Goal: Communication & Community: Answer question/provide support

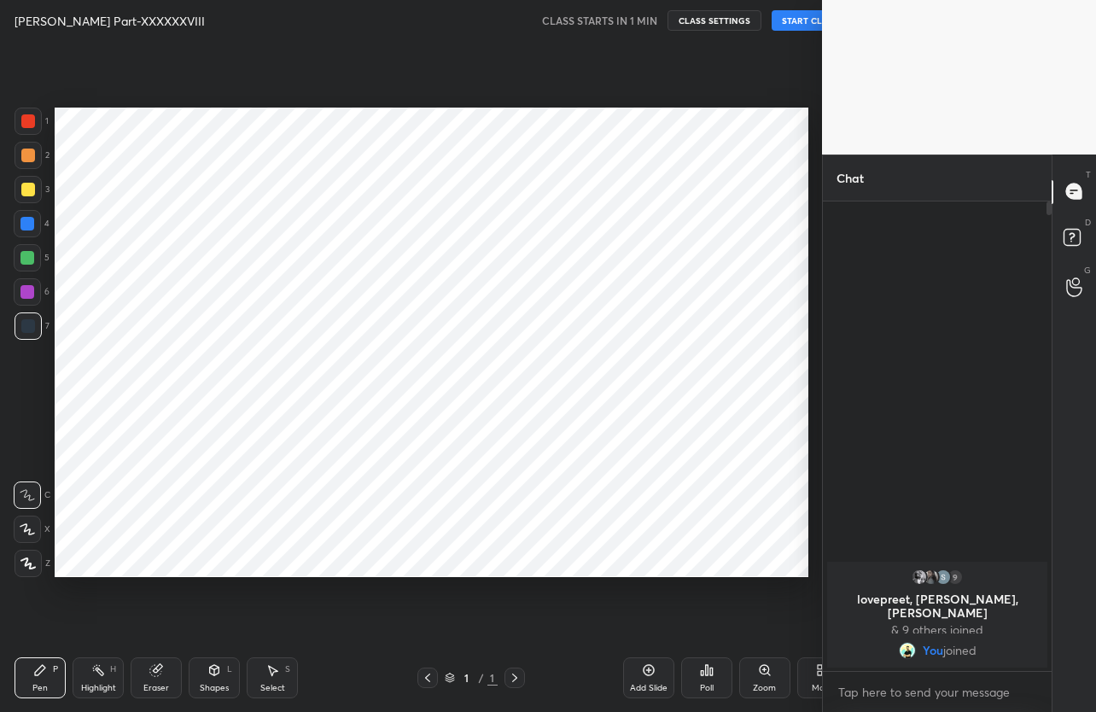
scroll to position [84742, 84591]
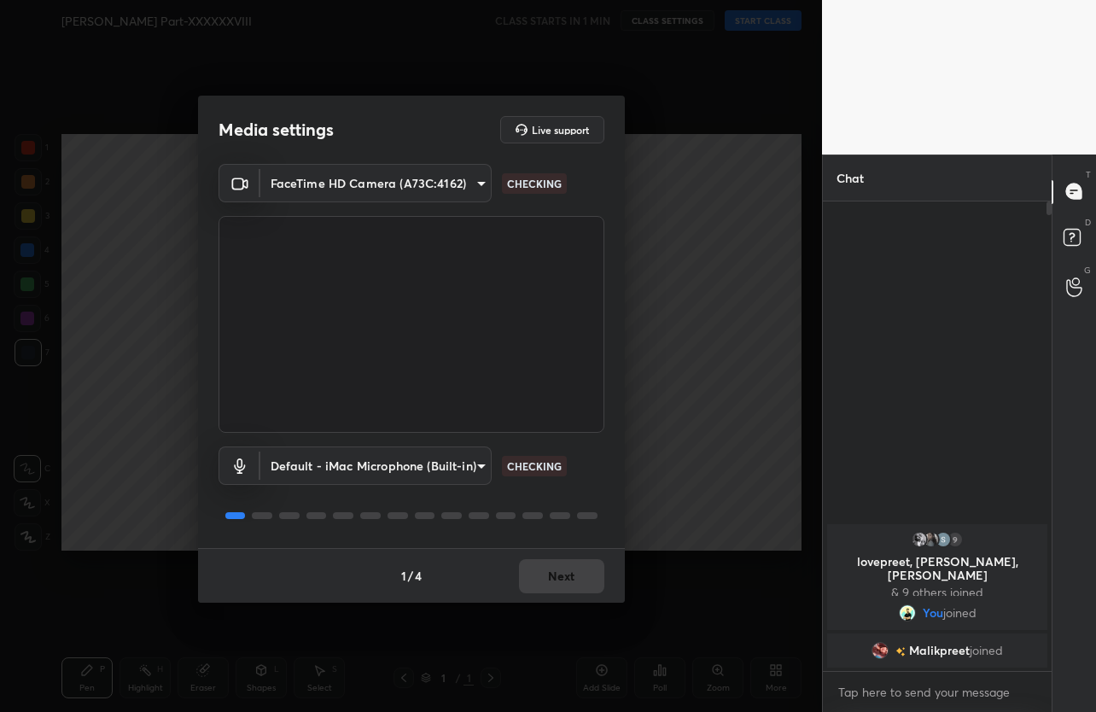
click at [565, 578] on div "1 / 4 Next" at bounding box center [411, 575] width 427 height 55
click at [565, 578] on button "Next" at bounding box center [561, 576] width 85 height 34
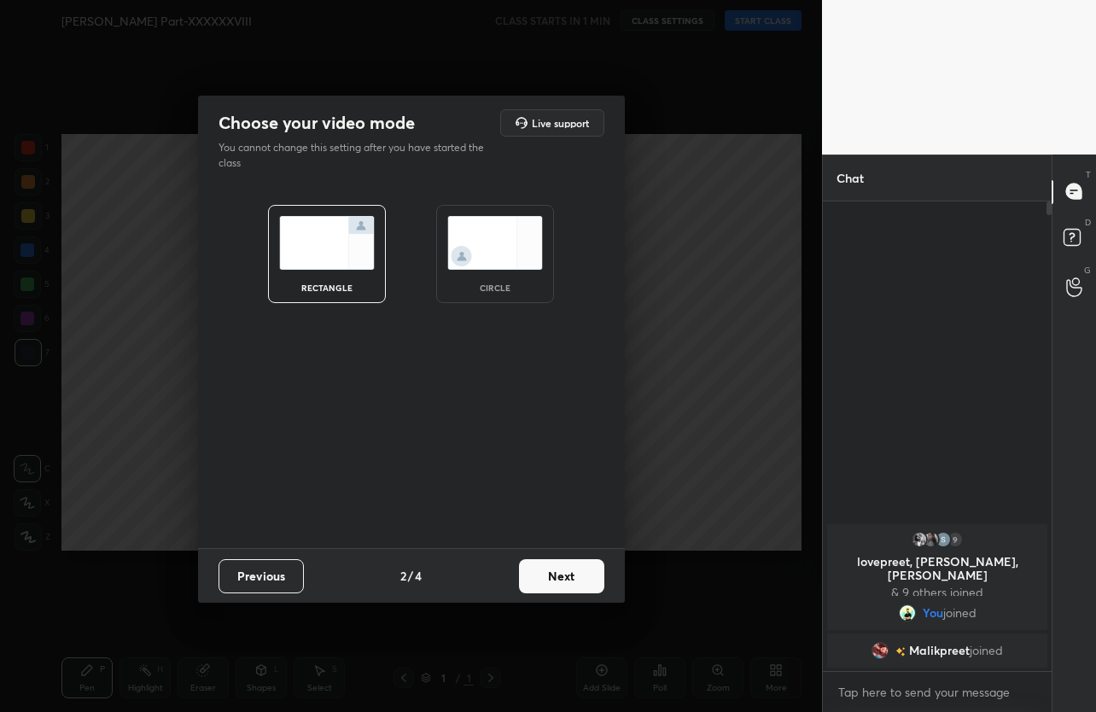
click at [565, 578] on button "Next" at bounding box center [561, 576] width 85 height 34
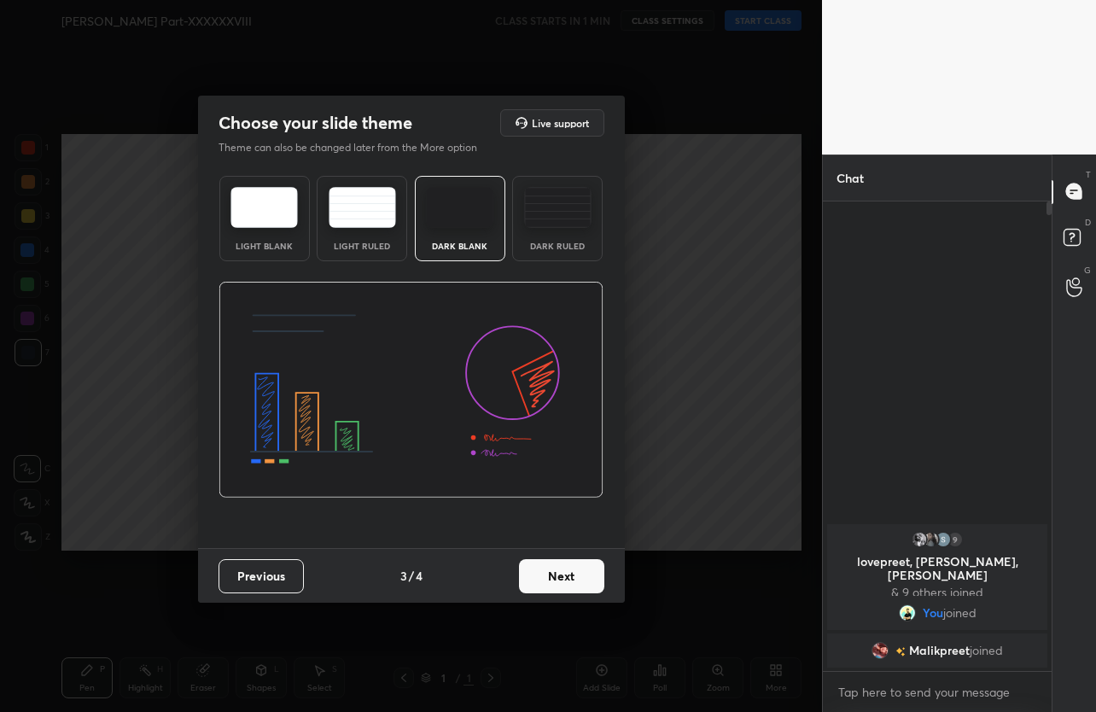
click at [565, 578] on button "Next" at bounding box center [561, 576] width 85 height 34
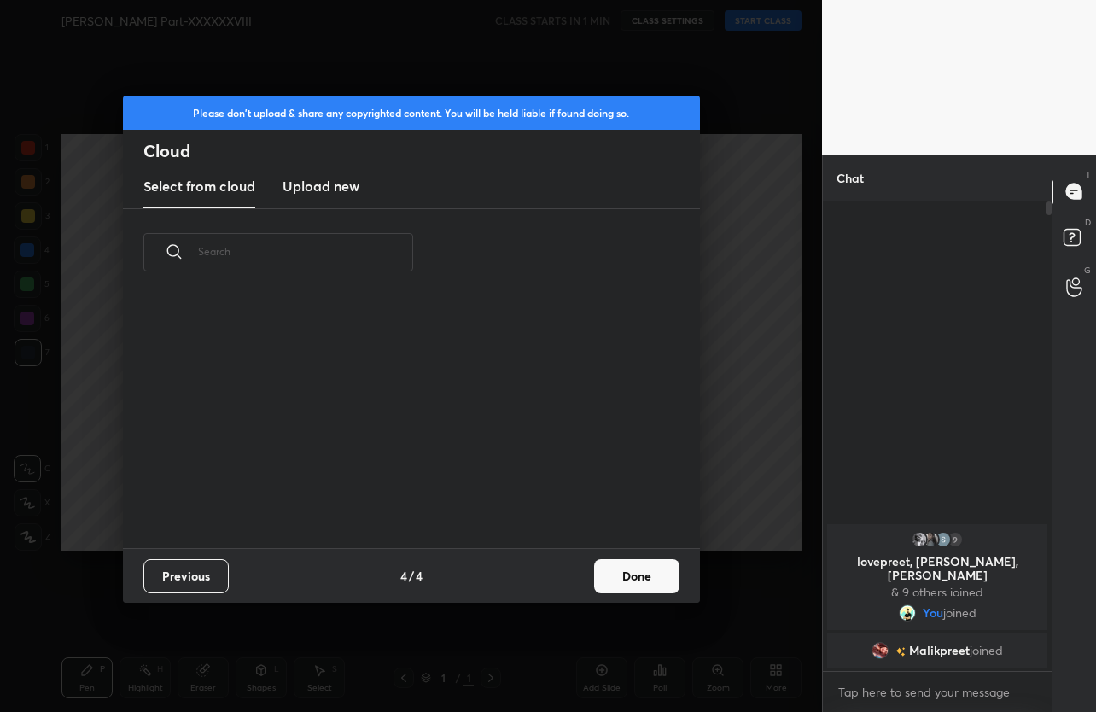
click at [564, 579] on div "Previous 4 / 4 Done" at bounding box center [411, 575] width 577 height 55
click at [617, 579] on button "Done" at bounding box center [636, 576] width 85 height 34
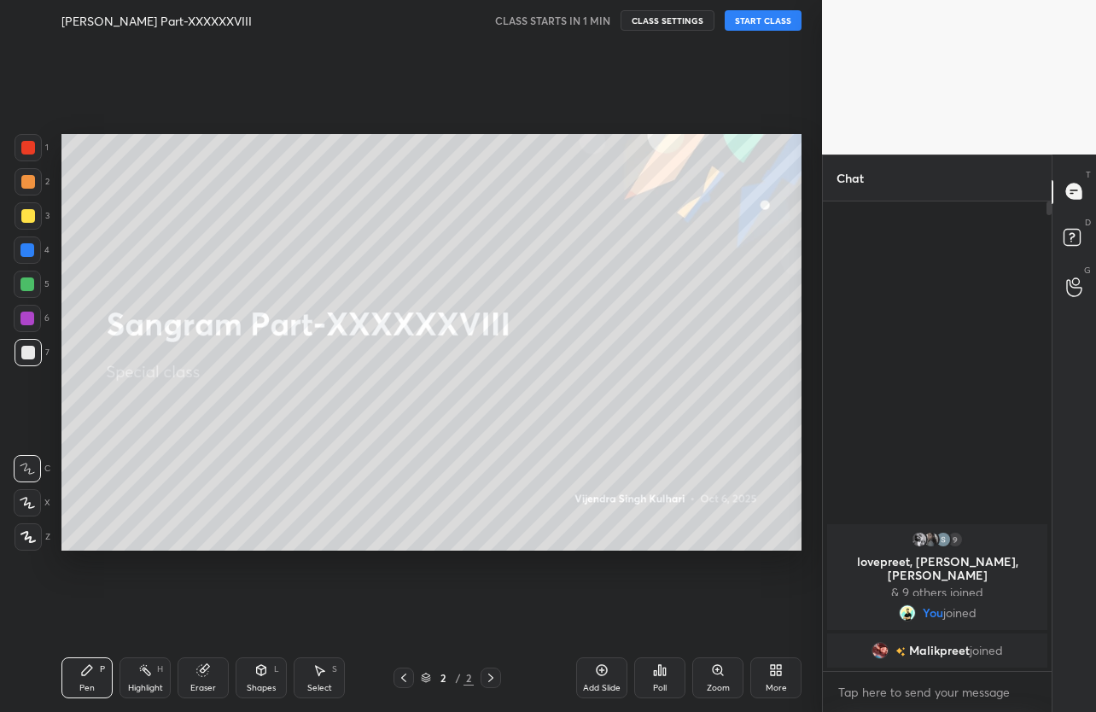
click at [778, 19] on button "START CLASS" at bounding box center [763, 20] width 77 height 20
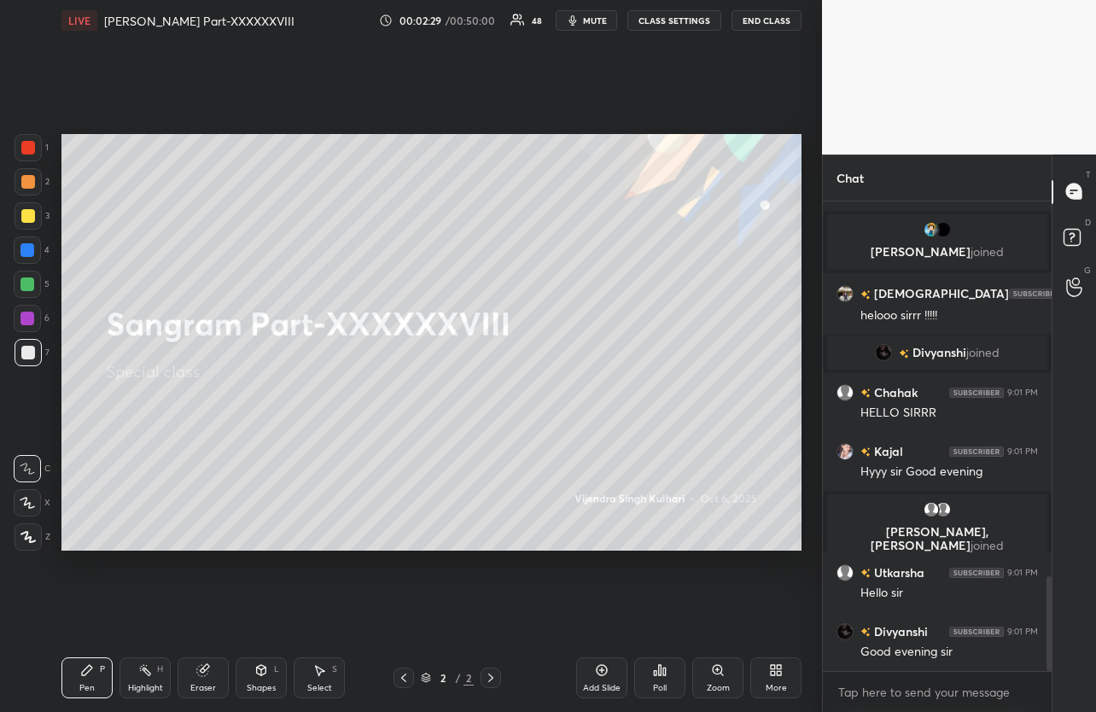
scroll to position [1855, 0]
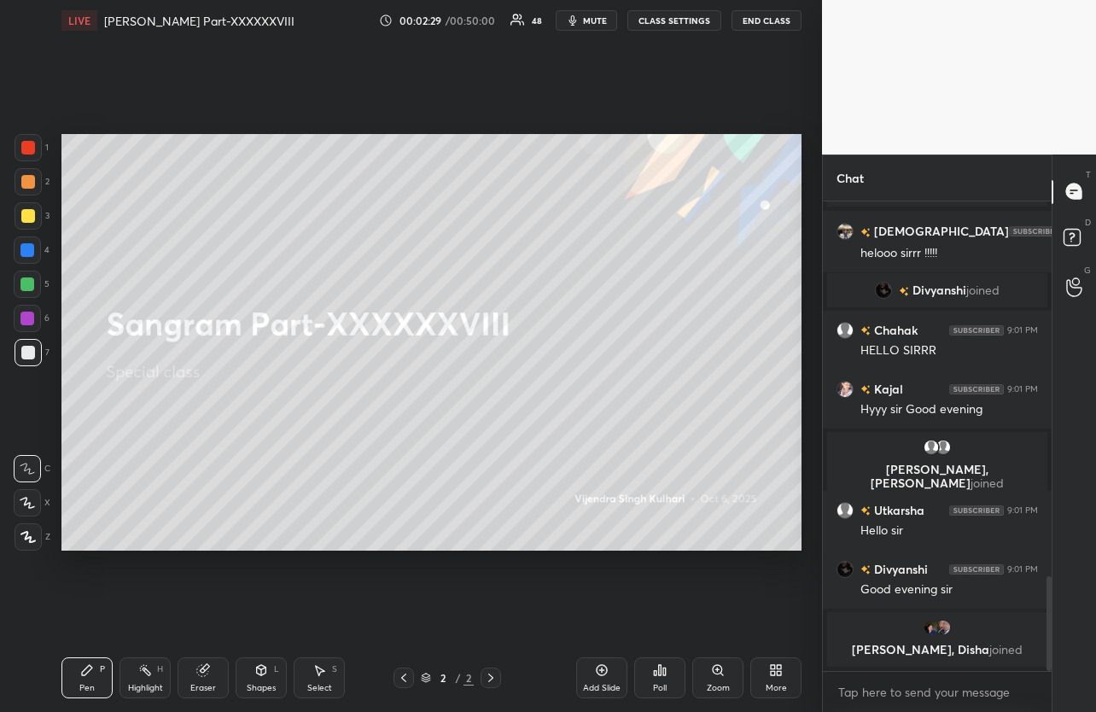
click at [586, 24] on span "mute" at bounding box center [595, 21] width 24 height 12
click at [586, 24] on span "unmute" at bounding box center [593, 21] width 37 height 12
click at [586, 24] on span "mute" at bounding box center [595, 21] width 24 height 12
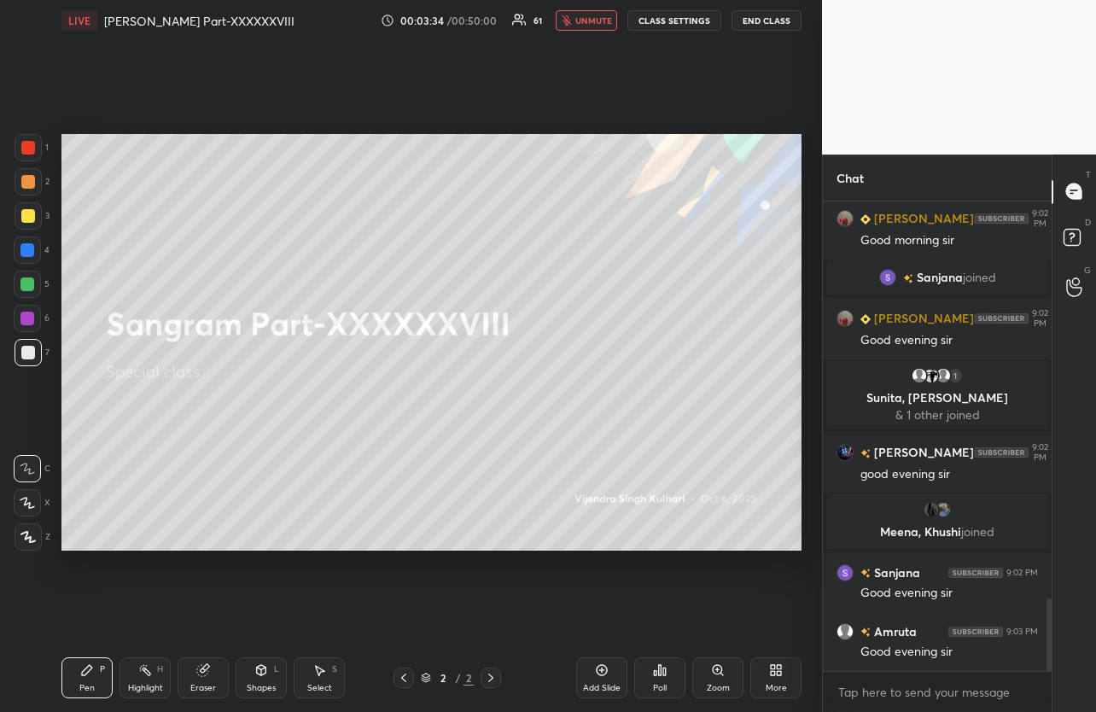
scroll to position [2623, 0]
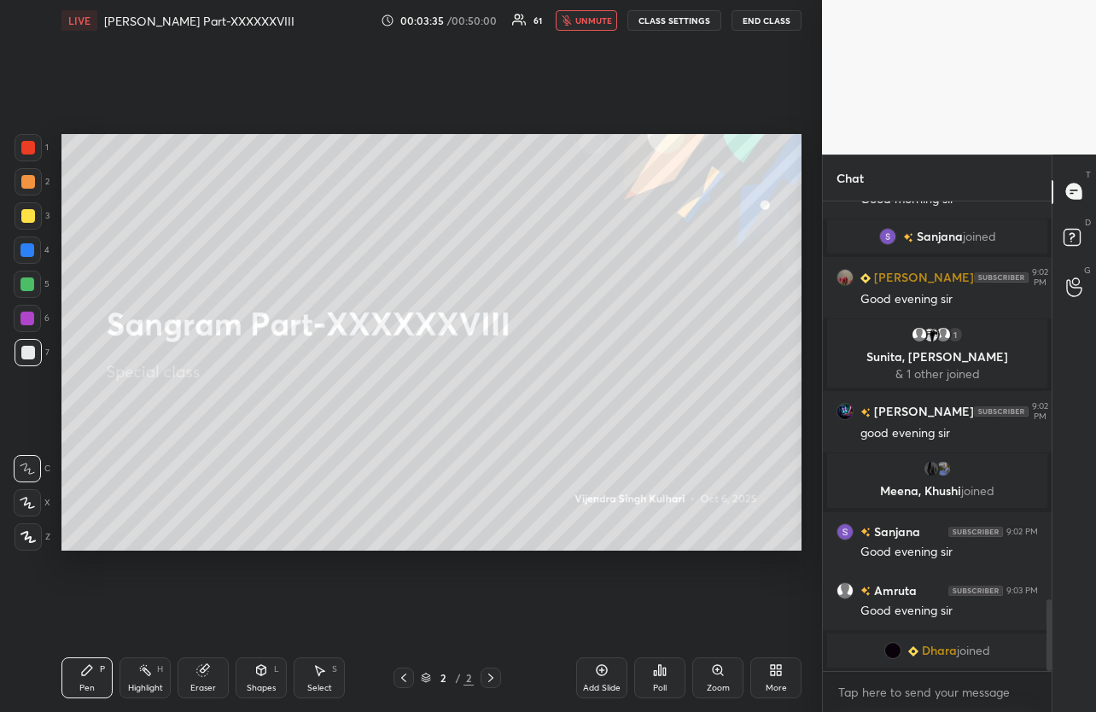
click at [586, 22] on span "unmute" at bounding box center [593, 21] width 37 height 12
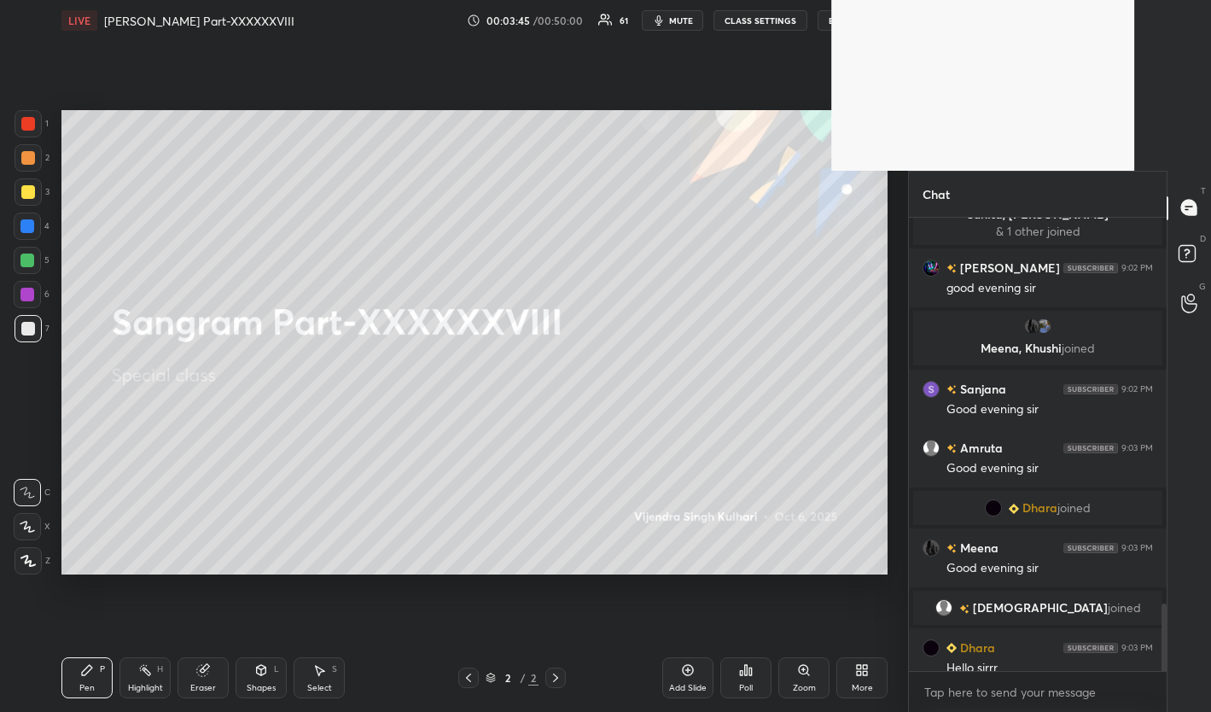
scroll to position [489, 252]
type textarea "x"
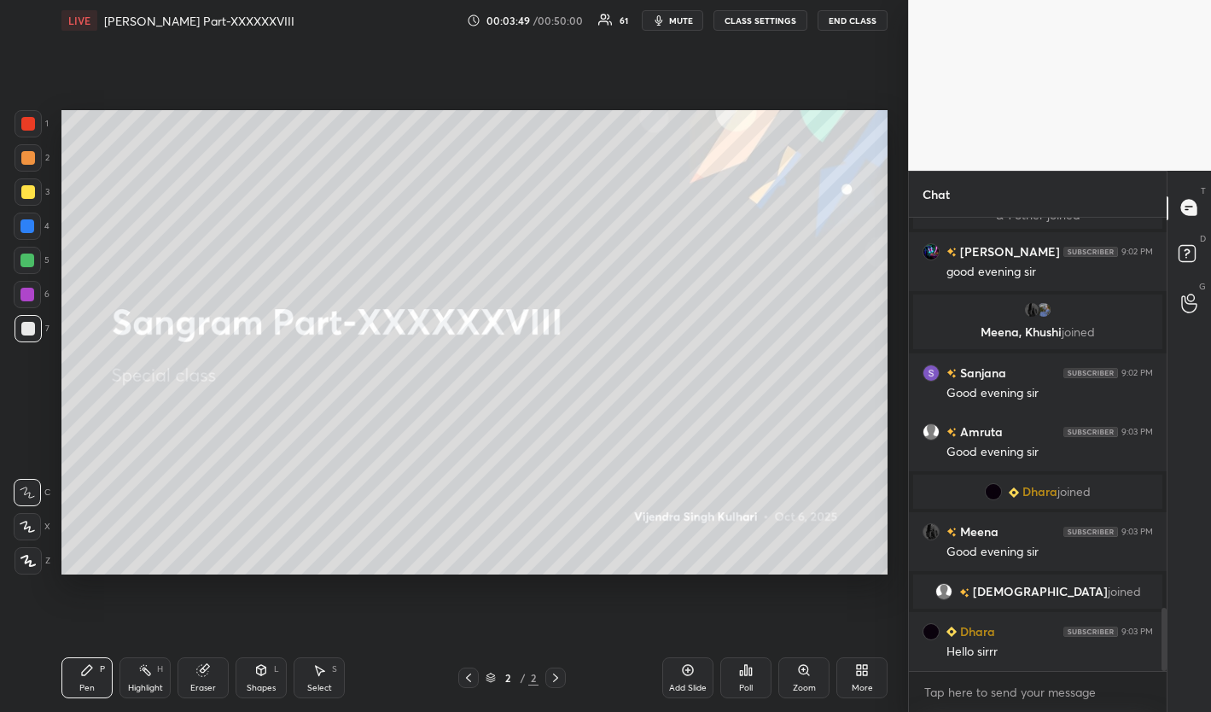
scroll to position [0, 0]
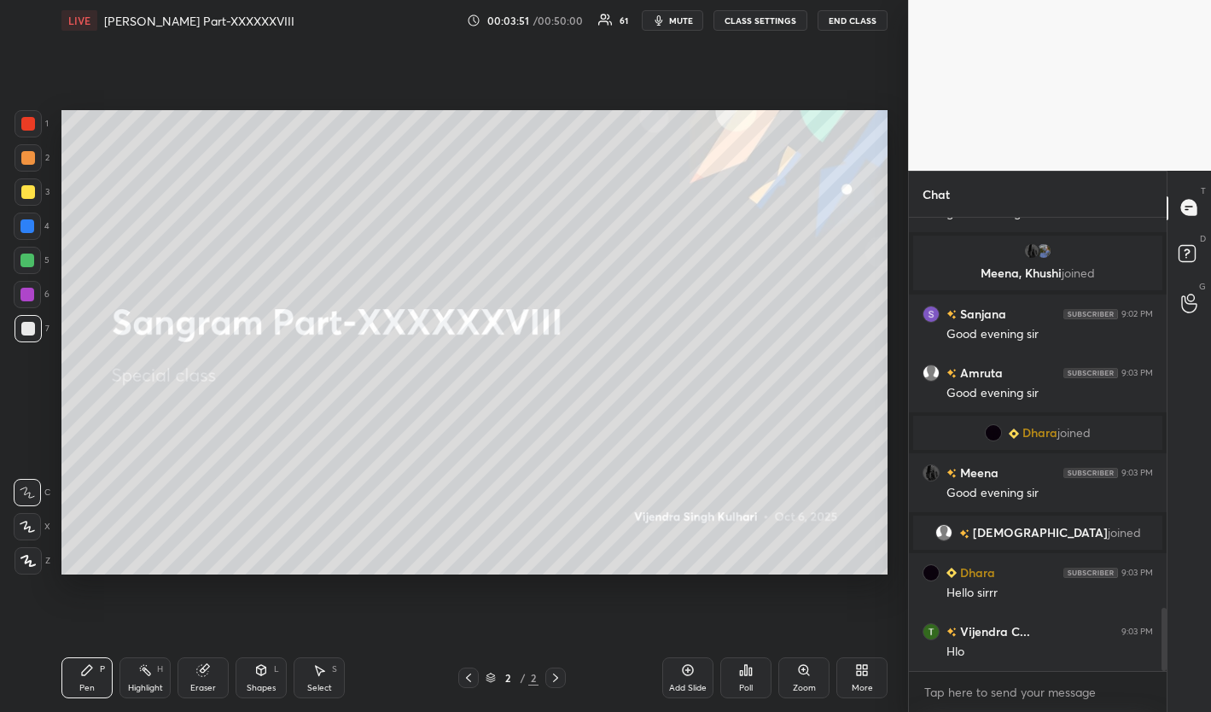
click at [874, 667] on div "More" at bounding box center [861, 677] width 51 height 41
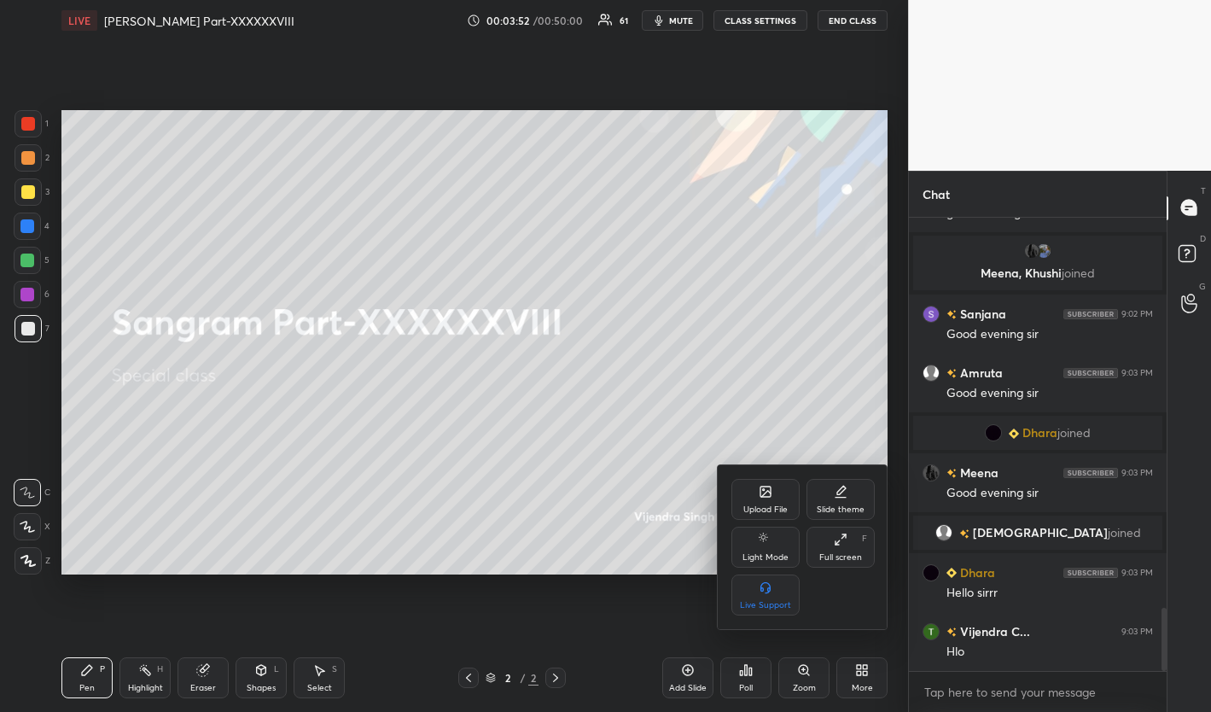
click at [755, 517] on div "Upload File" at bounding box center [765, 499] width 68 height 41
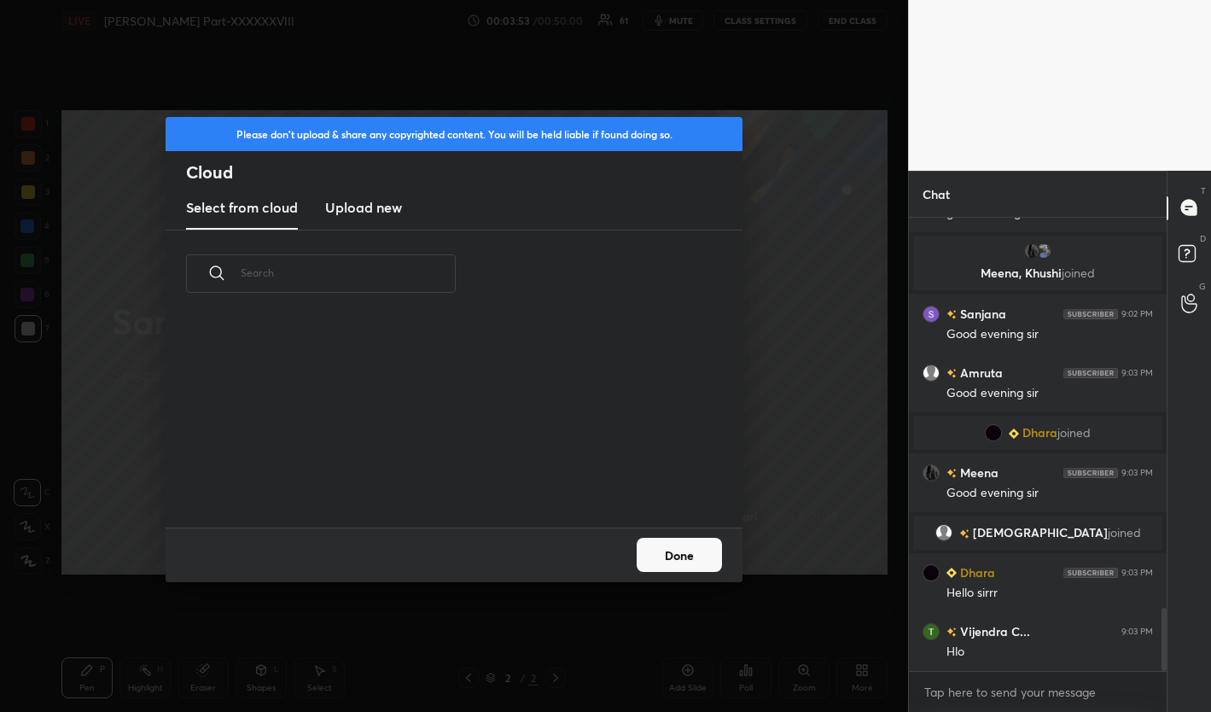
scroll to position [210, 548]
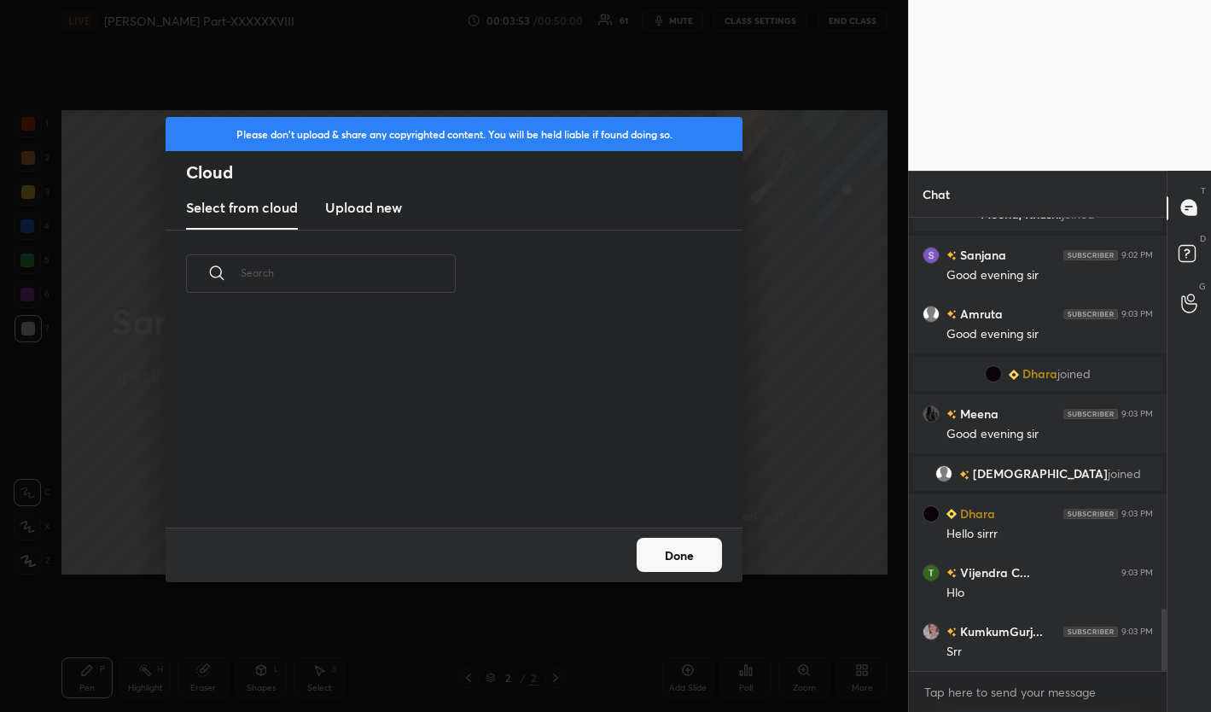
drag, startPoint x: 363, startPoint y: 220, endPoint x: 343, endPoint y: 196, distance: 30.9
click at [343, 196] on div "Please don't upload & share any copyrighted content. You will be held liable if…" at bounding box center [454, 349] width 577 height 465
click at [358, 201] on h3 "Upload new" at bounding box center [363, 207] width 77 height 20
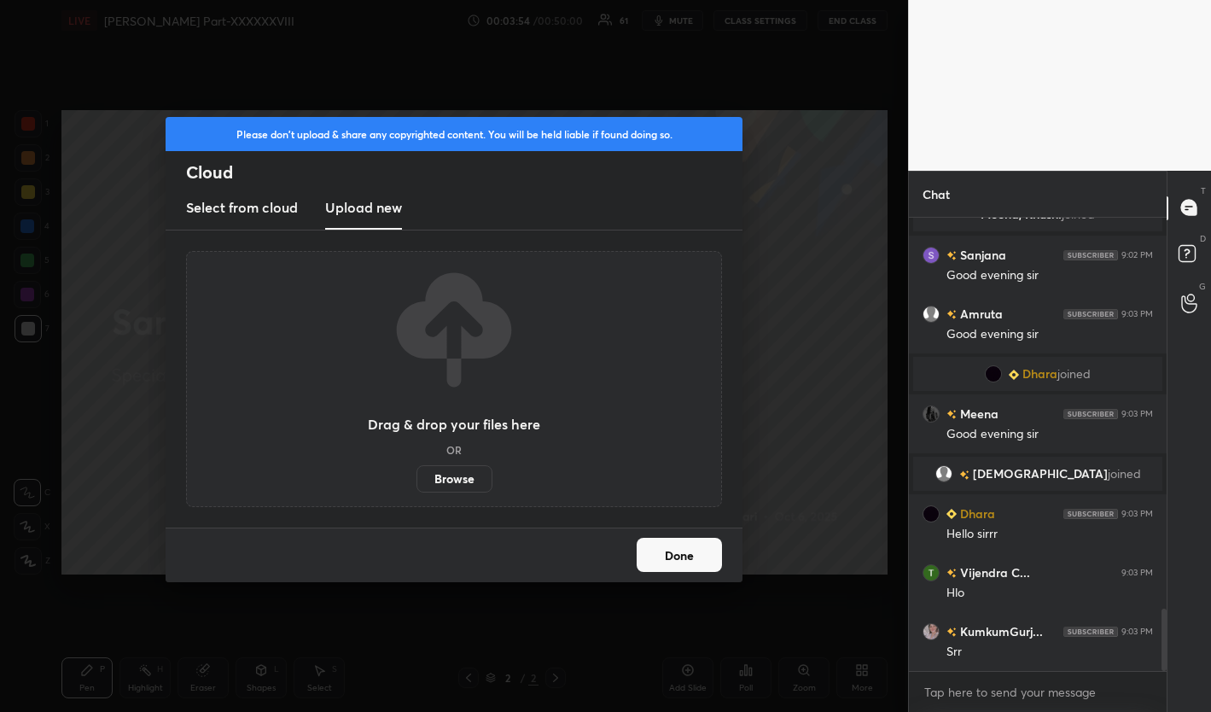
click at [480, 484] on label "Browse" at bounding box center [454, 478] width 76 height 27
click at [416, 484] on input "Browse" at bounding box center [416, 478] width 0 height 27
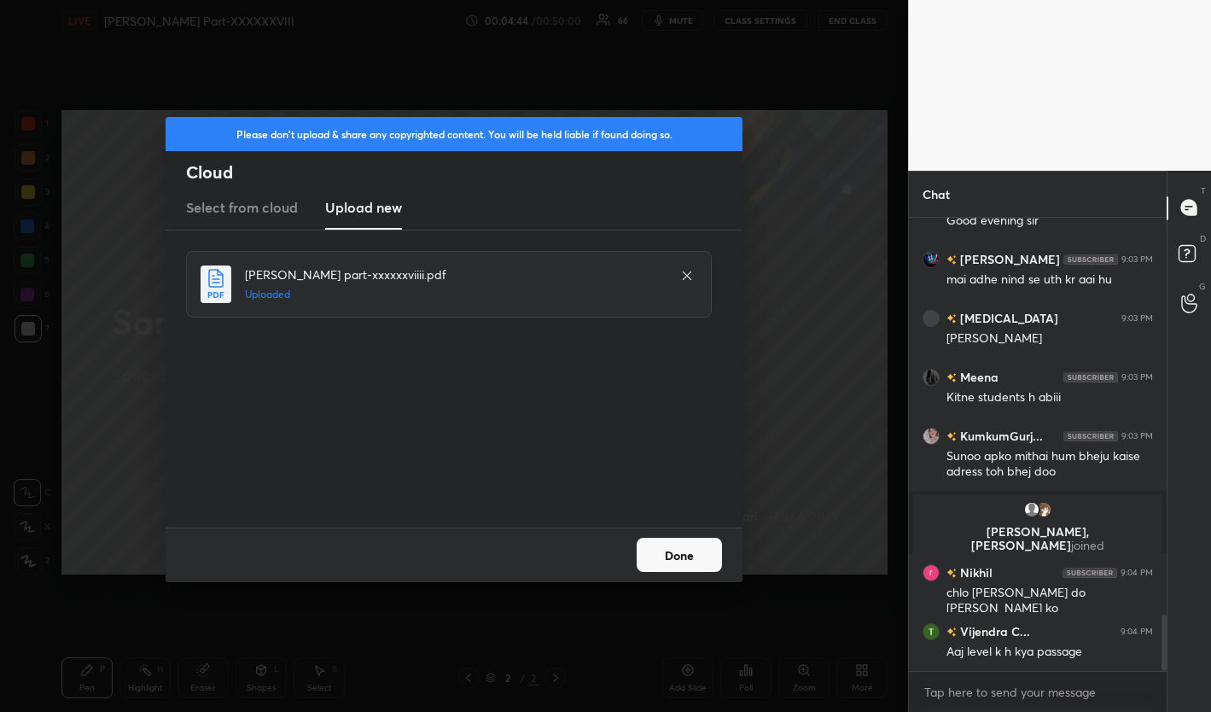
scroll to position [3241, 0]
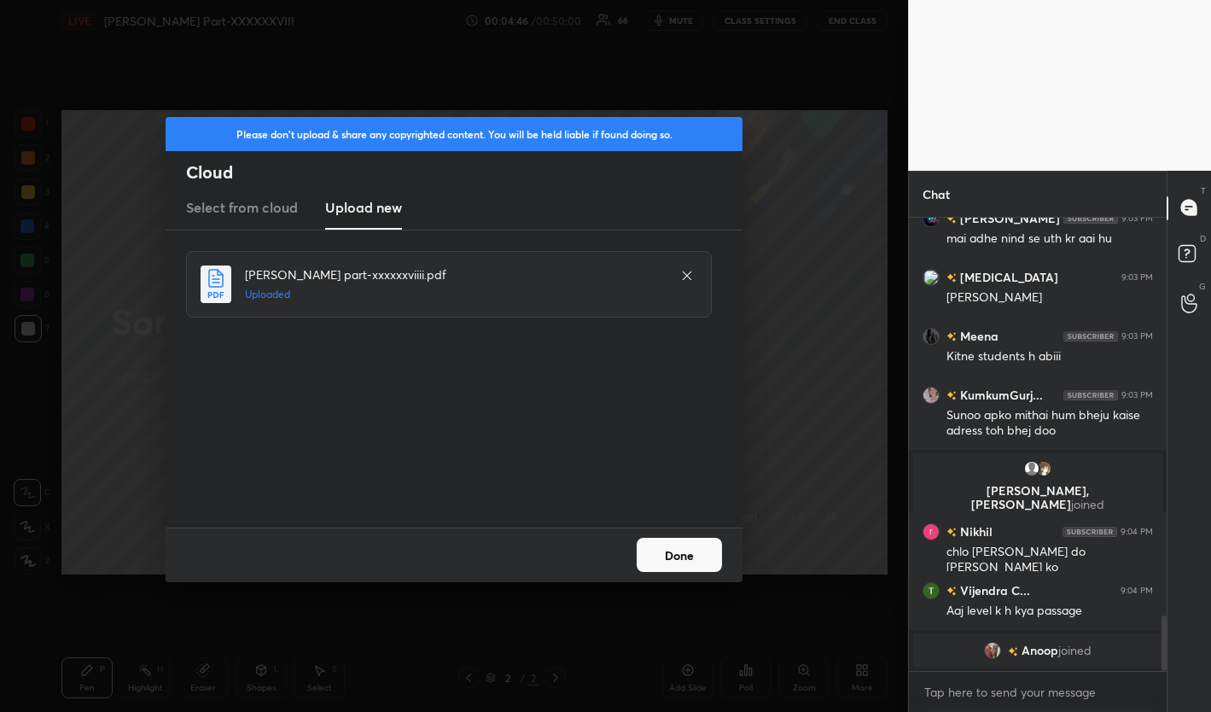
click at [704, 551] on button "Done" at bounding box center [679, 555] width 85 height 34
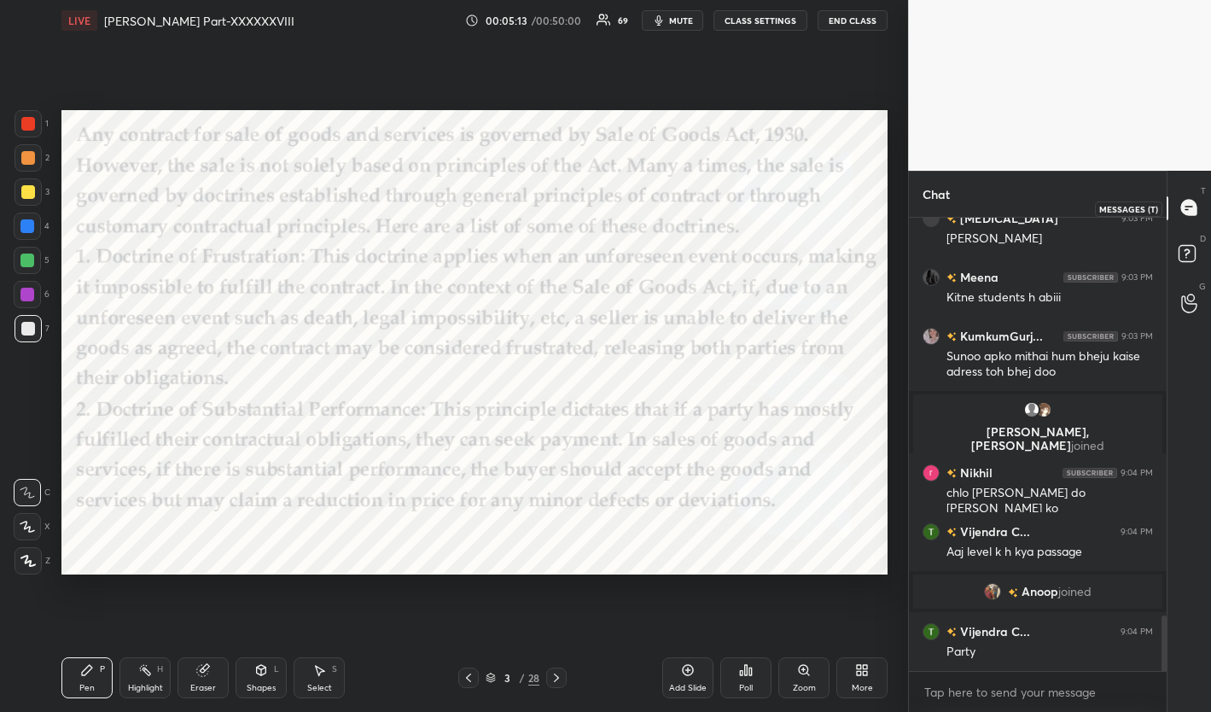
scroll to position [3312, 0]
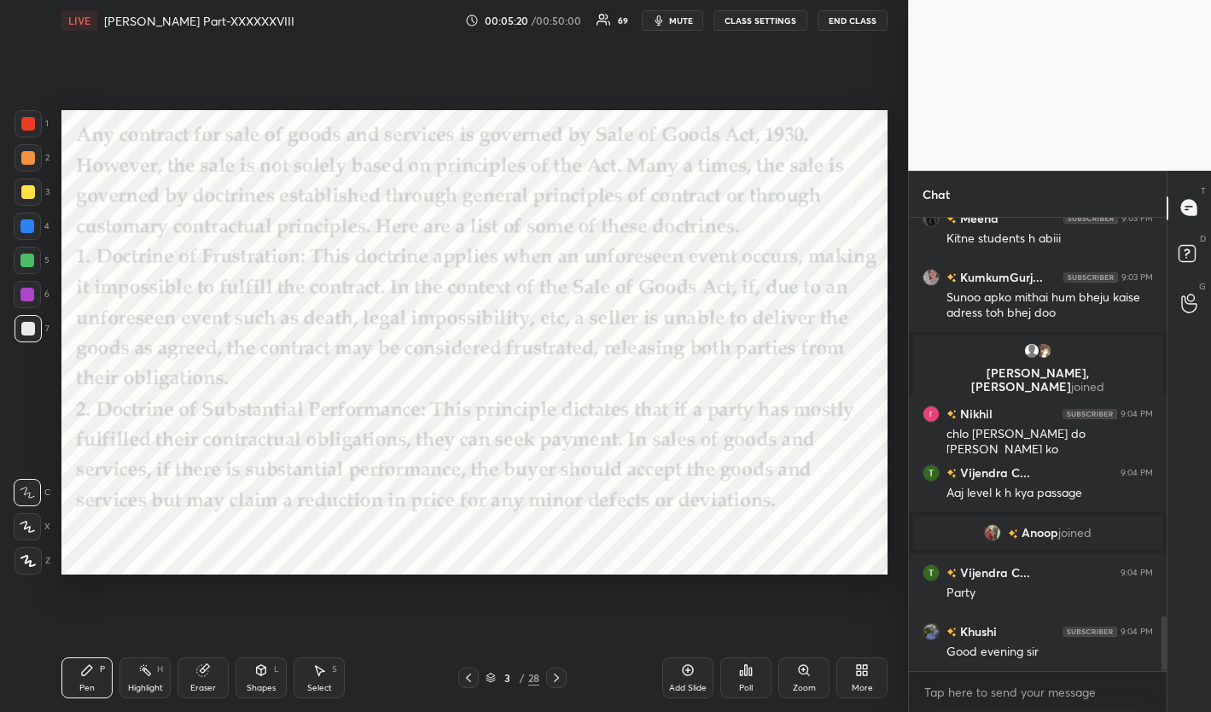
click at [670, 19] on button "mute" at bounding box center [672, 20] width 61 height 20
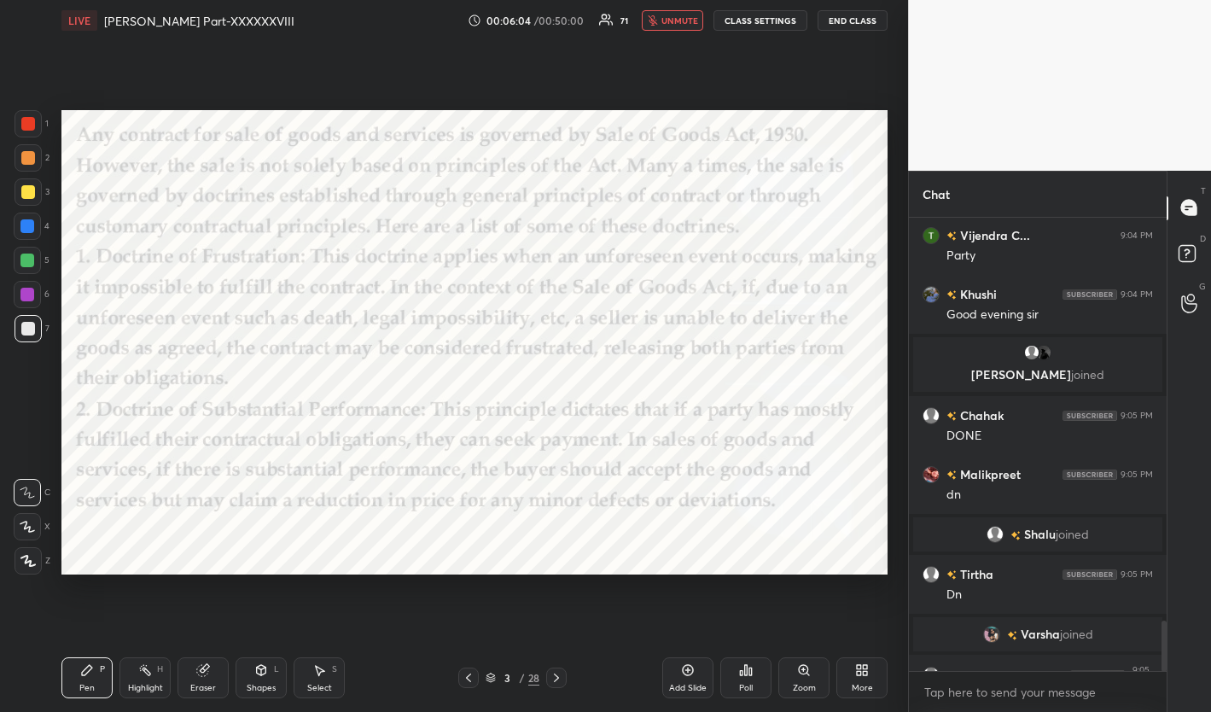
scroll to position [3609, 0]
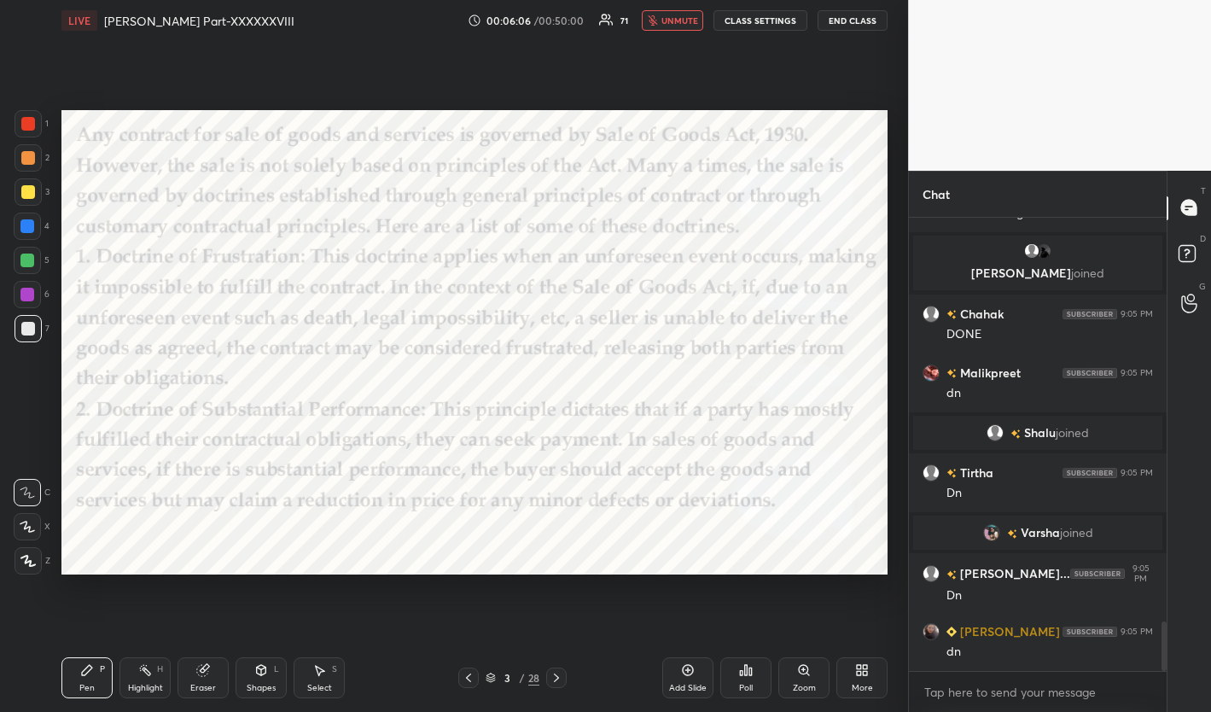
click at [670, 19] on span "unmute" at bounding box center [679, 21] width 37 height 12
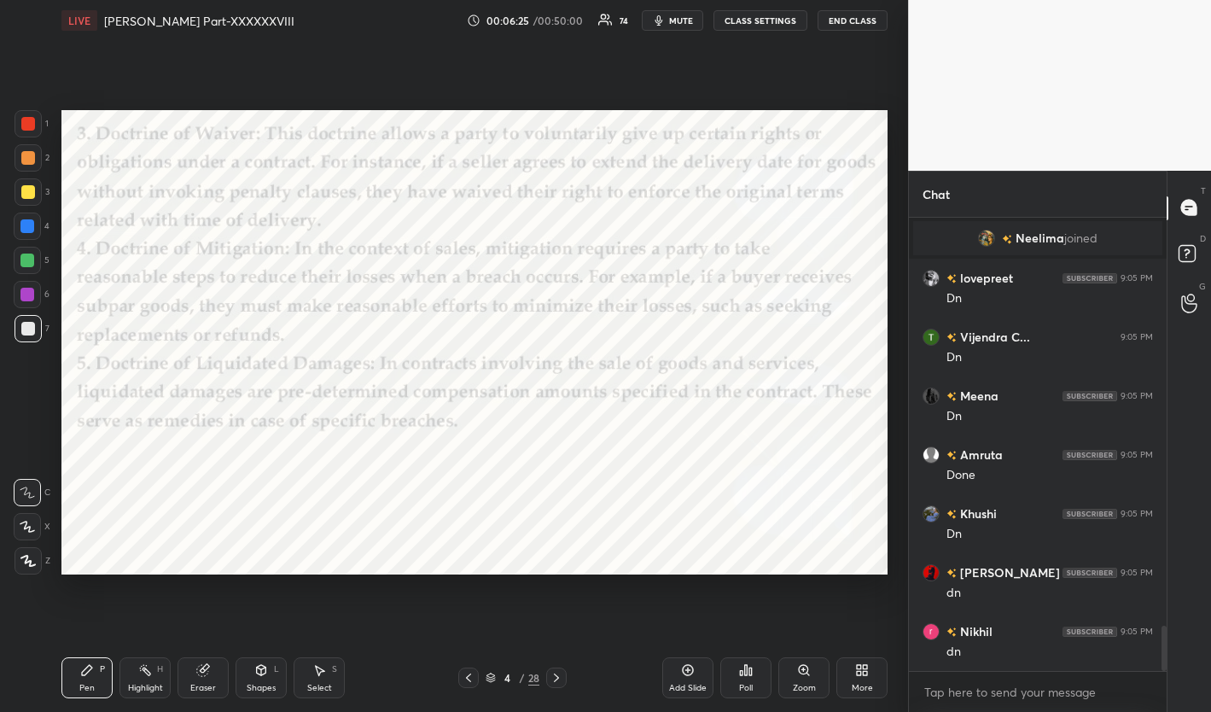
scroll to position [4132, 0]
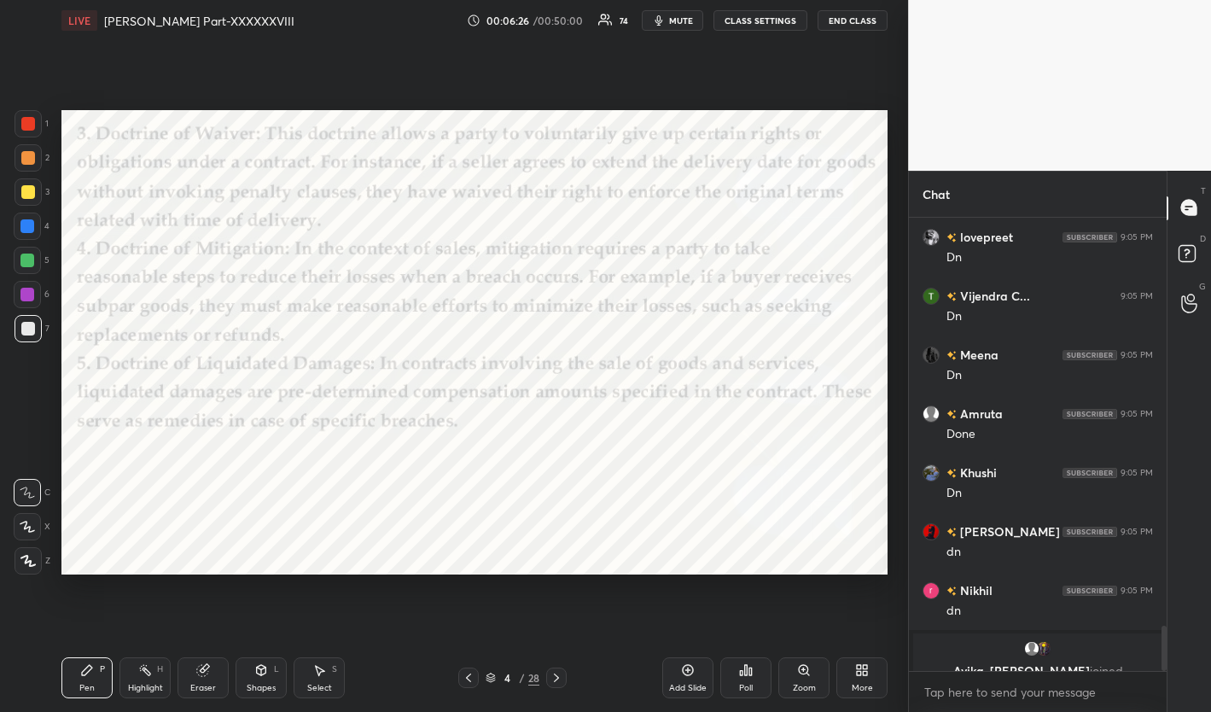
click at [670, 19] on button "mute" at bounding box center [672, 20] width 61 height 20
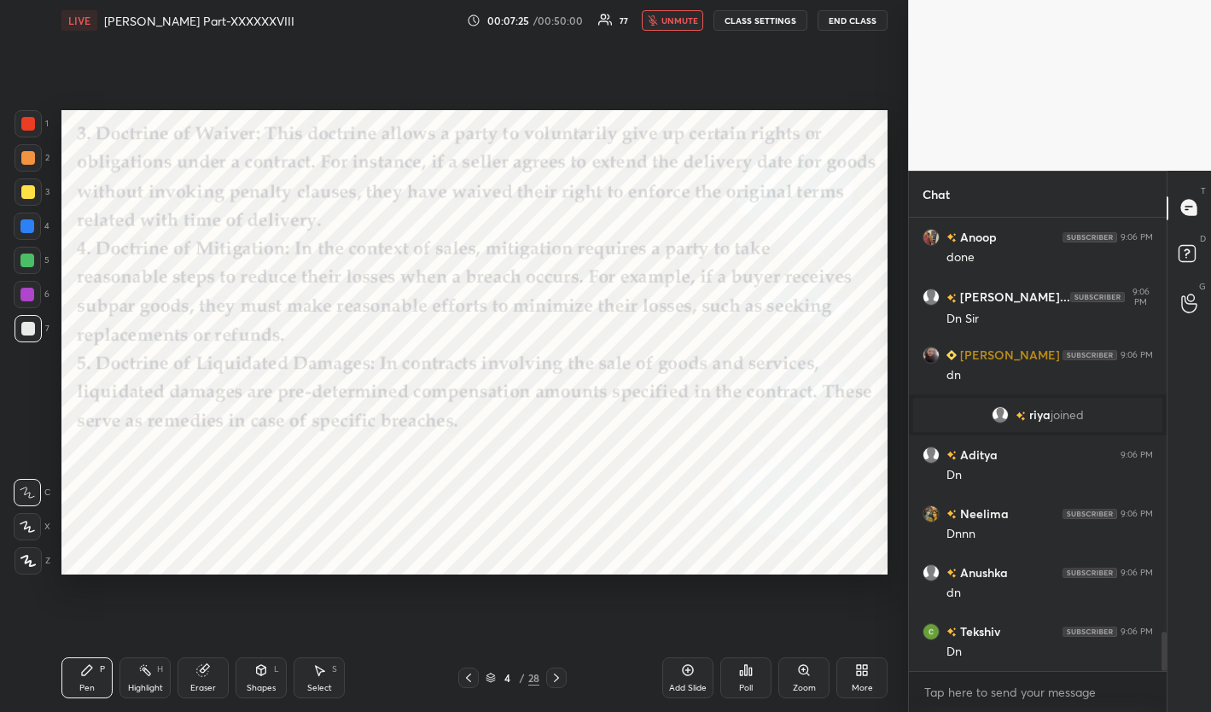
scroll to position [4759, 0]
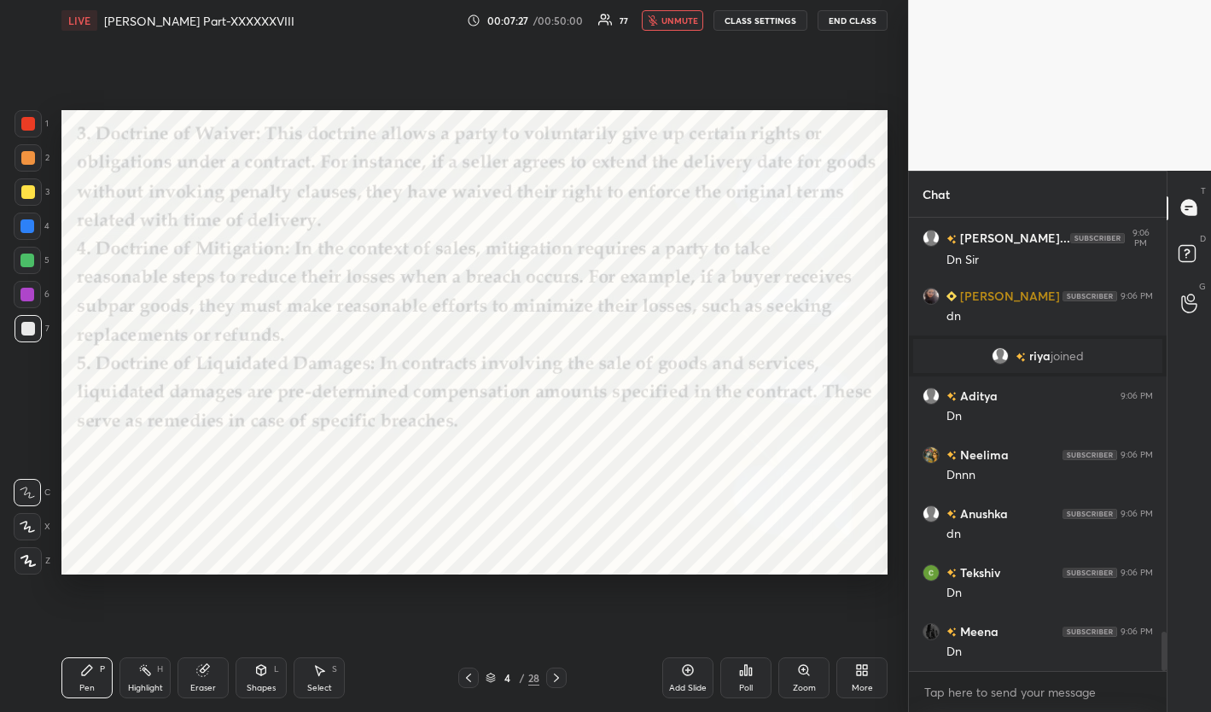
click at [670, 19] on span "unmute" at bounding box center [679, 21] width 37 height 12
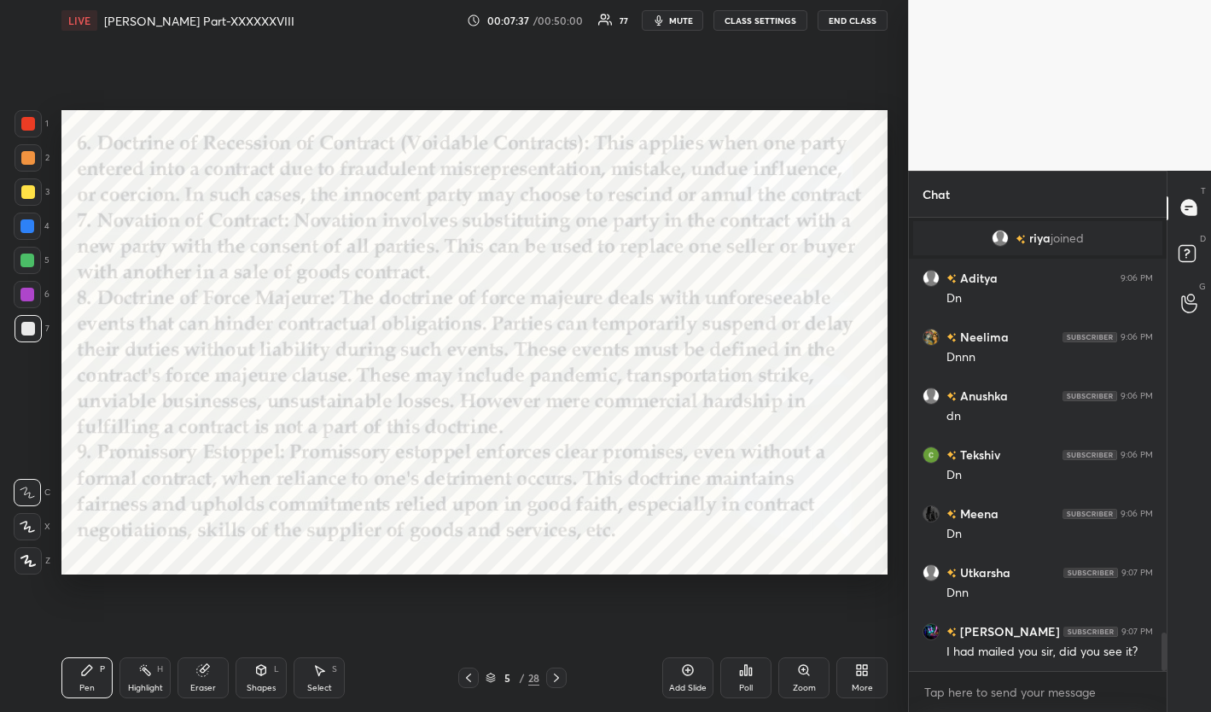
scroll to position [4935, 0]
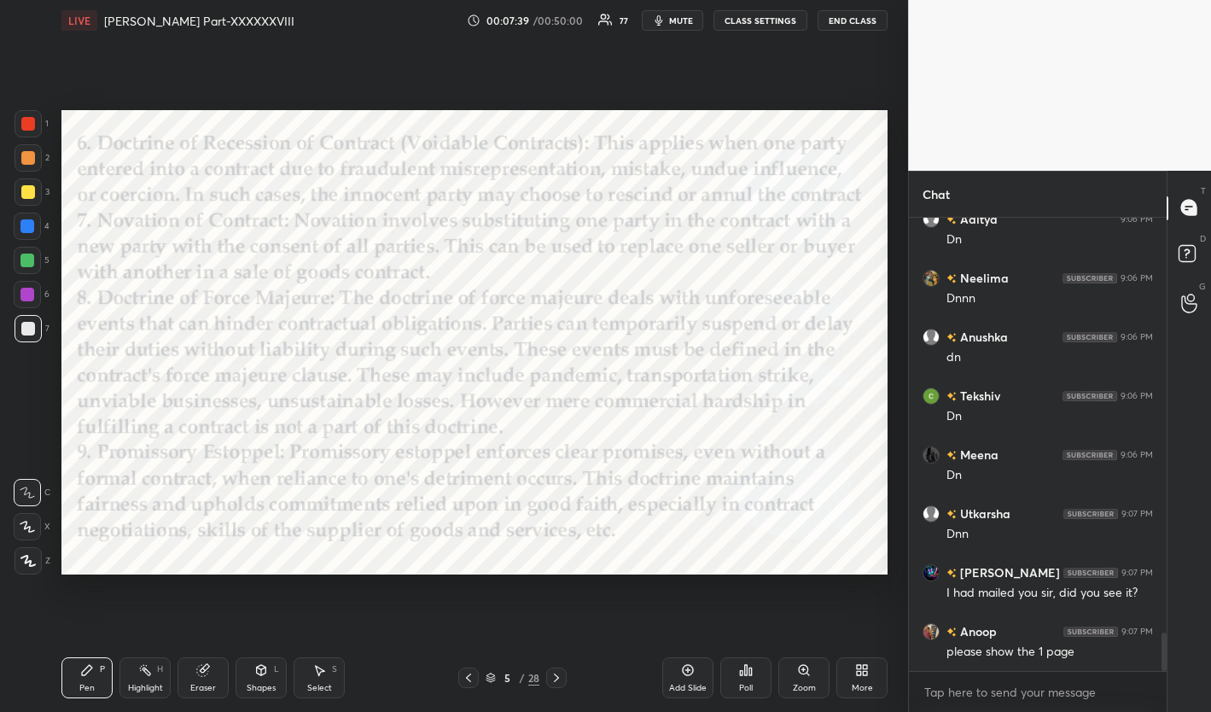
click at [670, 19] on button "mute" at bounding box center [672, 20] width 61 height 20
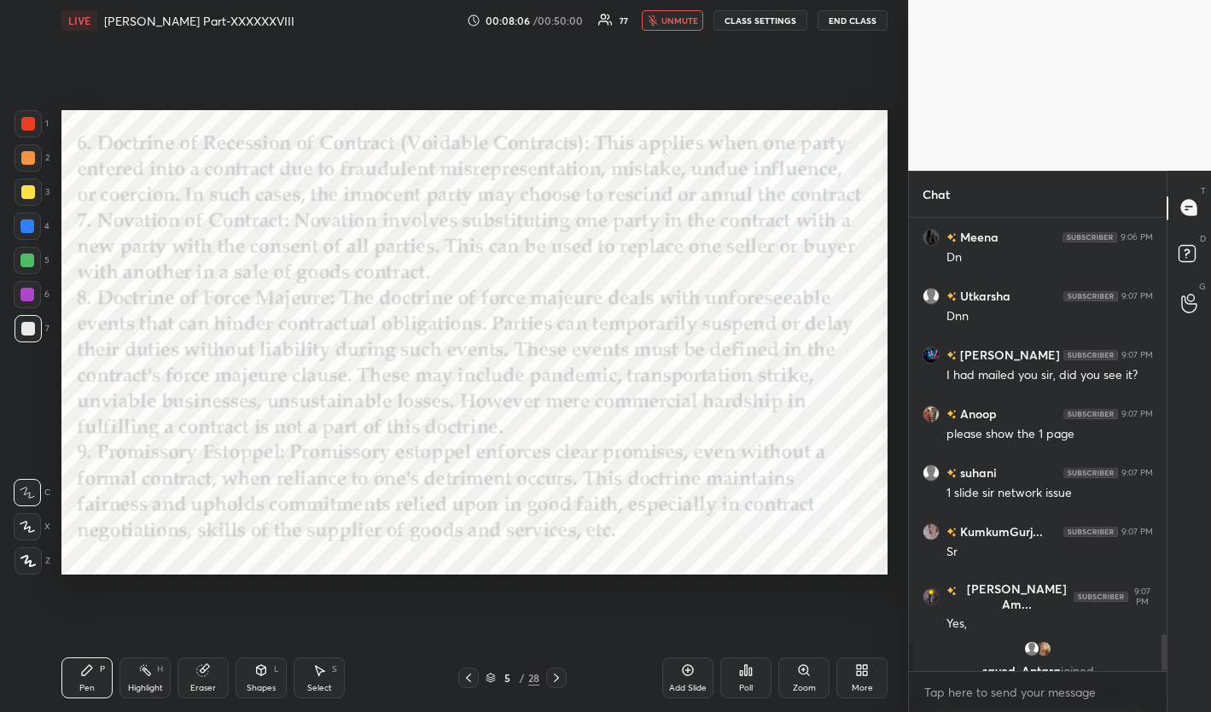
scroll to position [5174, 0]
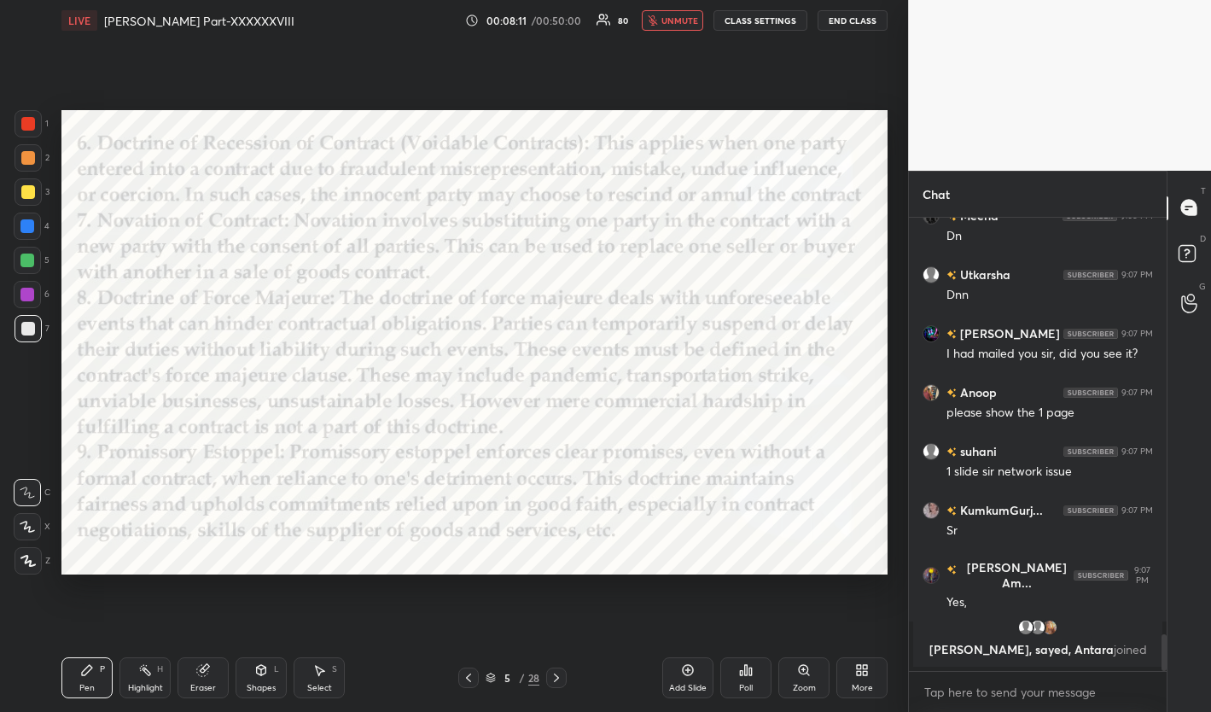
click at [670, 19] on span "unmute" at bounding box center [679, 21] width 37 height 12
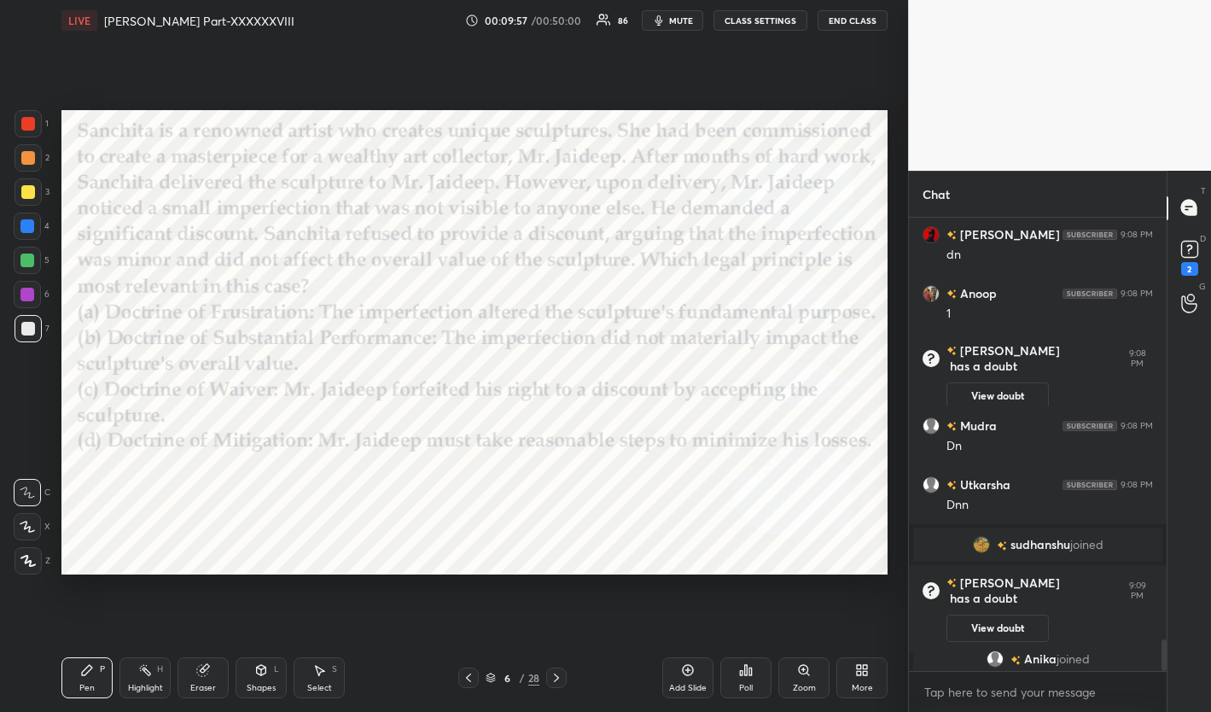
scroll to position [6108, 0]
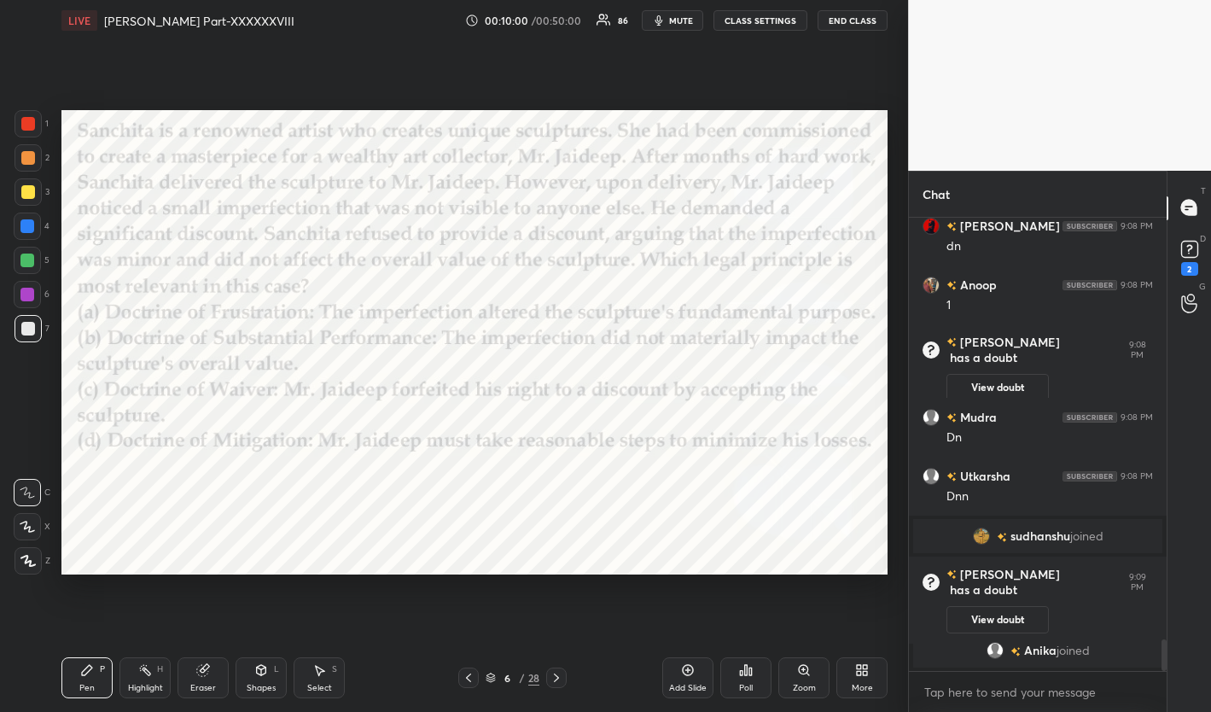
click at [742, 685] on div "Poll" at bounding box center [746, 688] width 14 height 9
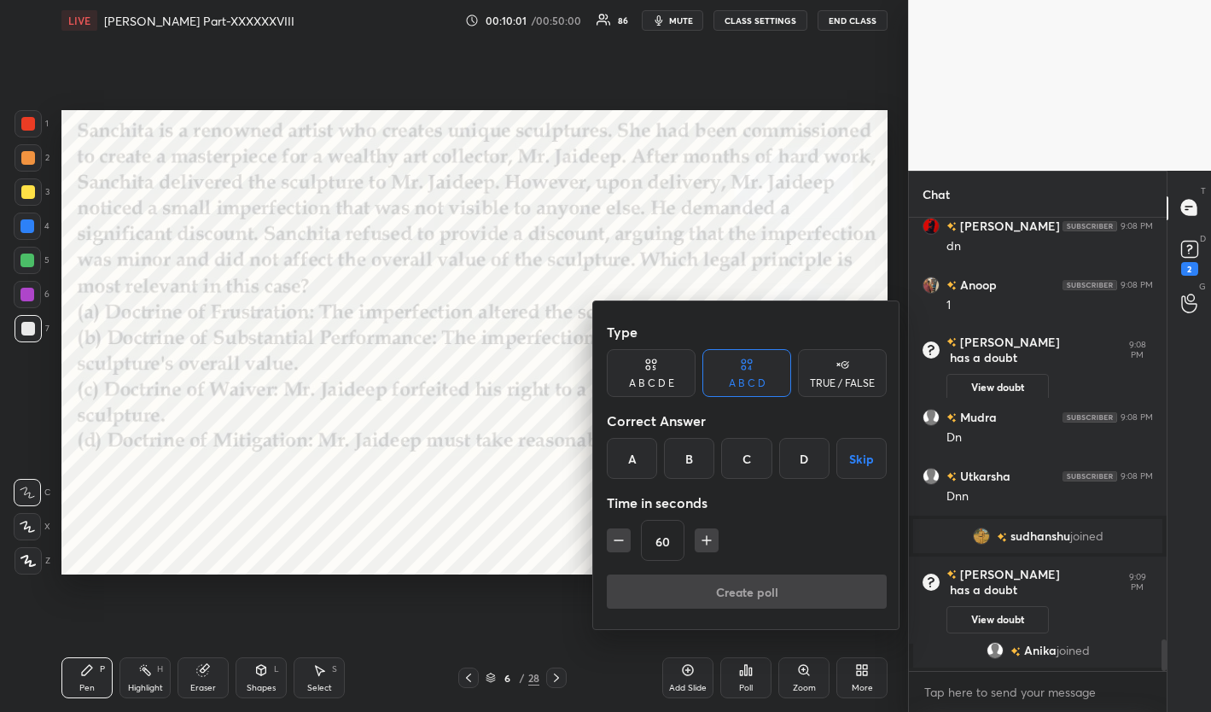
click at [691, 457] on div "B" at bounding box center [689, 458] width 50 height 41
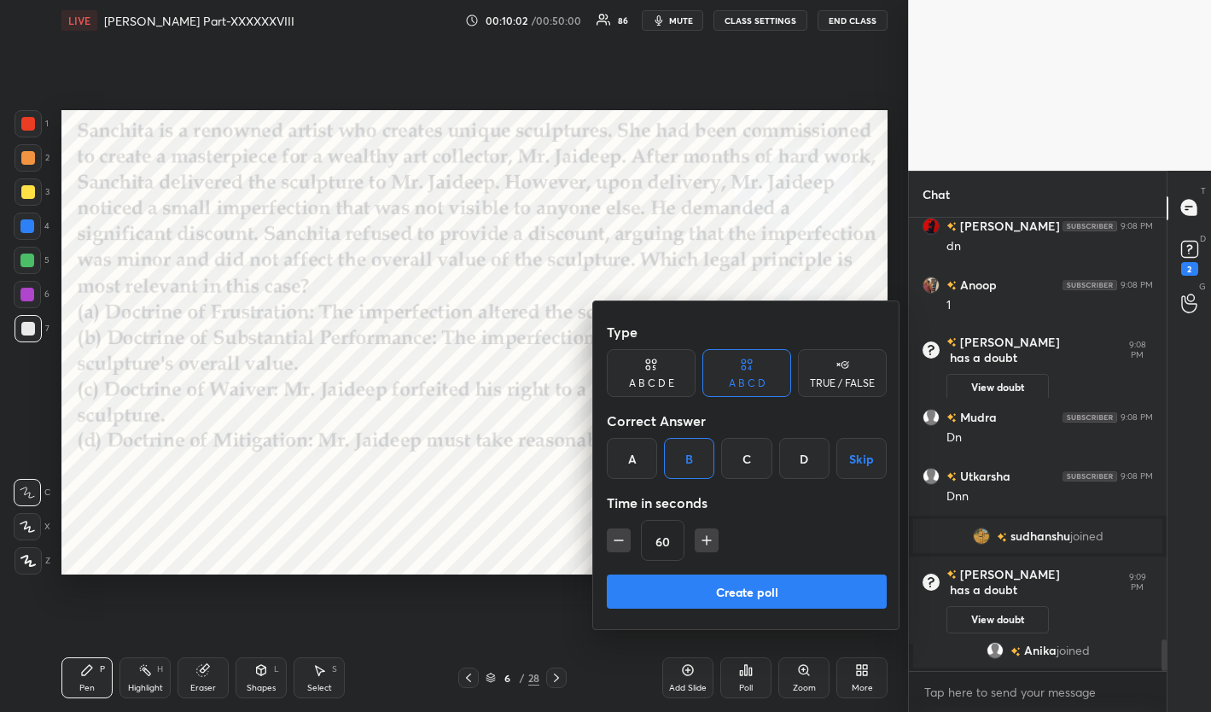
click at [670, 586] on button "Create poll" at bounding box center [747, 591] width 280 height 34
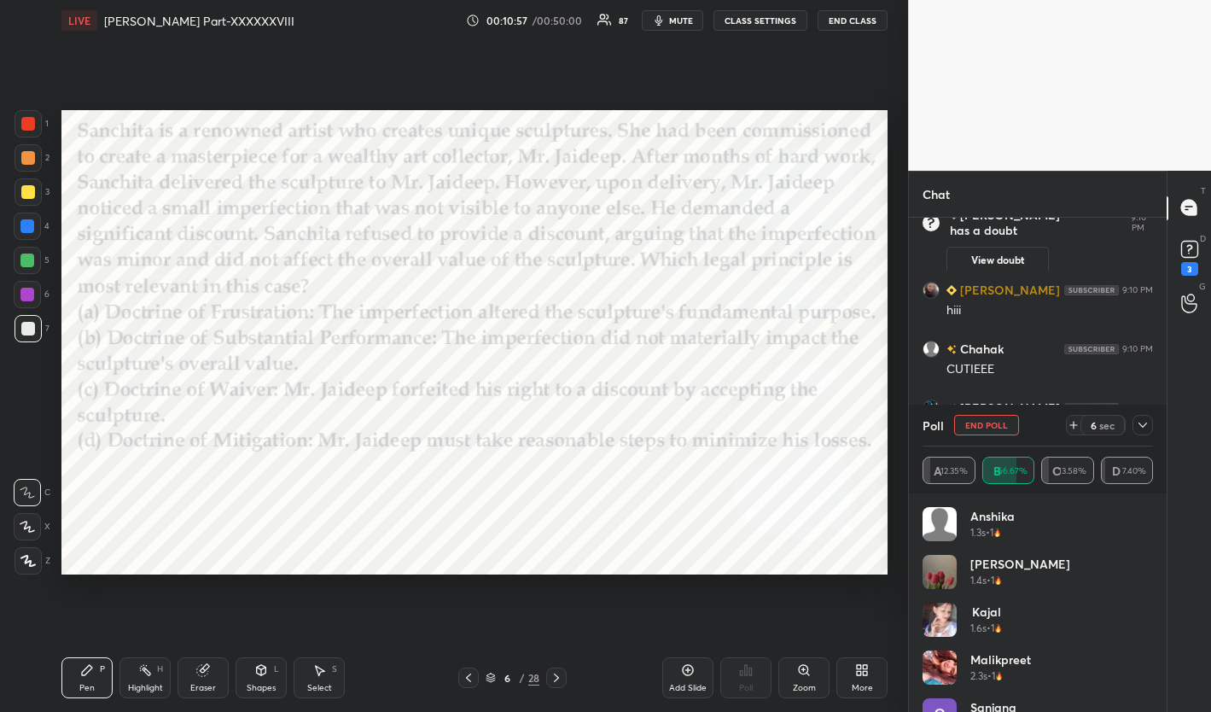
scroll to position [6756, 0]
click at [1095, 421] on icon at bounding box center [1143, 425] width 14 height 14
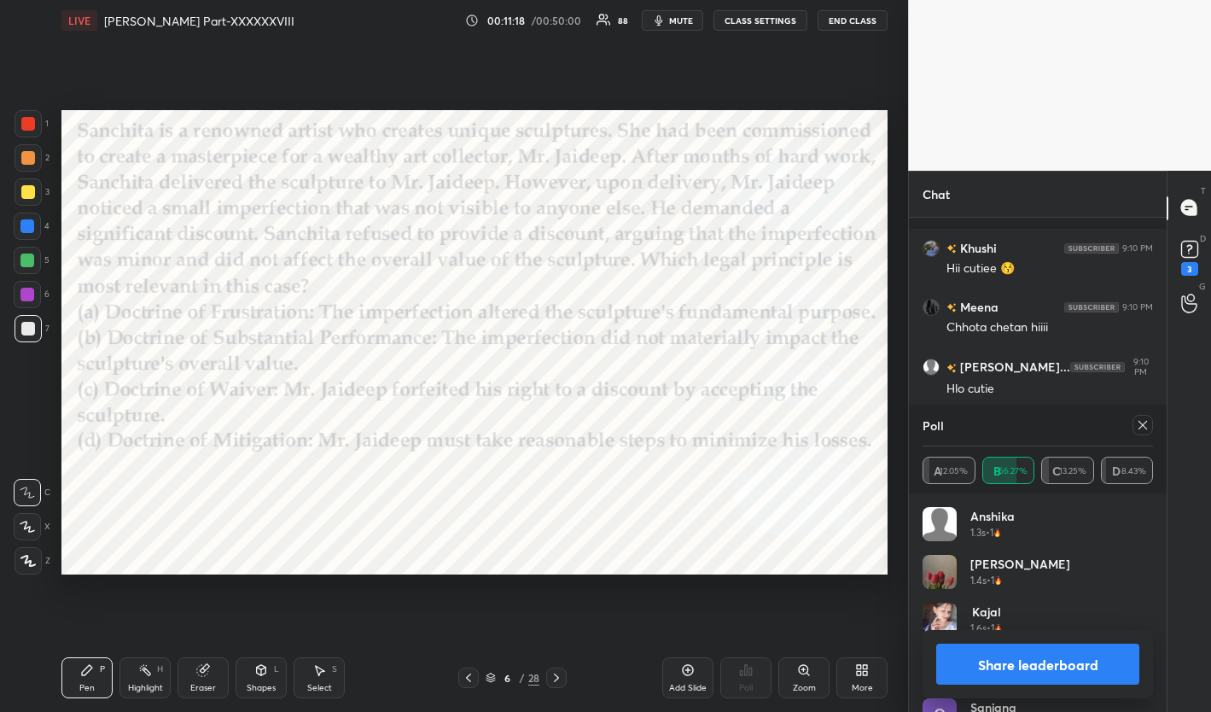
scroll to position [7242, 0]
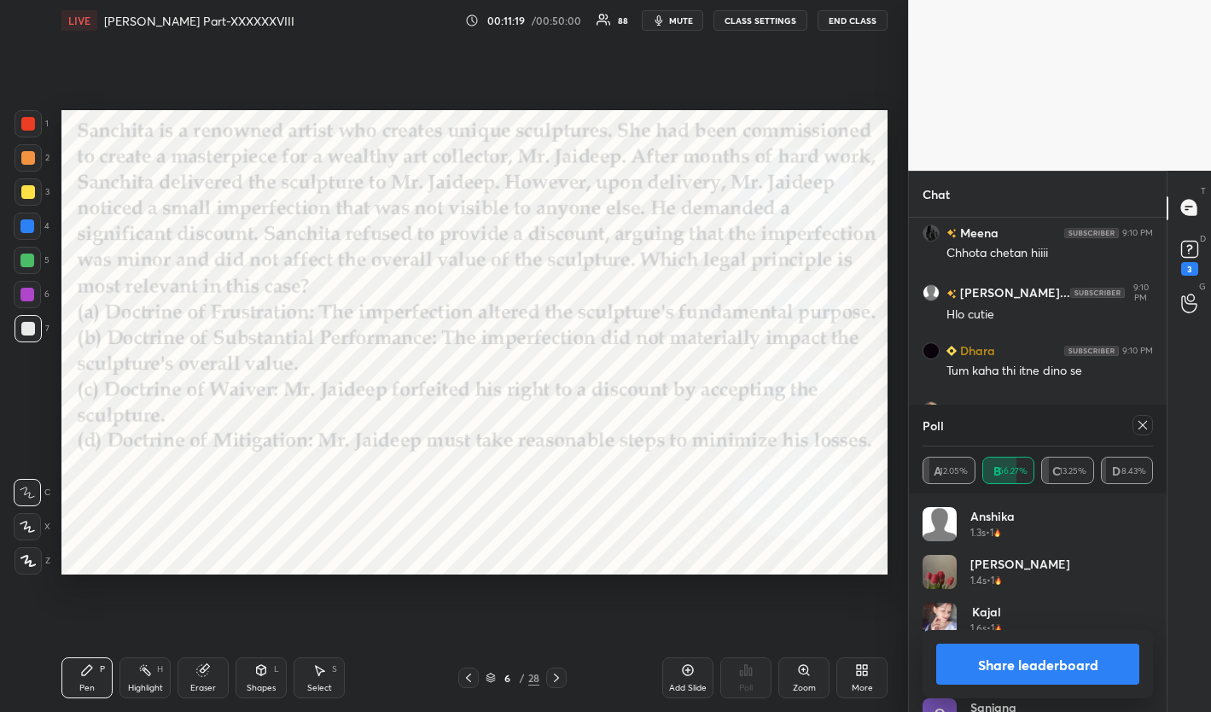
click at [1095, 421] on icon at bounding box center [1143, 425] width 14 height 14
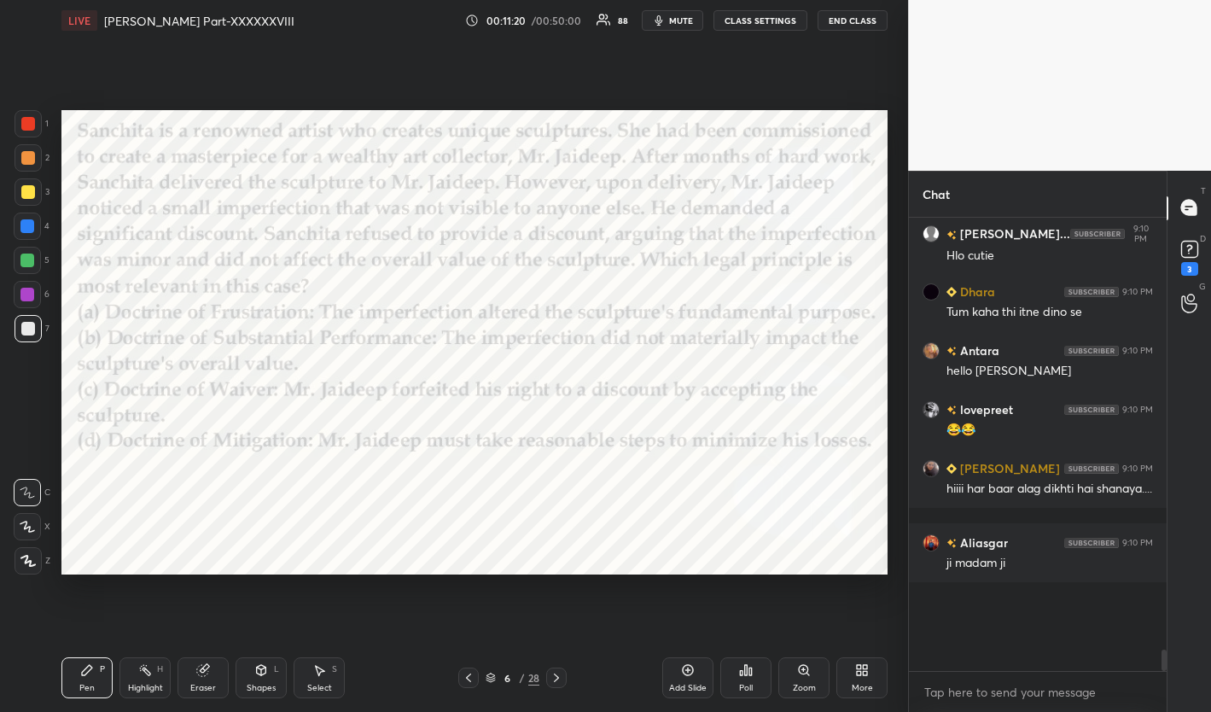
scroll to position [6, 6]
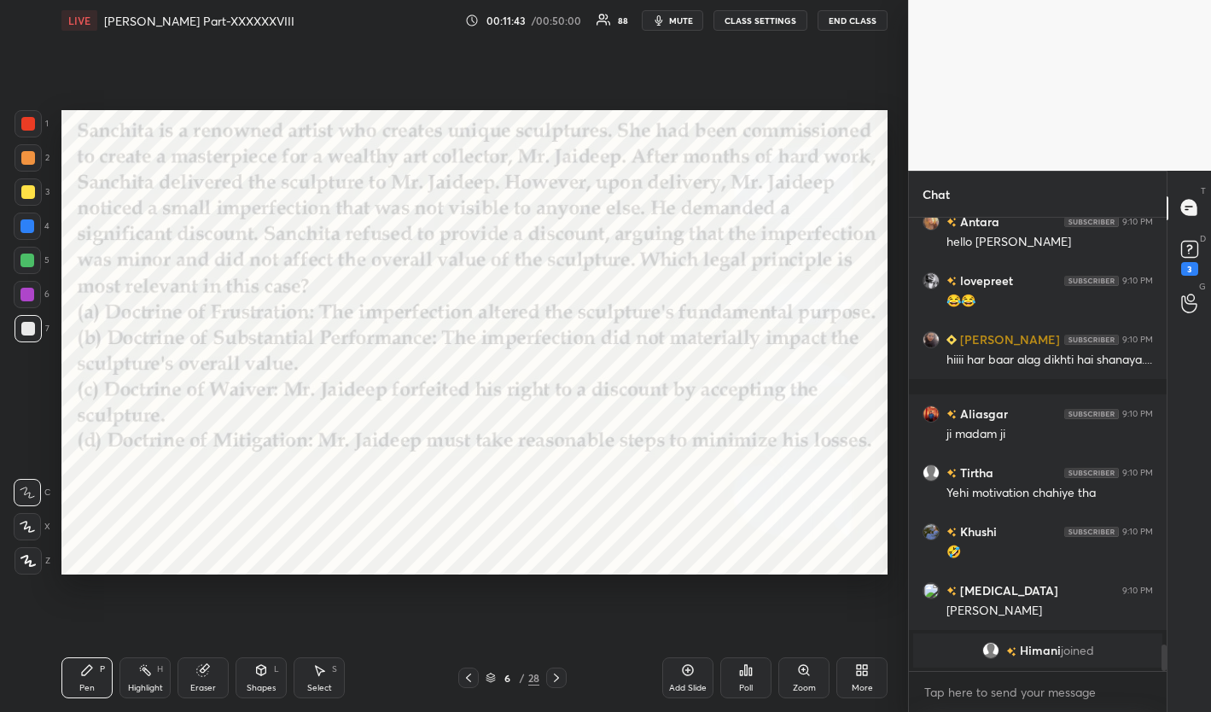
click at [564, 675] on div at bounding box center [556, 677] width 20 height 20
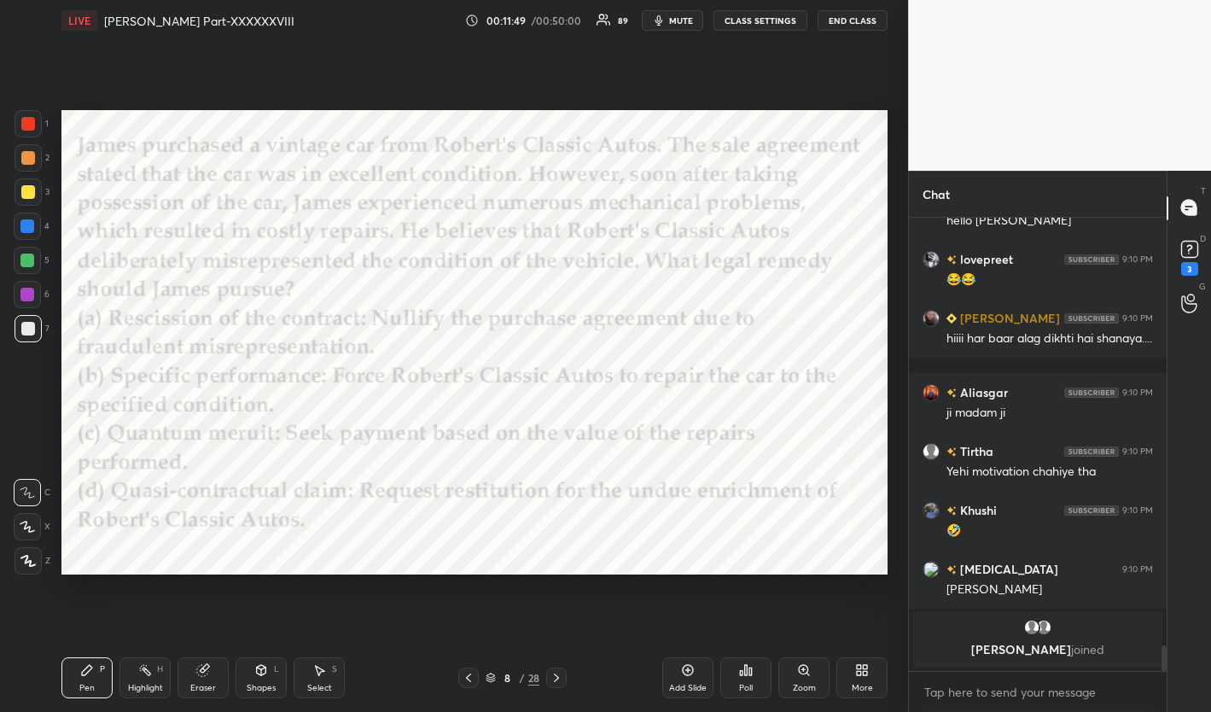
click at [673, 26] on span "mute" at bounding box center [681, 21] width 24 height 12
click at [665, 23] on span "unmute" at bounding box center [679, 21] width 37 height 12
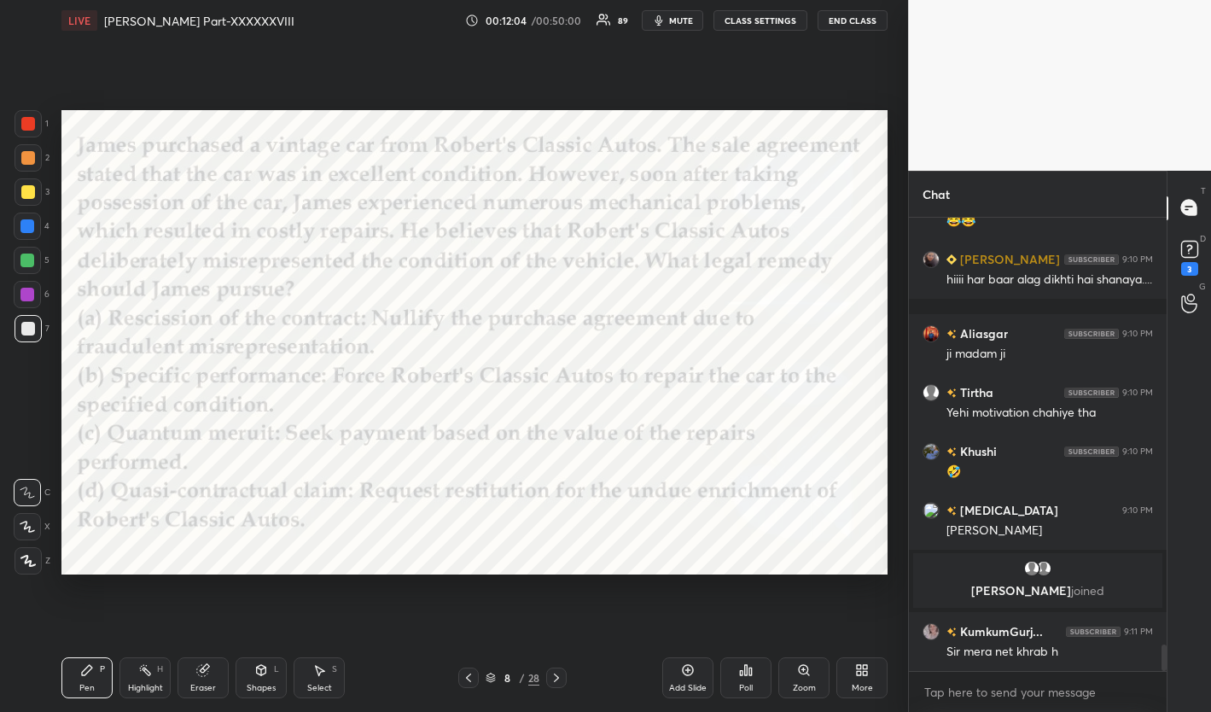
click at [856, 684] on div "More" at bounding box center [862, 688] width 21 height 9
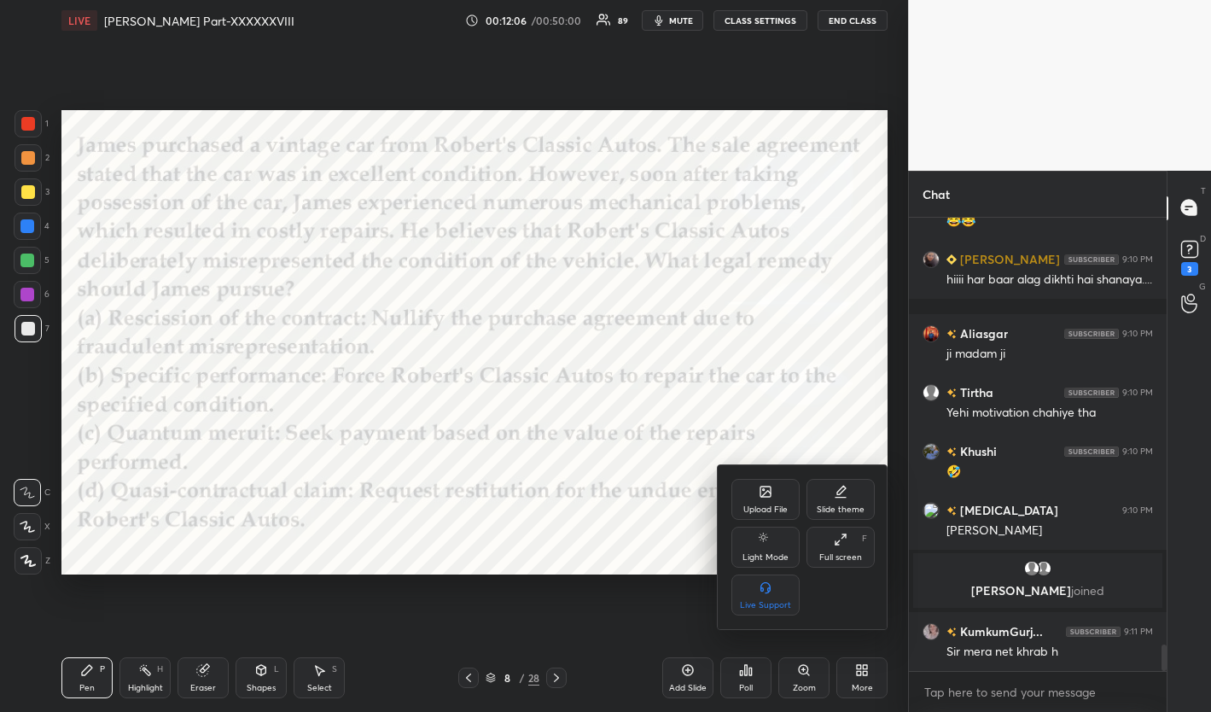
click at [772, 681] on div at bounding box center [605, 356] width 1211 height 712
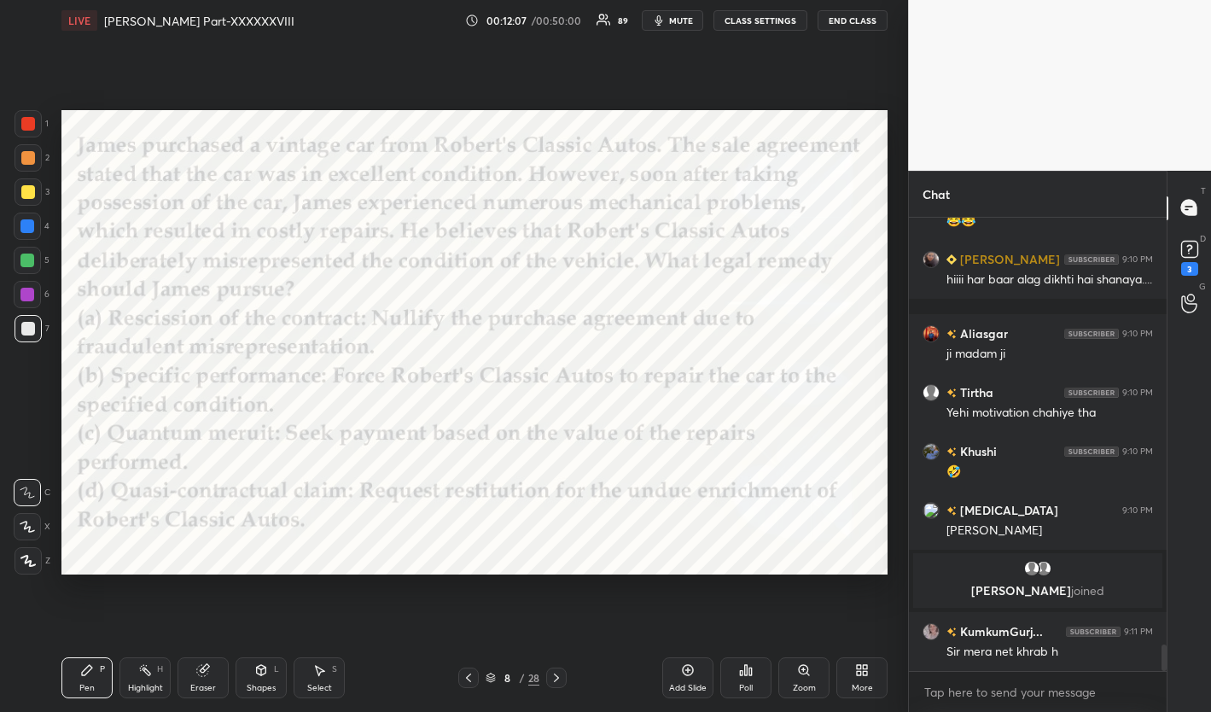
click at [765, 681] on div "Poll" at bounding box center [745, 677] width 51 height 41
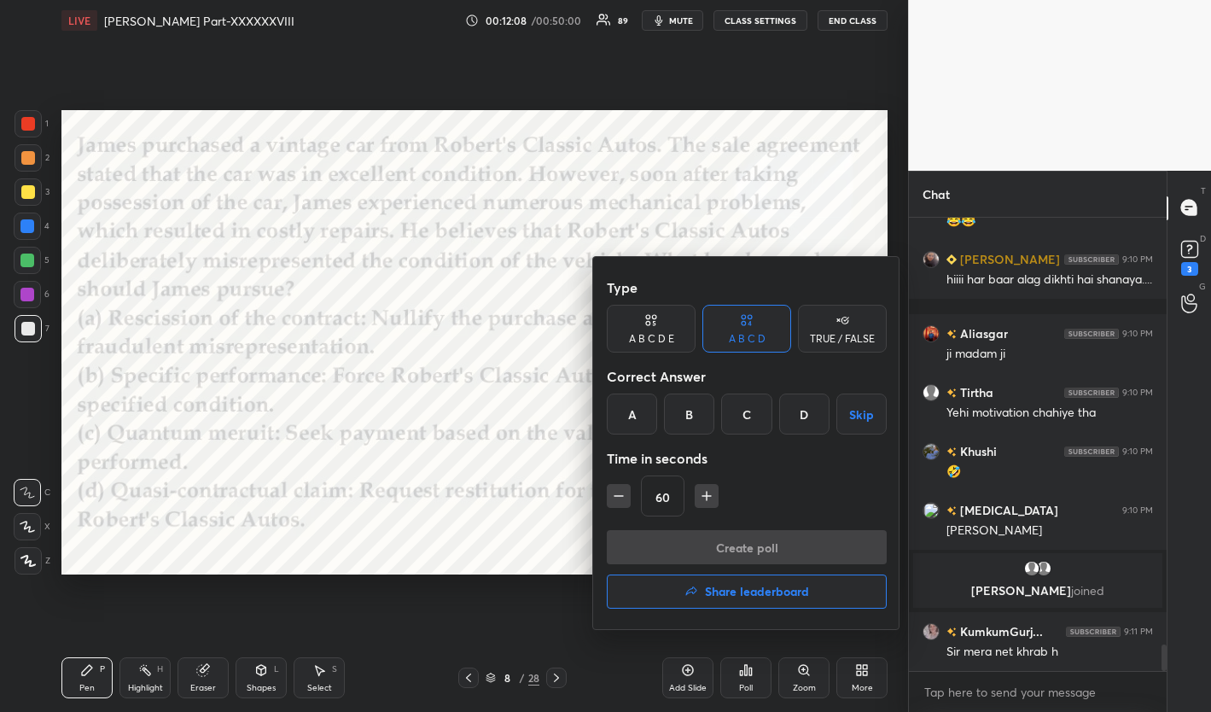
click at [643, 414] on div "A" at bounding box center [632, 413] width 50 height 41
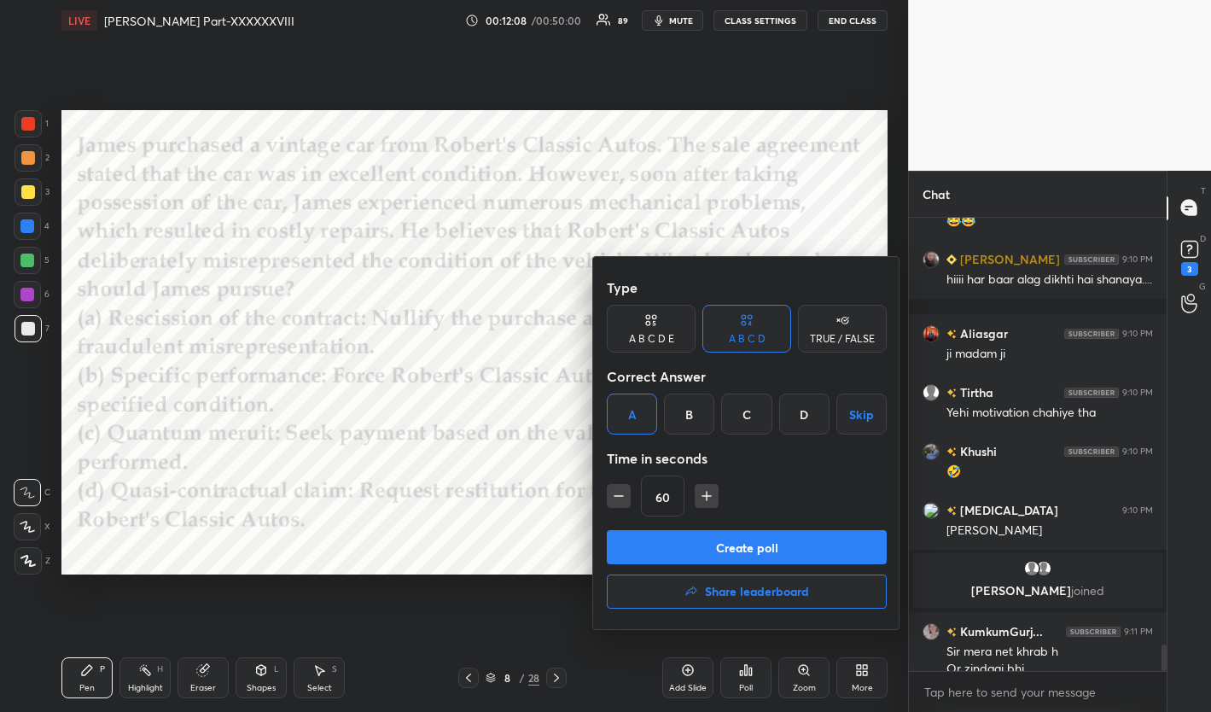
scroll to position [7294, 0]
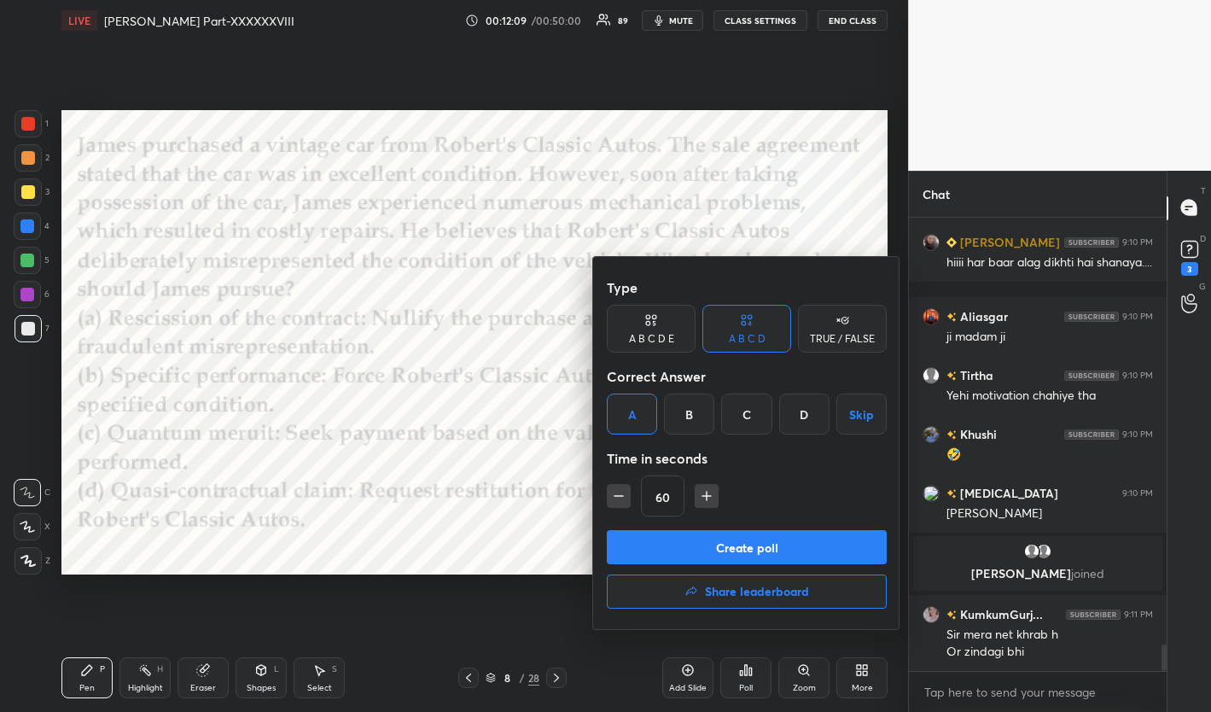
click at [707, 555] on button "Create poll" at bounding box center [747, 547] width 280 height 34
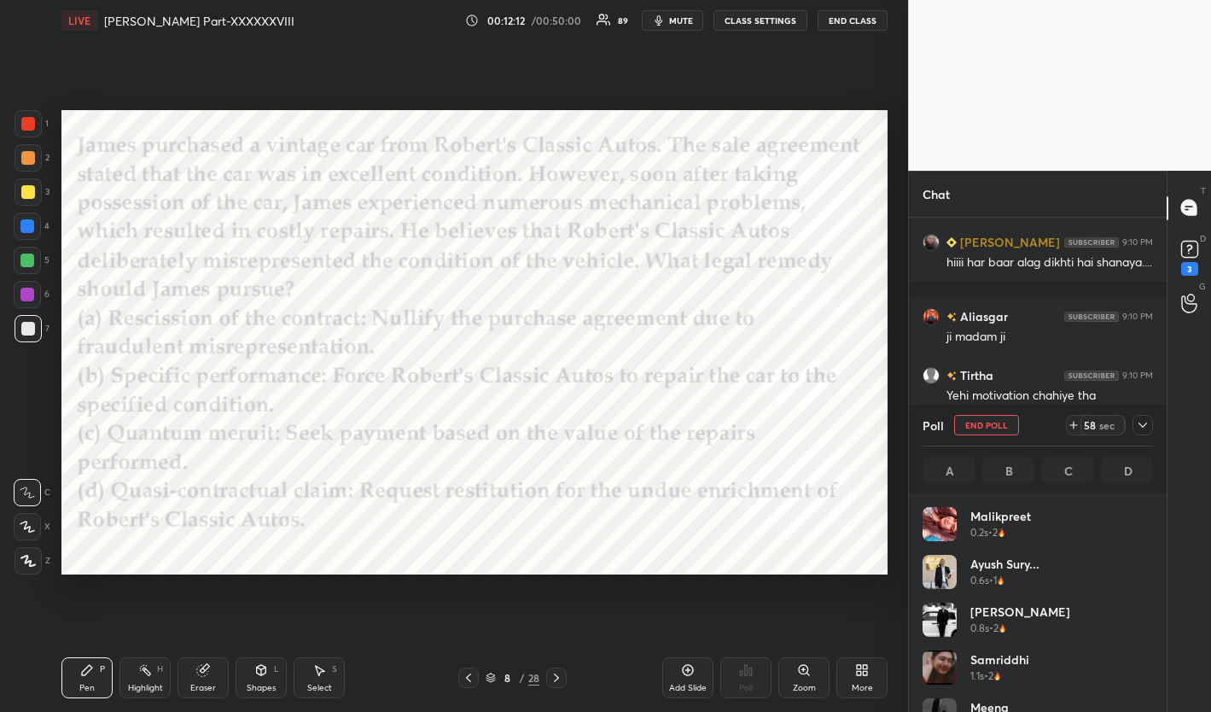
scroll to position [6, 6]
click at [669, 21] on button "mute" at bounding box center [672, 20] width 61 height 20
click at [669, 21] on span "unmute" at bounding box center [679, 21] width 37 height 12
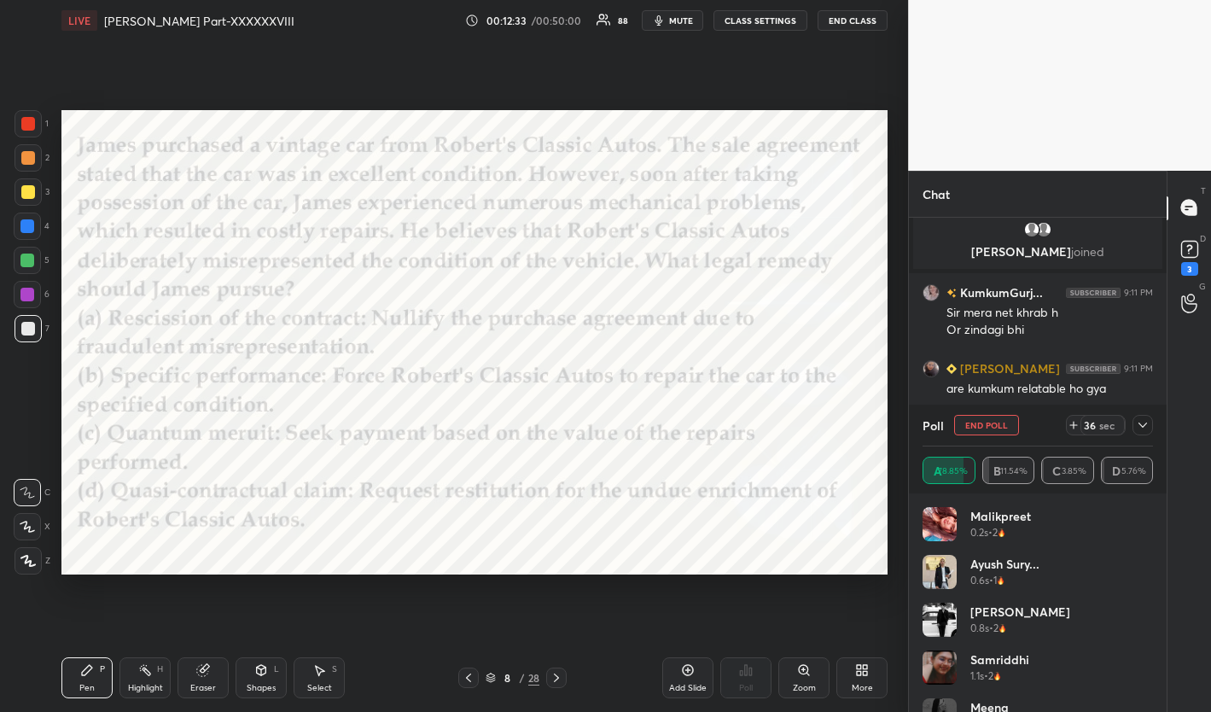
scroll to position [7528, 0]
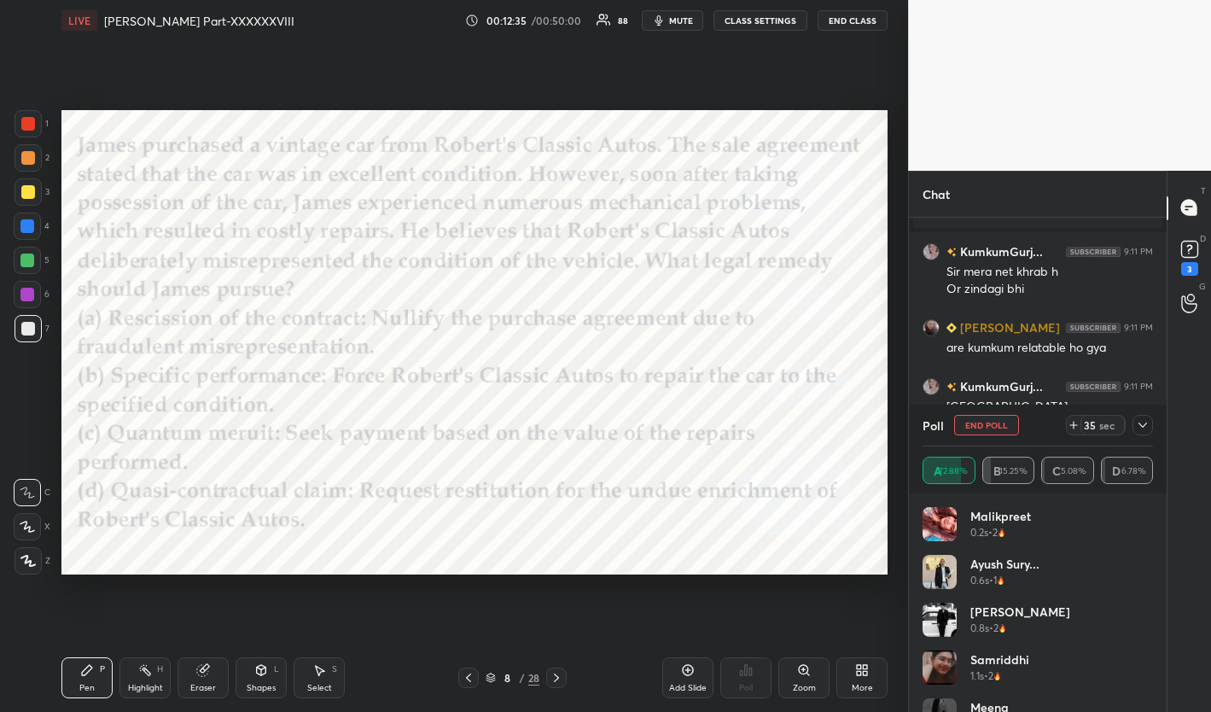
click at [1095, 422] on icon at bounding box center [1143, 425] width 14 height 14
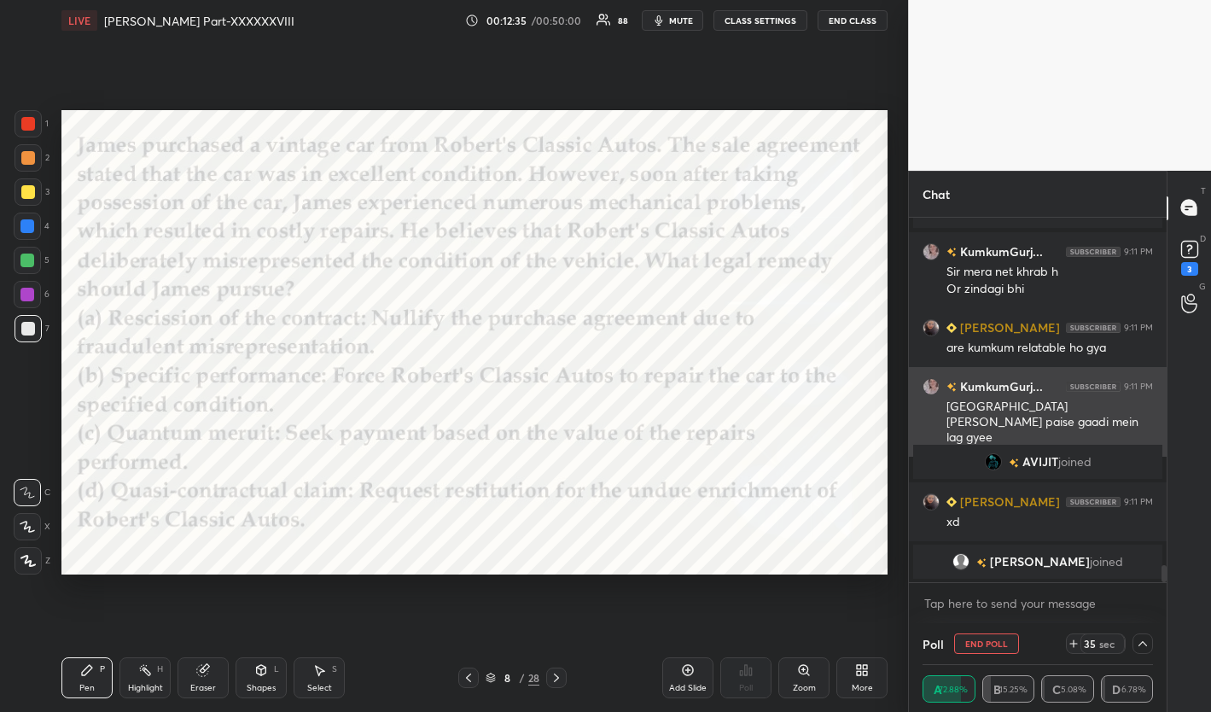
scroll to position [1, 6]
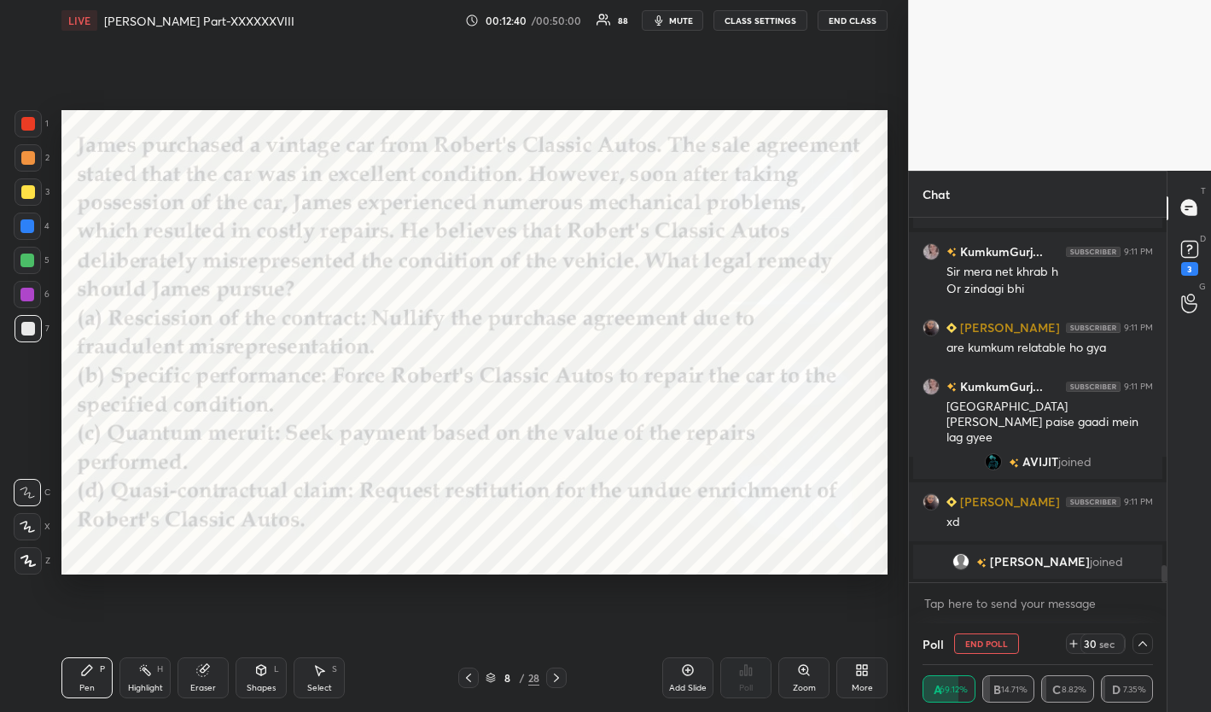
click at [661, 22] on icon "button" at bounding box center [659, 20] width 8 height 10
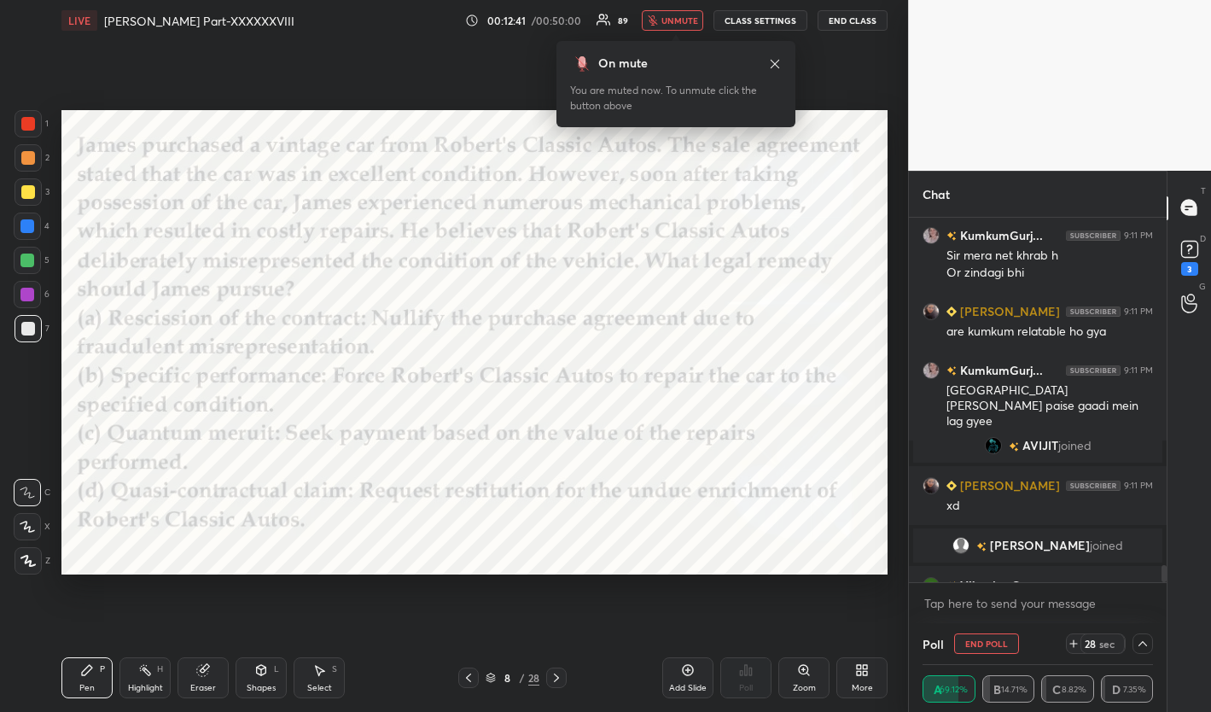
scroll to position [7571, 0]
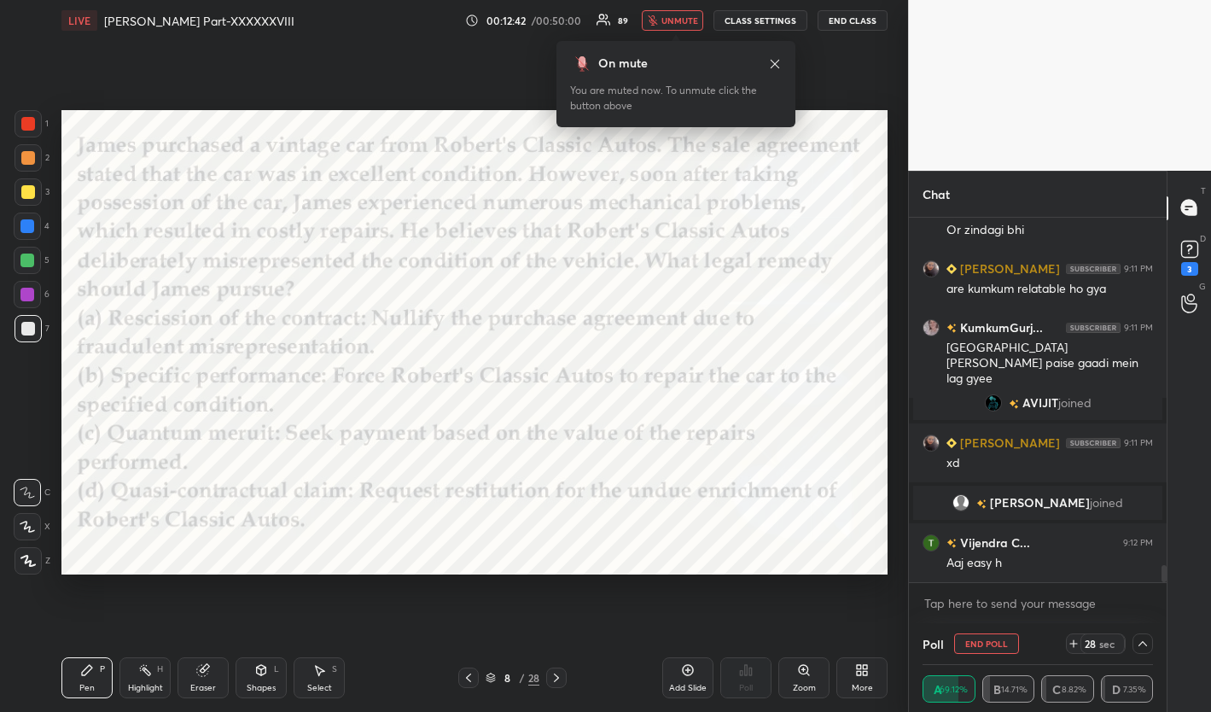
click at [661, 22] on button "unmute" at bounding box center [672, 20] width 61 height 20
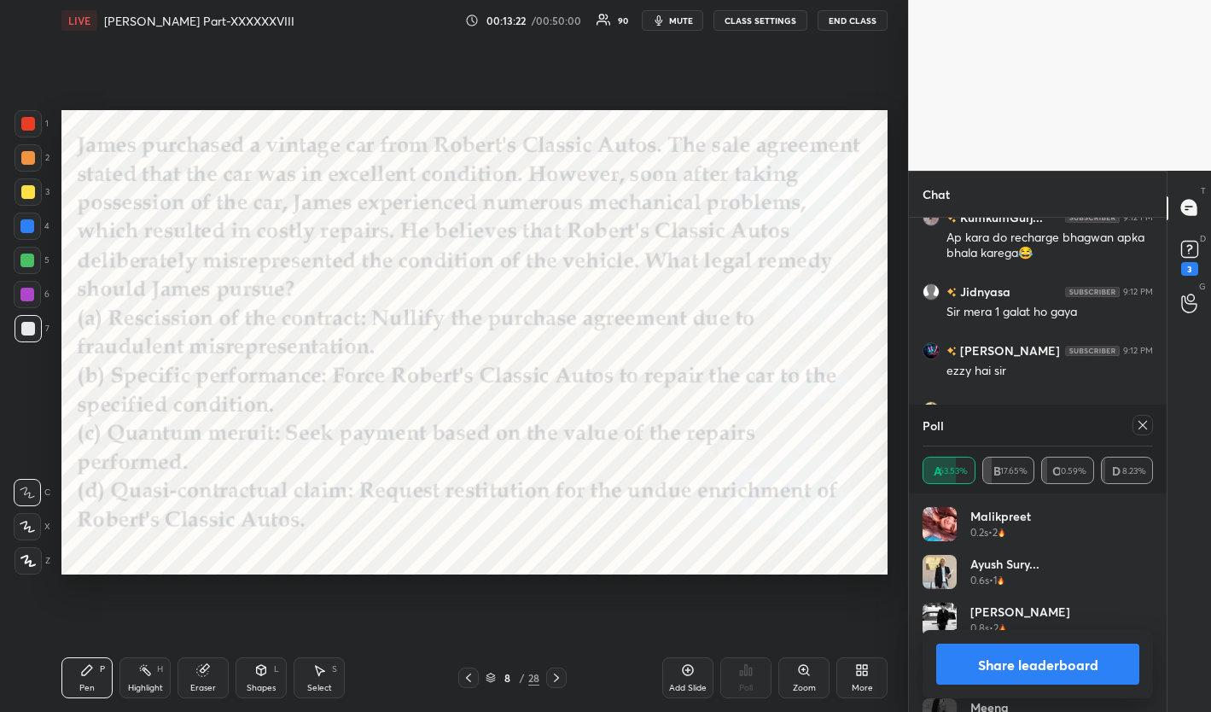
scroll to position [8022, 0]
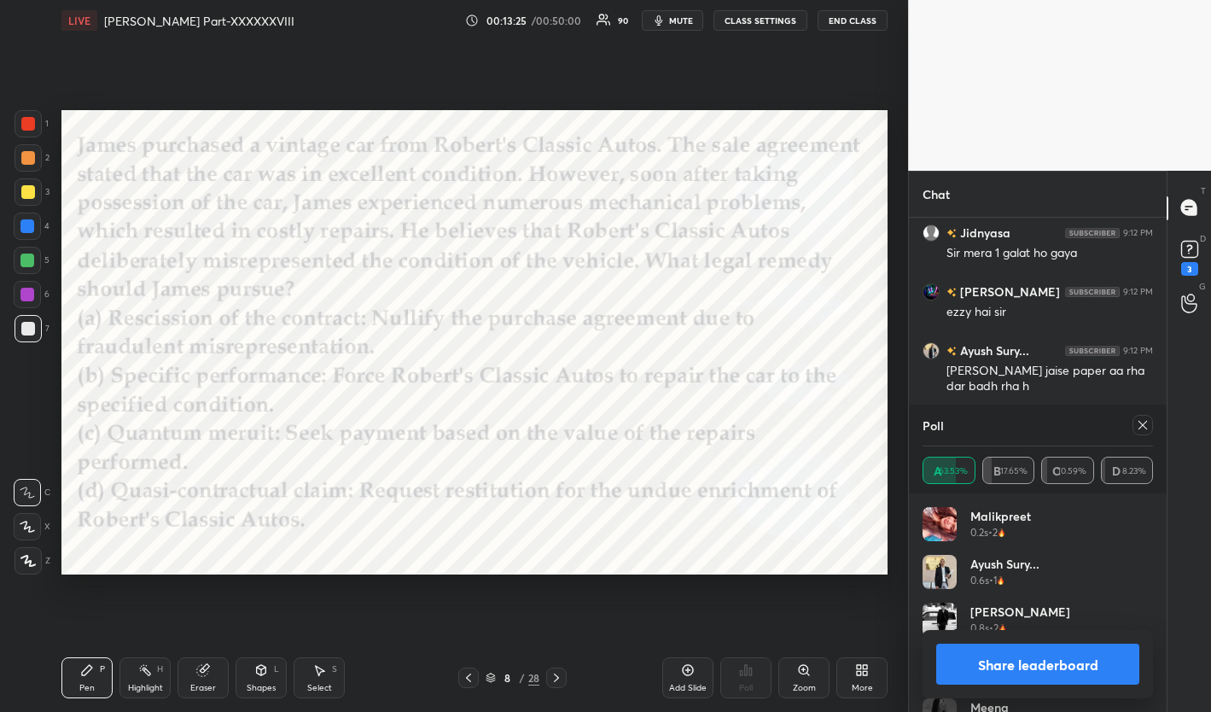
click at [1095, 420] on icon at bounding box center [1143, 425] width 14 height 14
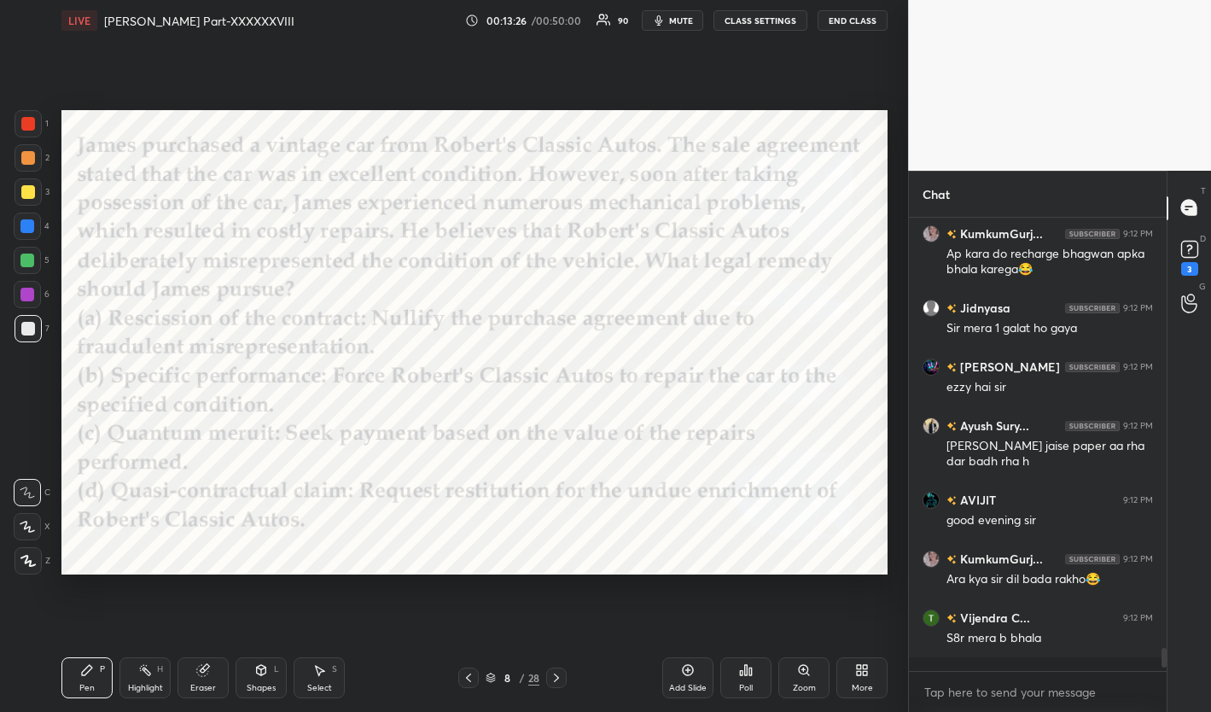
scroll to position [440, 252]
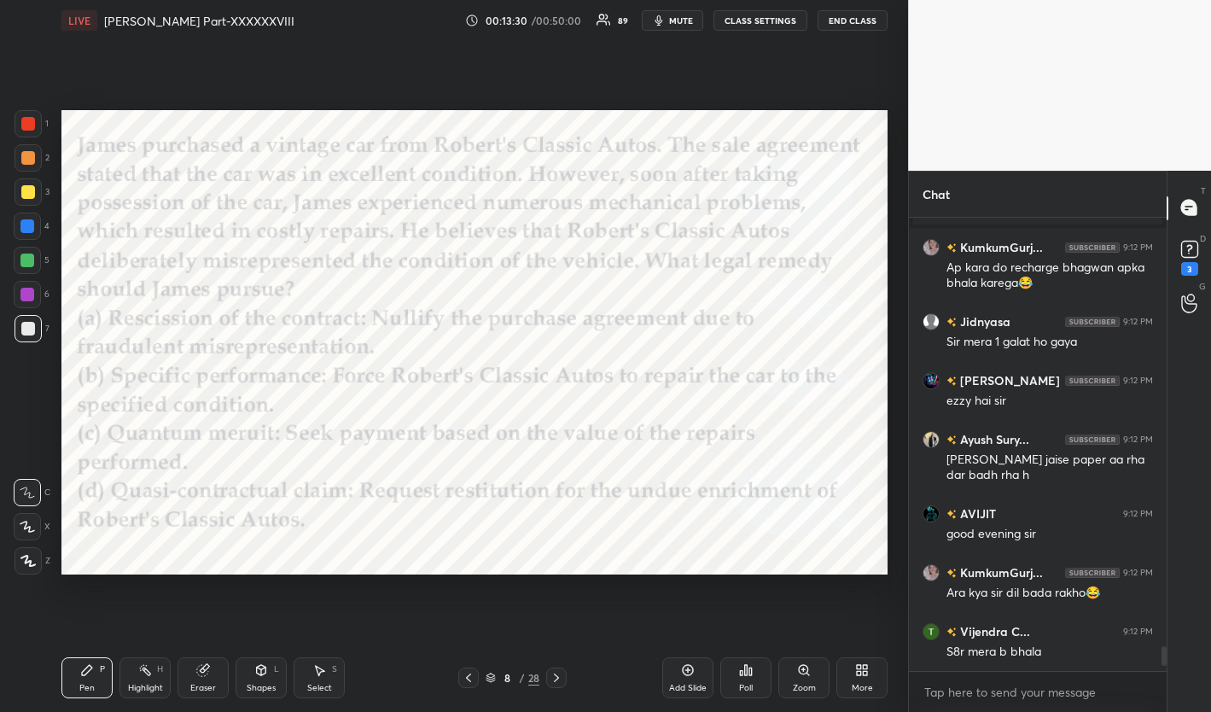
click at [558, 678] on icon at bounding box center [557, 678] width 14 height 14
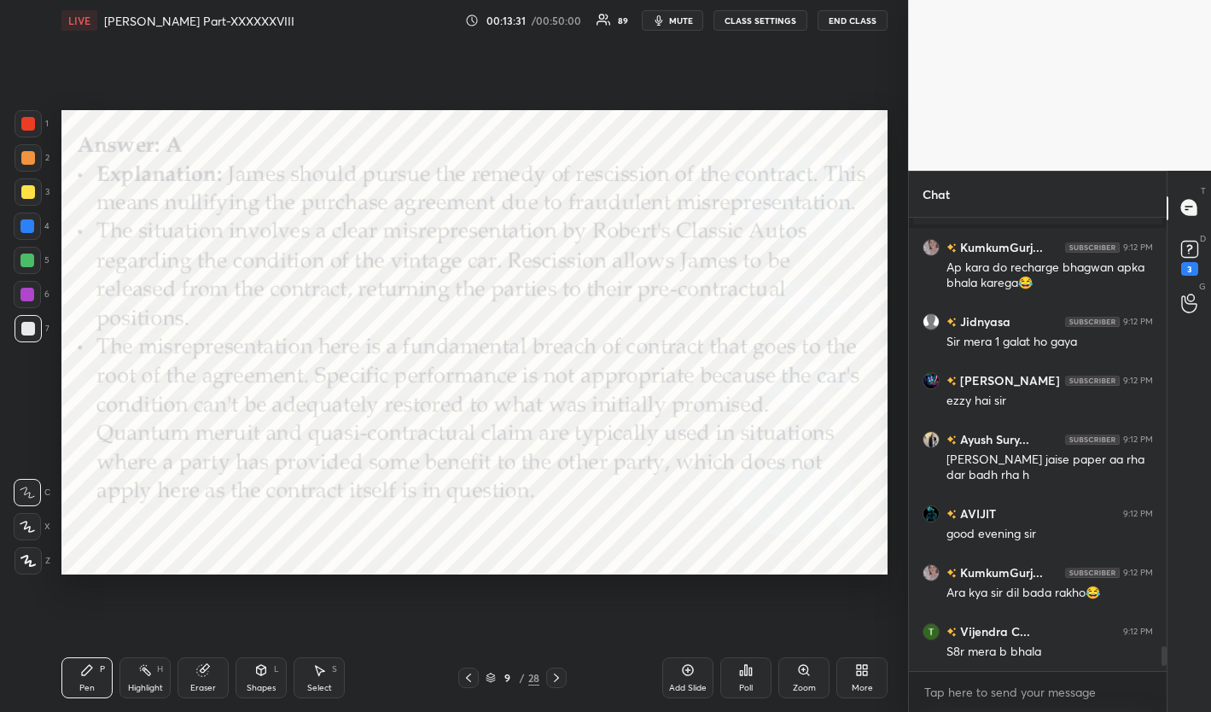
click at [558, 678] on icon at bounding box center [557, 678] width 14 height 14
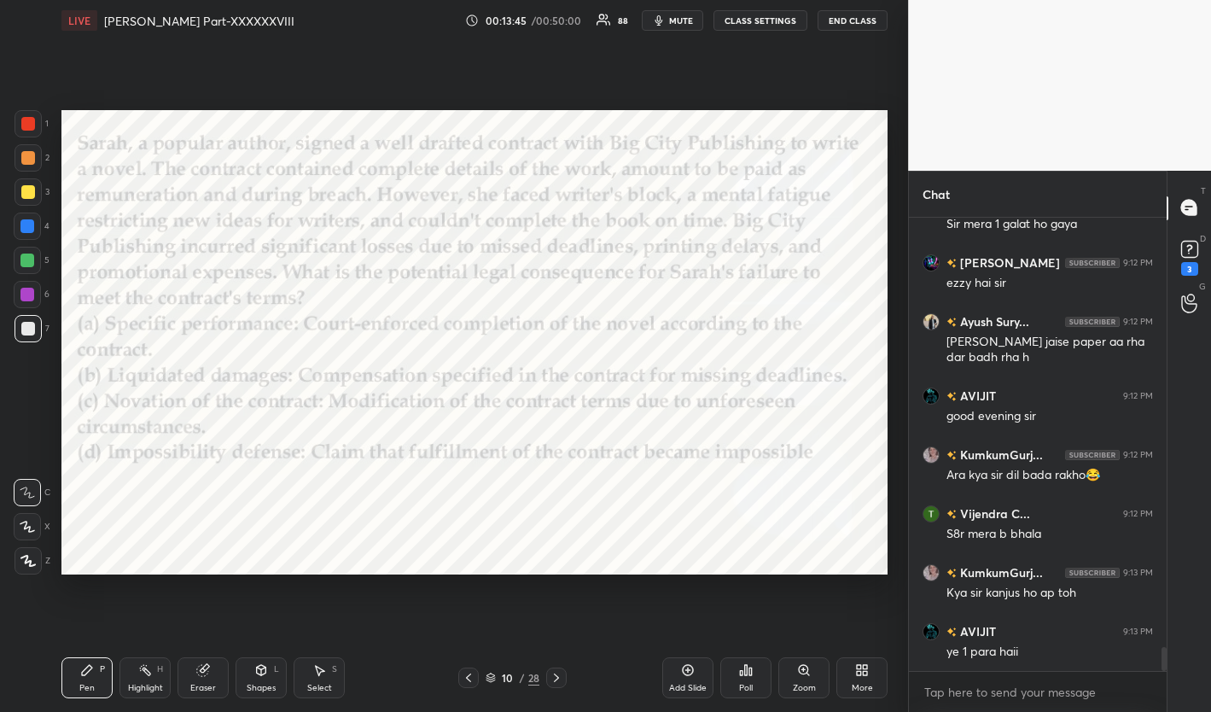
click at [697, 25] on button "mute" at bounding box center [672, 20] width 61 height 20
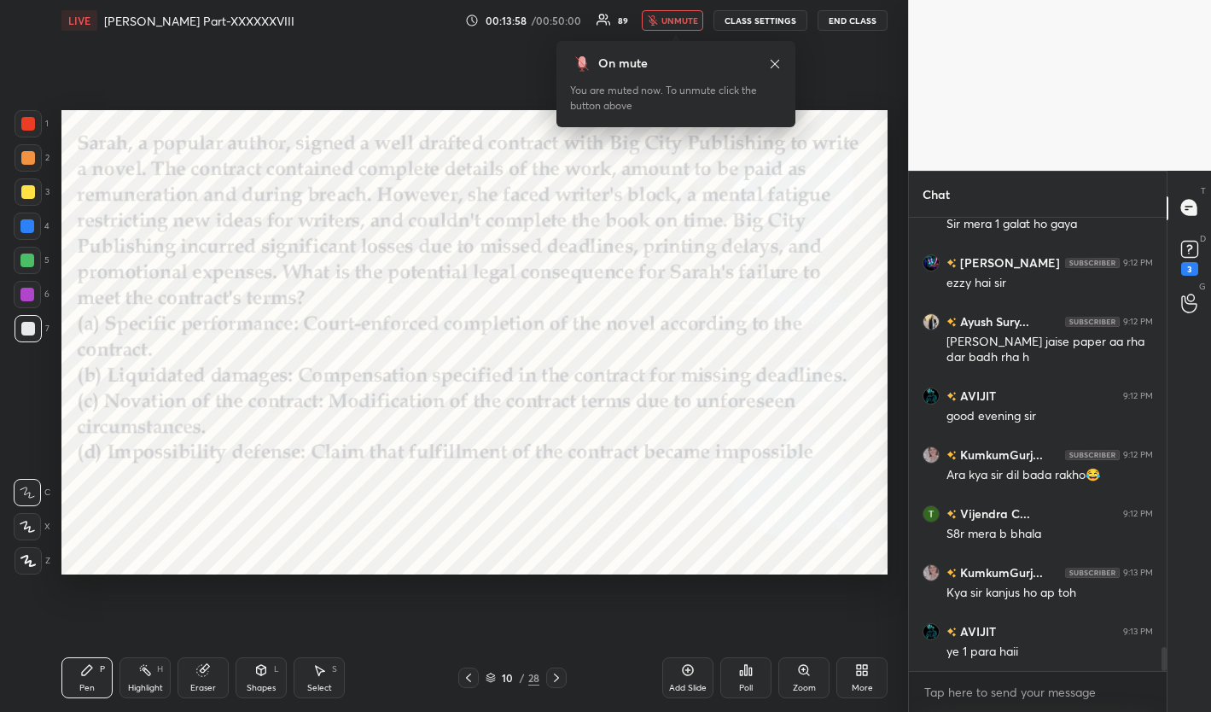
click at [778, 63] on icon at bounding box center [775, 64] width 14 height 14
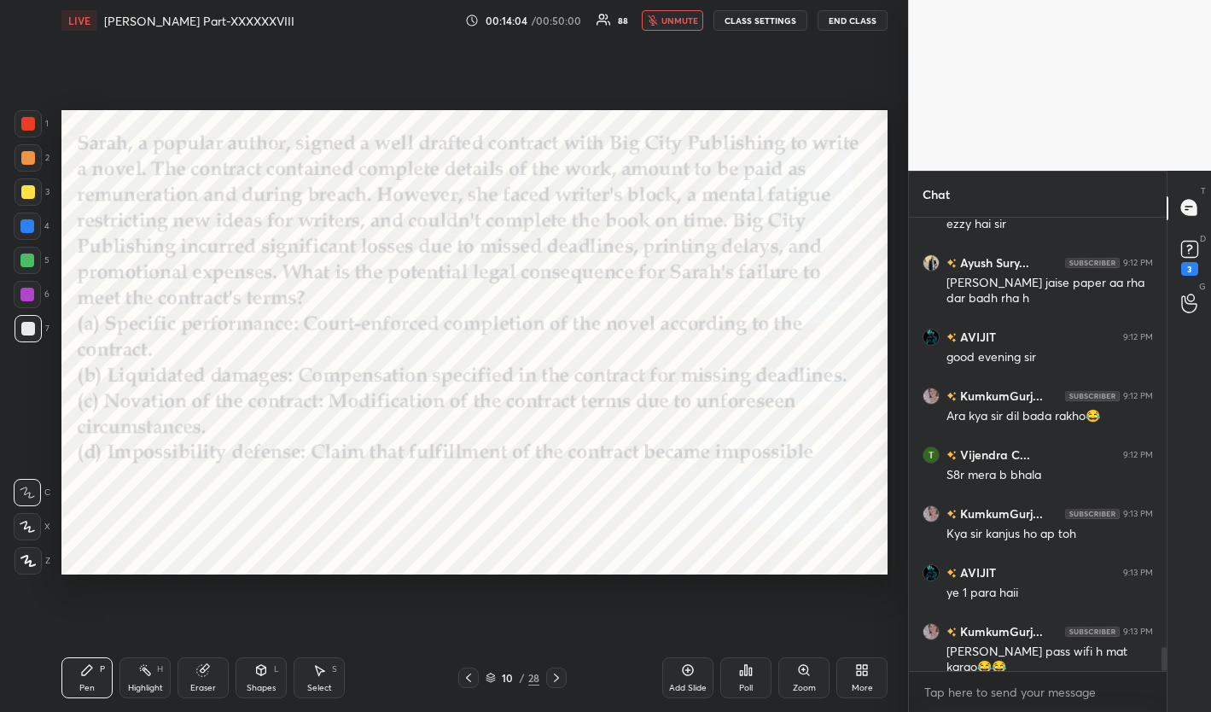
scroll to position [8151, 0]
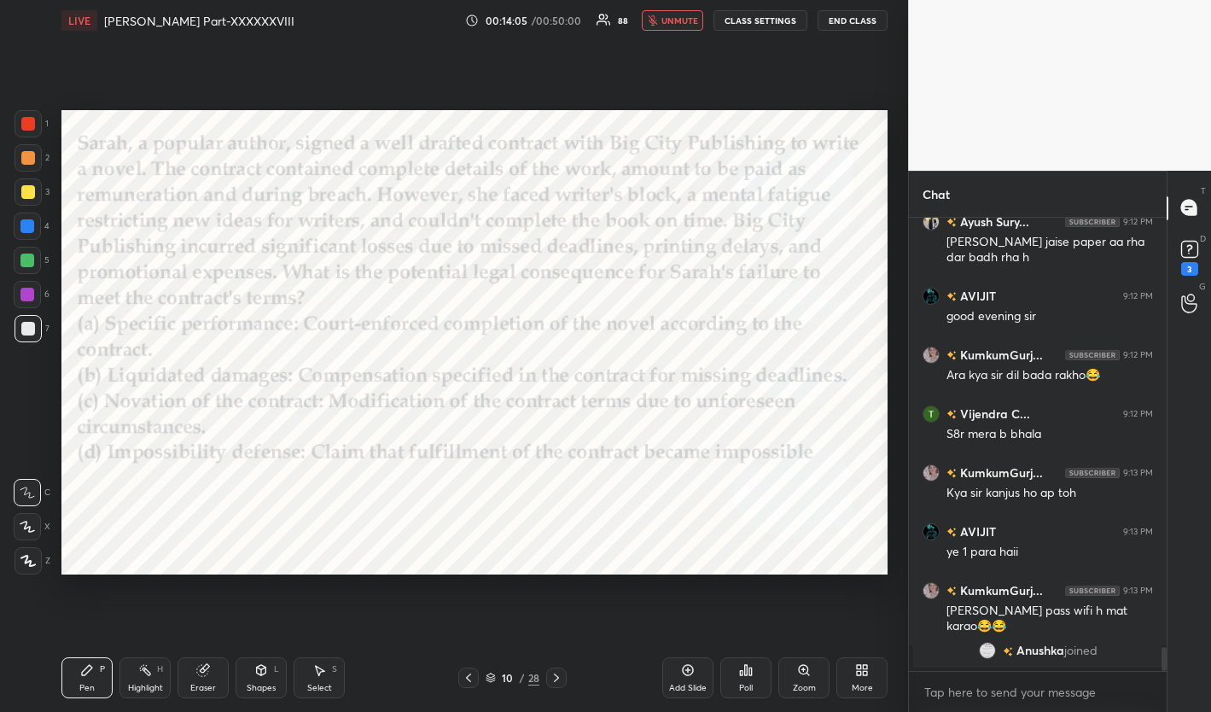
click at [679, 25] on span "unmute" at bounding box center [679, 21] width 37 height 12
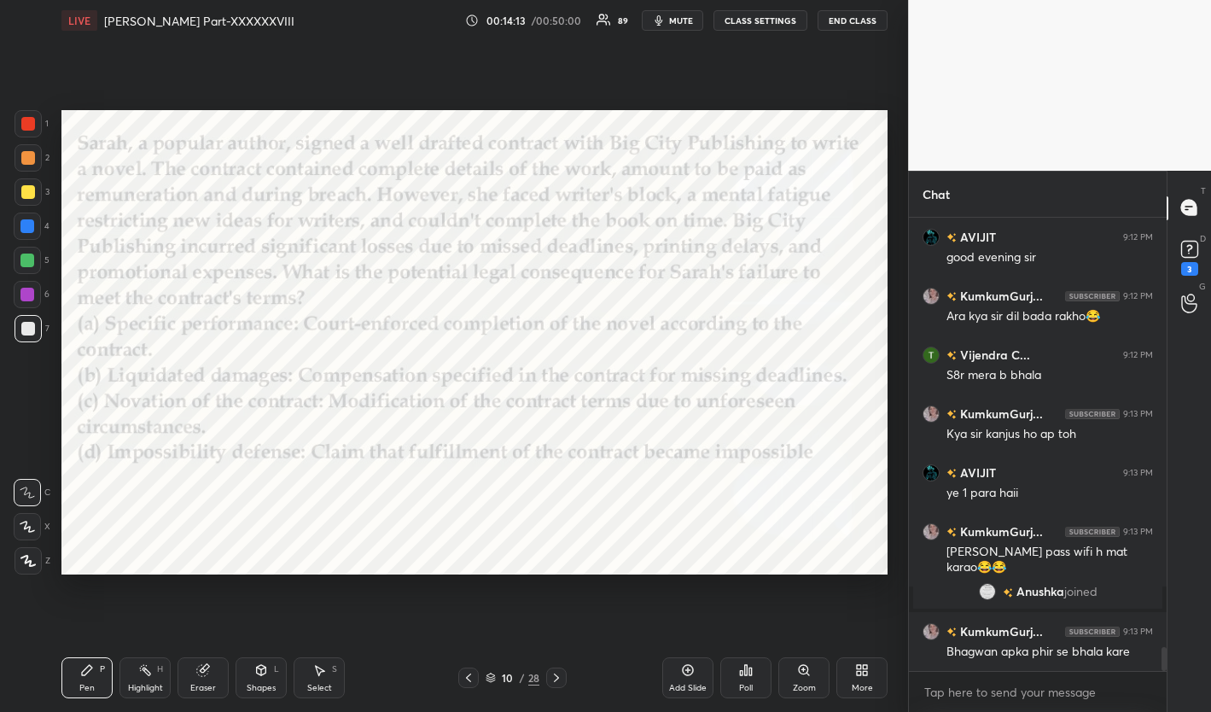
click at [751, 685] on div "Poll" at bounding box center [746, 688] width 14 height 9
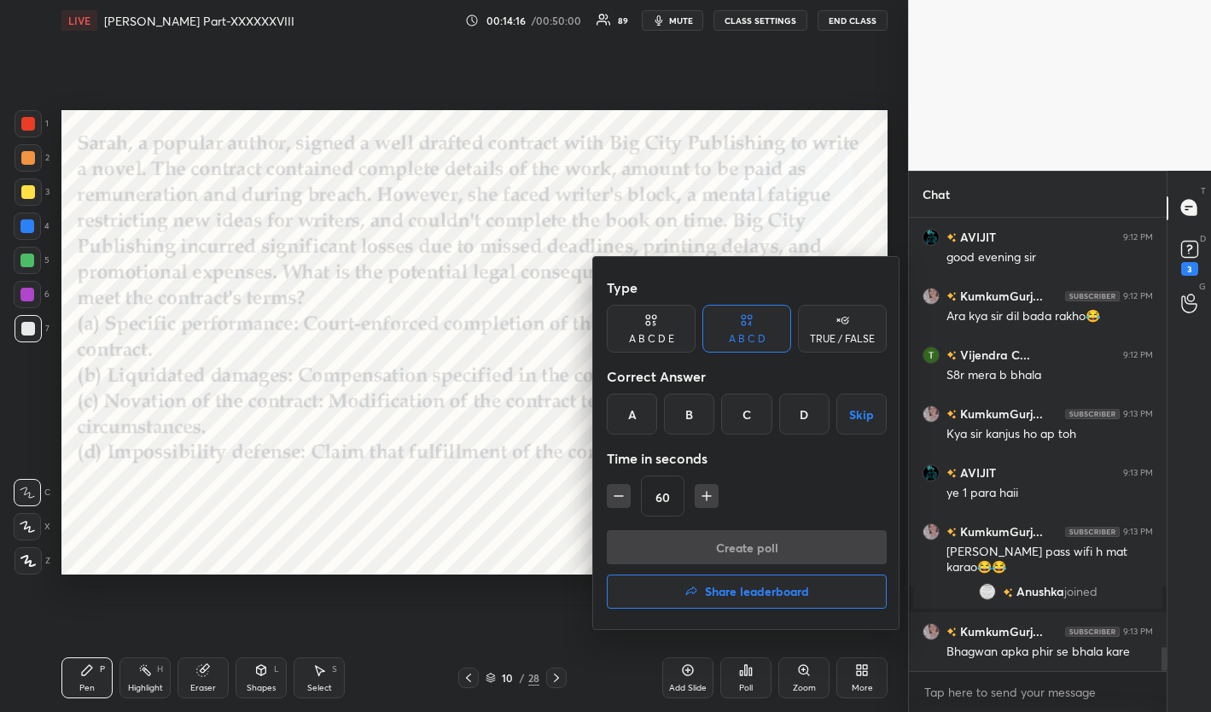
click at [694, 424] on div "B" at bounding box center [689, 413] width 50 height 41
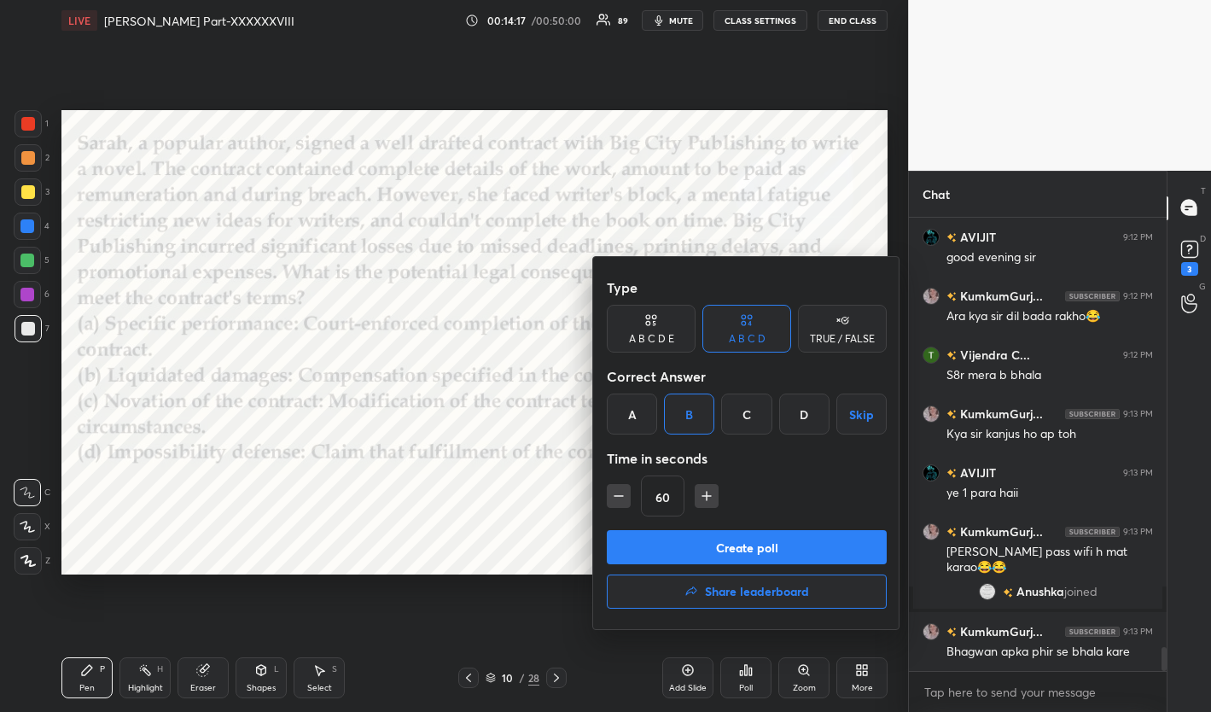
click at [802, 539] on button "Create poll" at bounding box center [747, 547] width 280 height 34
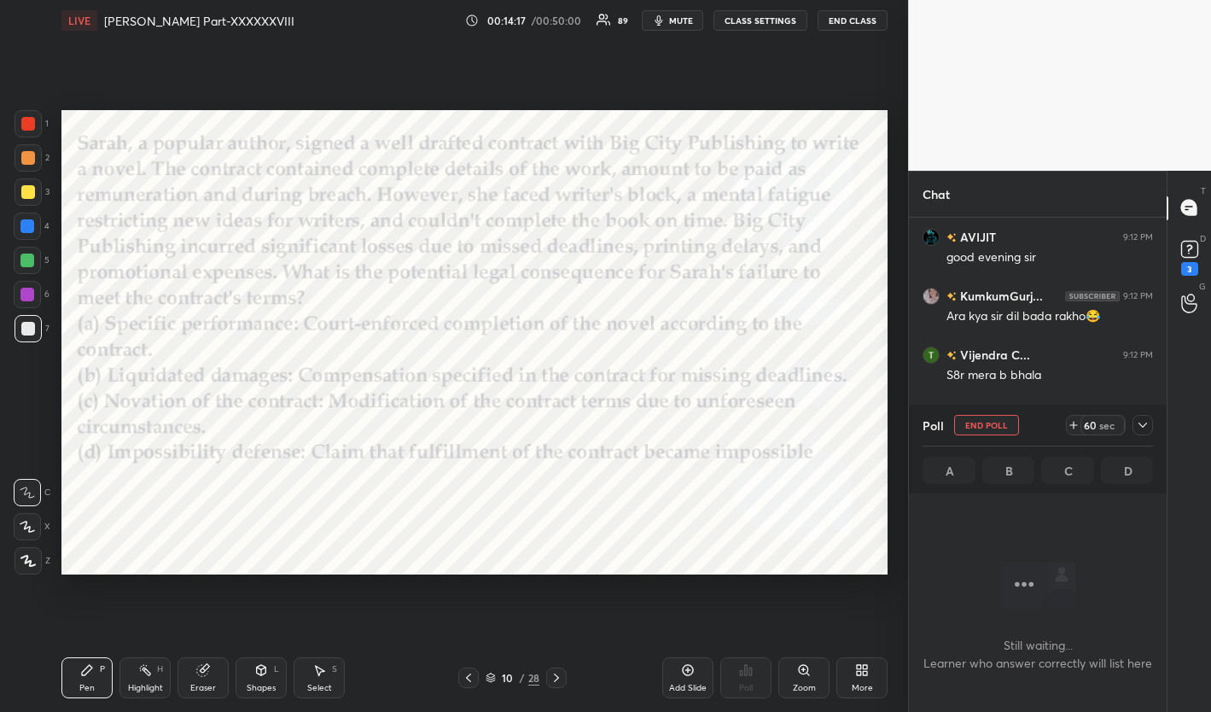
scroll to position [364, 252]
click at [1095, 418] on icon at bounding box center [1143, 425] width 14 height 14
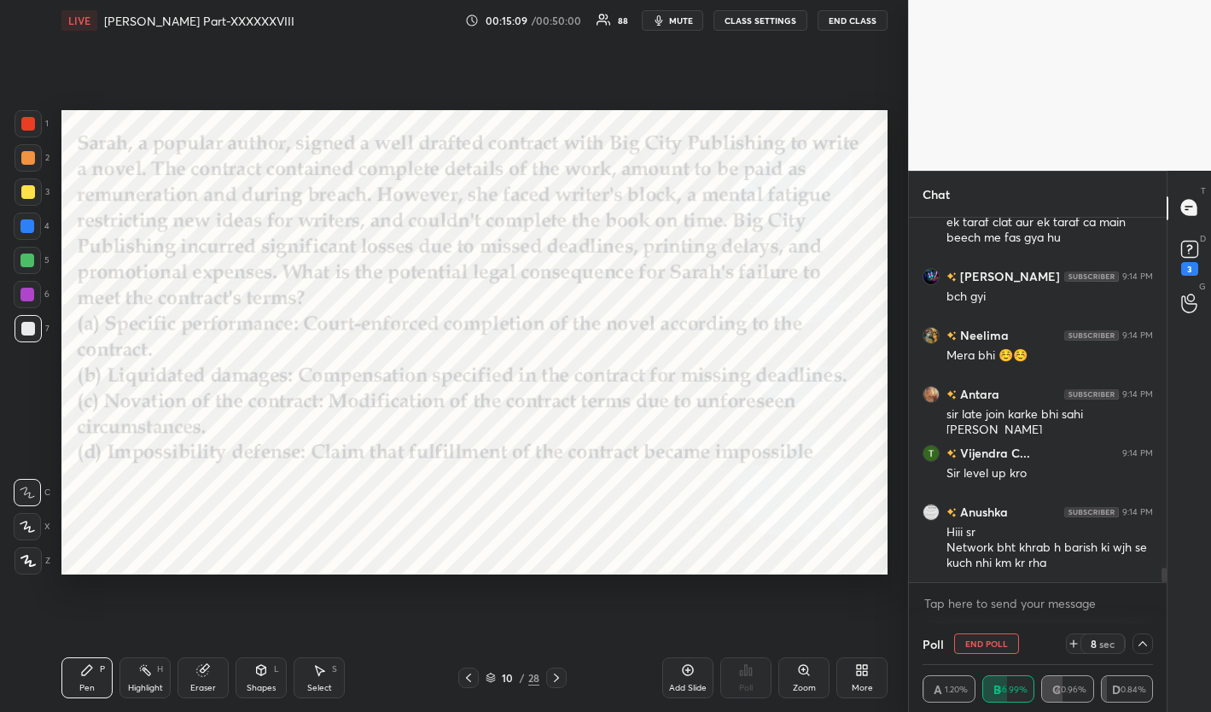
scroll to position [8992, 0]
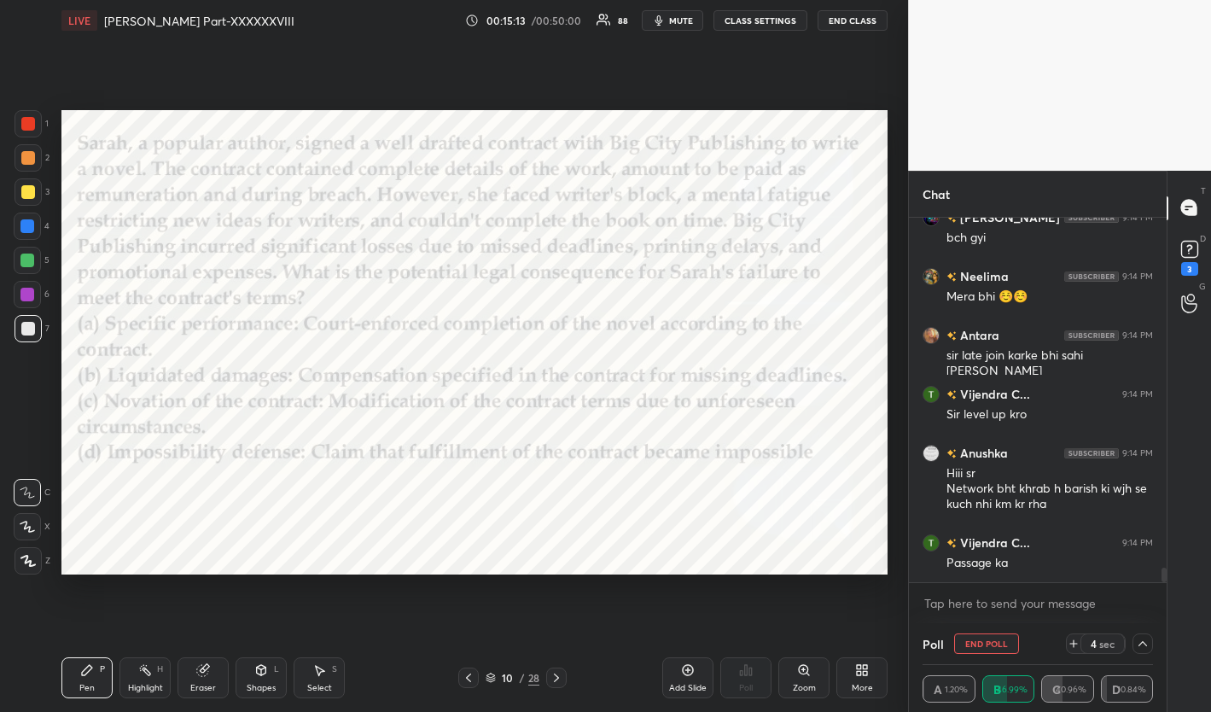
click at [1095, 641] on icon at bounding box center [1142, 643] width 9 height 5
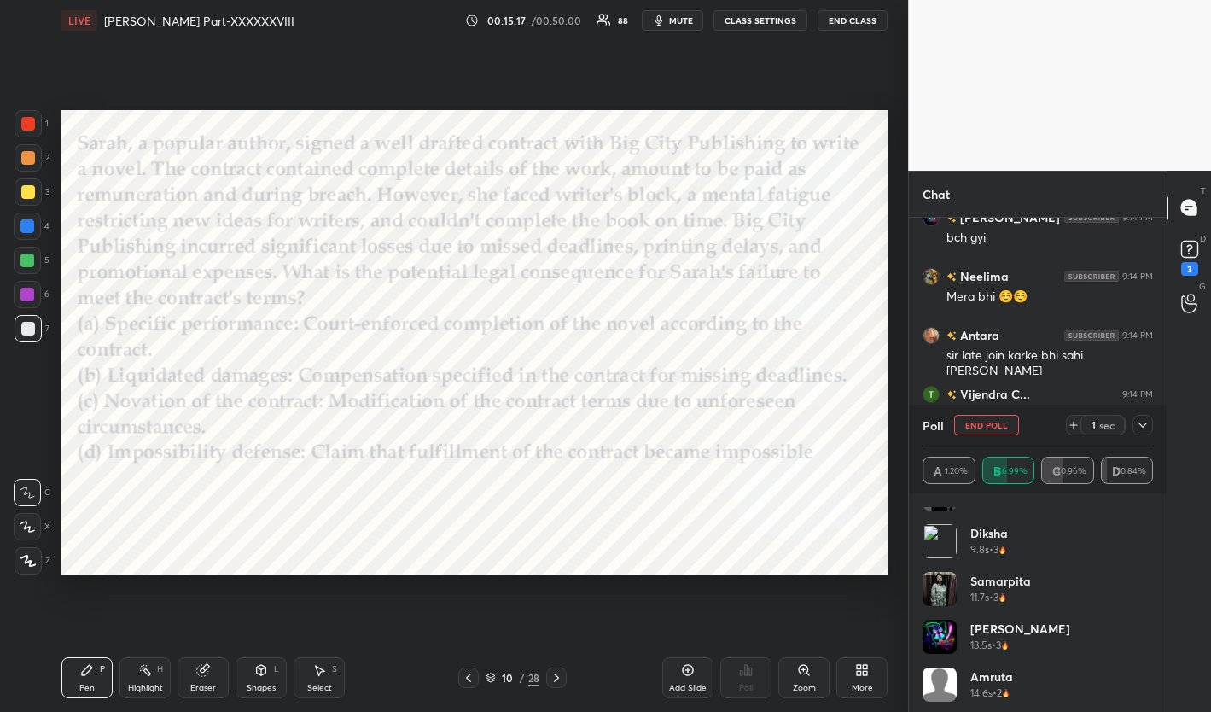
scroll to position [849, 0]
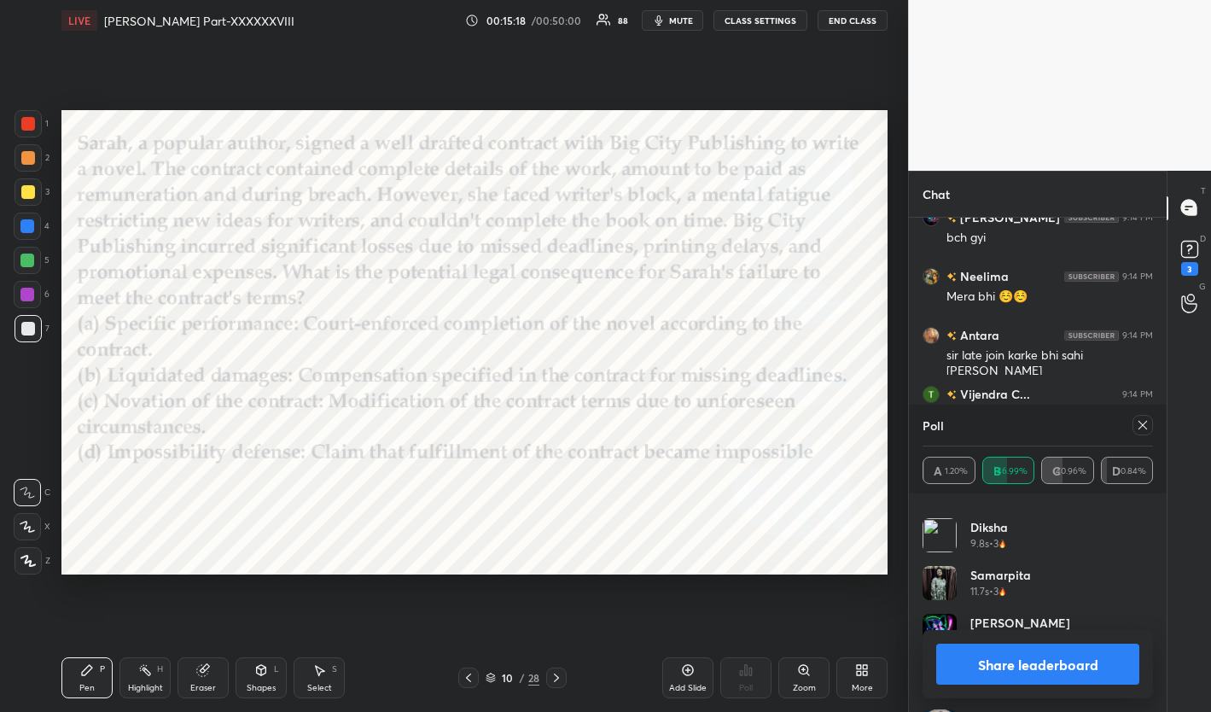
click at [1095, 423] on icon at bounding box center [1143, 425] width 14 height 14
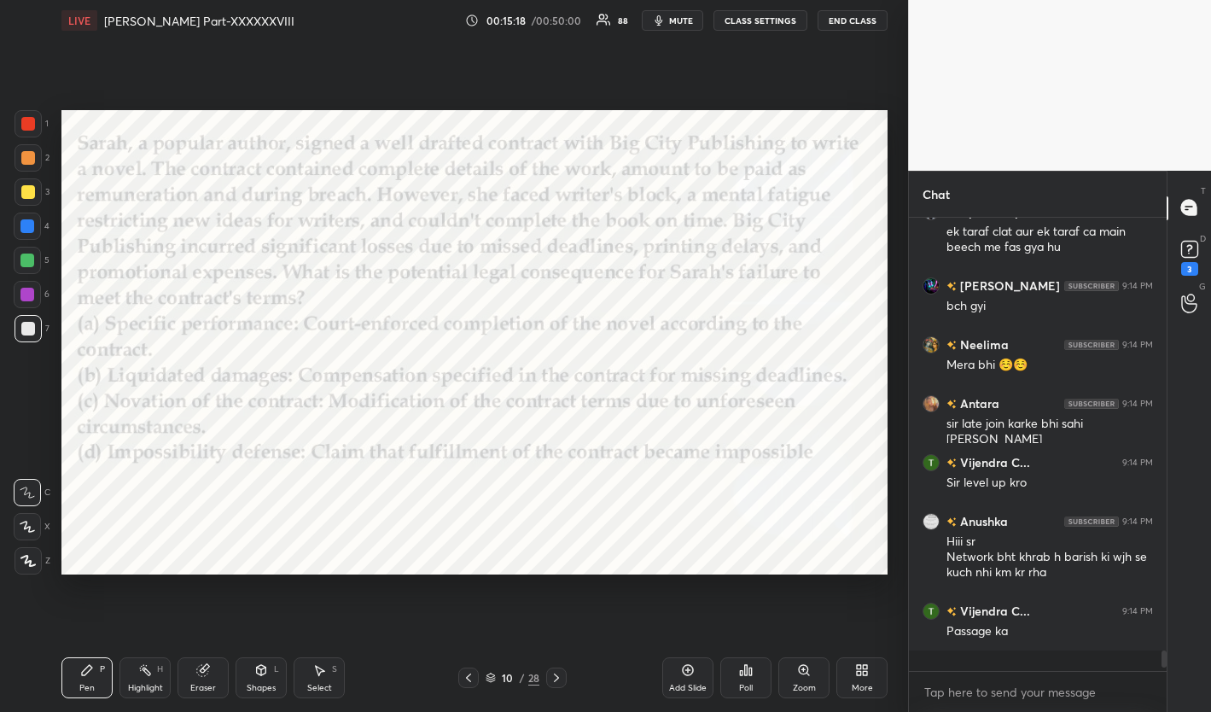
scroll to position [480, 252]
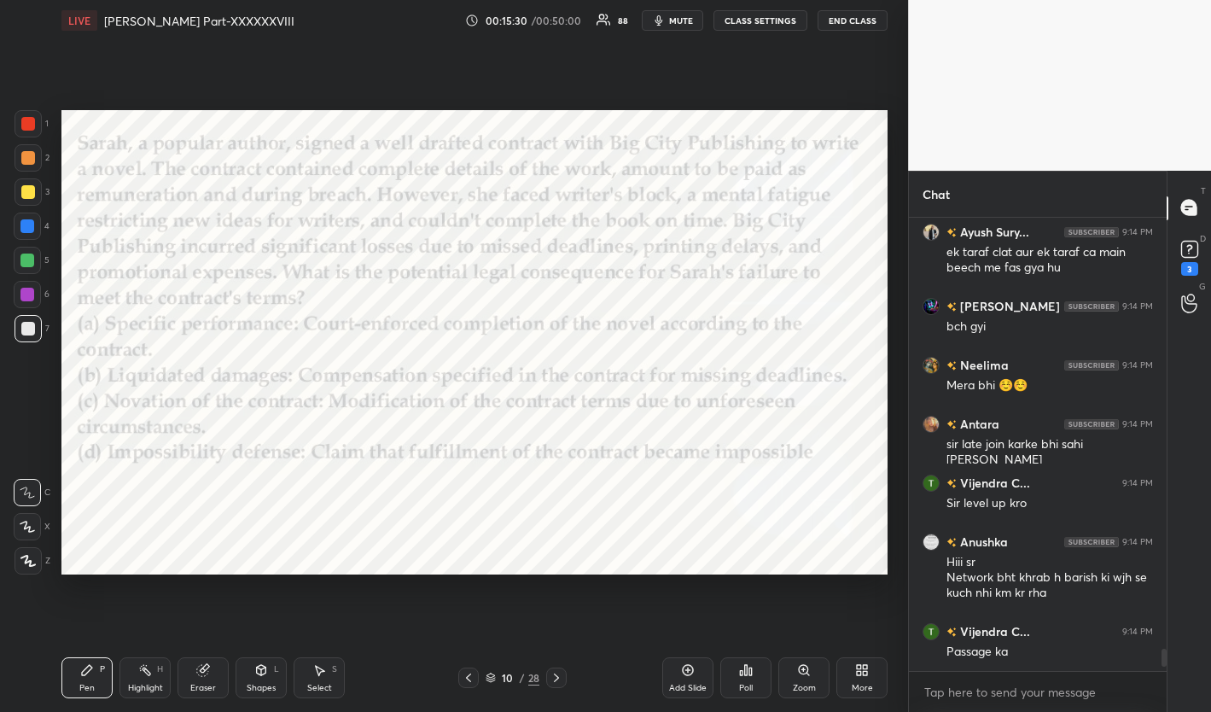
drag, startPoint x: 33, startPoint y: 119, endPoint x: 32, endPoint y: 135, distance: 16.2
click at [31, 124] on div at bounding box center [28, 124] width 14 height 14
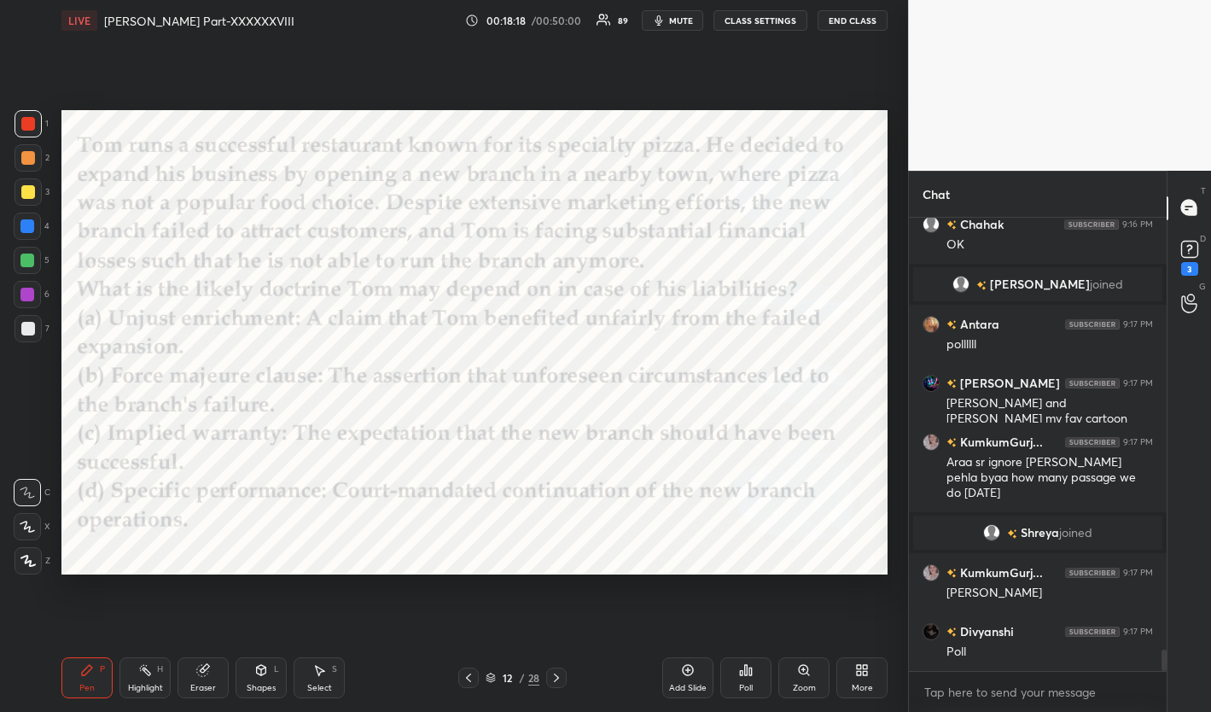
scroll to position [9379, 0]
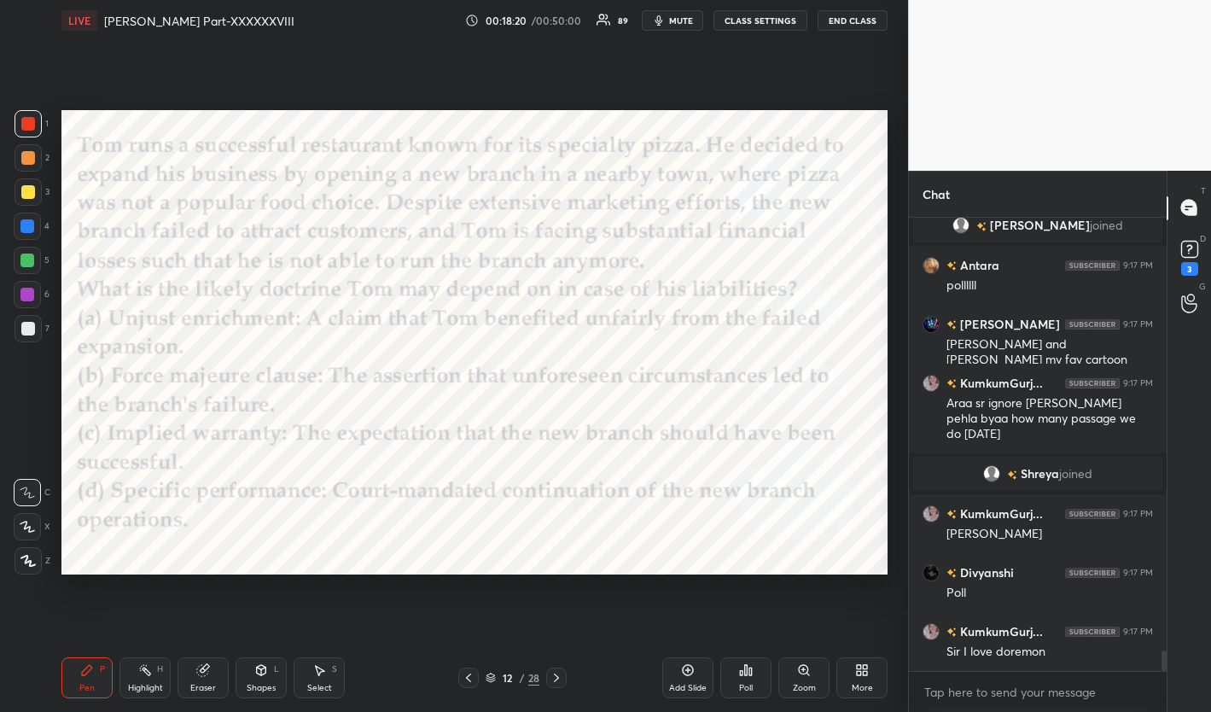
click at [754, 670] on div "Poll" at bounding box center [745, 677] width 51 height 41
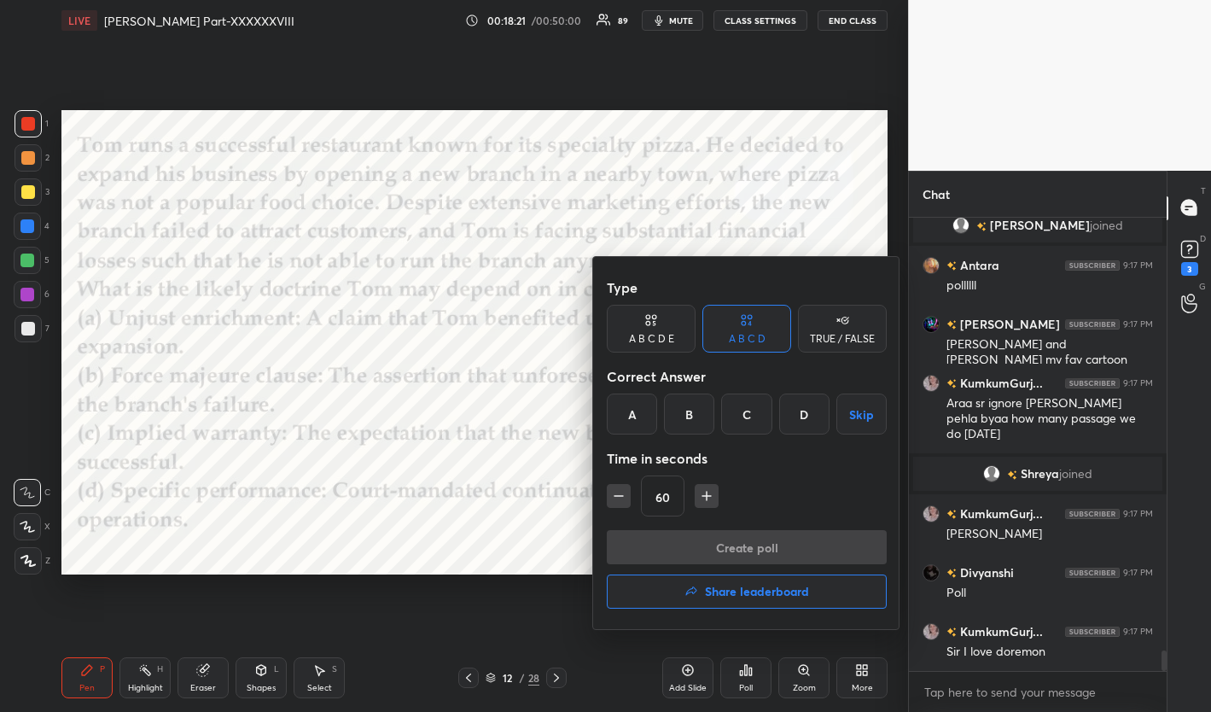
click at [688, 413] on div "B" at bounding box center [689, 413] width 50 height 41
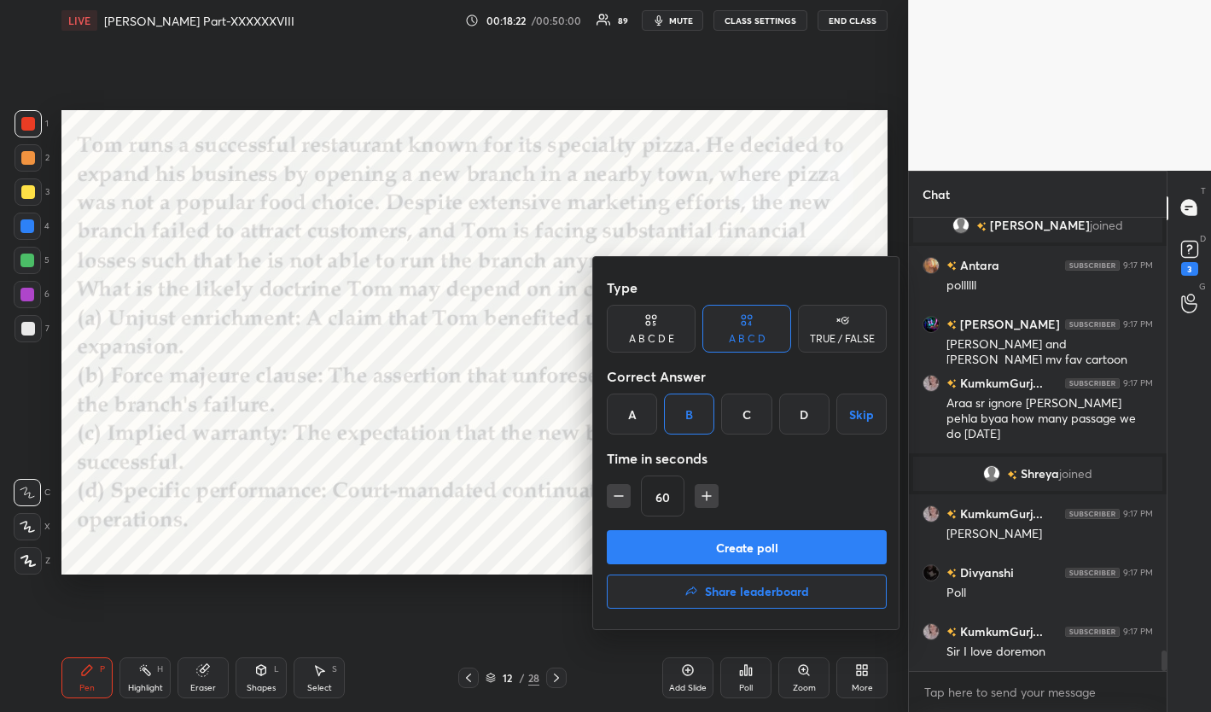
click at [757, 554] on button "Create poll" at bounding box center [747, 547] width 280 height 34
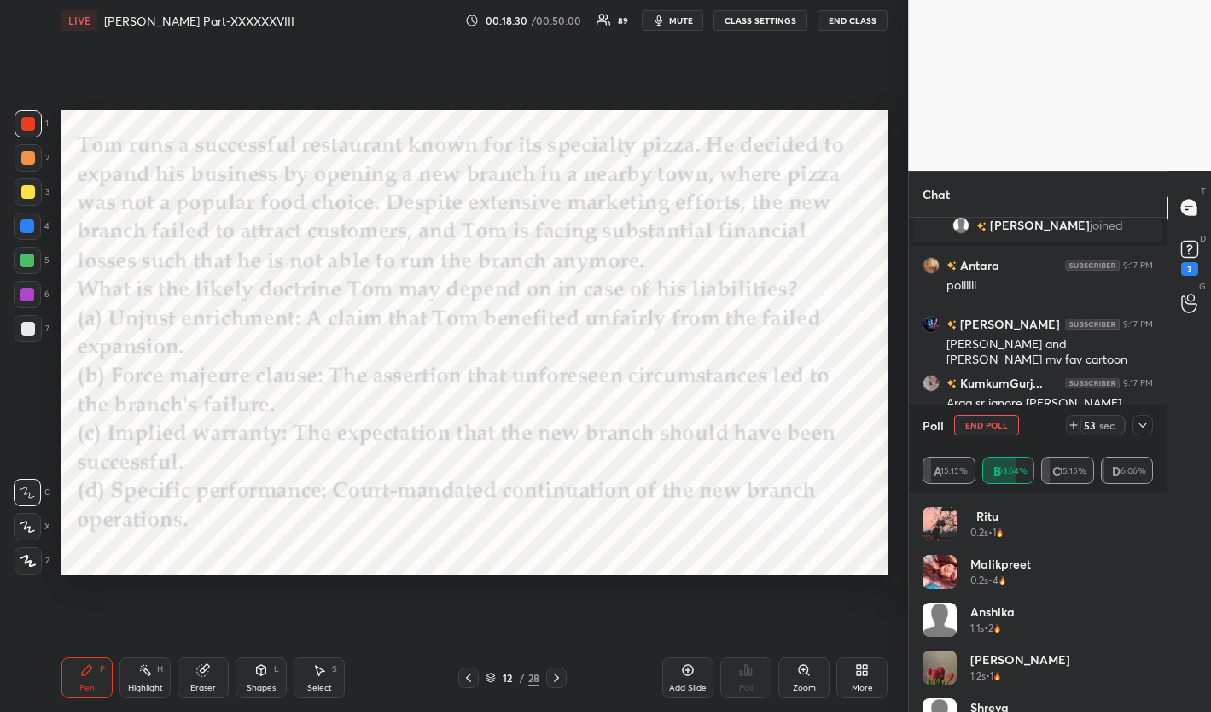
scroll to position [9526, 0]
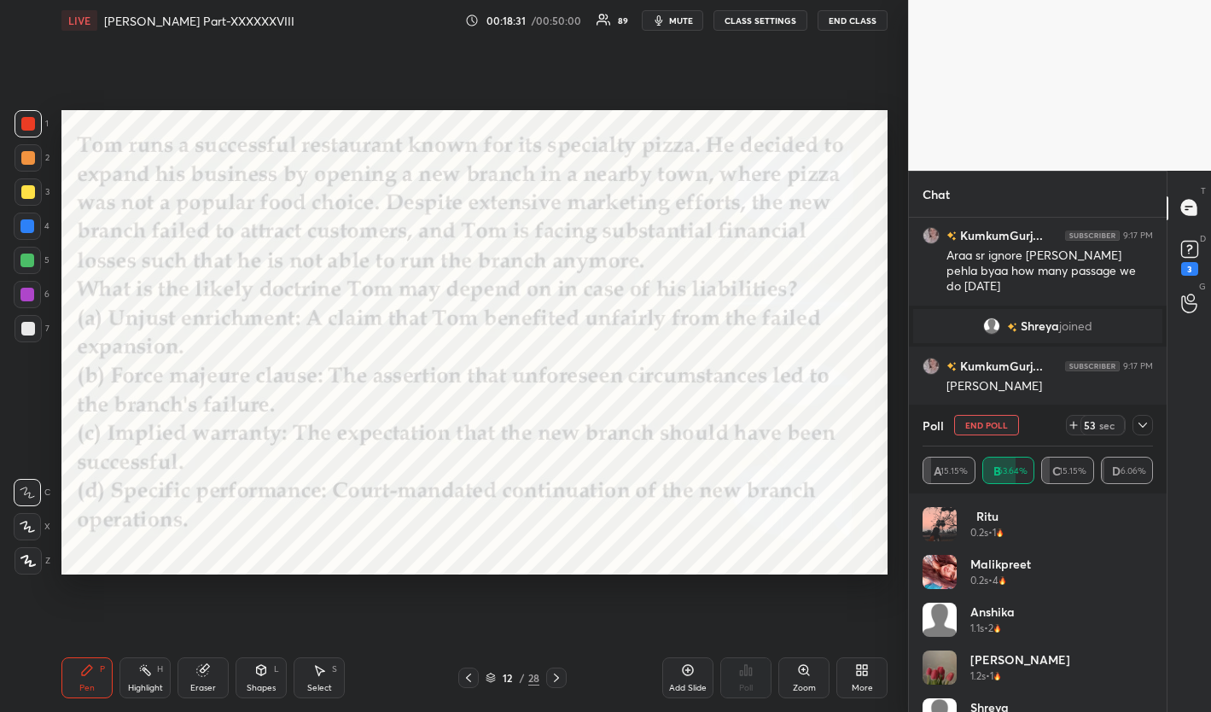
click at [1095, 423] on icon at bounding box center [1143, 425] width 14 height 14
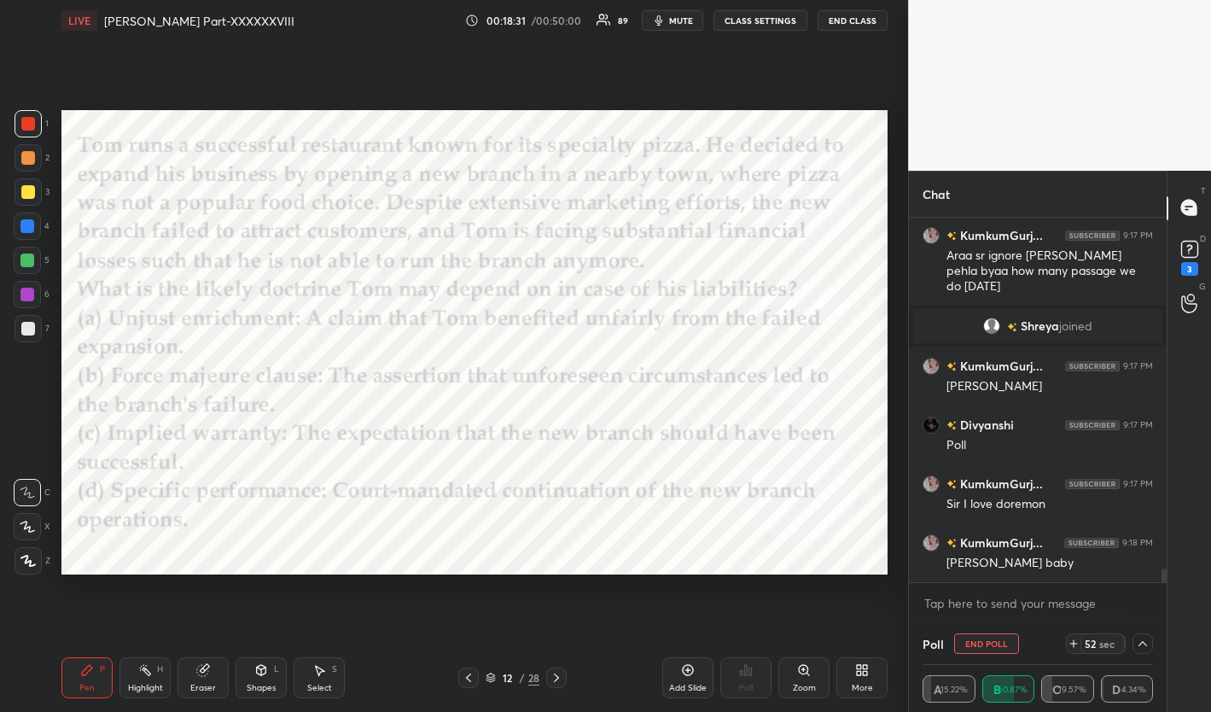
scroll to position [0, 0]
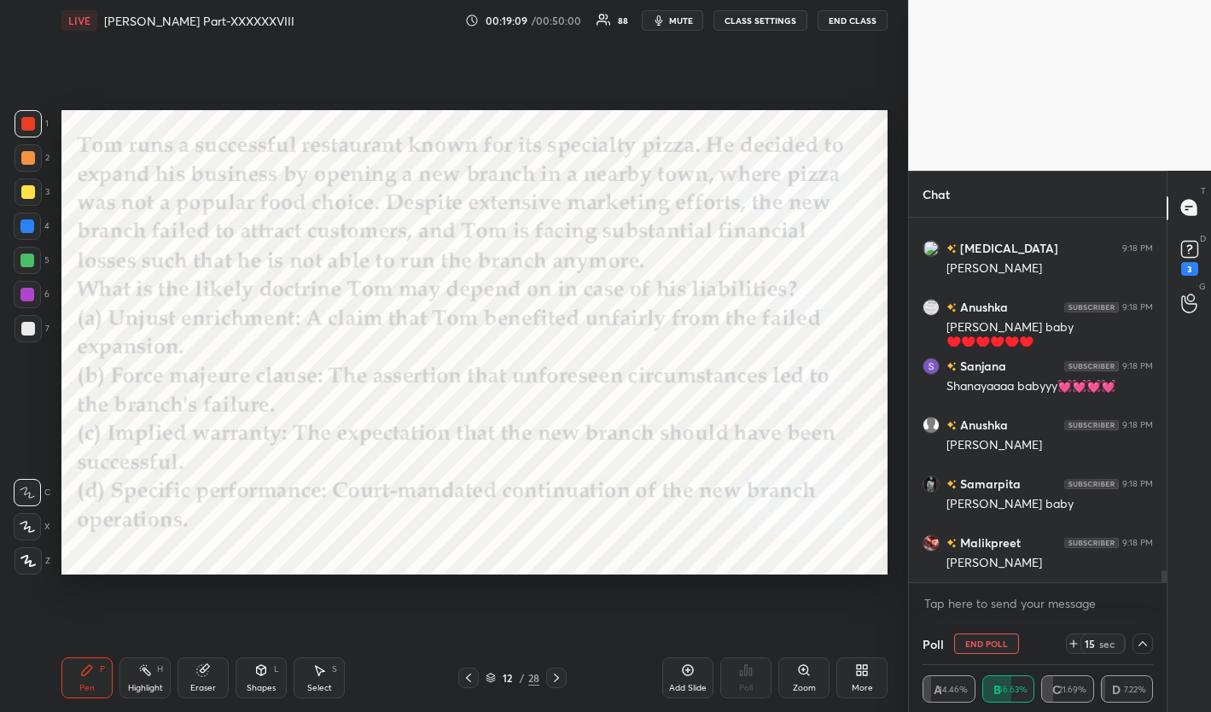
click at [681, 24] on span "mute" at bounding box center [681, 21] width 24 height 12
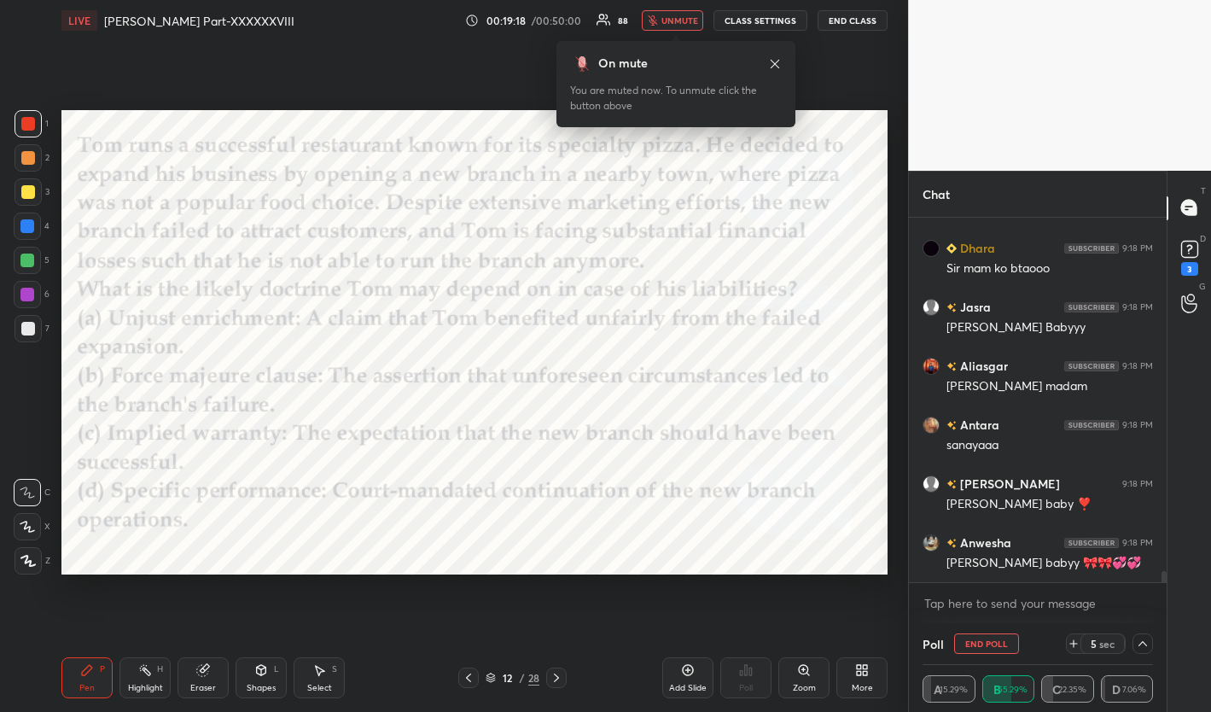
click at [691, 33] on div "On mute You are muted now. To unmute click the button above" at bounding box center [675, 79] width 239 height 96
click at [681, 15] on span "unmute" at bounding box center [679, 21] width 37 height 12
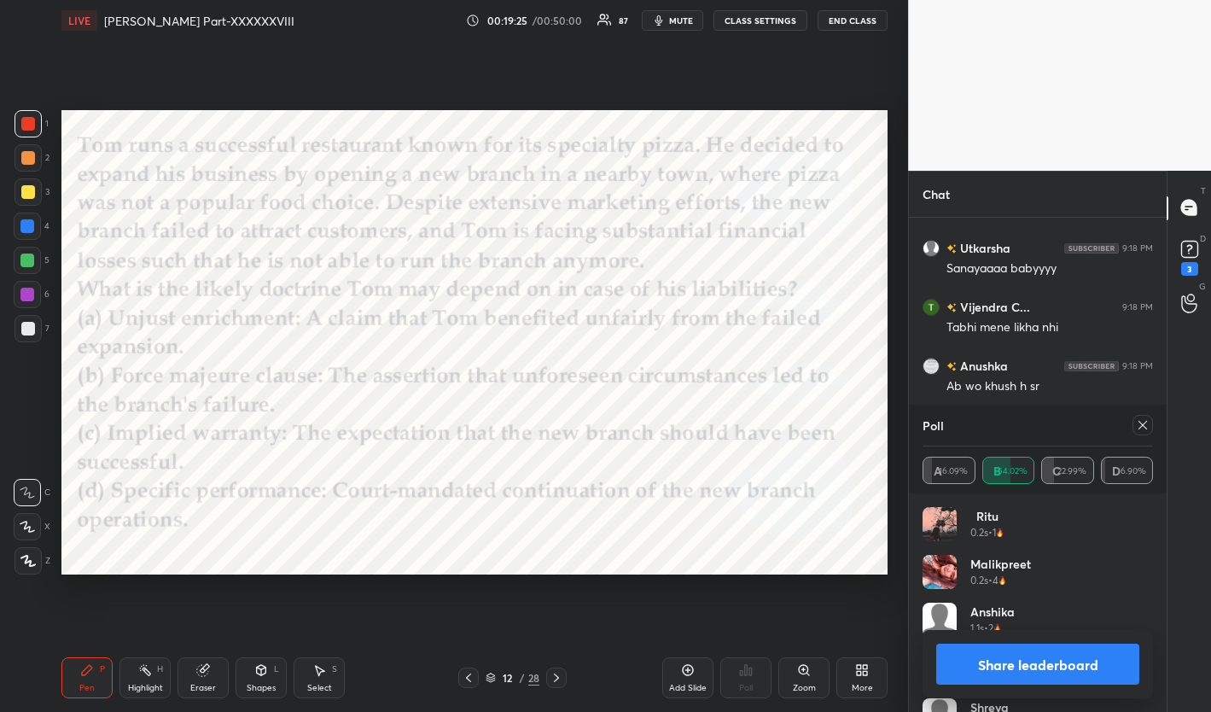
click at [1095, 431] on icon at bounding box center [1143, 425] width 14 height 14
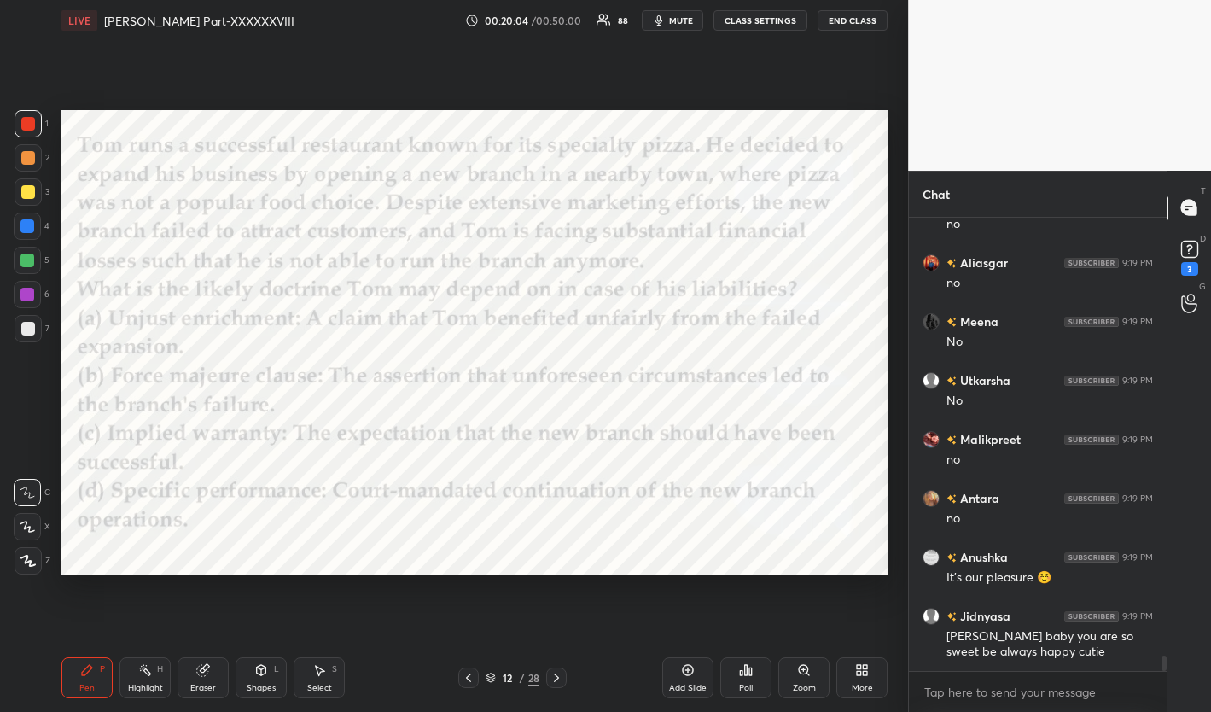
click at [556, 675] on icon at bounding box center [556, 677] width 5 height 9
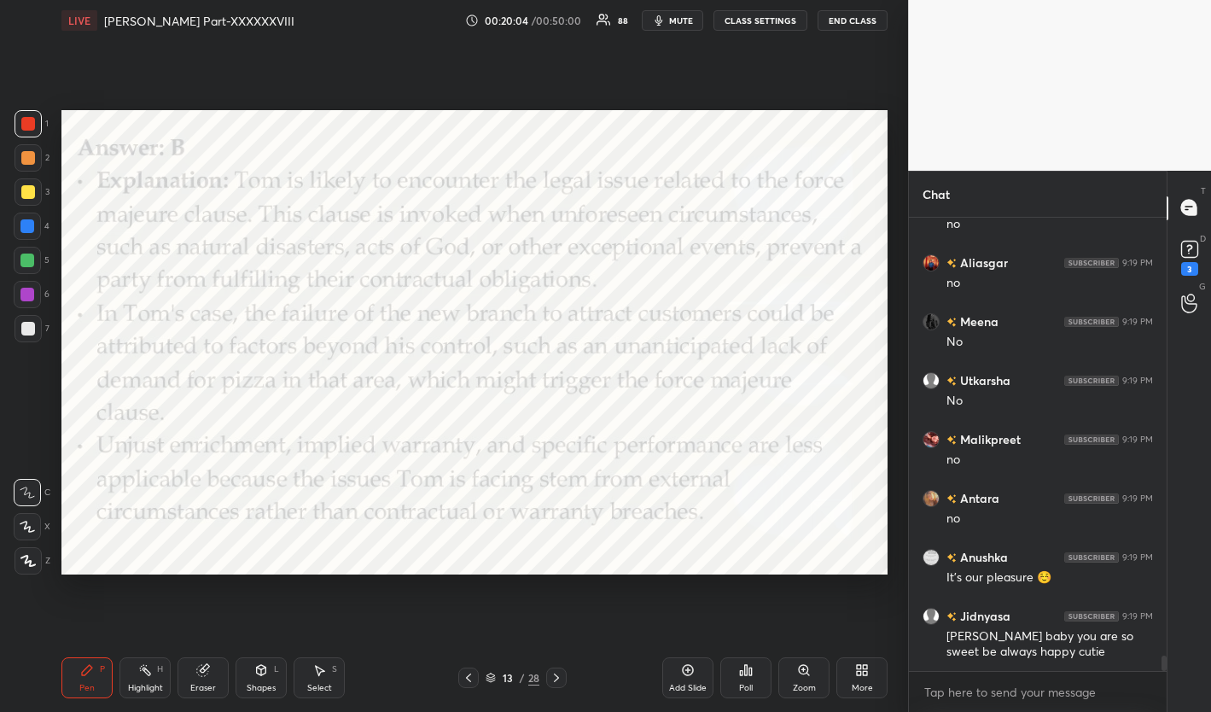
click at [556, 675] on icon at bounding box center [556, 677] width 5 height 9
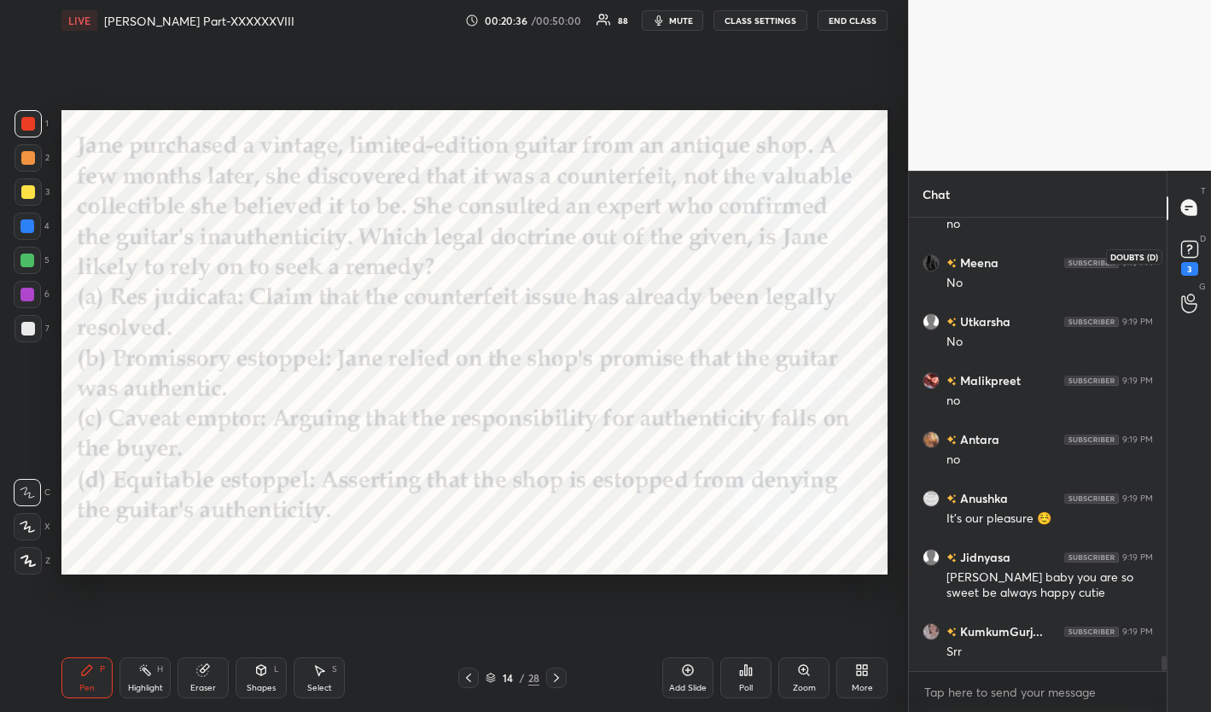
click at [1095, 251] on rect at bounding box center [1189, 249] width 16 height 16
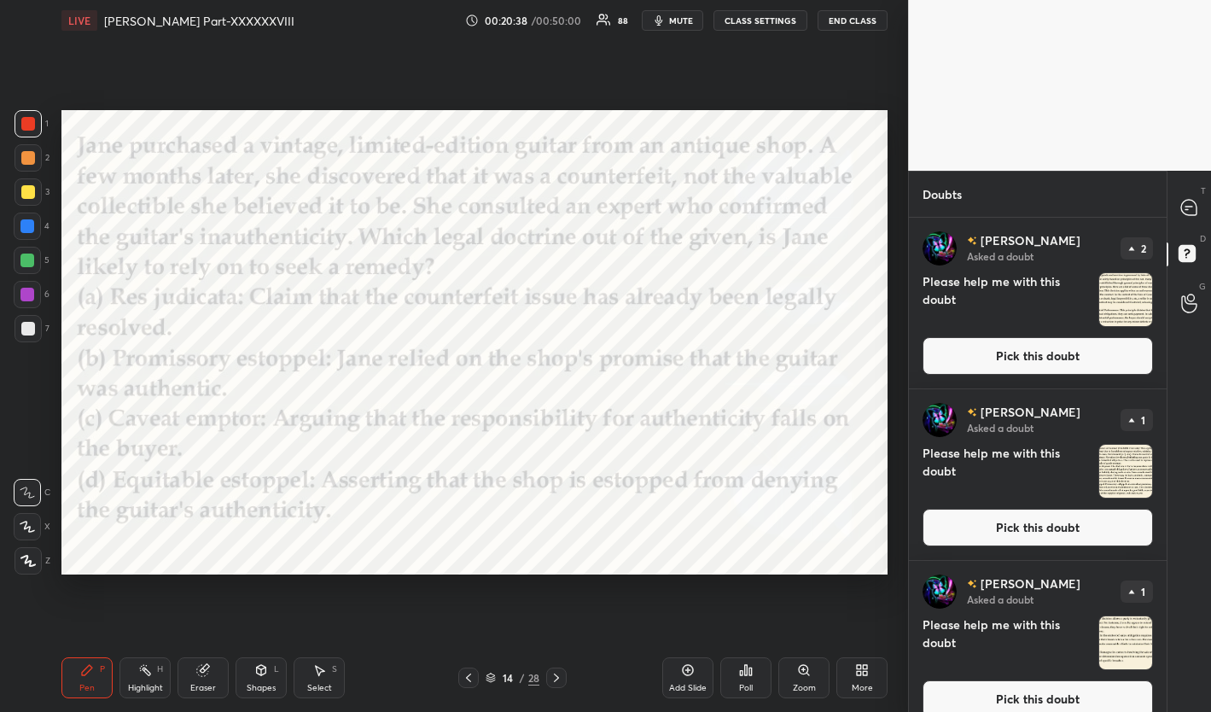
scroll to position [20, 0]
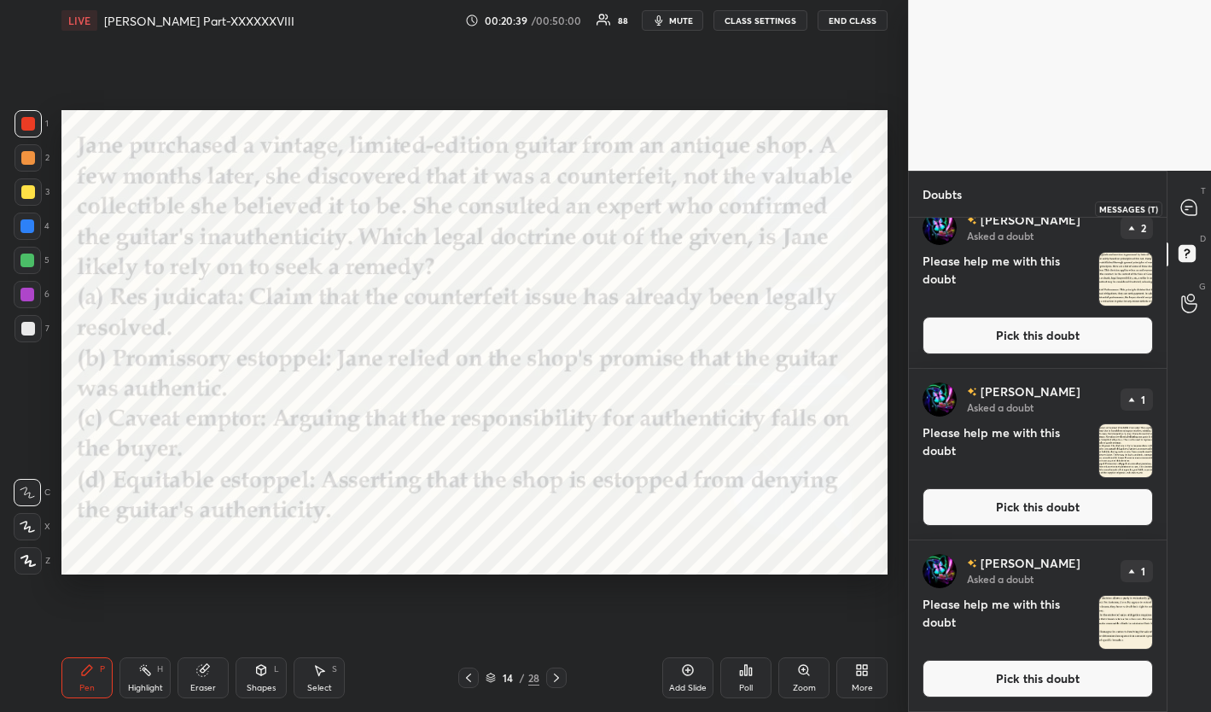
click at [1095, 204] on icon at bounding box center [1188, 207] width 15 height 15
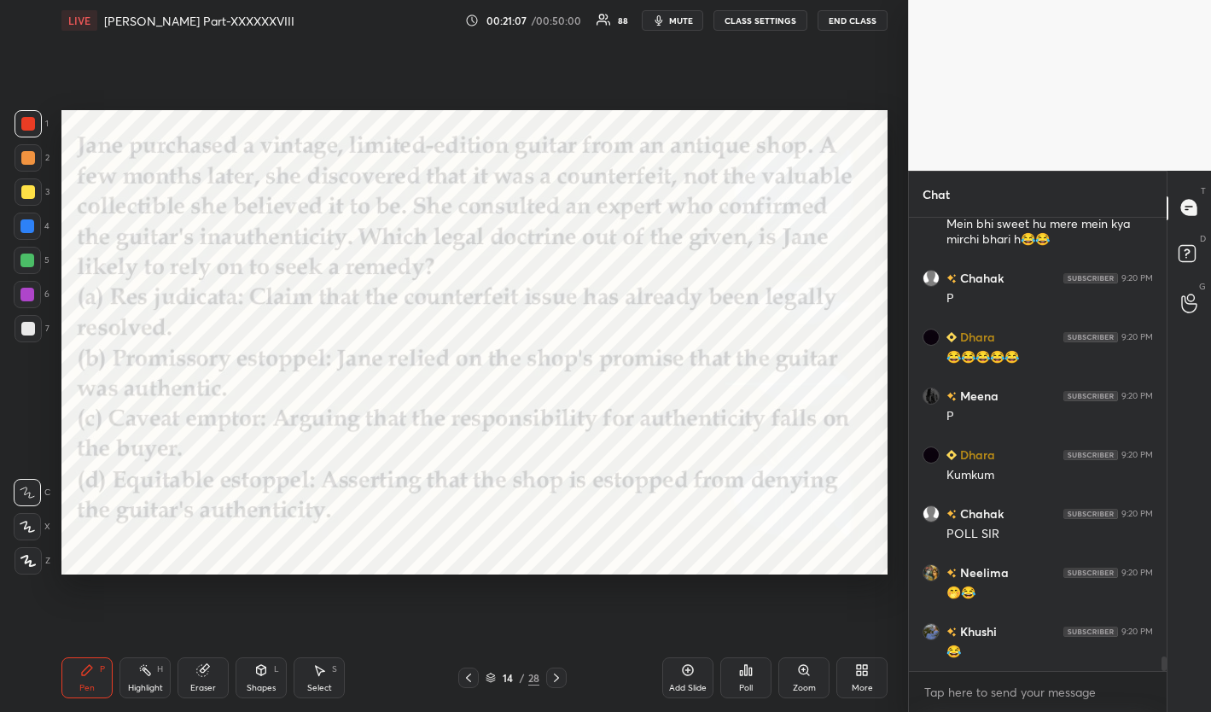
scroll to position [13717, 0]
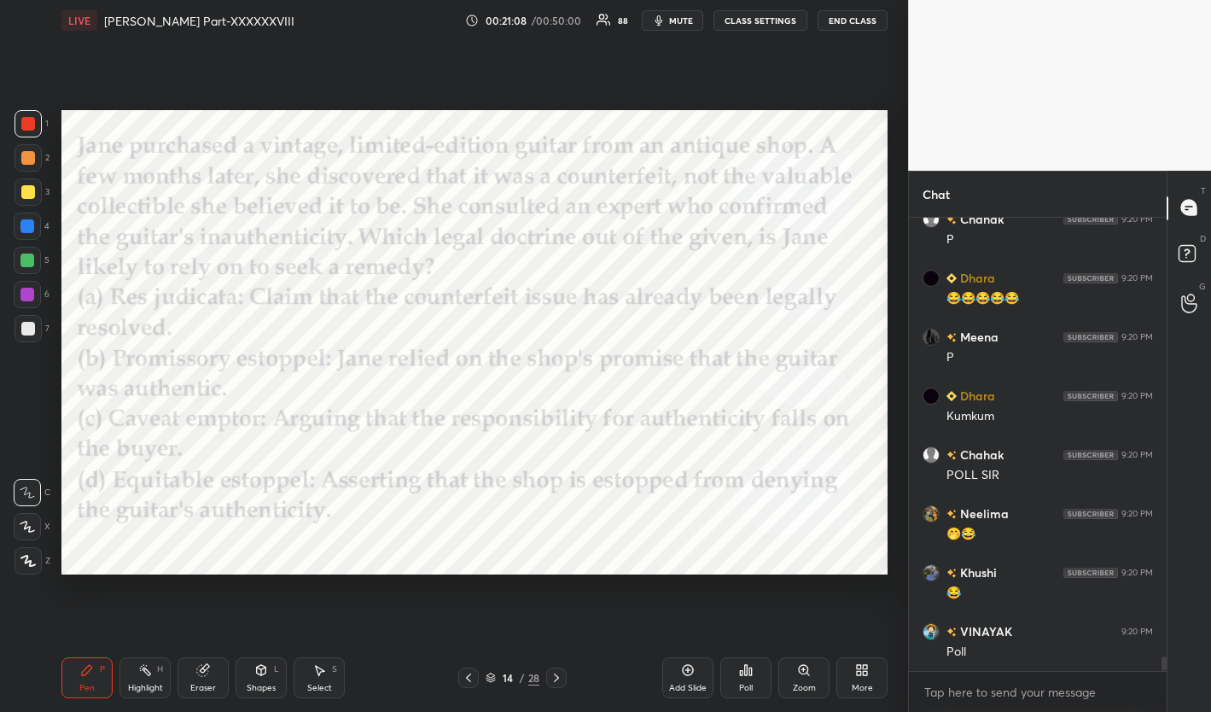
click at [748, 688] on div "Poll" at bounding box center [746, 688] width 14 height 9
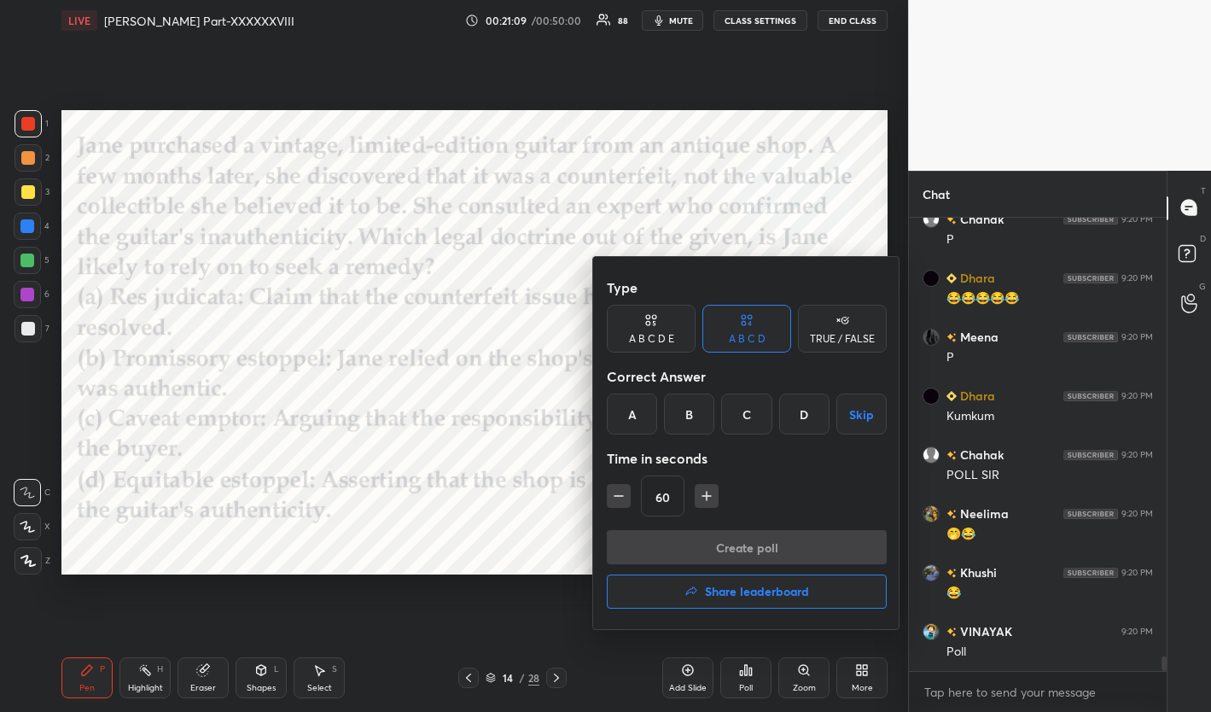
click at [692, 421] on div "B" at bounding box center [689, 413] width 50 height 41
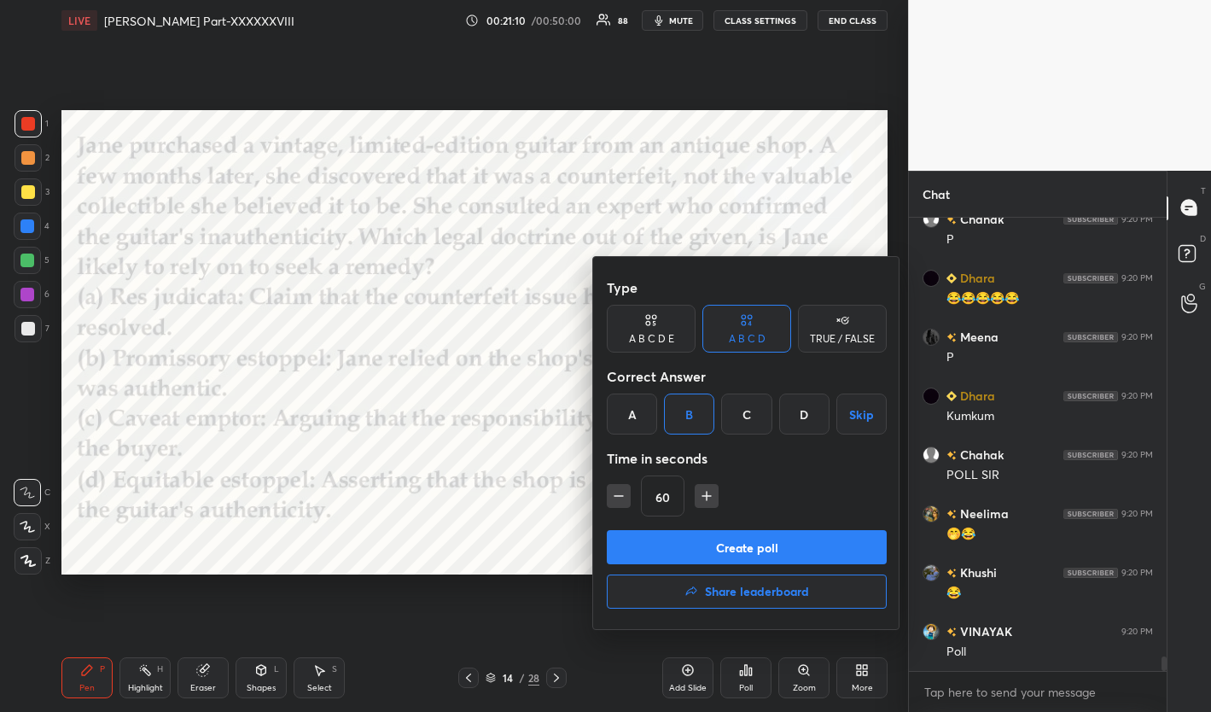
click at [722, 551] on button "Create poll" at bounding box center [747, 547] width 280 height 34
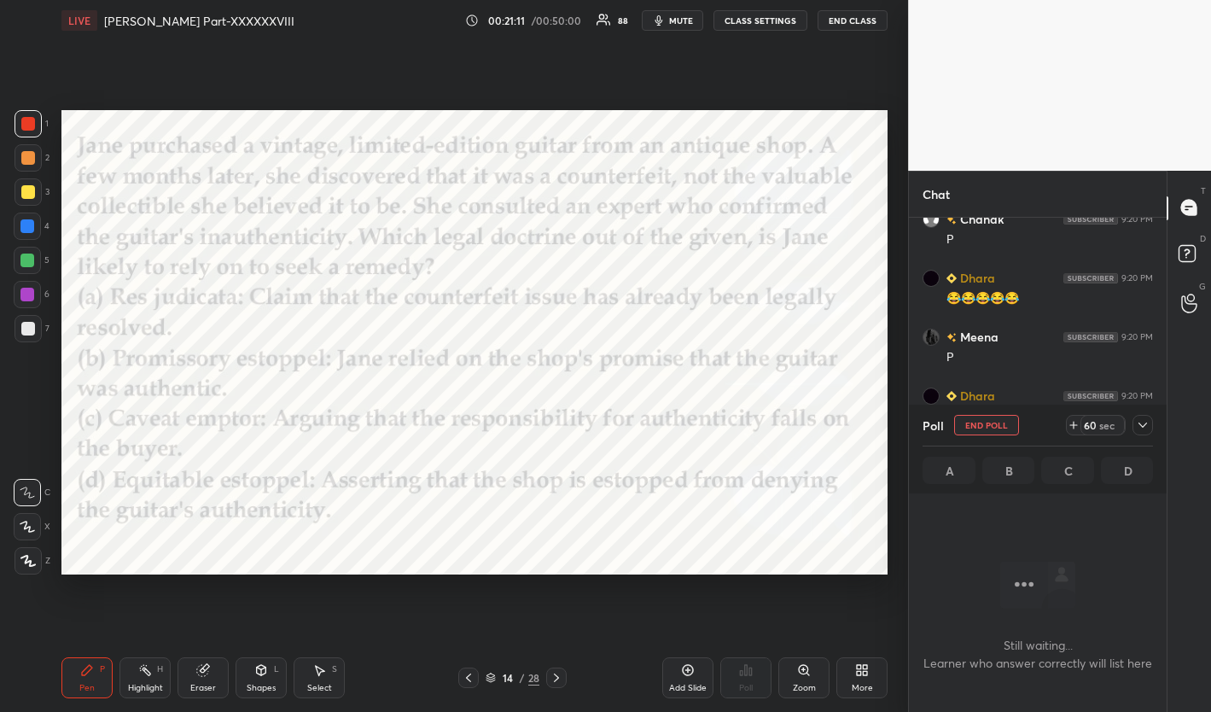
scroll to position [13846, 0]
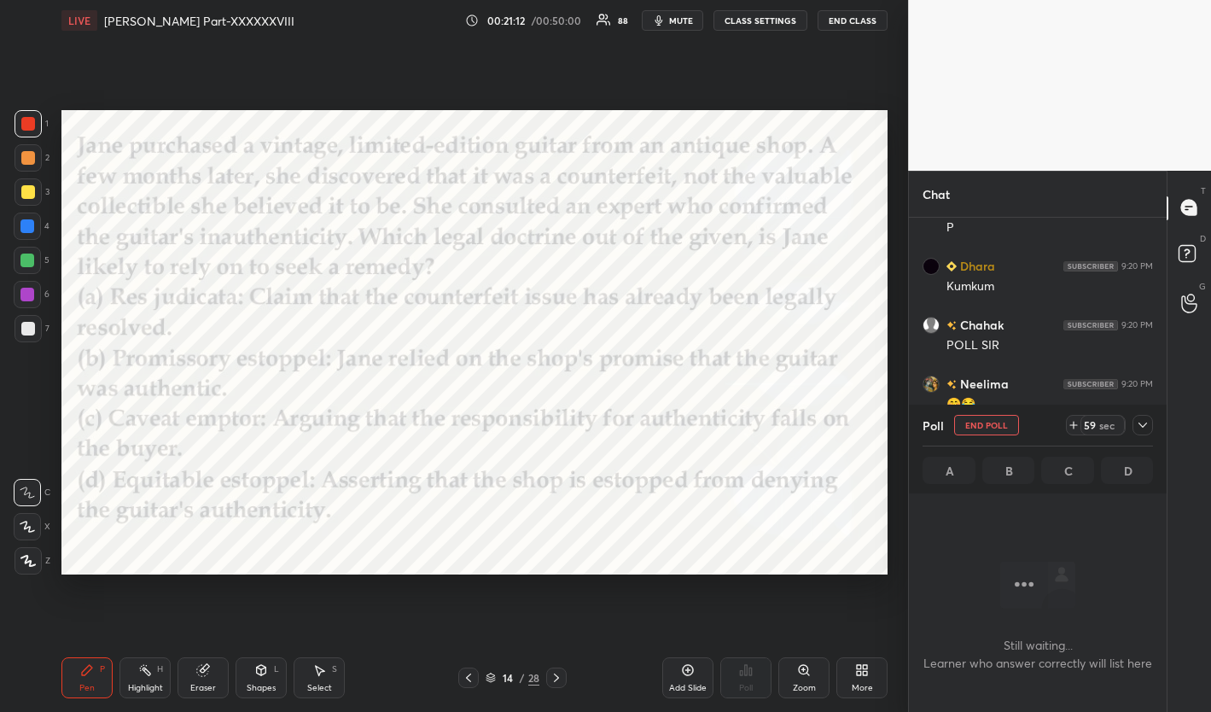
click at [1095, 422] on icon at bounding box center [1143, 425] width 14 height 14
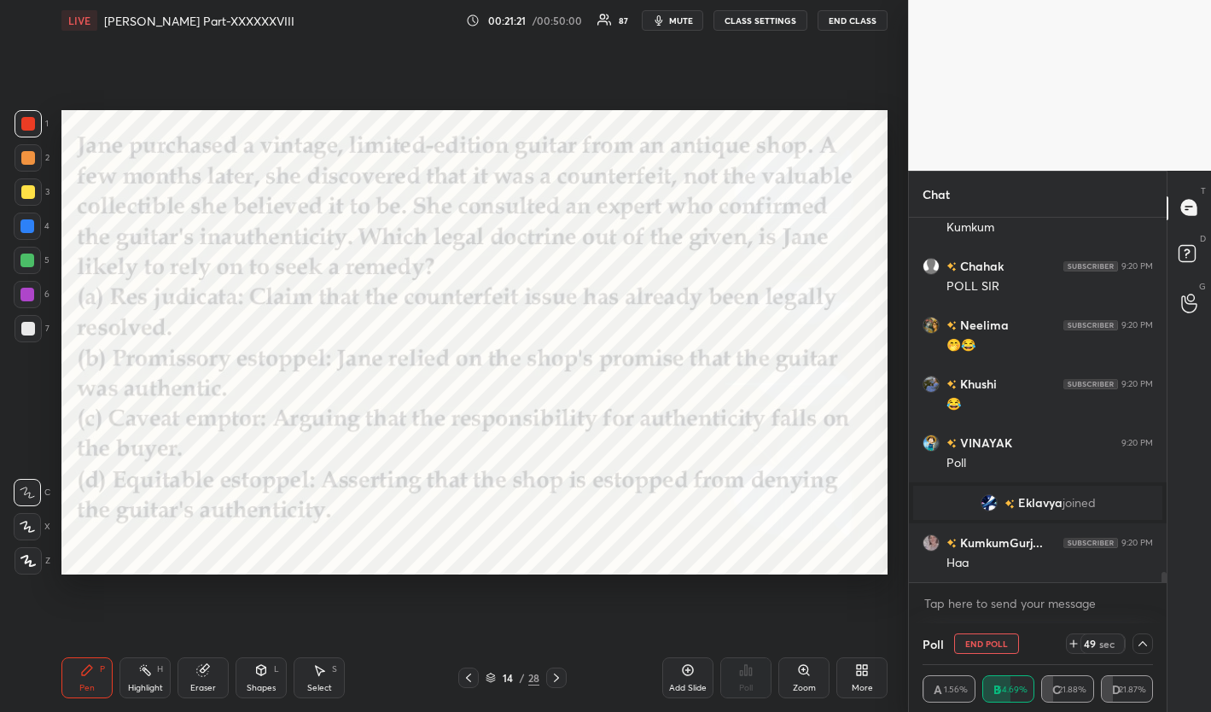
scroll to position [12390, 0]
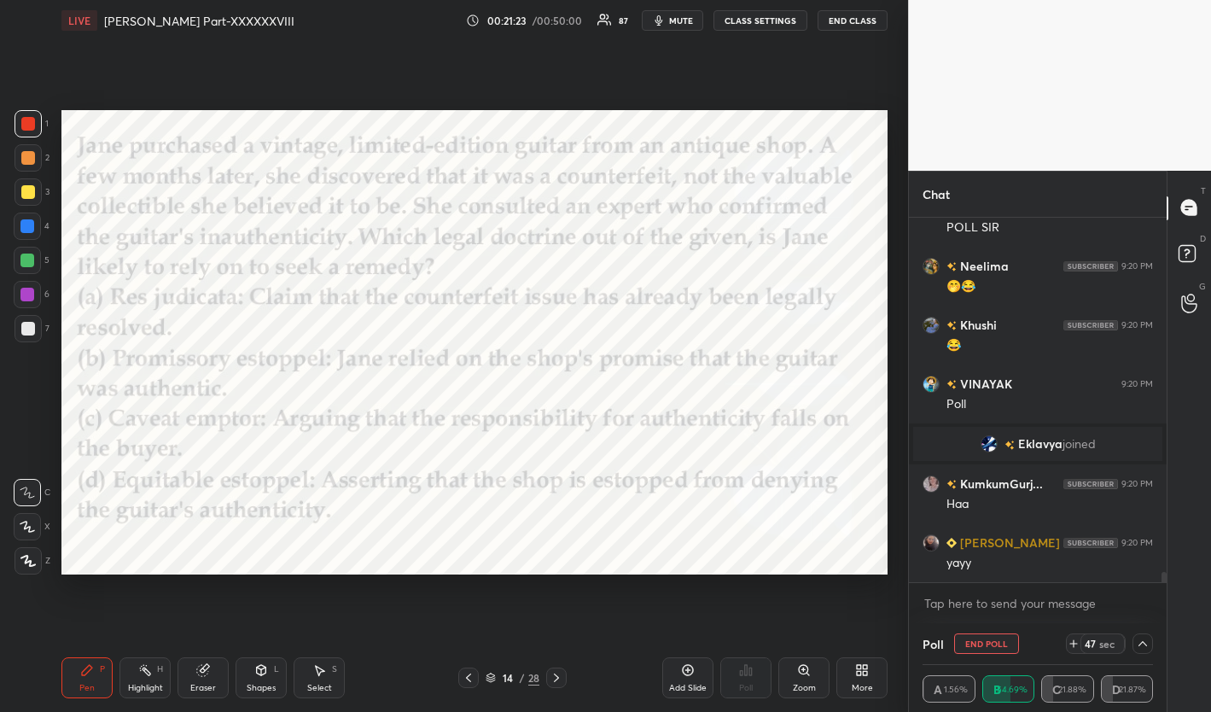
click at [1095, 639] on icon at bounding box center [1143, 644] width 14 height 14
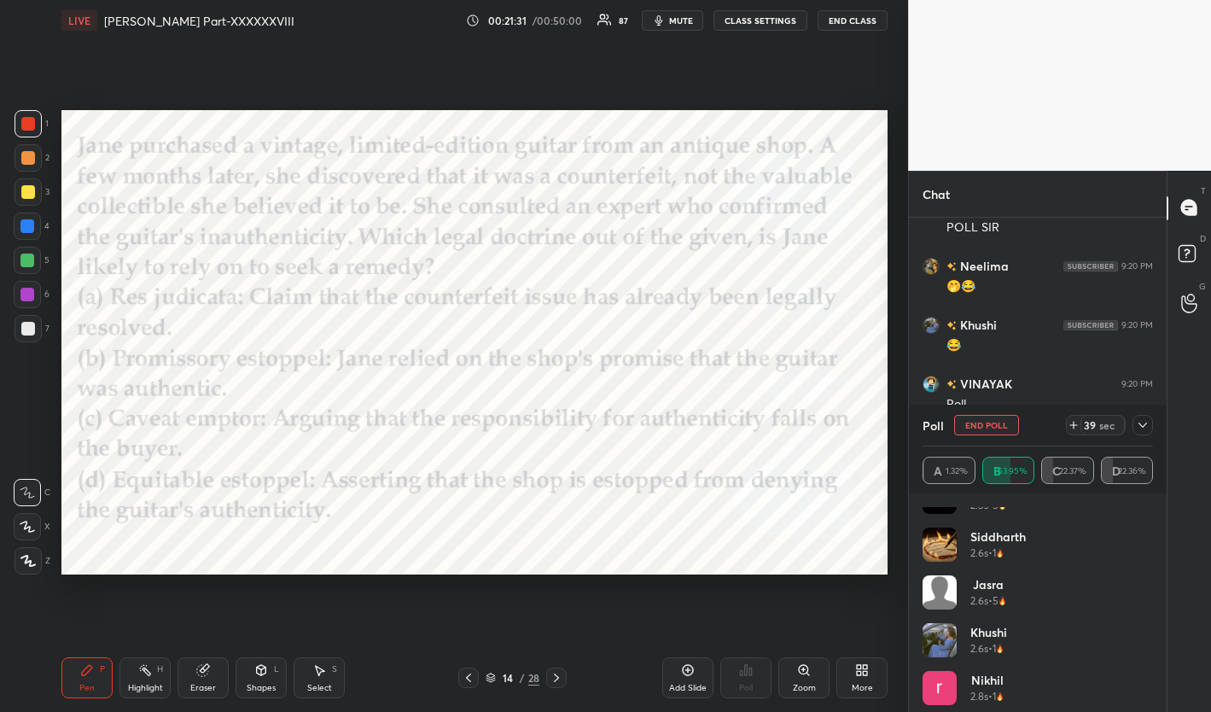
scroll to position [1127, 0]
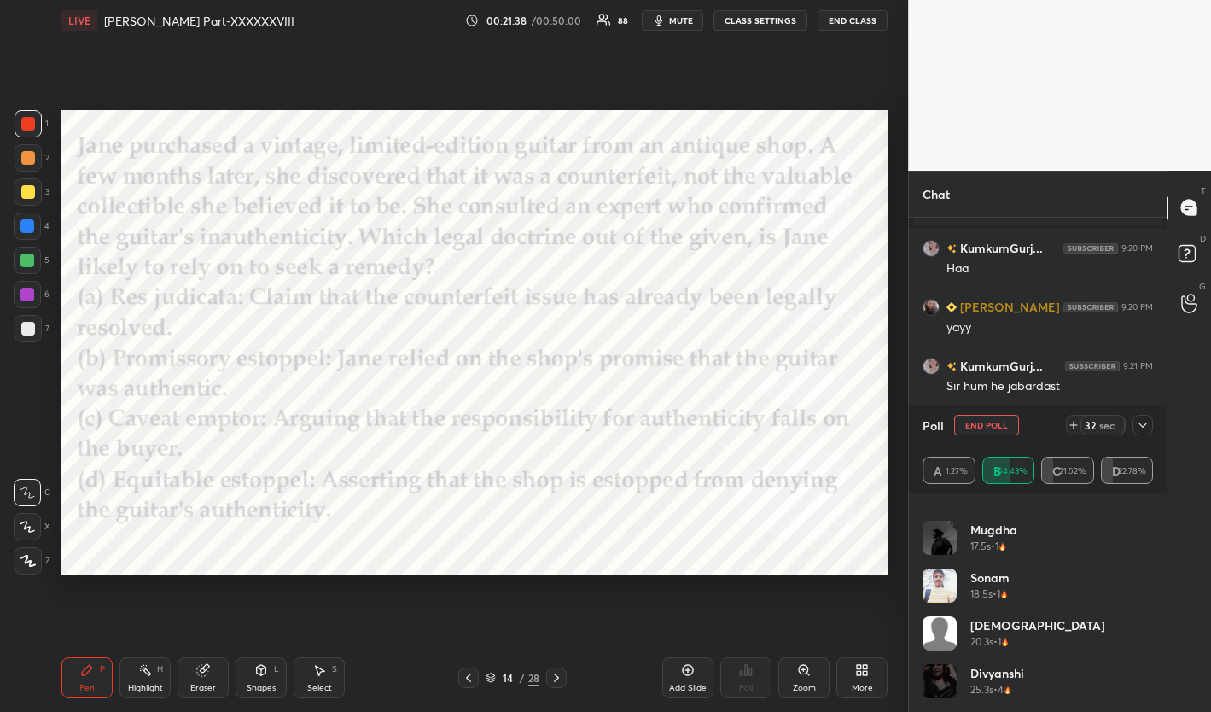
click at [1095, 421] on icon at bounding box center [1143, 425] width 14 height 14
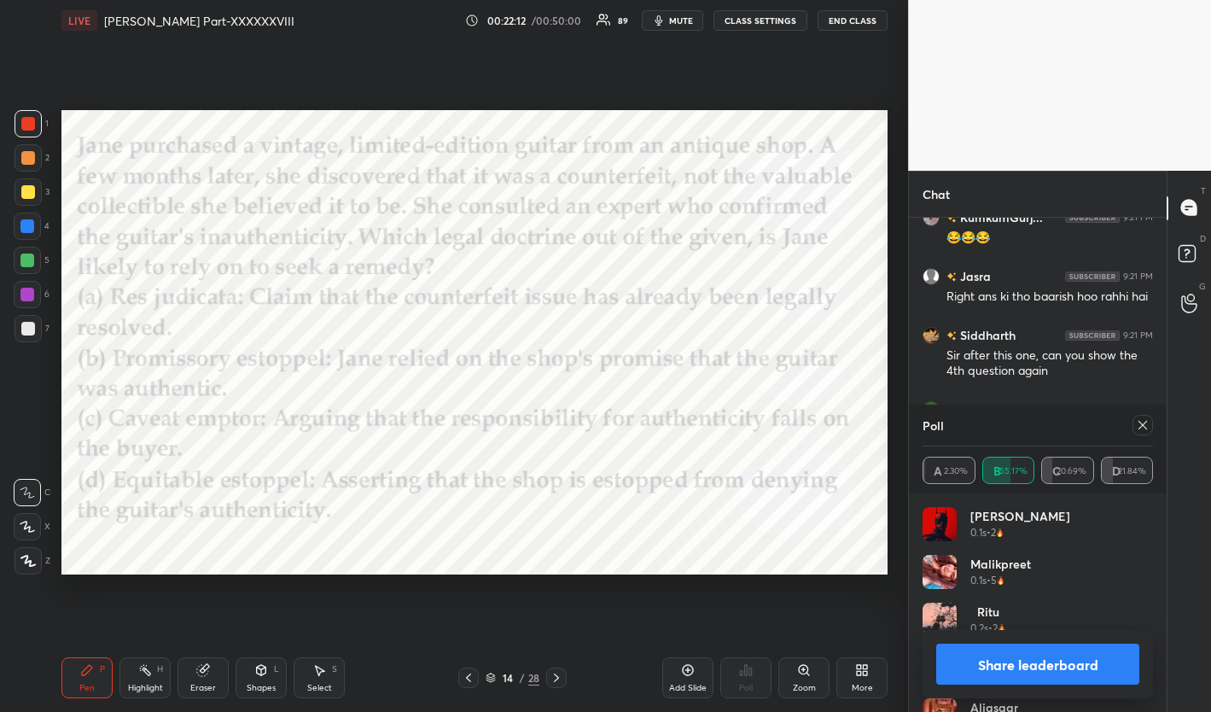
click at [1095, 421] on icon at bounding box center [1142, 425] width 9 height 9
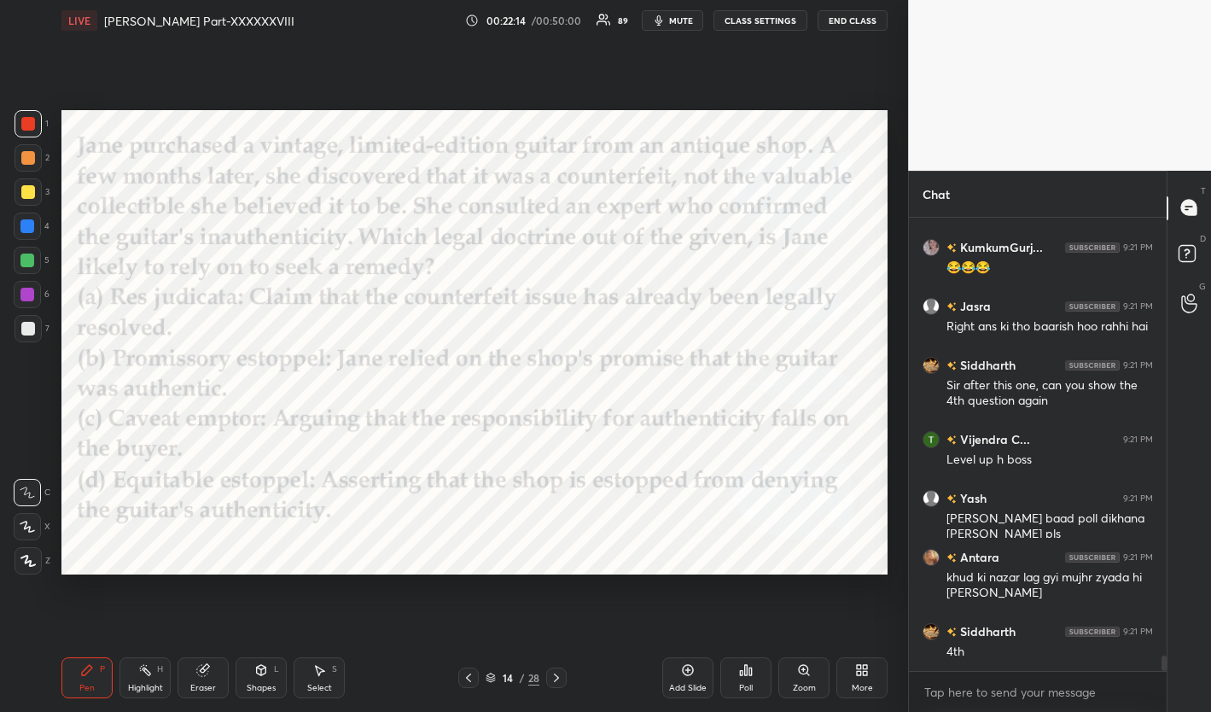
click at [470, 676] on icon at bounding box center [469, 678] width 14 height 14
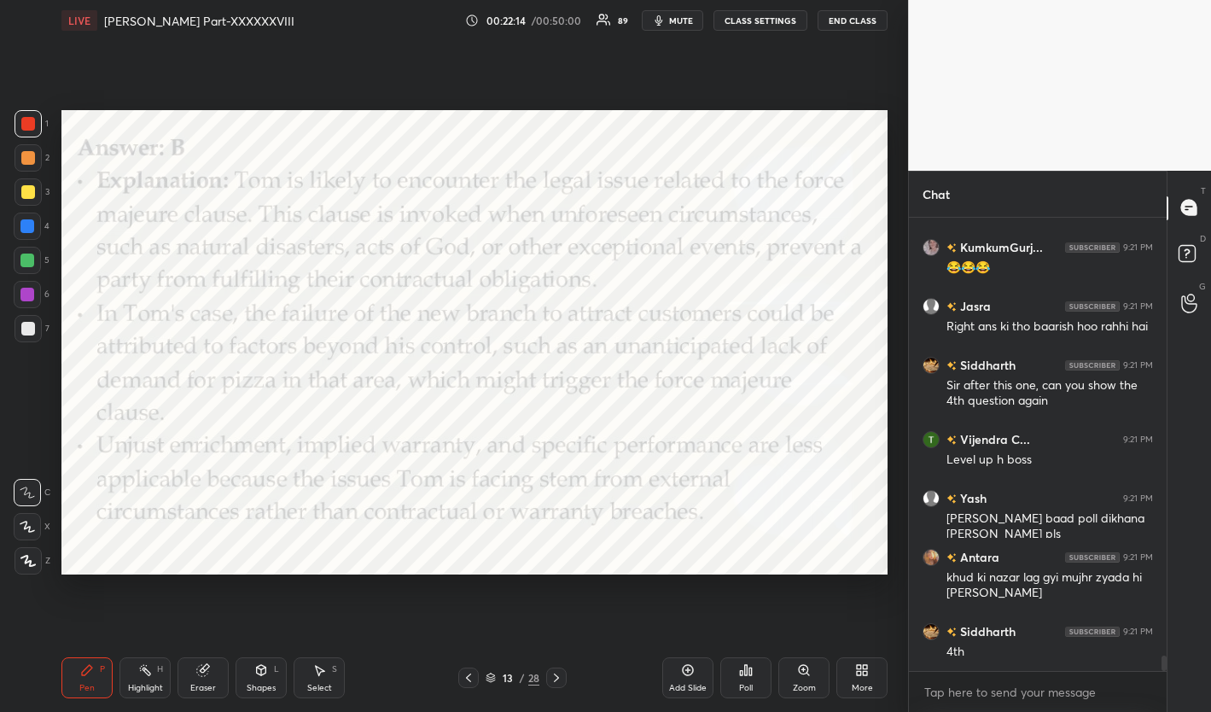
click at [470, 676] on icon at bounding box center [469, 678] width 14 height 14
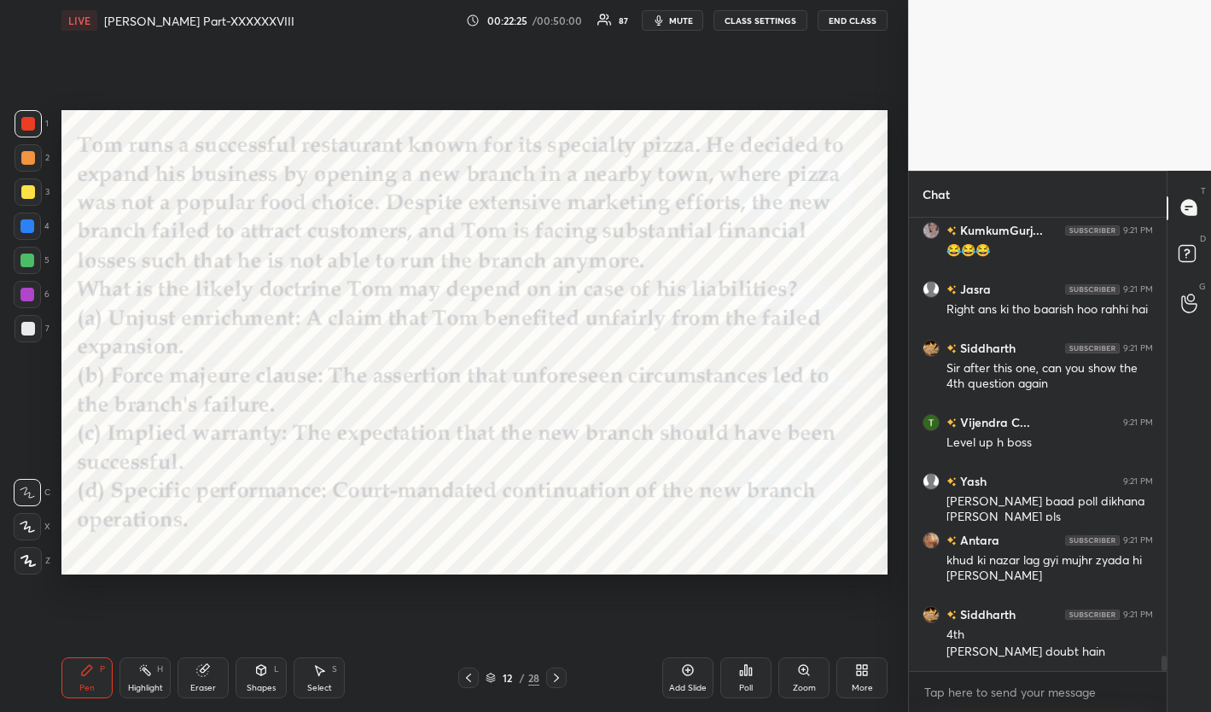
click at [551, 681] on icon at bounding box center [557, 678] width 14 height 14
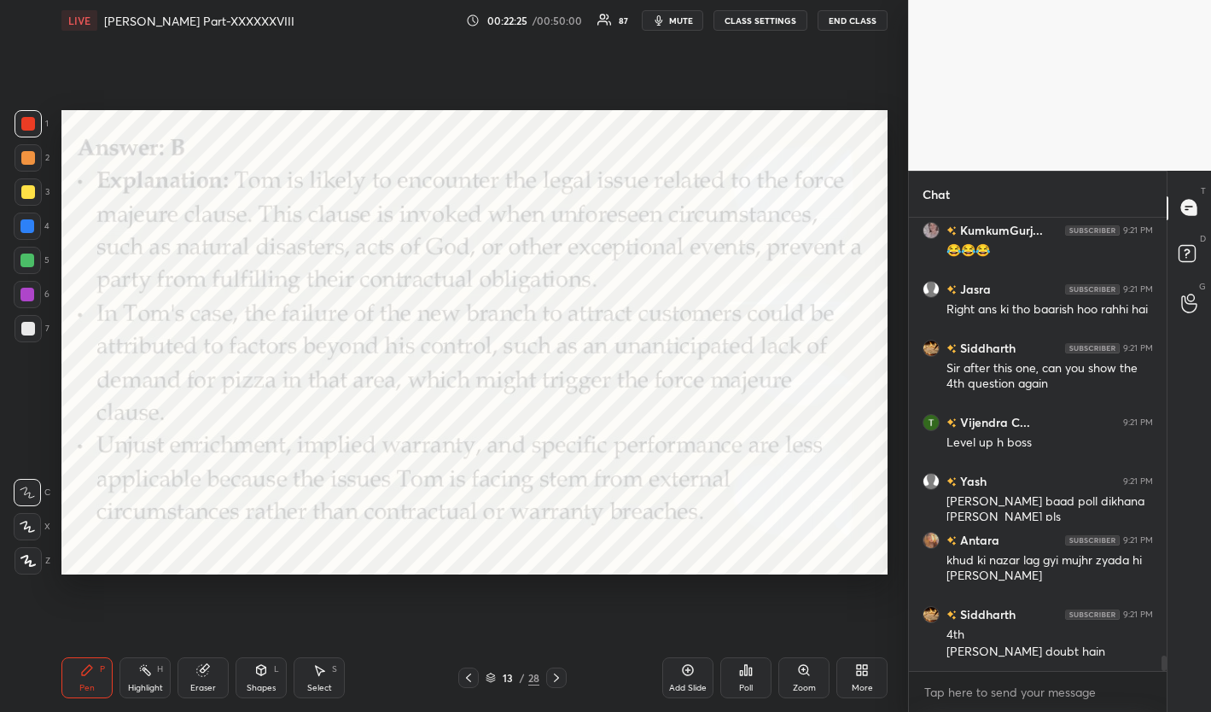
click at [551, 681] on icon at bounding box center [557, 678] width 14 height 14
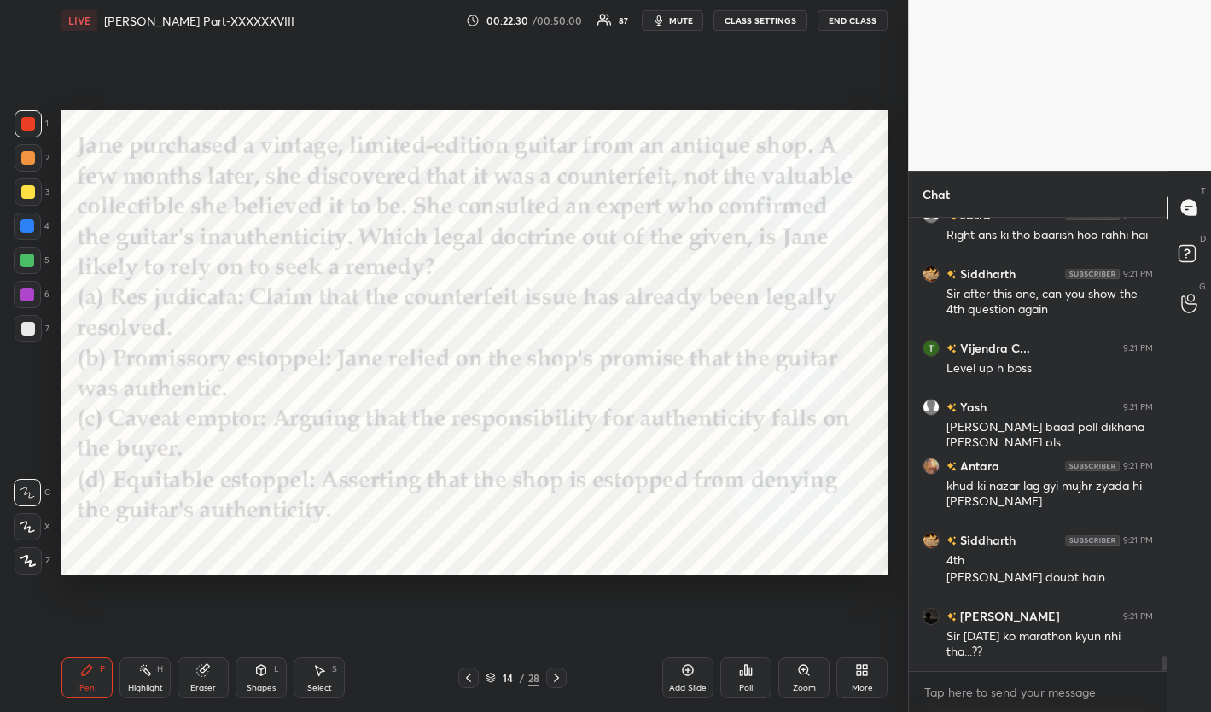
click at [551, 681] on icon at bounding box center [557, 678] width 14 height 14
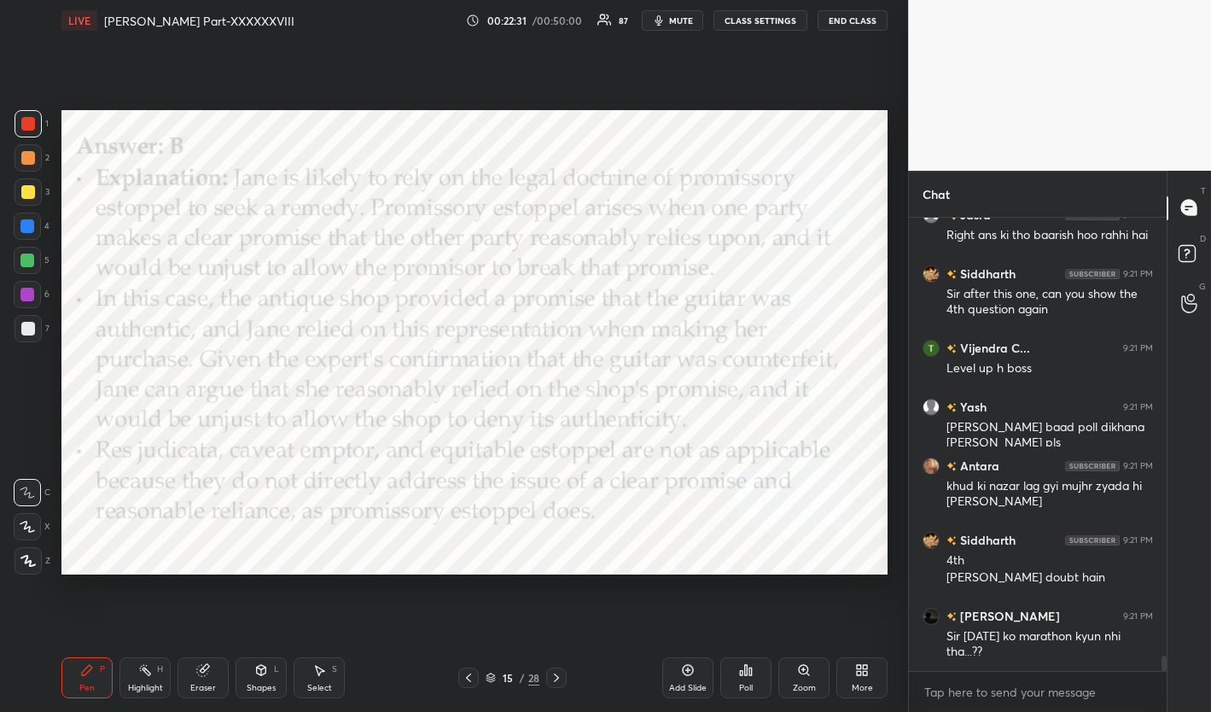
click at [551, 681] on icon at bounding box center [557, 678] width 14 height 14
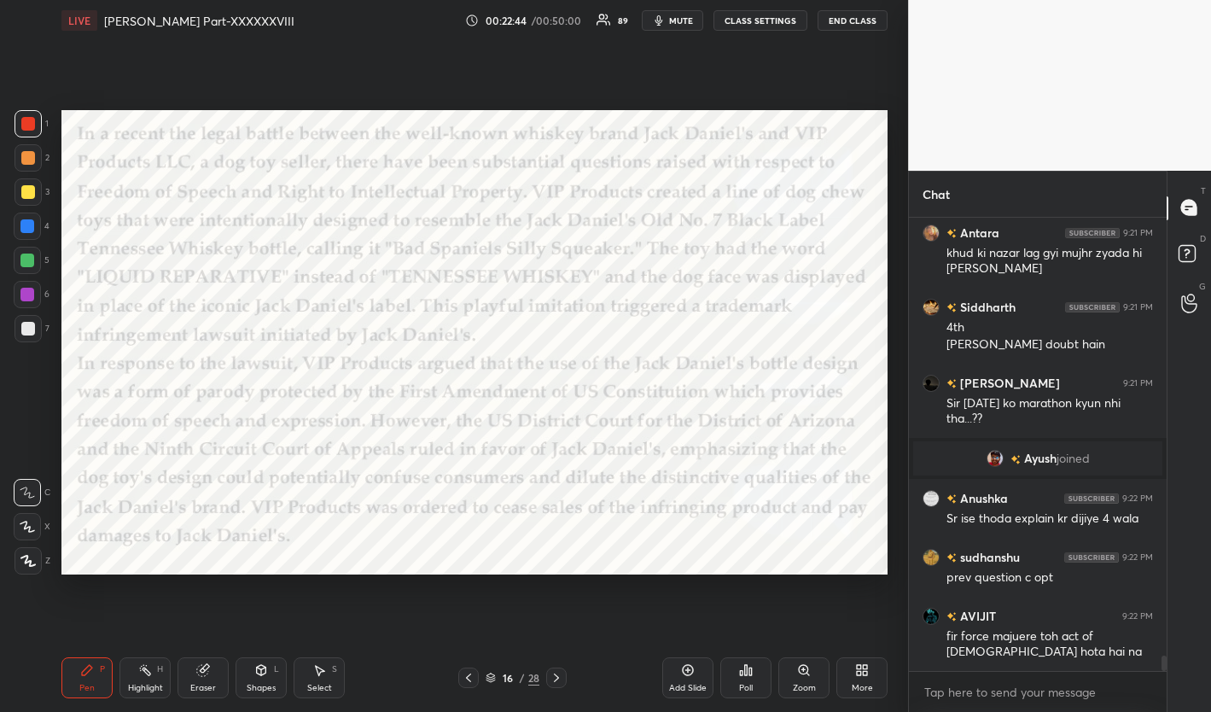
scroll to position [13063, 0]
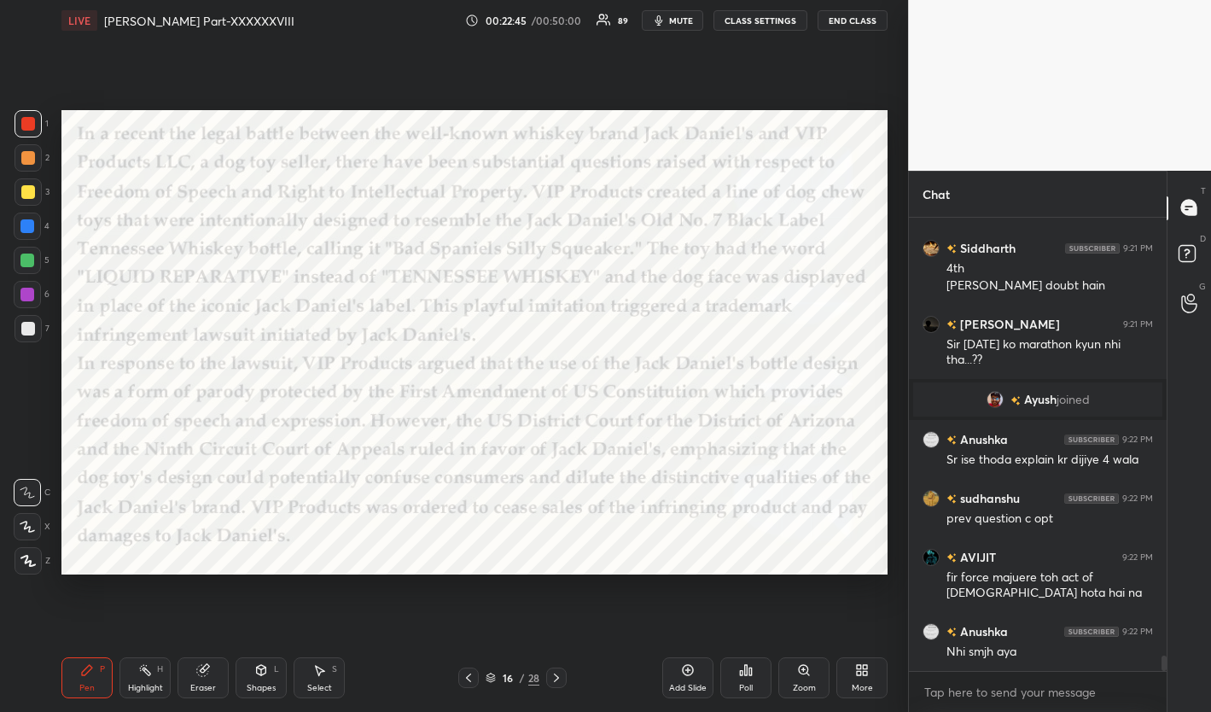
click at [467, 678] on icon at bounding box center [469, 678] width 14 height 14
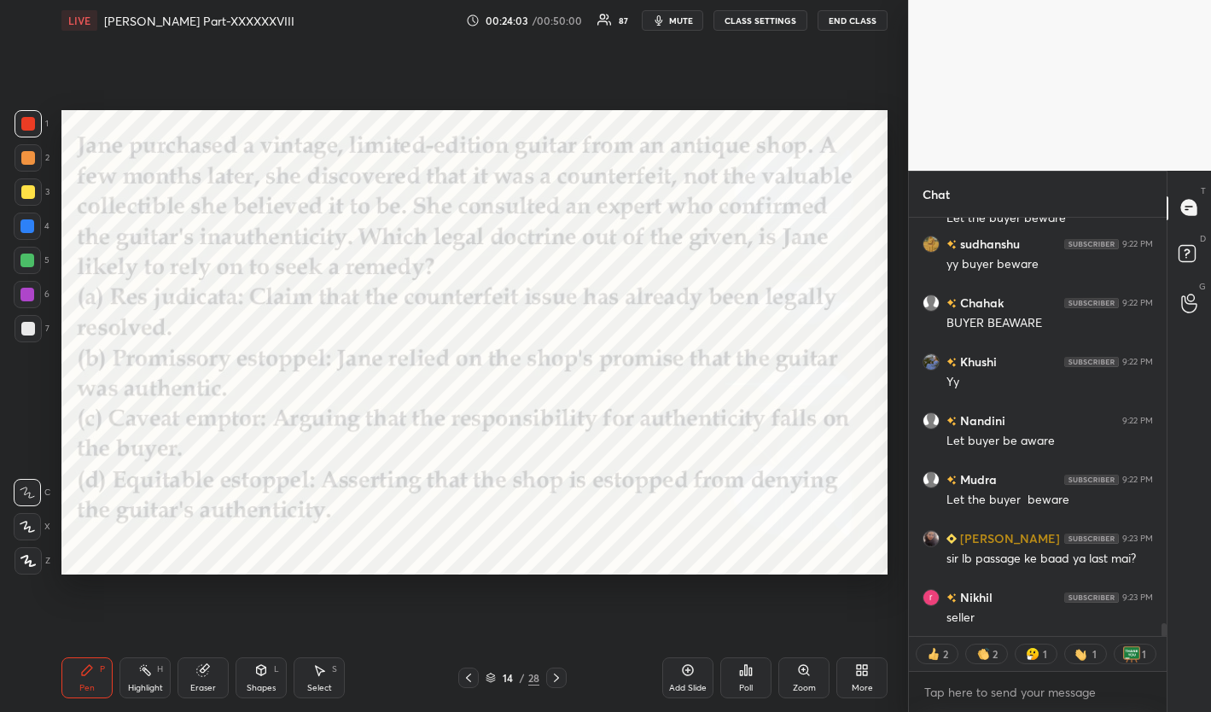
scroll to position [13664, 0]
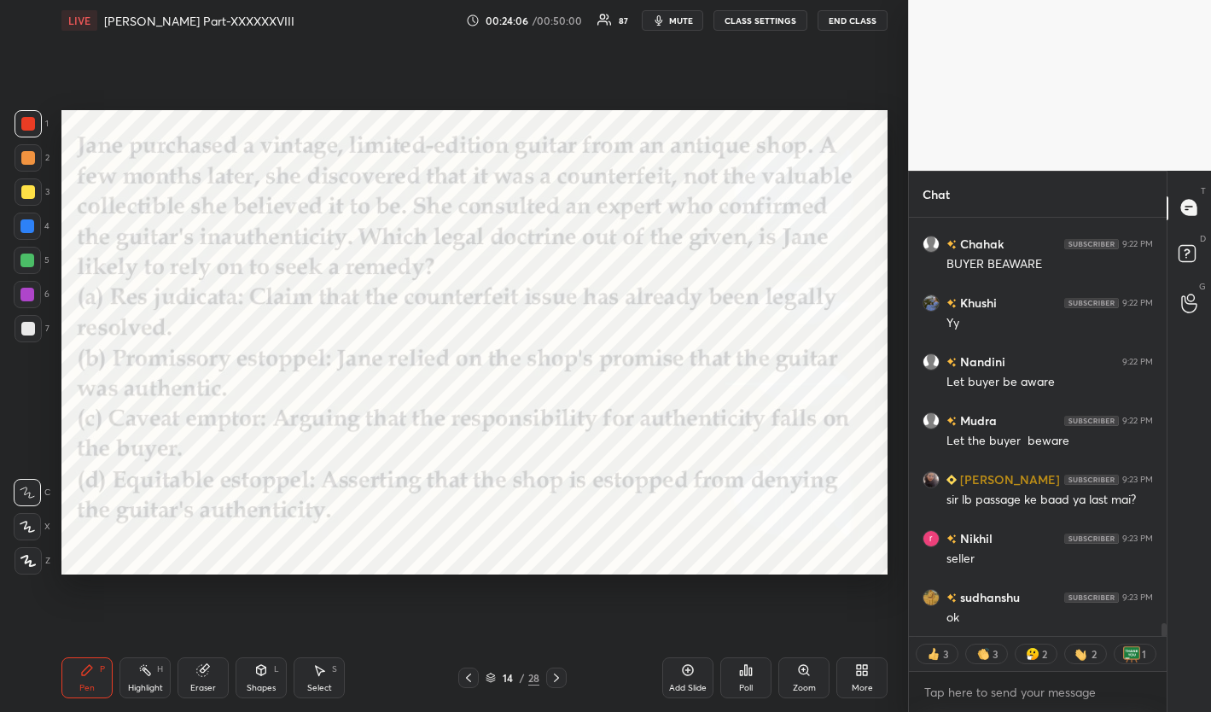
click at [555, 681] on icon at bounding box center [557, 678] width 14 height 14
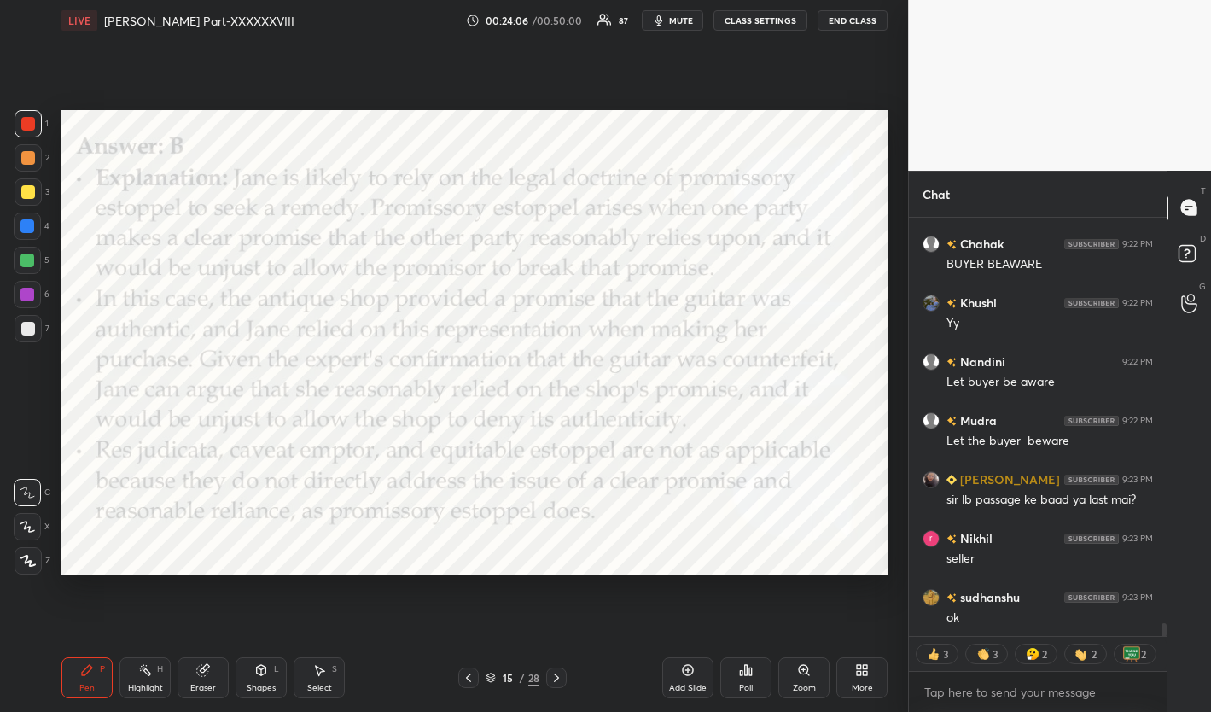
click at [555, 681] on icon at bounding box center [557, 678] width 14 height 14
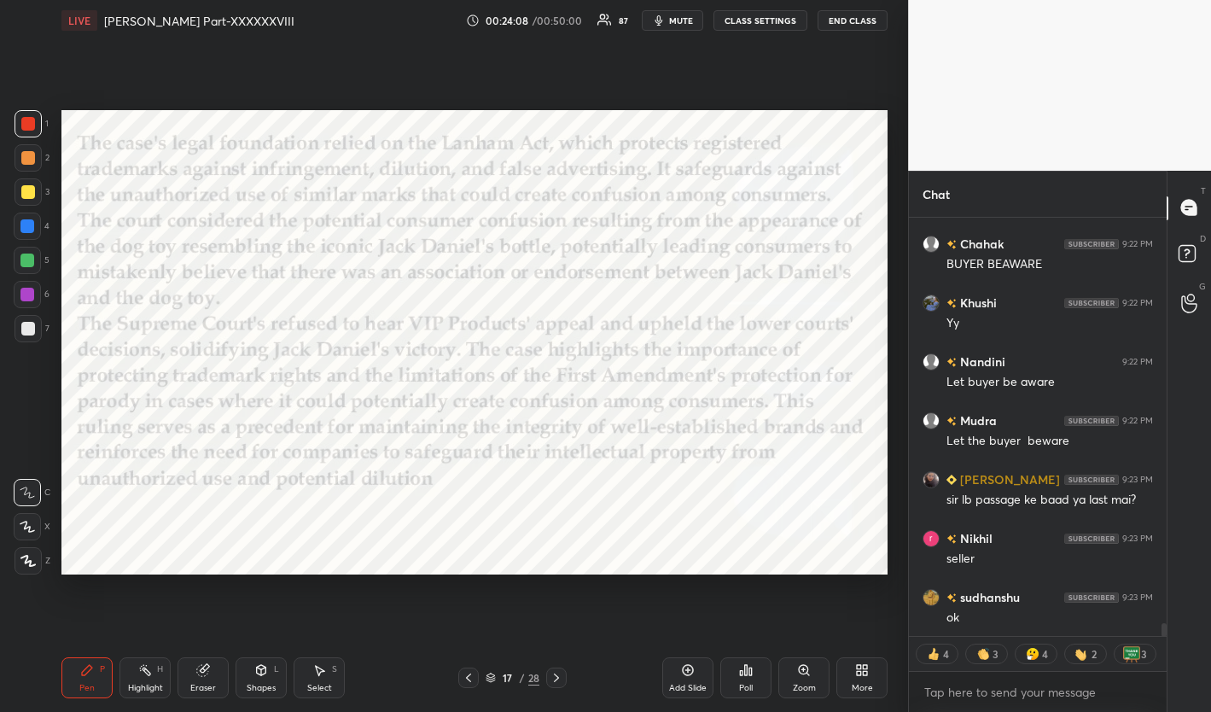
click at [466, 680] on icon at bounding box center [469, 678] width 14 height 14
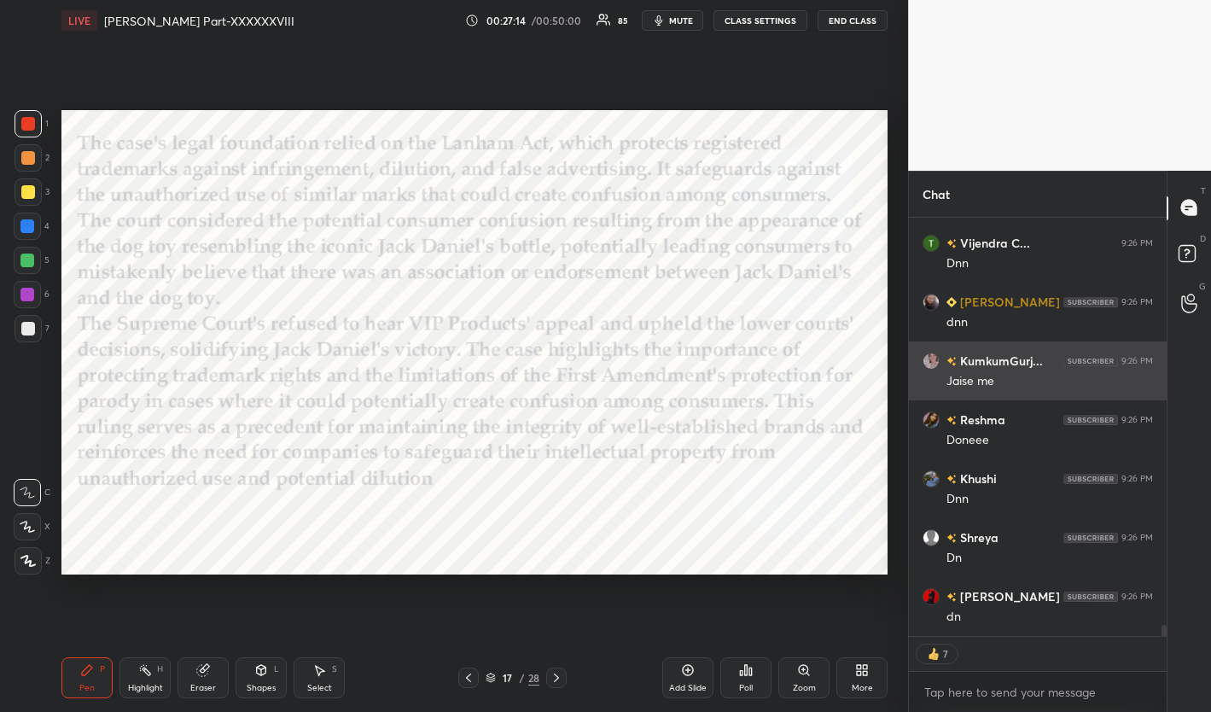
scroll to position [15817, 0]
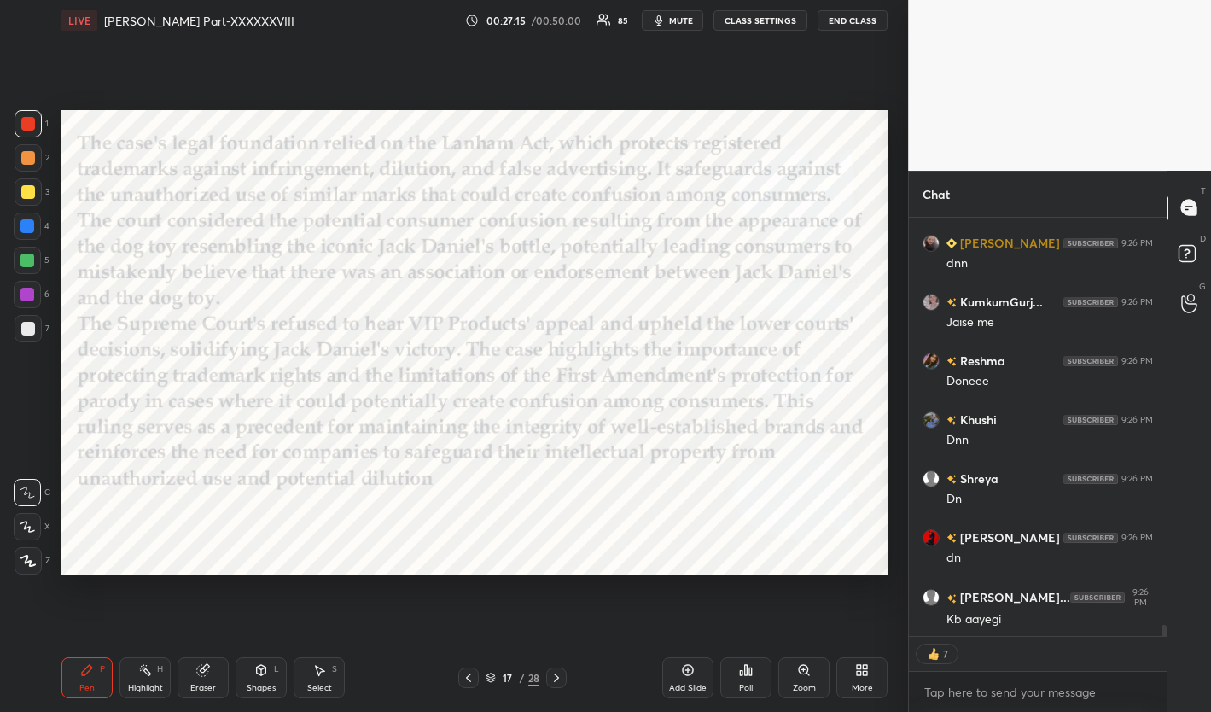
click at [556, 678] on icon at bounding box center [557, 678] width 14 height 14
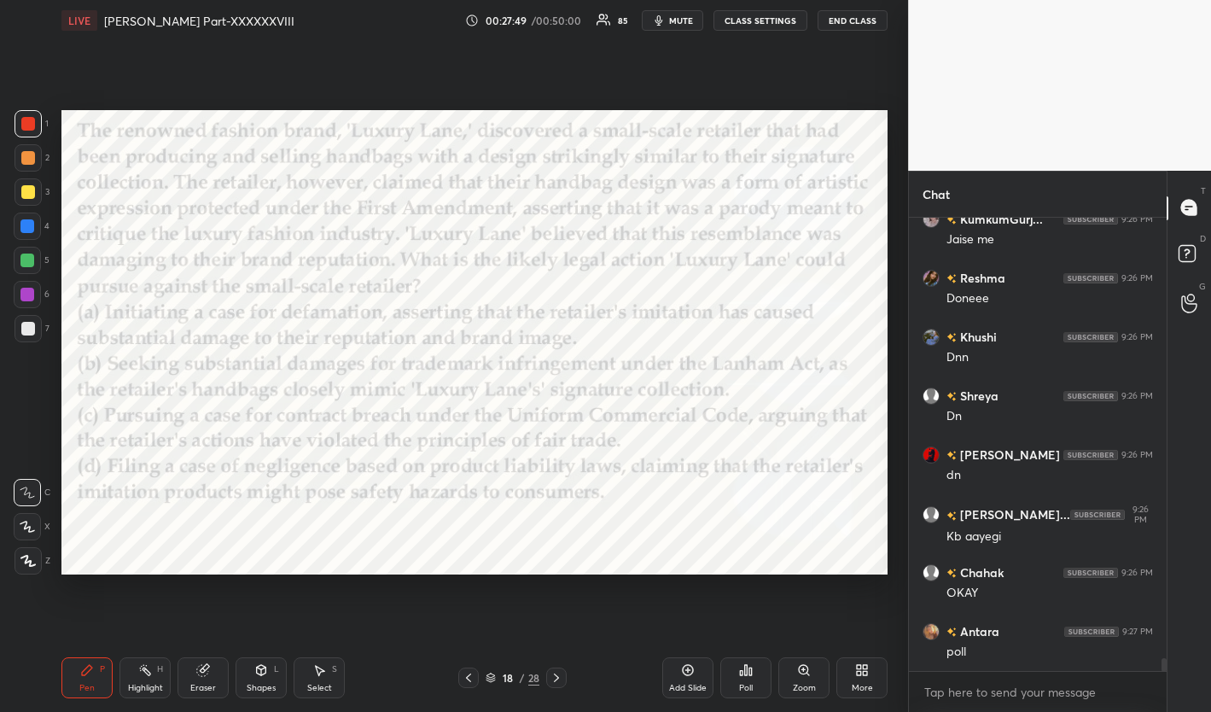
scroll to position [15959, 0]
click at [756, 668] on div "Poll" at bounding box center [745, 677] width 51 height 41
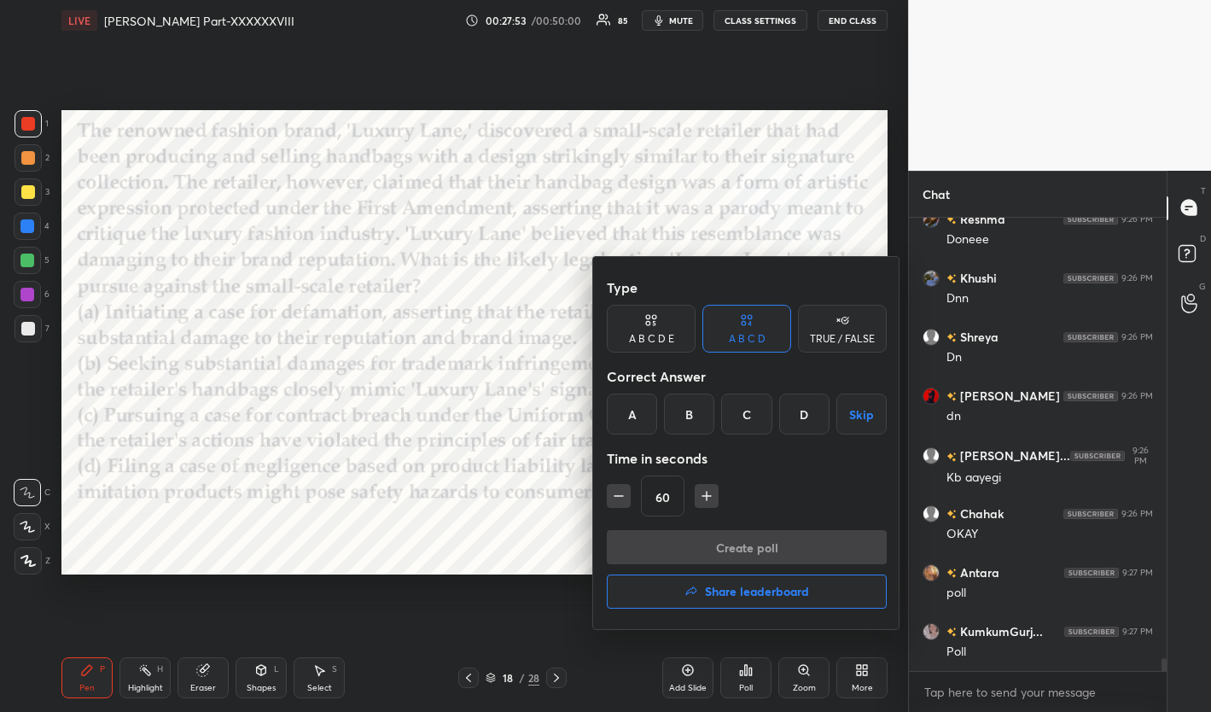
scroll to position [16017, 0]
click at [692, 416] on div "B" at bounding box center [689, 413] width 50 height 41
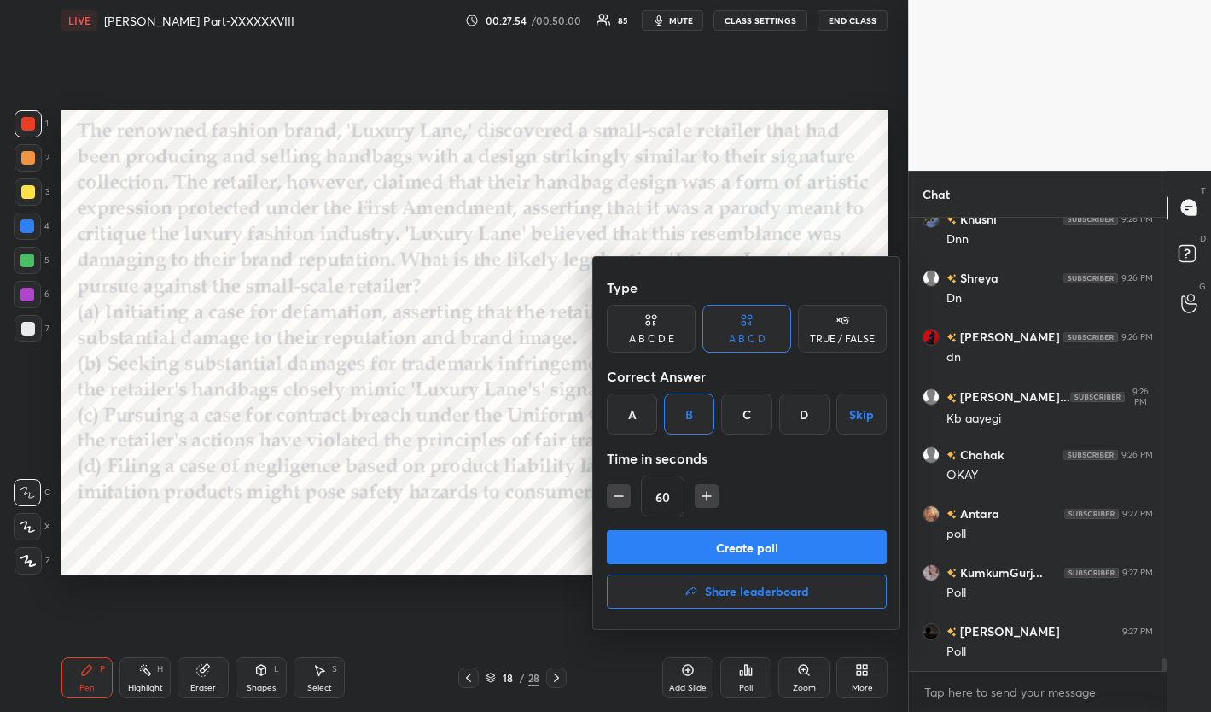
click at [712, 544] on button "Create poll" at bounding box center [747, 547] width 280 height 34
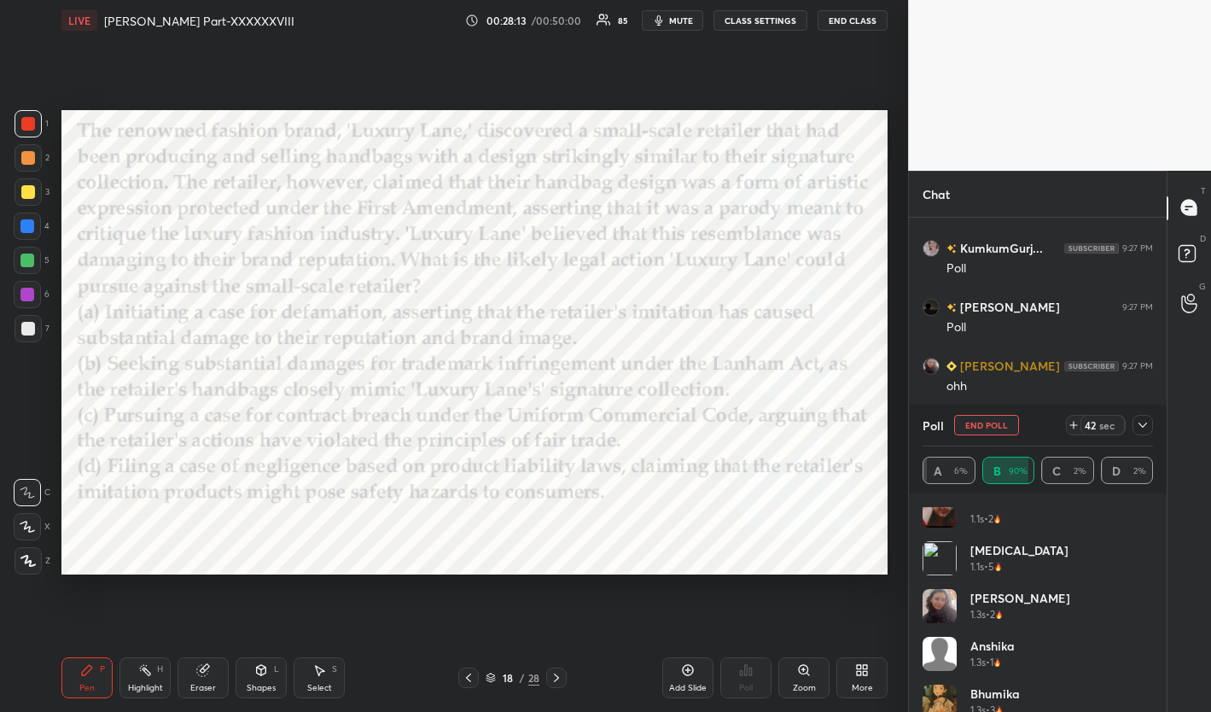
scroll to position [5, 6]
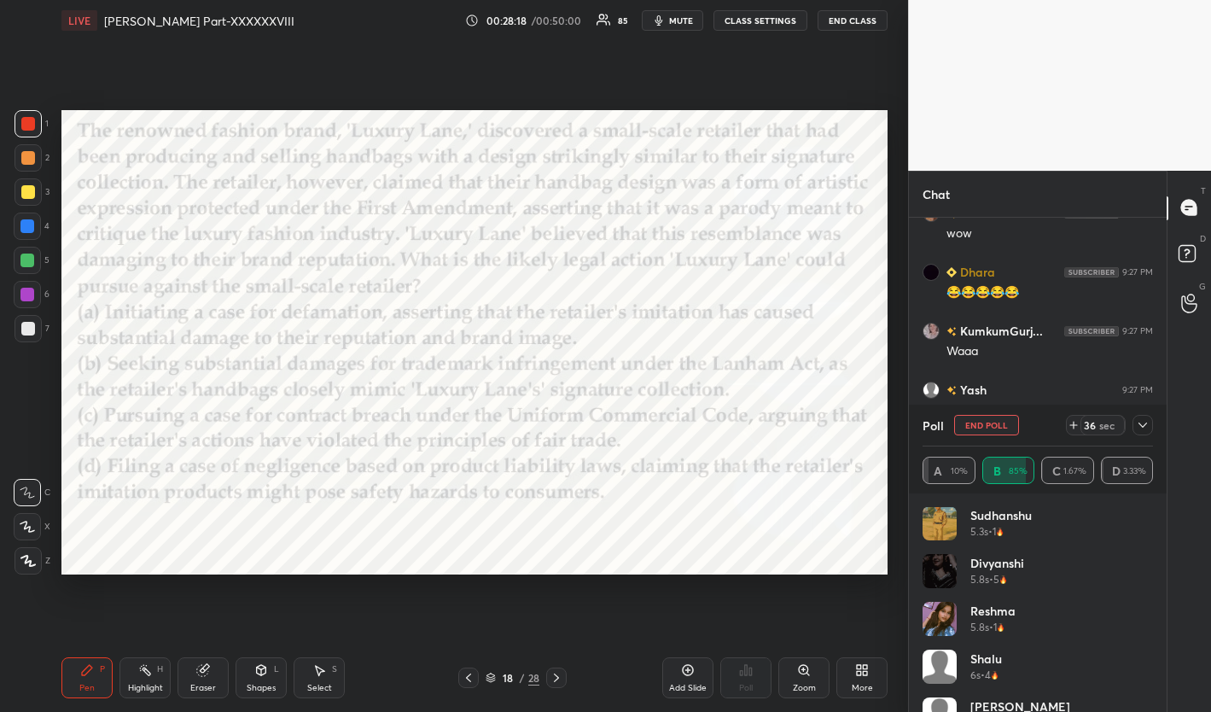
click at [1095, 425] on icon at bounding box center [1142, 424] width 9 height 5
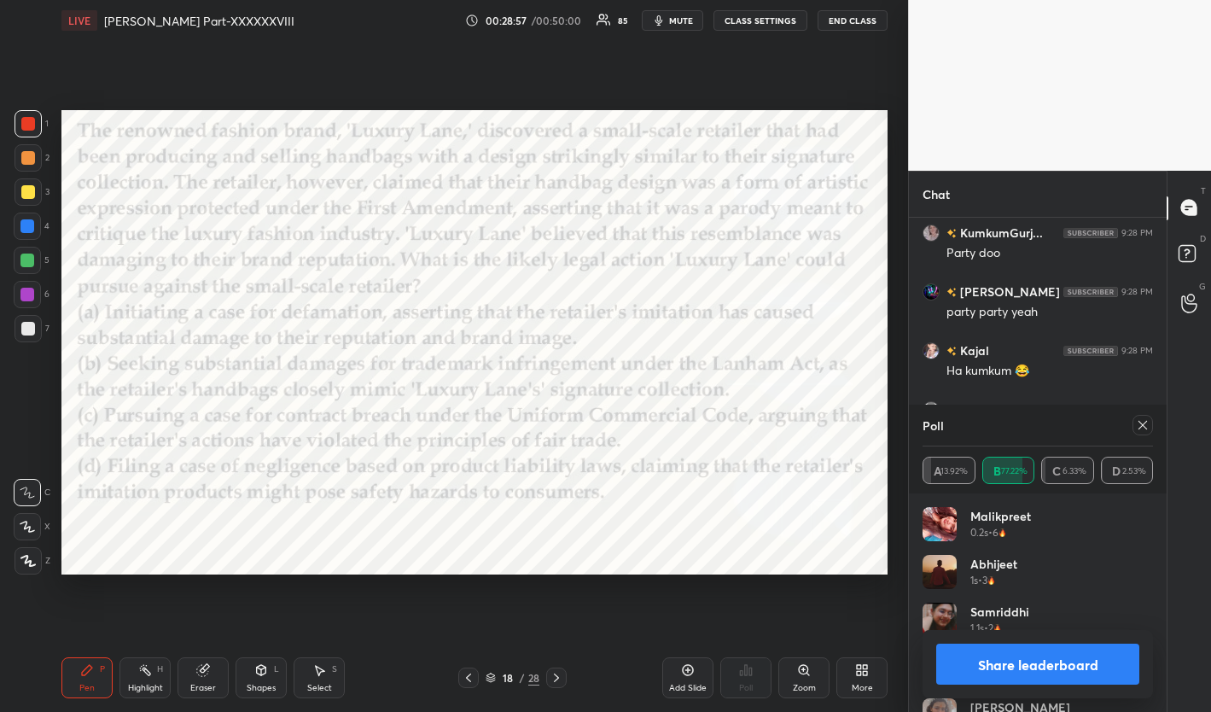
click at [1095, 426] on icon at bounding box center [1143, 425] width 14 height 14
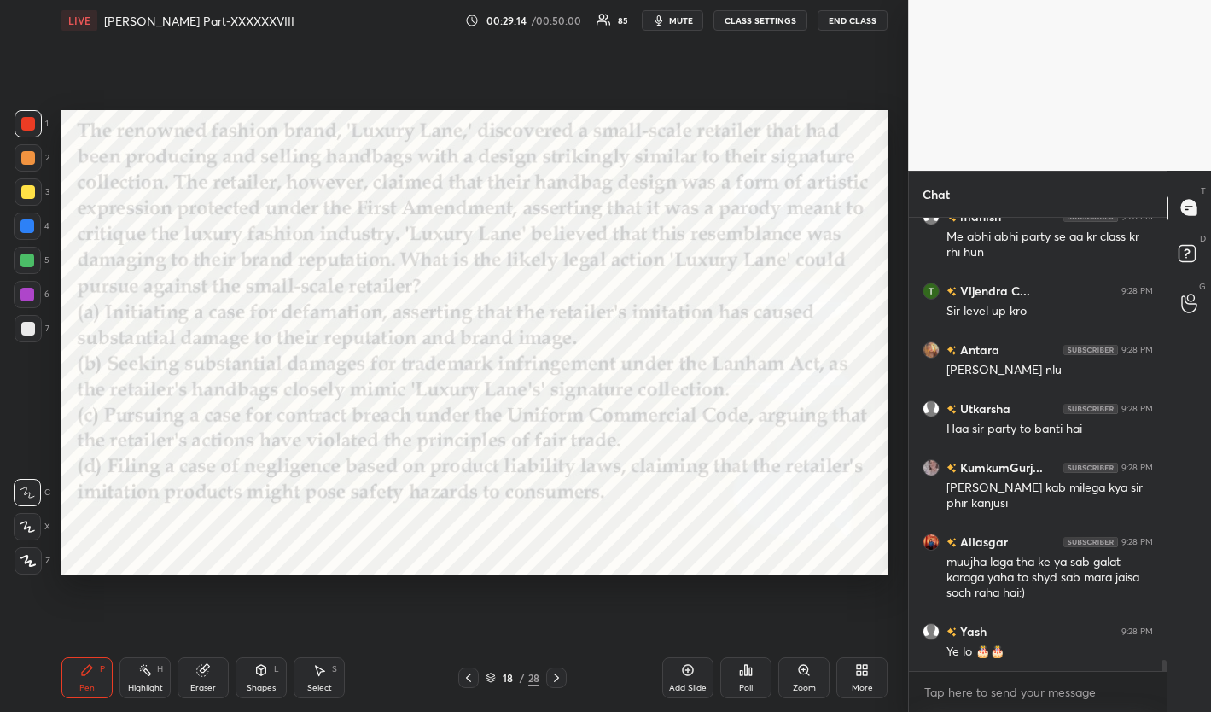
click at [553, 680] on icon at bounding box center [557, 678] width 14 height 14
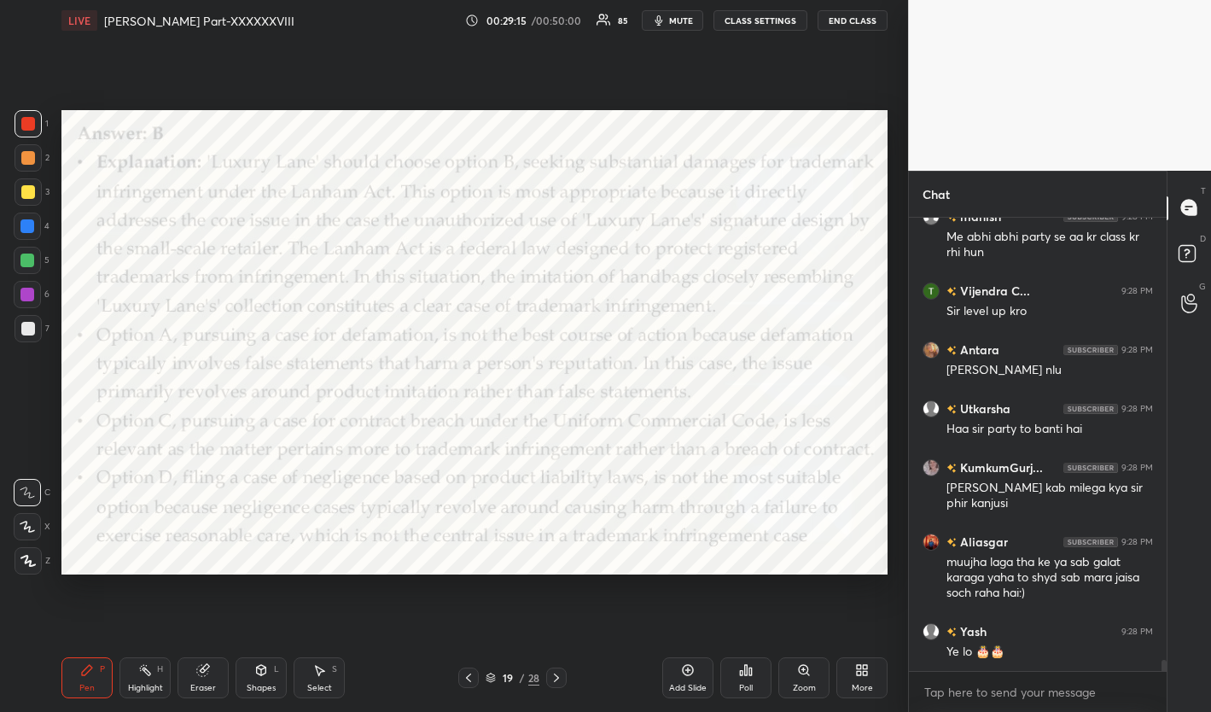
click at [553, 680] on icon at bounding box center [557, 678] width 14 height 14
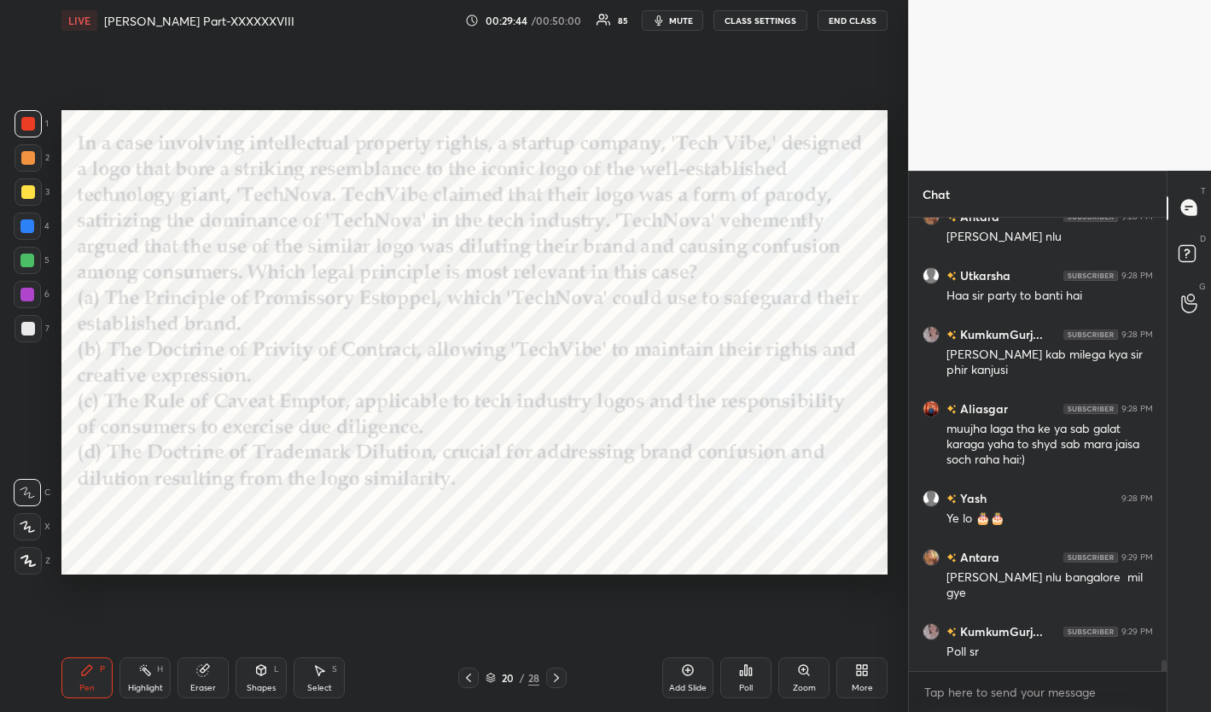
click at [758, 678] on div "Poll" at bounding box center [745, 677] width 51 height 41
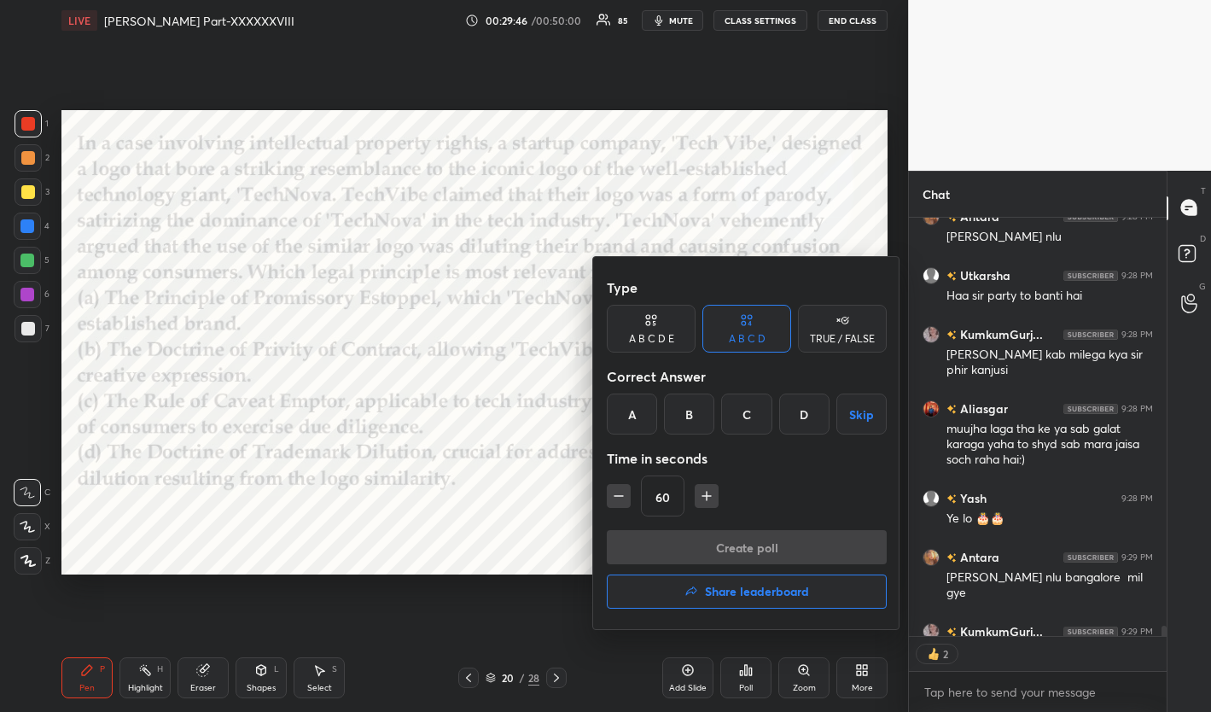
click at [809, 420] on div "D" at bounding box center [804, 413] width 50 height 41
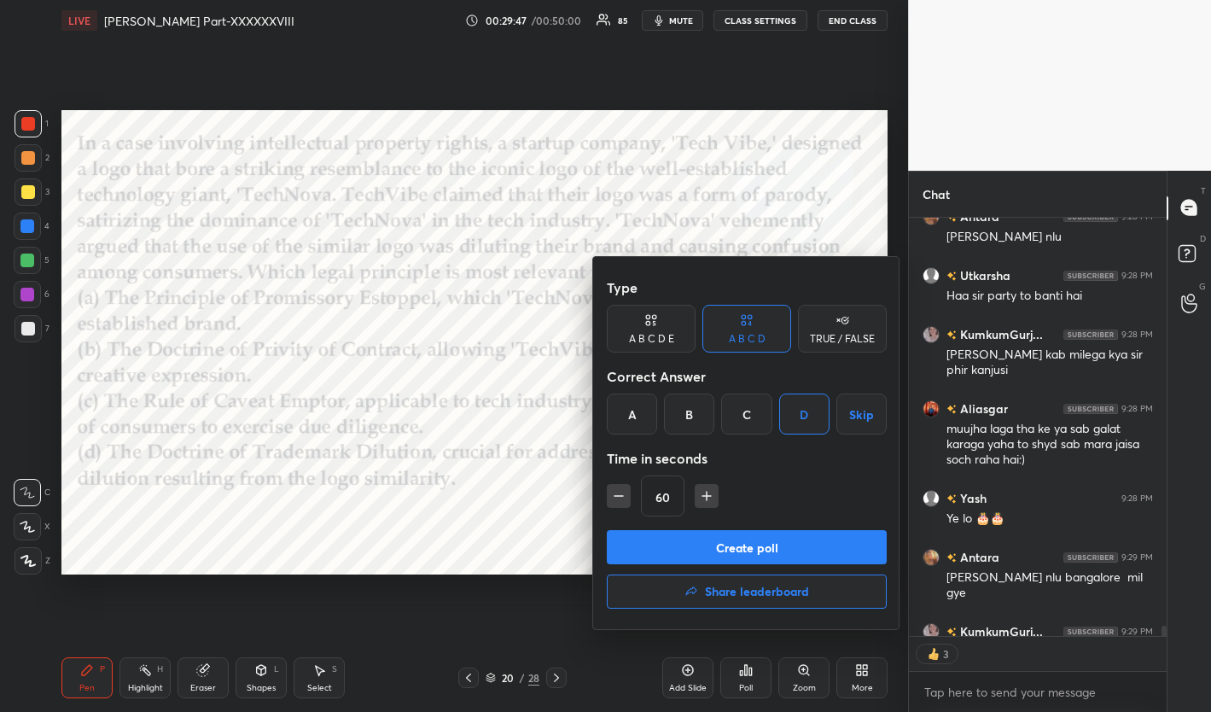
click at [740, 544] on button "Create poll" at bounding box center [747, 547] width 280 height 34
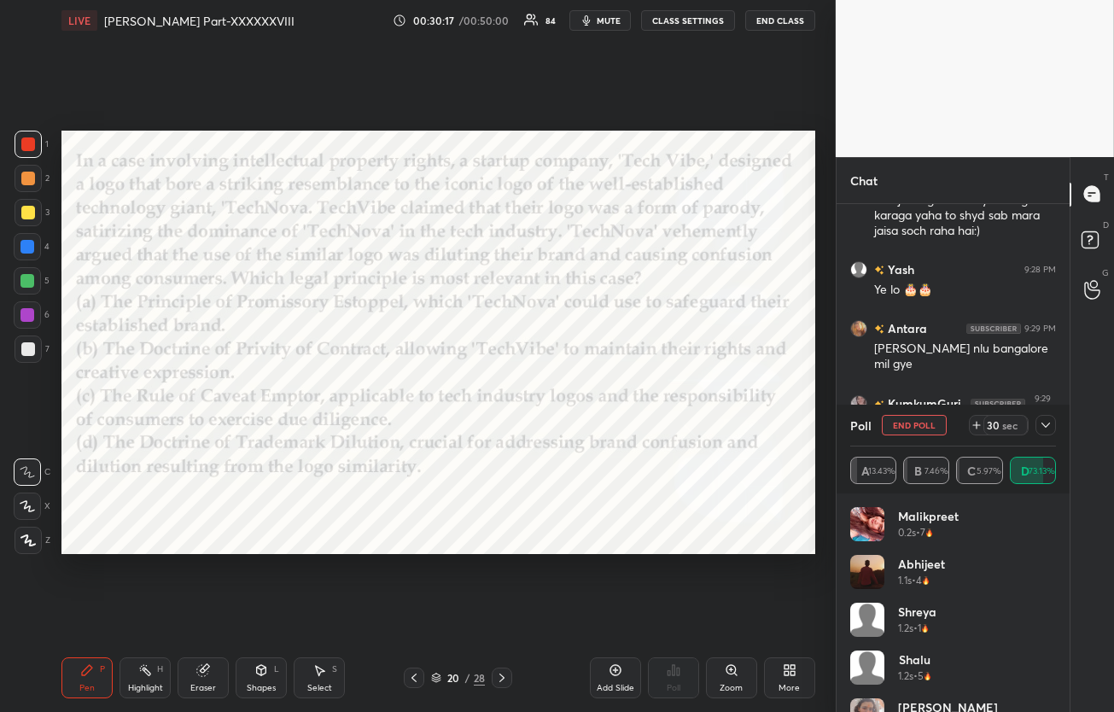
click at [1046, 423] on icon at bounding box center [1046, 425] width 14 height 14
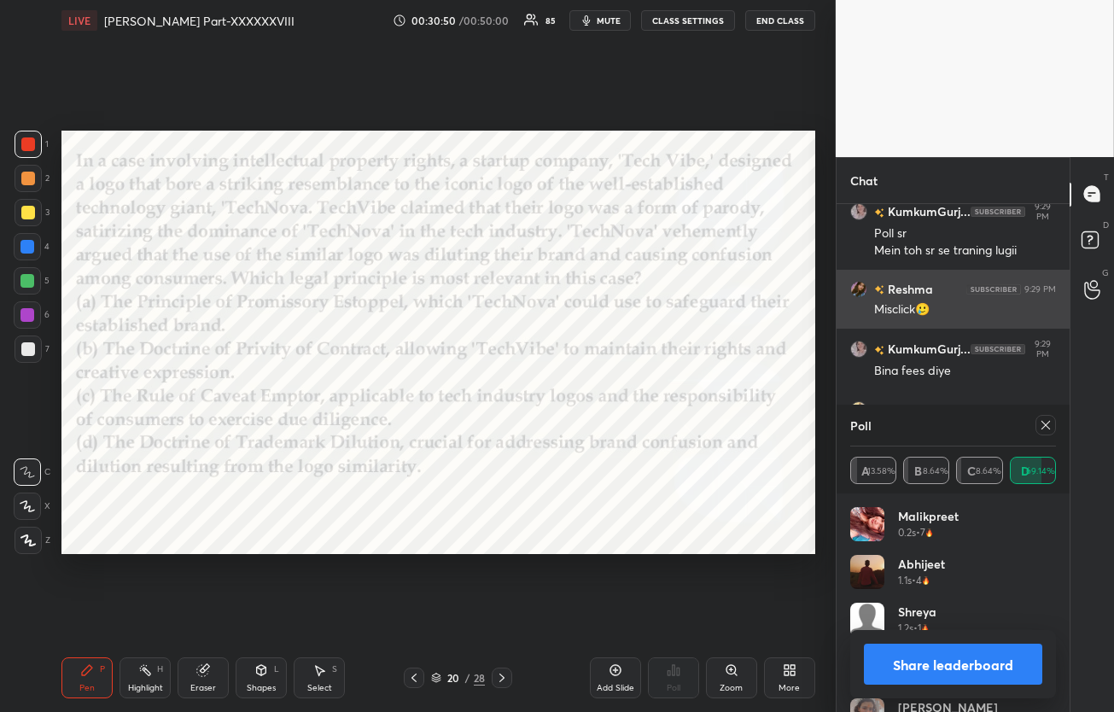
scroll to position [17168, 0]
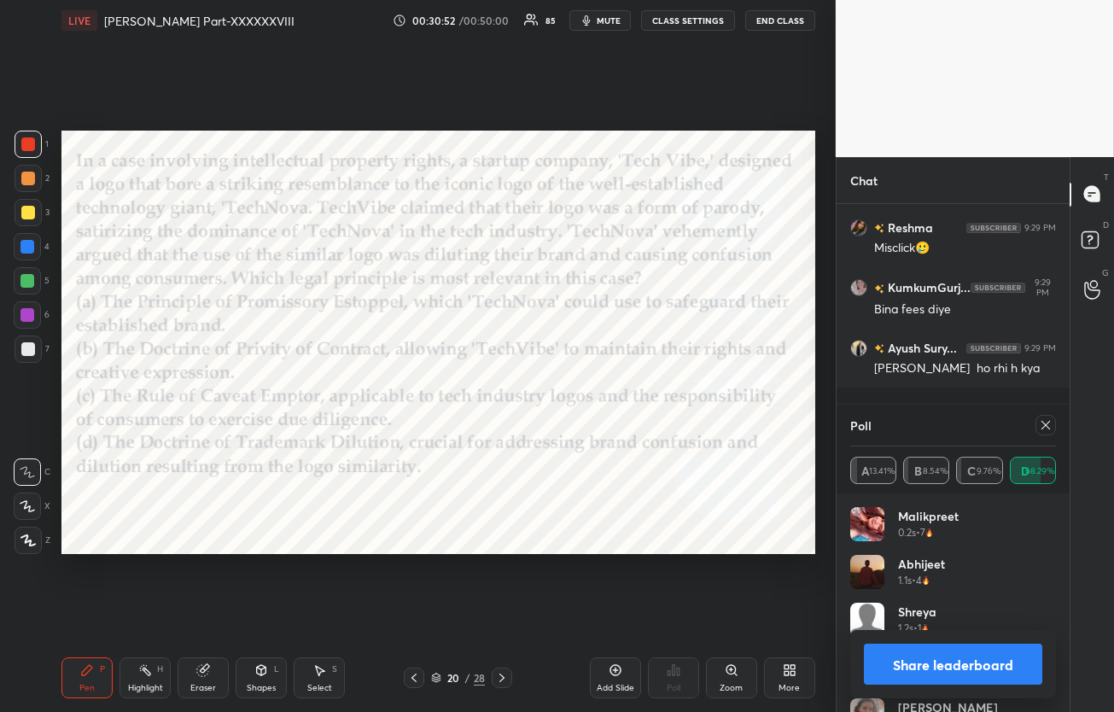
click at [1051, 429] on icon at bounding box center [1046, 425] width 14 height 14
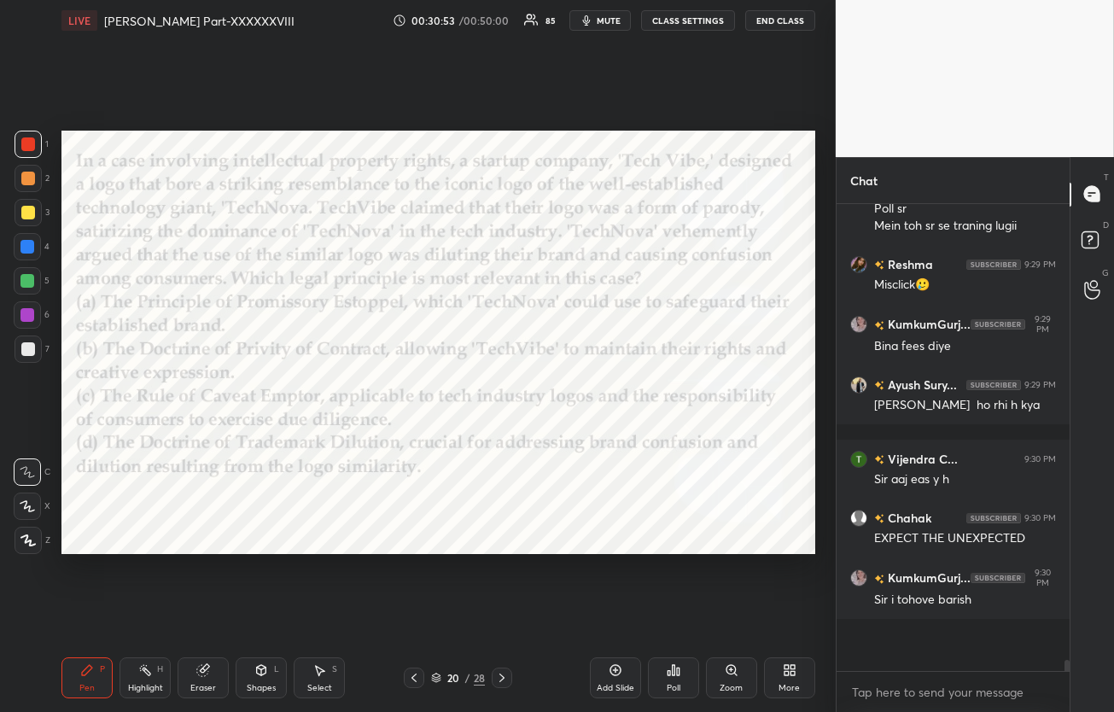
scroll to position [494, 228]
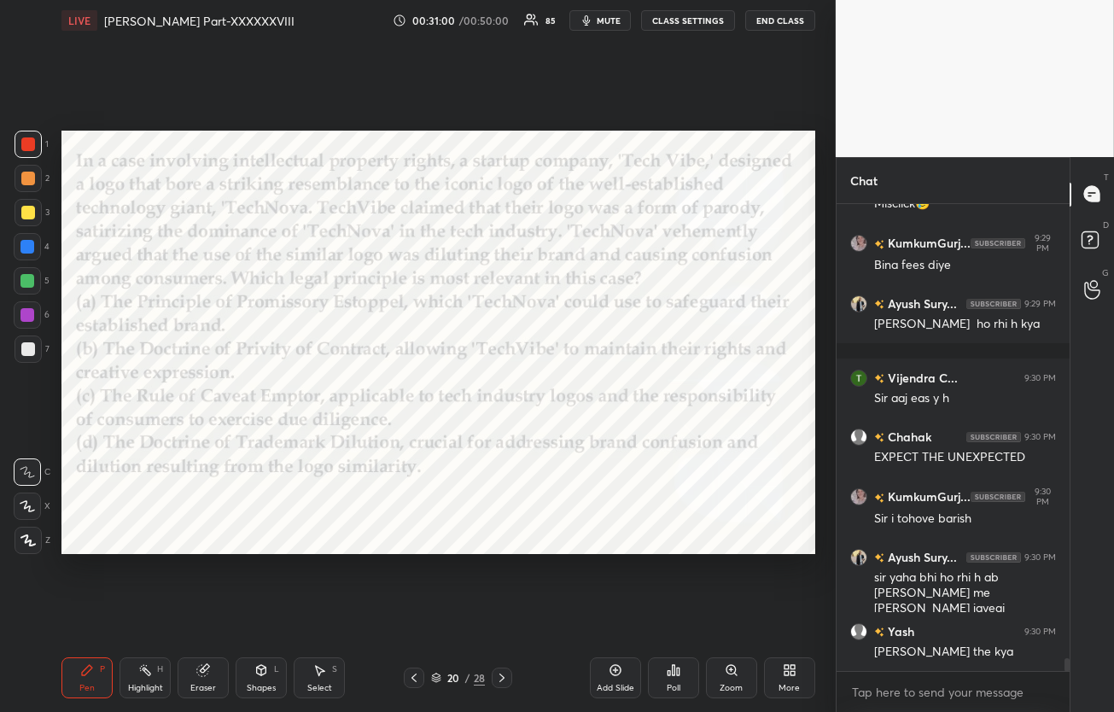
click at [504, 678] on icon at bounding box center [502, 678] width 14 height 14
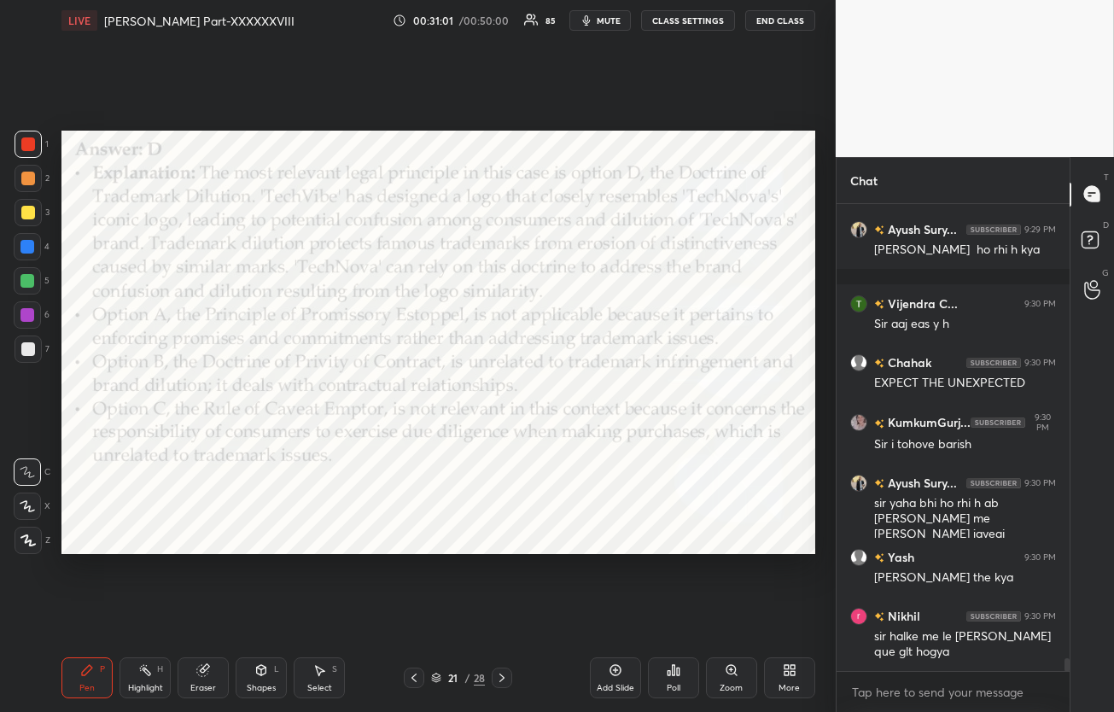
click at [504, 678] on icon at bounding box center [502, 678] width 14 height 14
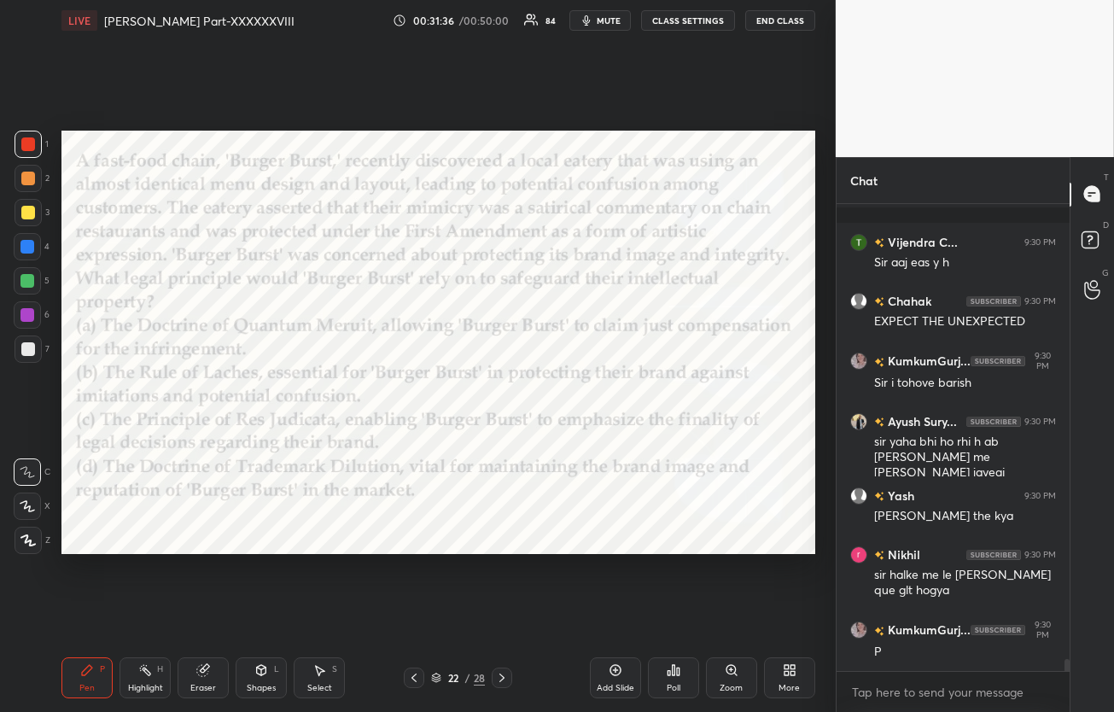
click at [673, 676] on icon at bounding box center [674, 670] width 14 height 14
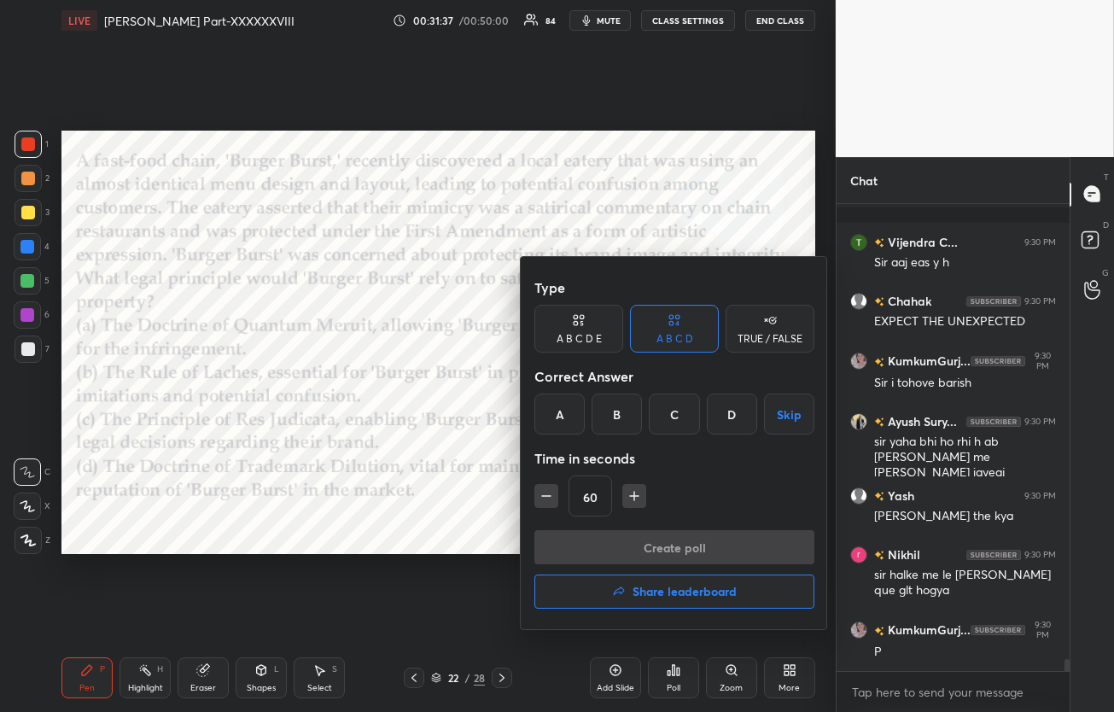
click at [731, 419] on div "D" at bounding box center [732, 413] width 50 height 41
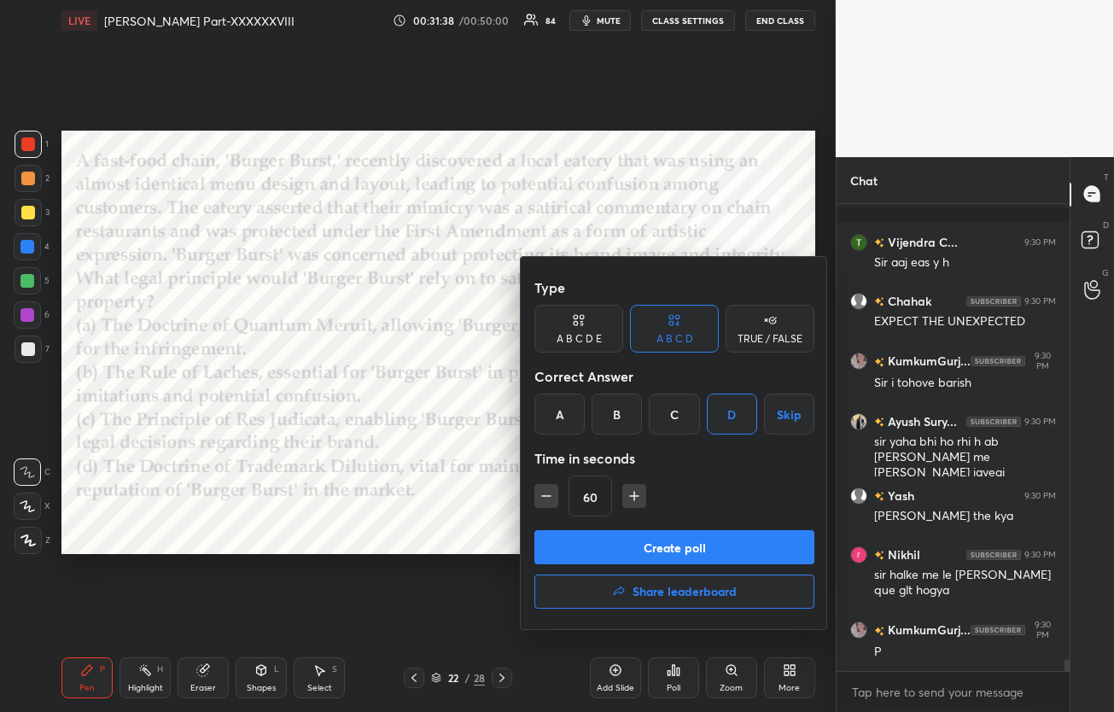
click at [685, 539] on button "Create poll" at bounding box center [674, 547] width 280 height 34
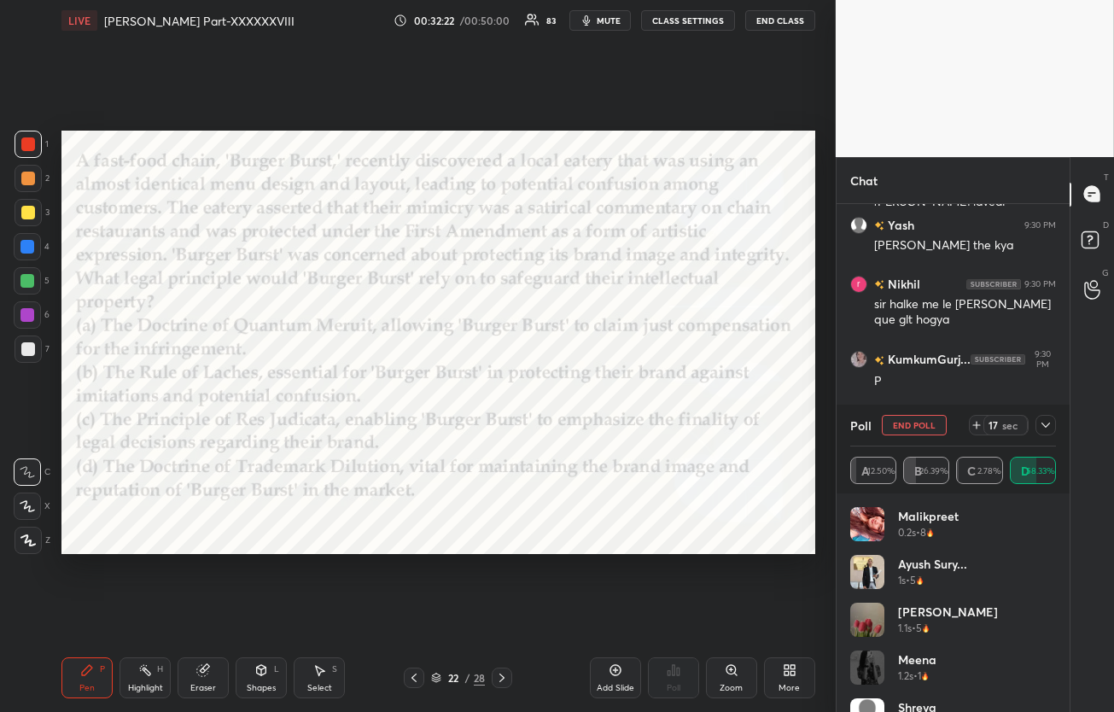
scroll to position [17519, 0]
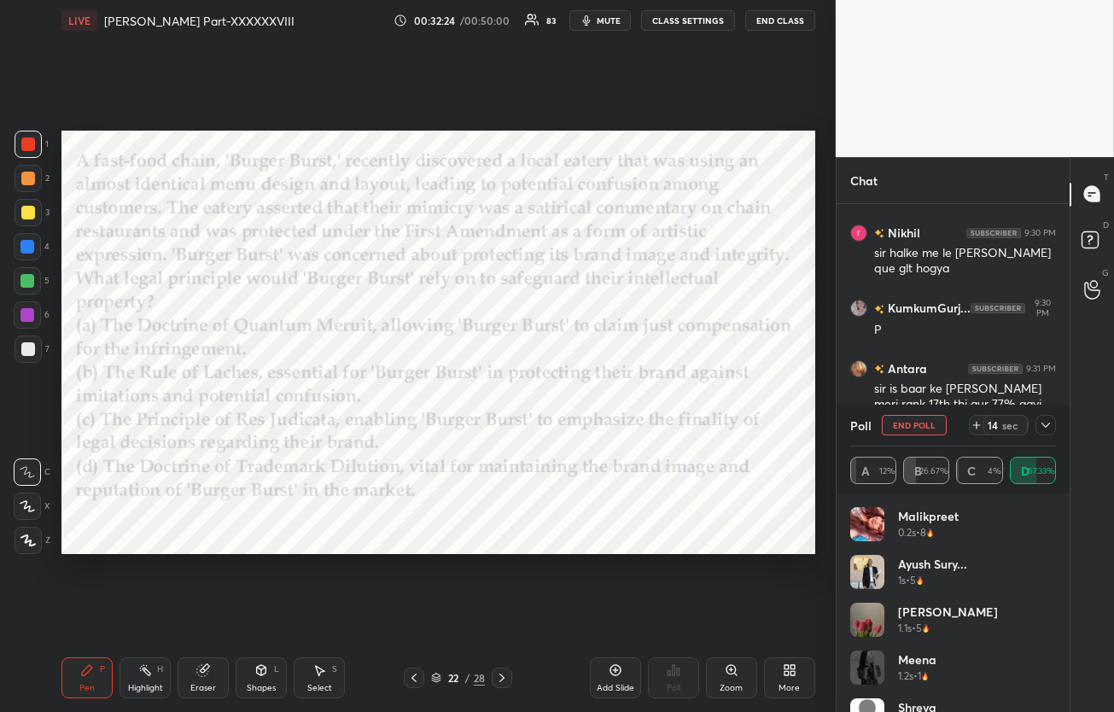
click at [1045, 430] on icon at bounding box center [1046, 425] width 14 height 14
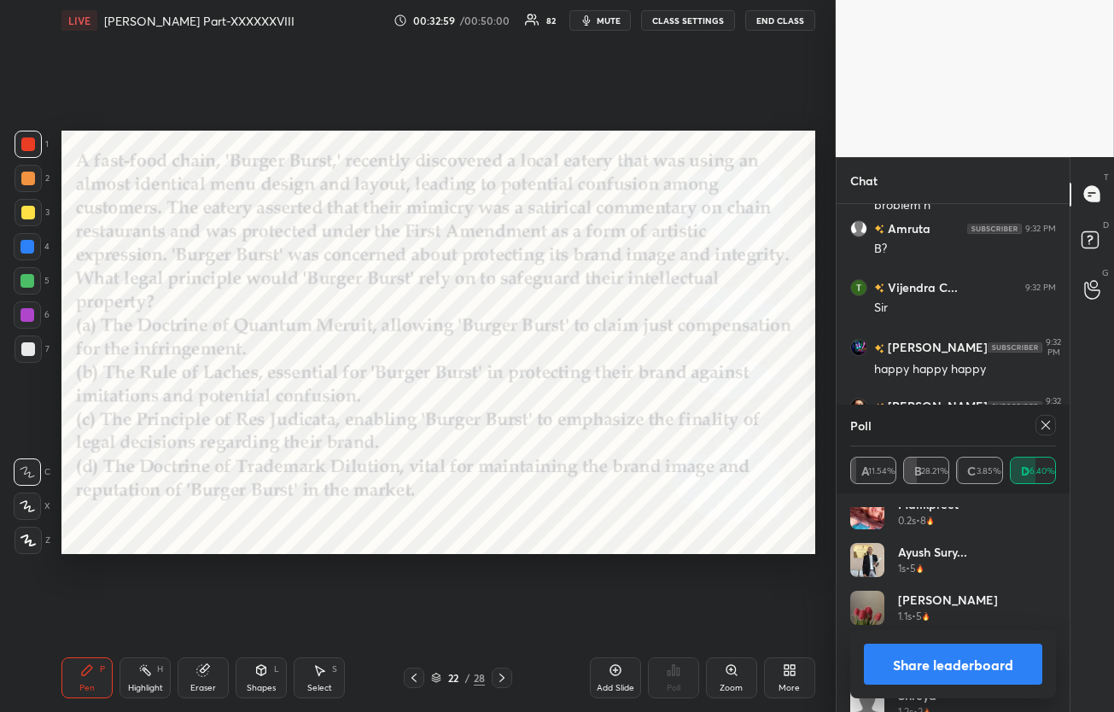
scroll to position [15, 0]
click at [1047, 428] on icon at bounding box center [1046, 425] width 14 height 14
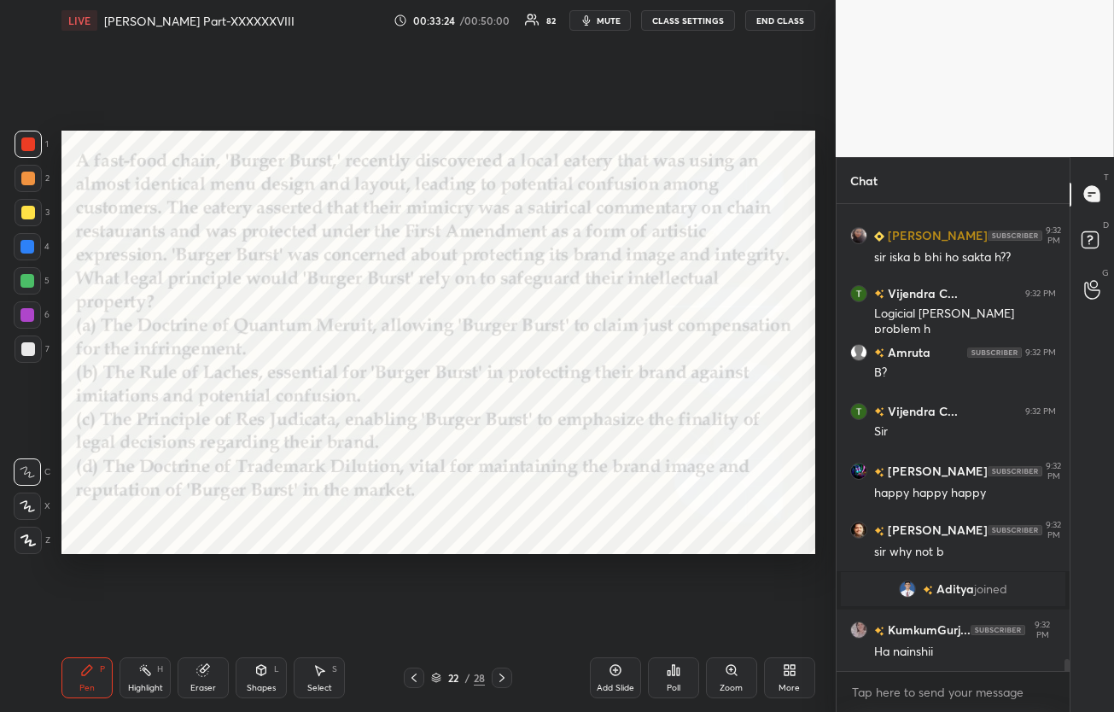
click at [503, 677] on icon at bounding box center [501, 677] width 5 height 9
click at [504, 677] on icon at bounding box center [502, 678] width 14 height 14
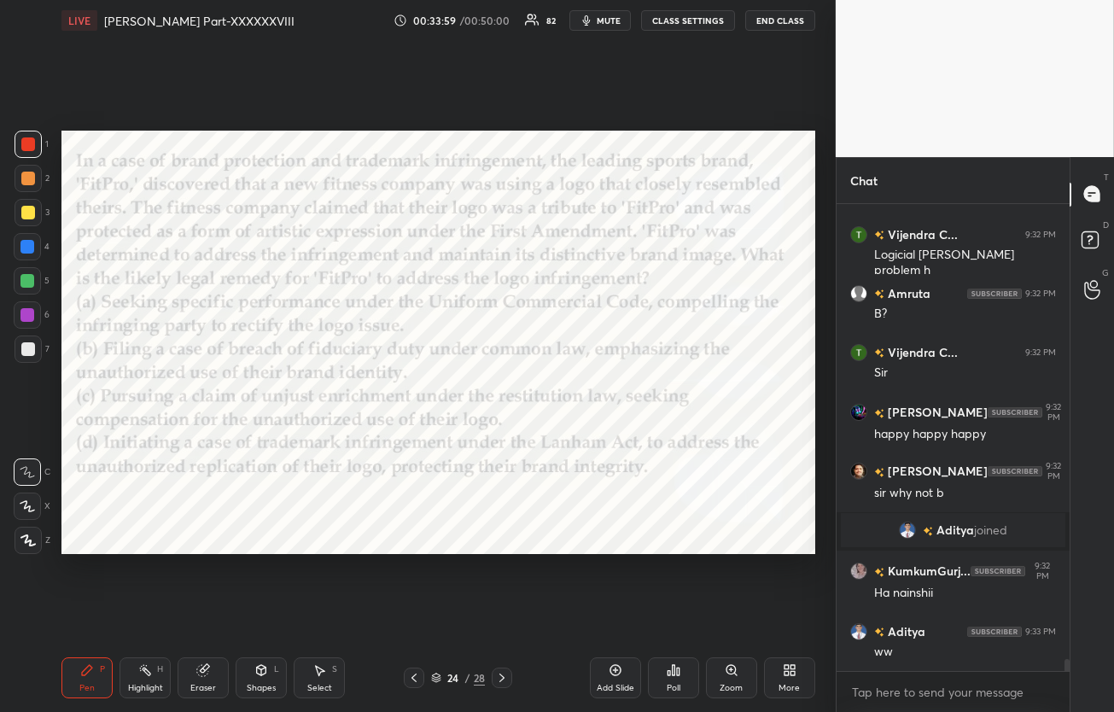
scroll to position [17635, 0]
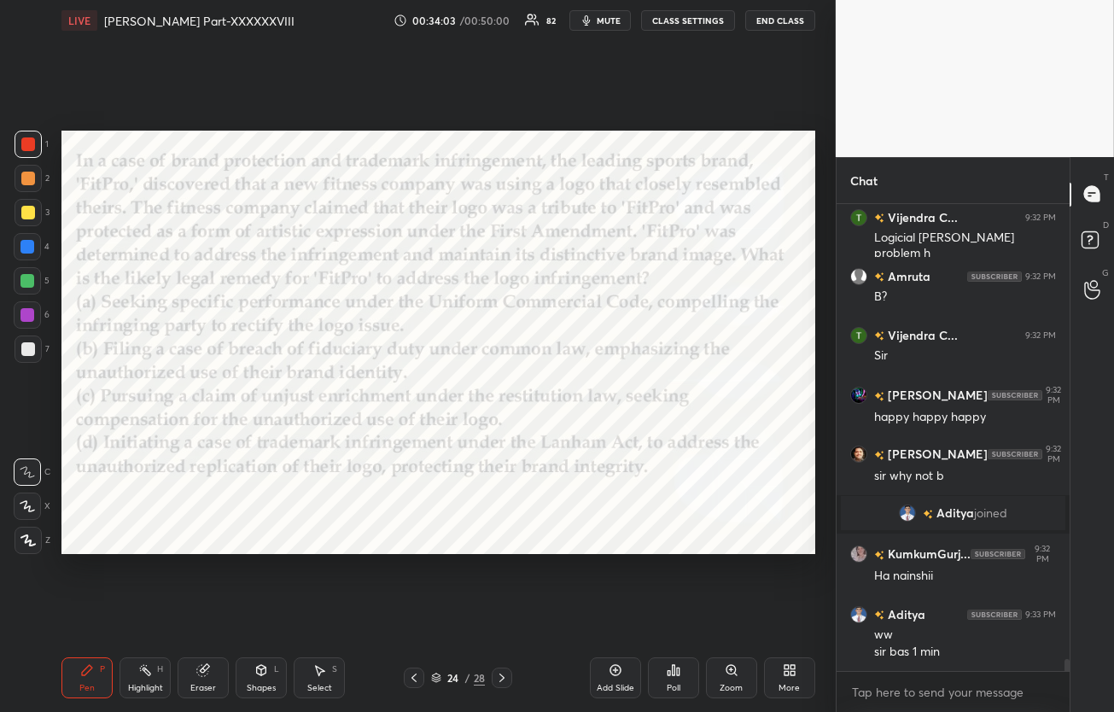
click at [661, 672] on div "Poll" at bounding box center [673, 677] width 51 height 41
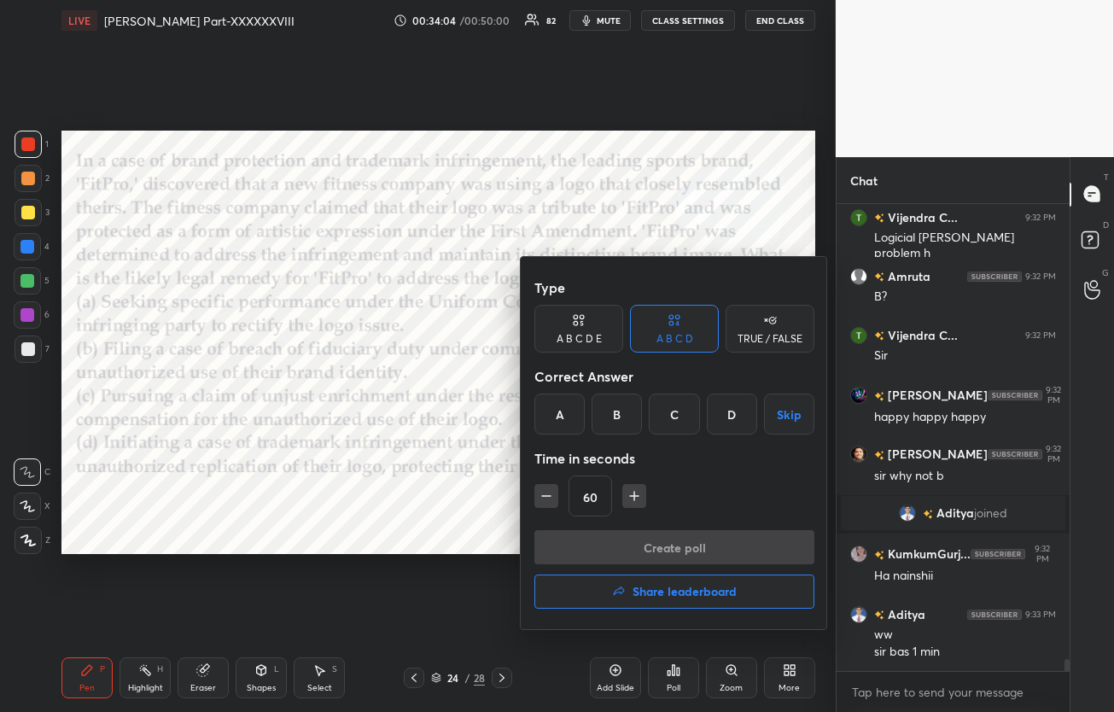
scroll to position [17694, 0]
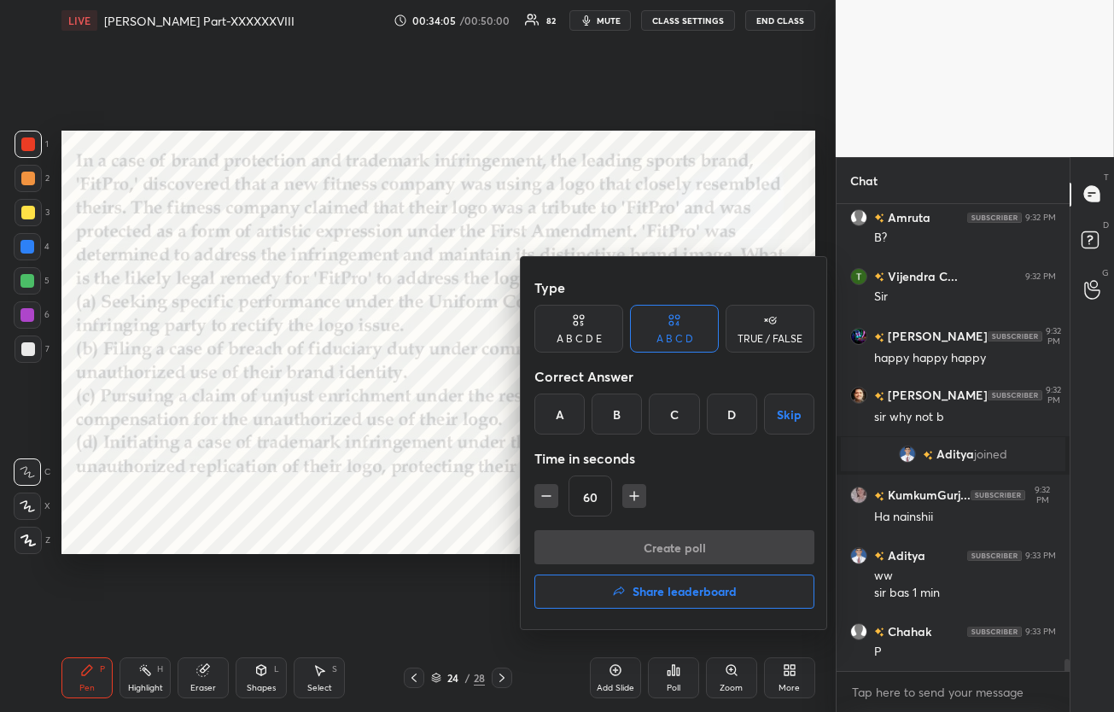
click at [735, 425] on div "D" at bounding box center [732, 413] width 50 height 41
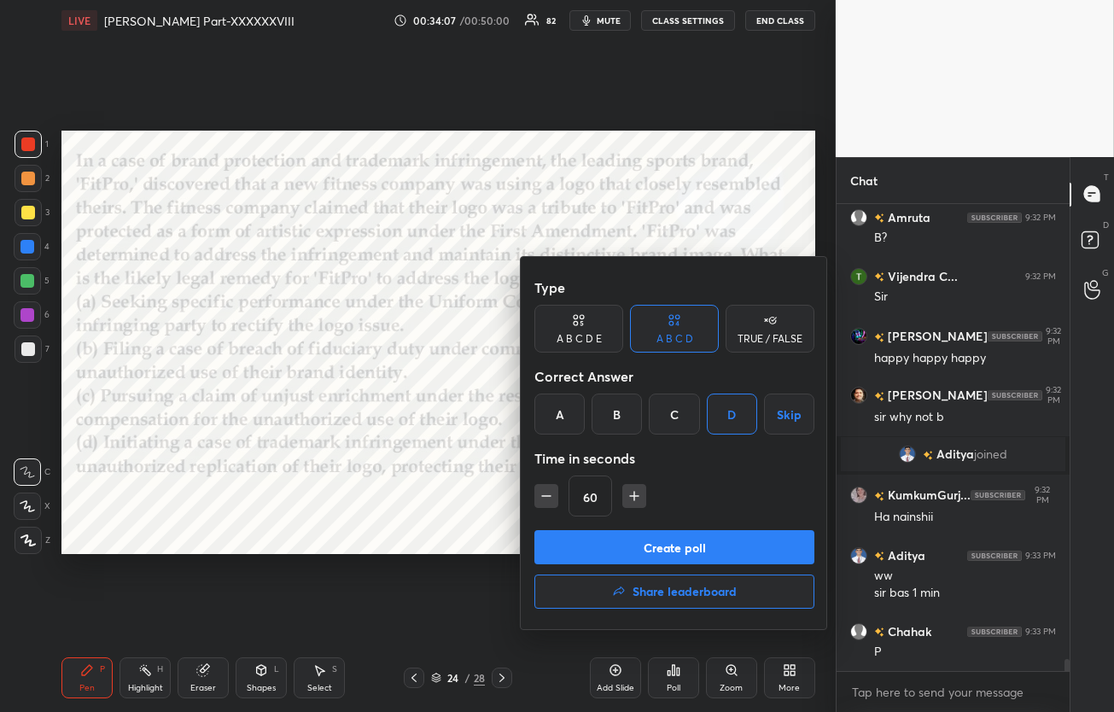
click at [715, 544] on button "Create poll" at bounding box center [674, 547] width 280 height 34
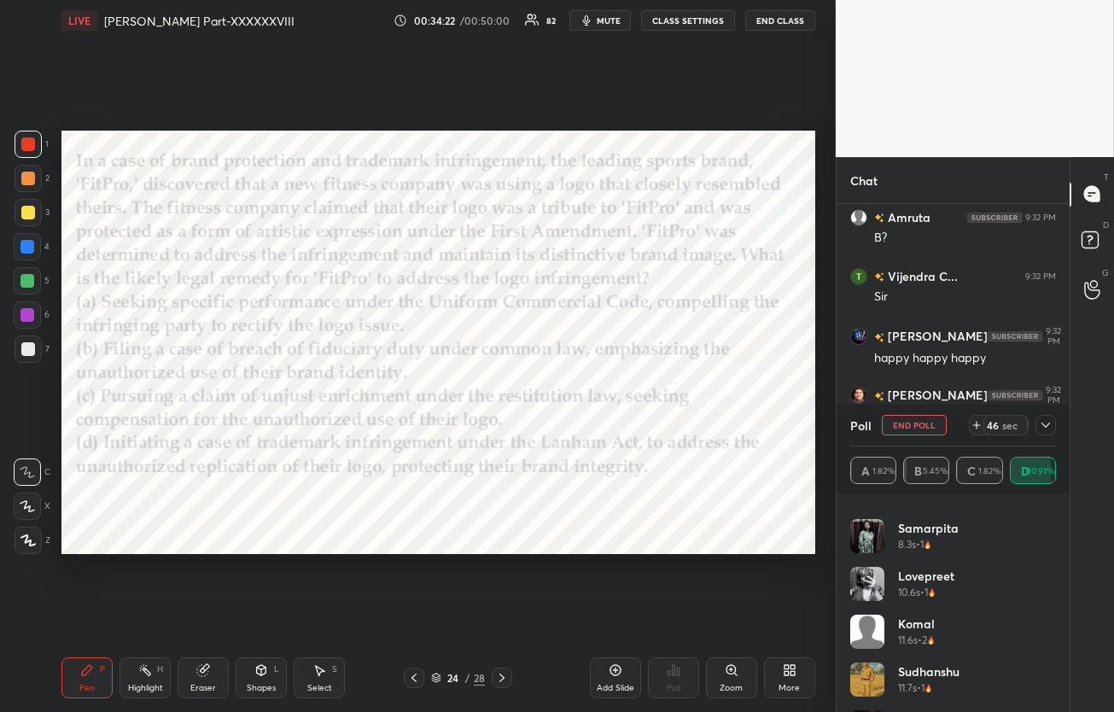
scroll to position [2233, 0]
click at [1042, 422] on icon at bounding box center [1046, 425] width 14 height 14
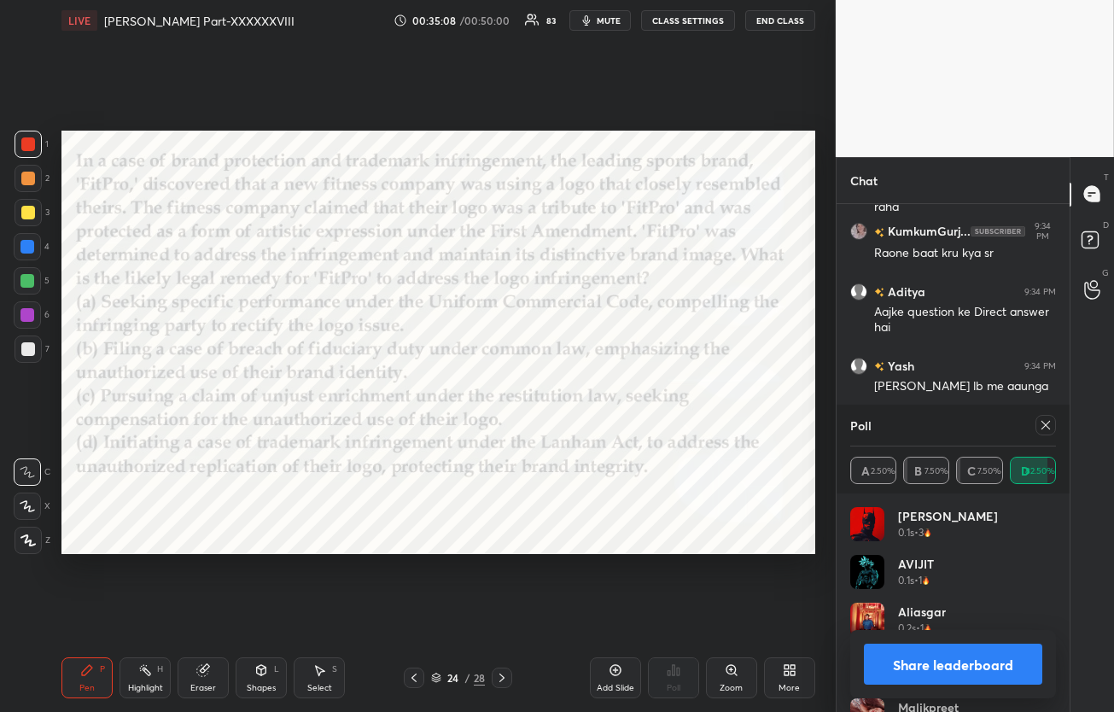
scroll to position [18389, 0]
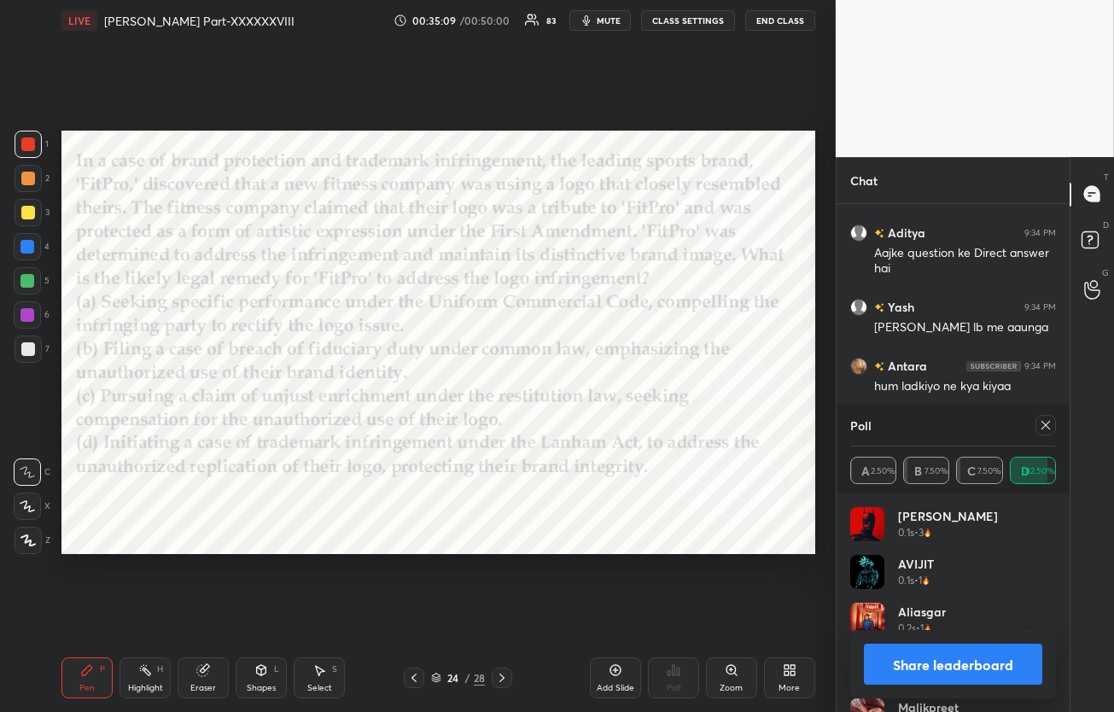
click at [924, 678] on button "Share leaderboard" at bounding box center [953, 663] width 178 height 41
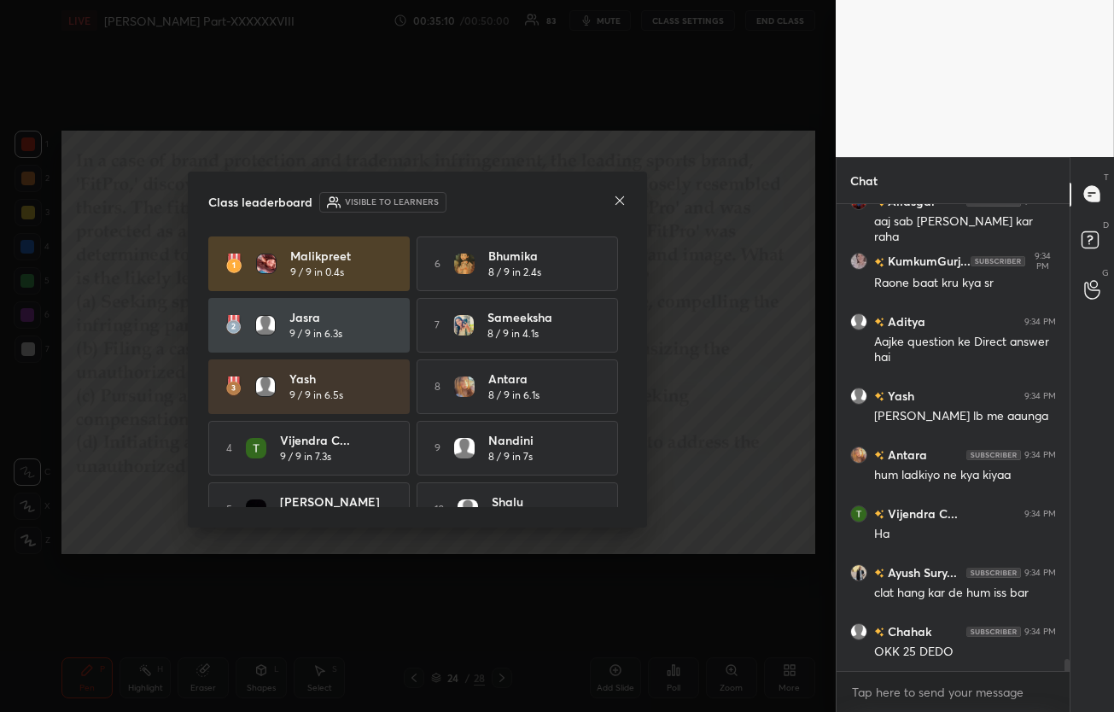
scroll to position [503, 228]
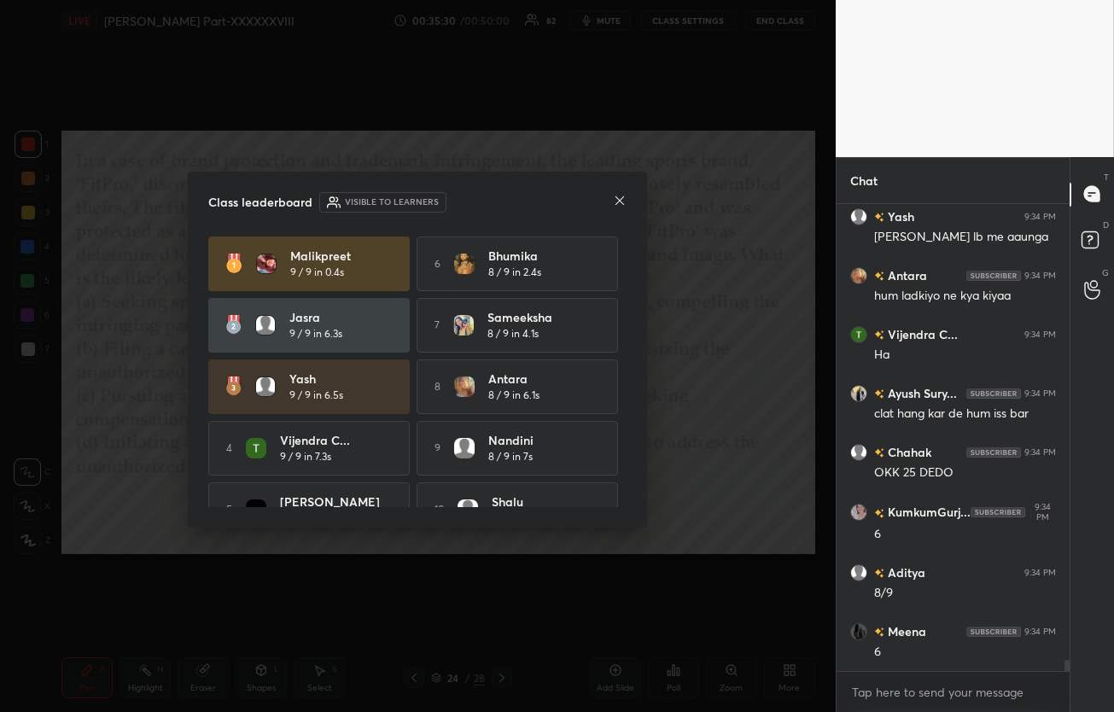
click at [624, 206] on icon at bounding box center [620, 201] width 14 height 14
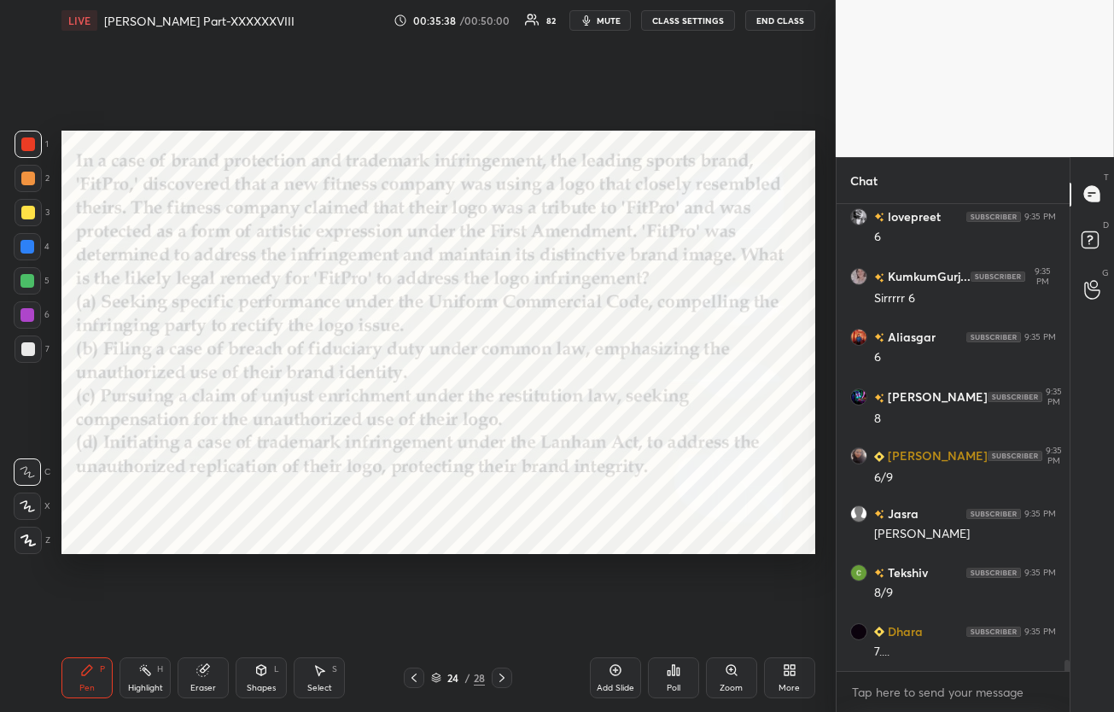
click at [500, 674] on icon at bounding box center [501, 677] width 5 height 9
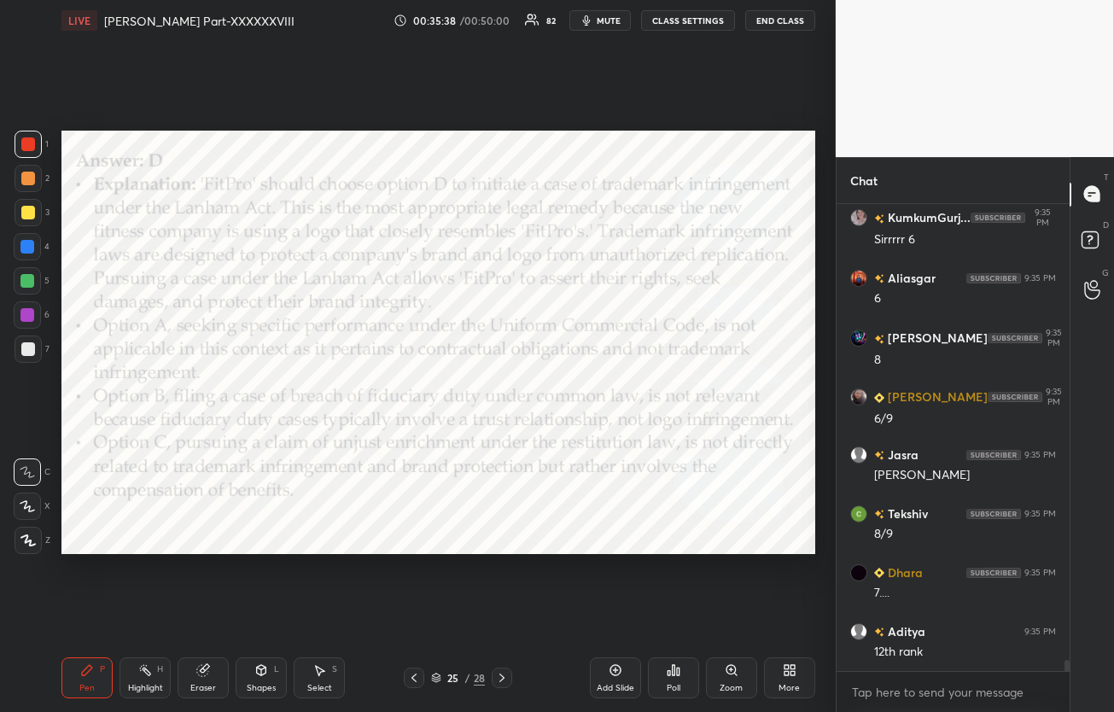
click at [500, 674] on icon at bounding box center [501, 677] width 5 height 9
click at [673, 667] on icon at bounding box center [673, 670] width 3 height 10
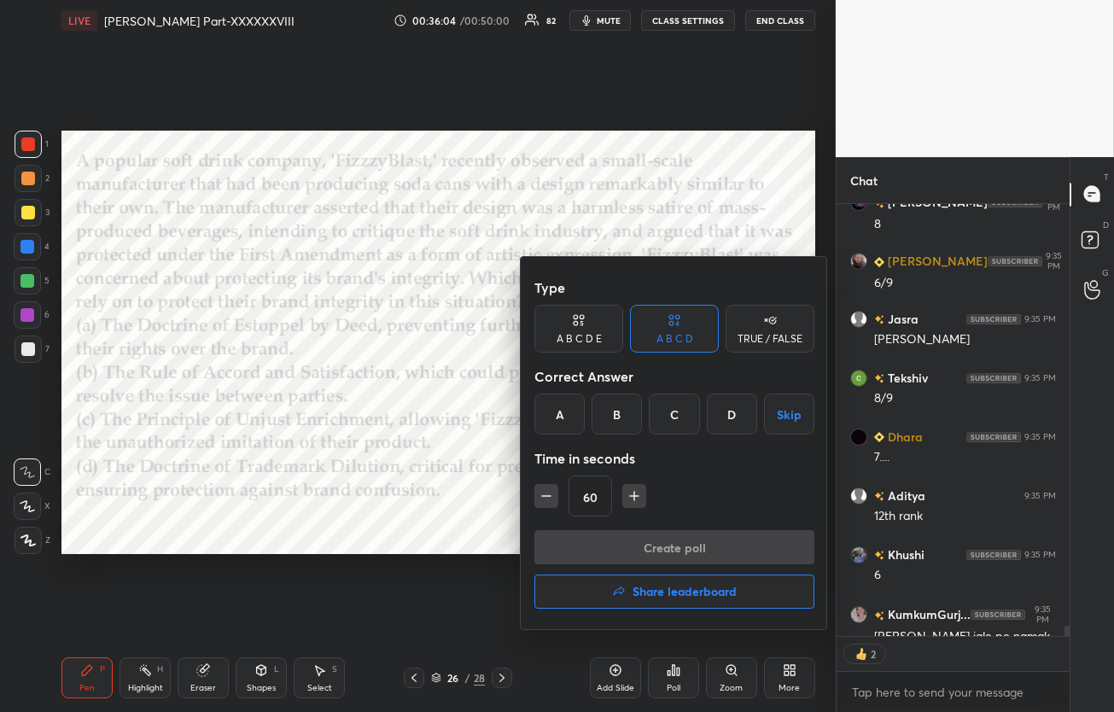
click at [731, 408] on div "D" at bounding box center [732, 413] width 50 height 41
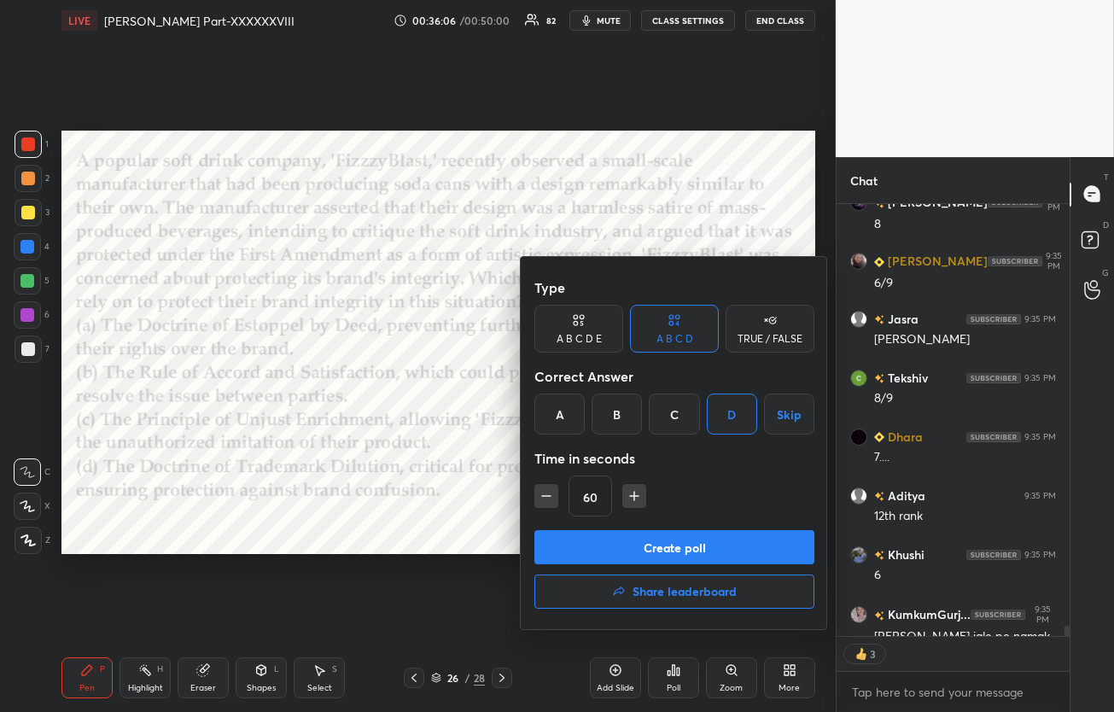
click at [700, 546] on button "Create poll" at bounding box center [674, 547] width 280 height 34
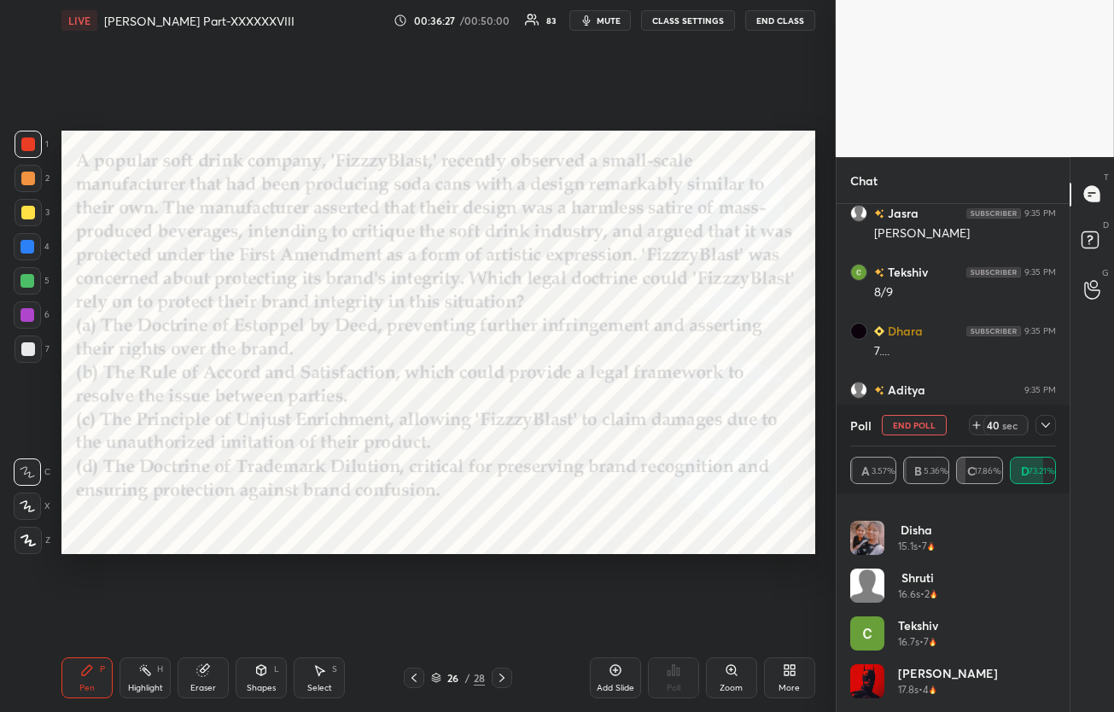
click at [1051, 422] on icon at bounding box center [1046, 425] width 14 height 14
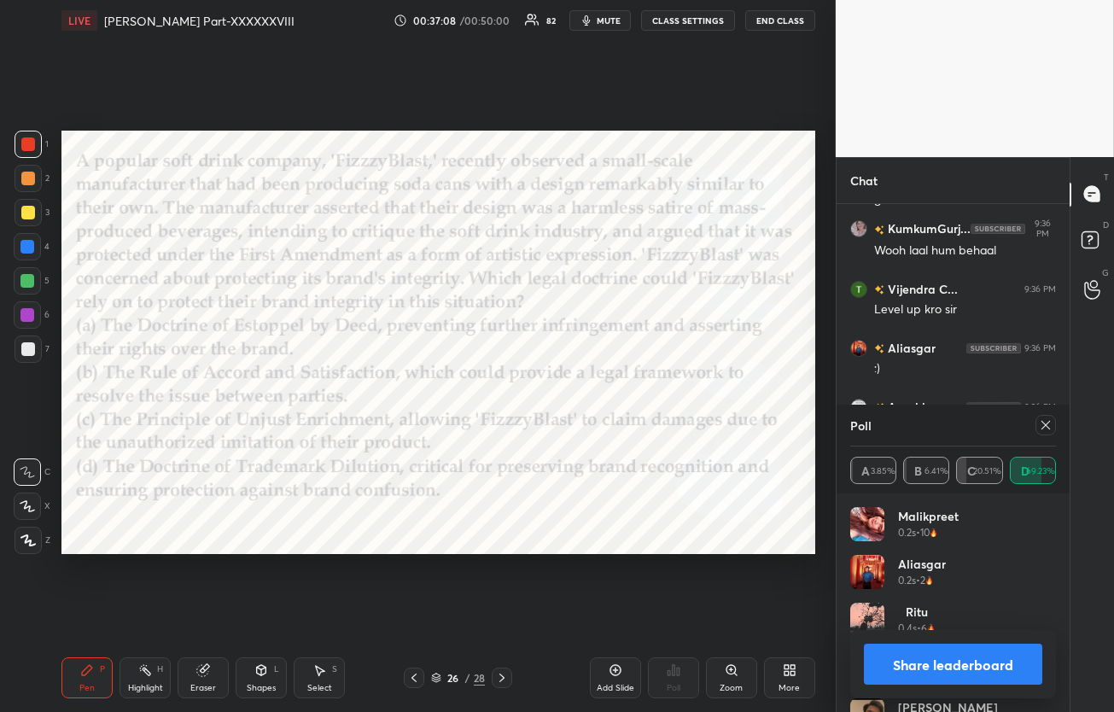
scroll to position [19761, 0]
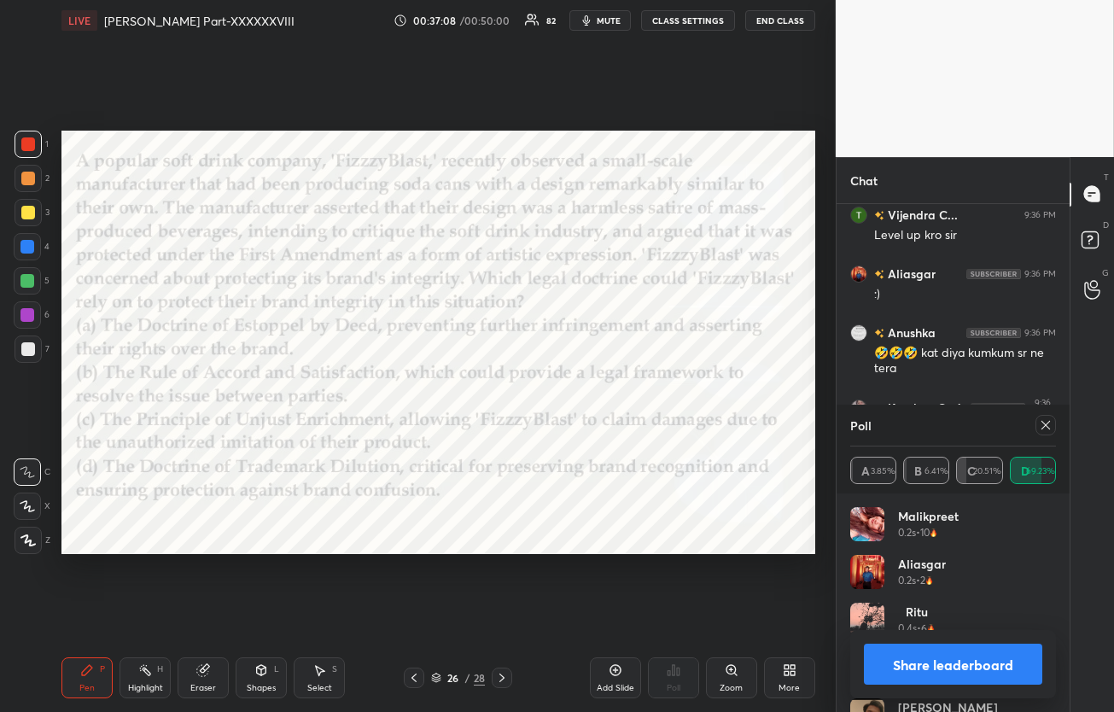
click at [1049, 431] on icon at bounding box center [1046, 425] width 14 height 14
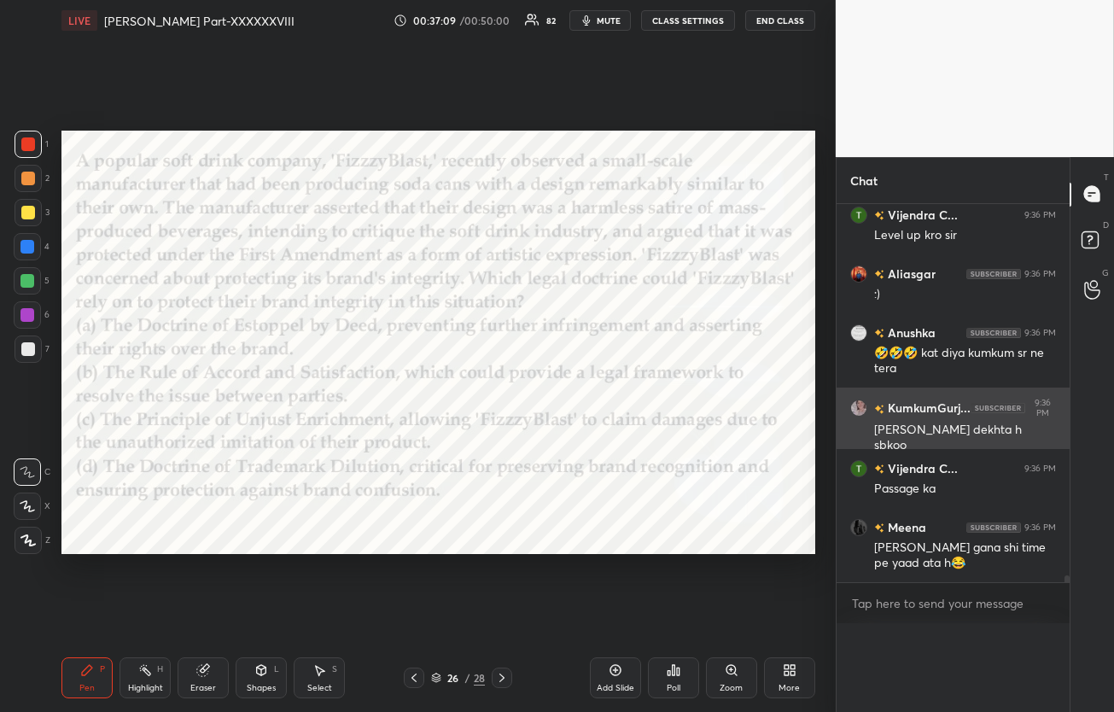
scroll to position [6, 5]
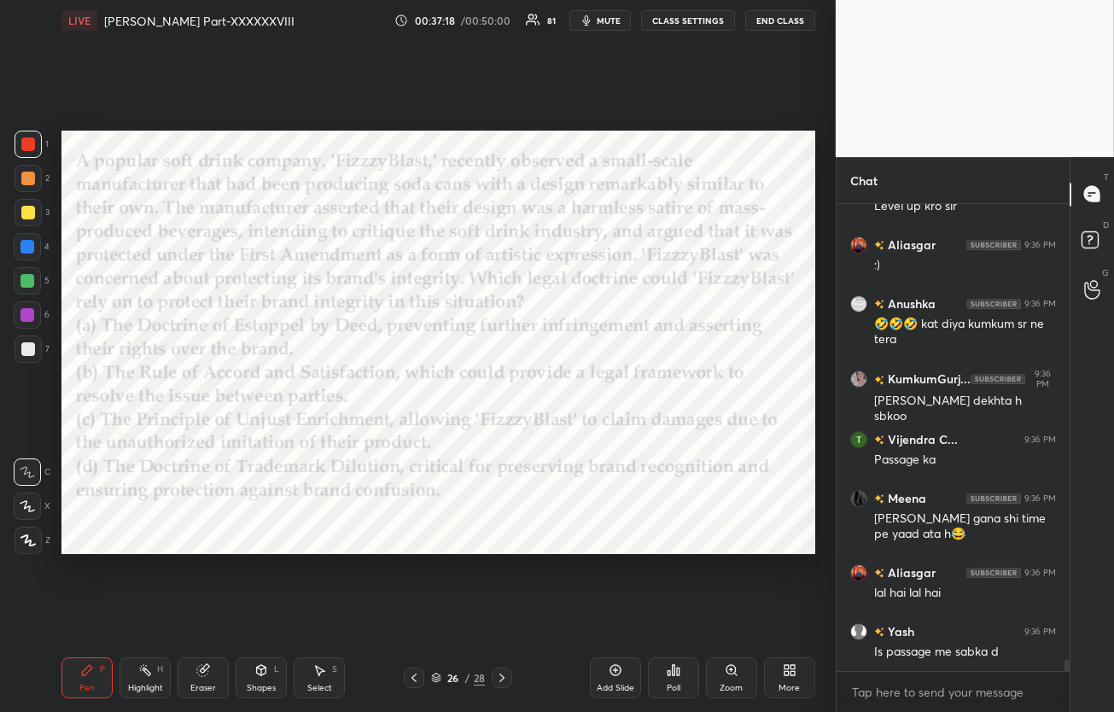
click at [791, 674] on icon at bounding box center [792, 673] width 4 height 4
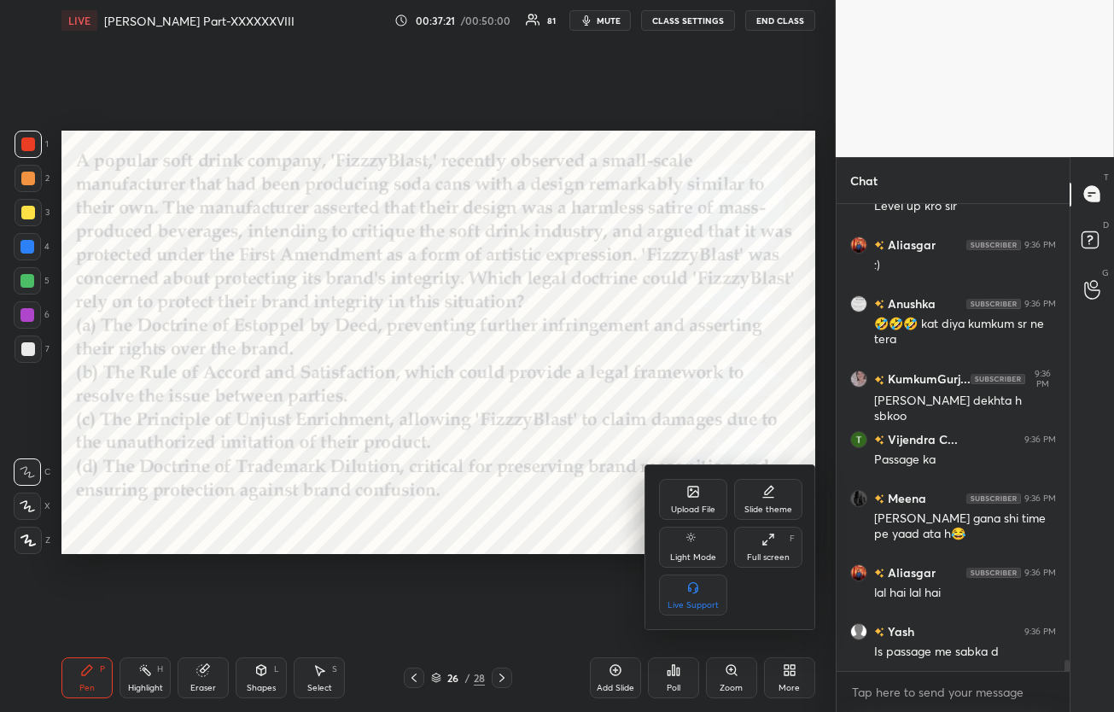
click at [665, 682] on div at bounding box center [557, 356] width 1114 height 712
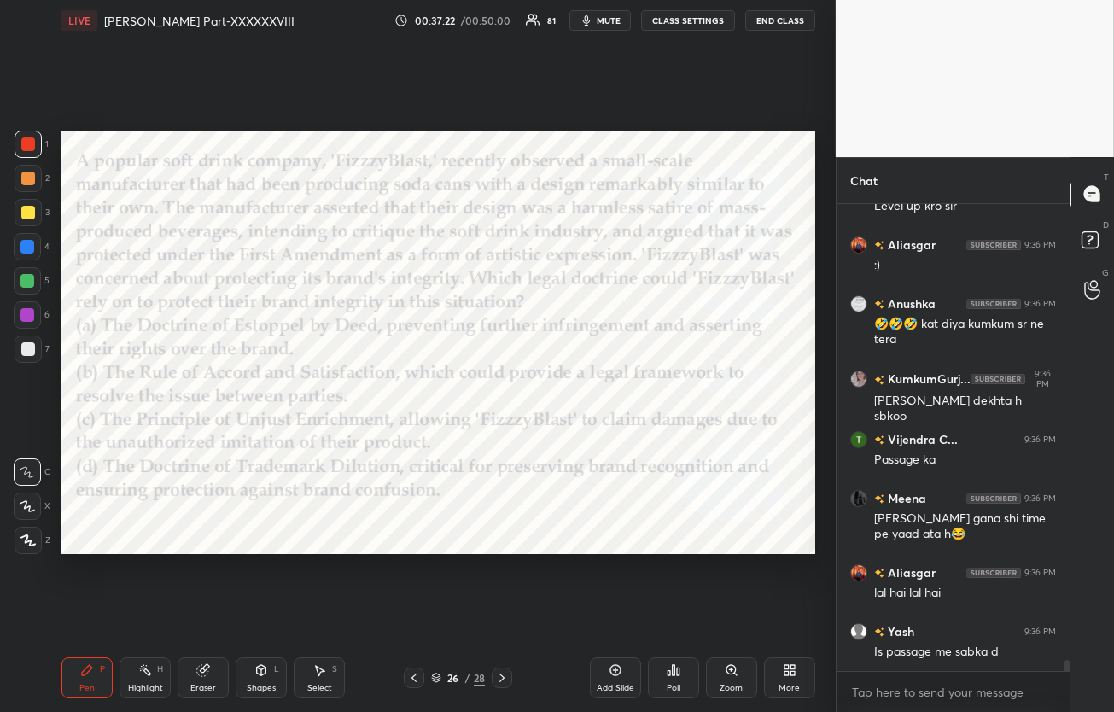
click at [665, 682] on div "Poll" at bounding box center [673, 677] width 51 height 41
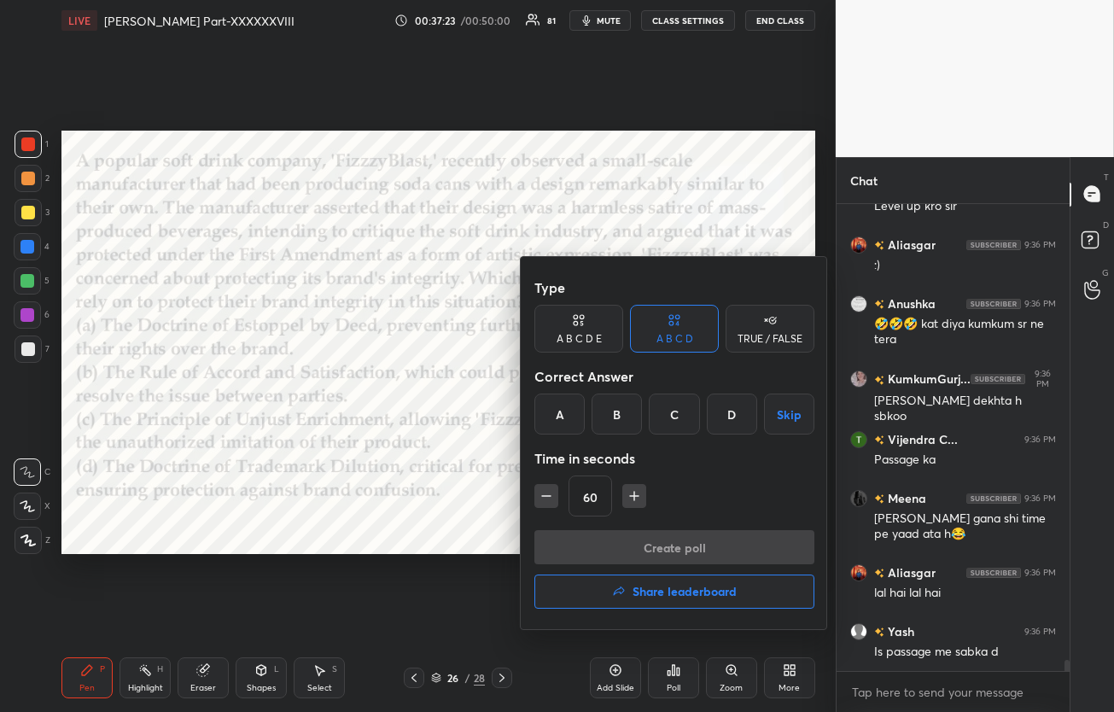
click at [684, 596] on h4 "Share leaderboard" at bounding box center [684, 591] width 104 height 12
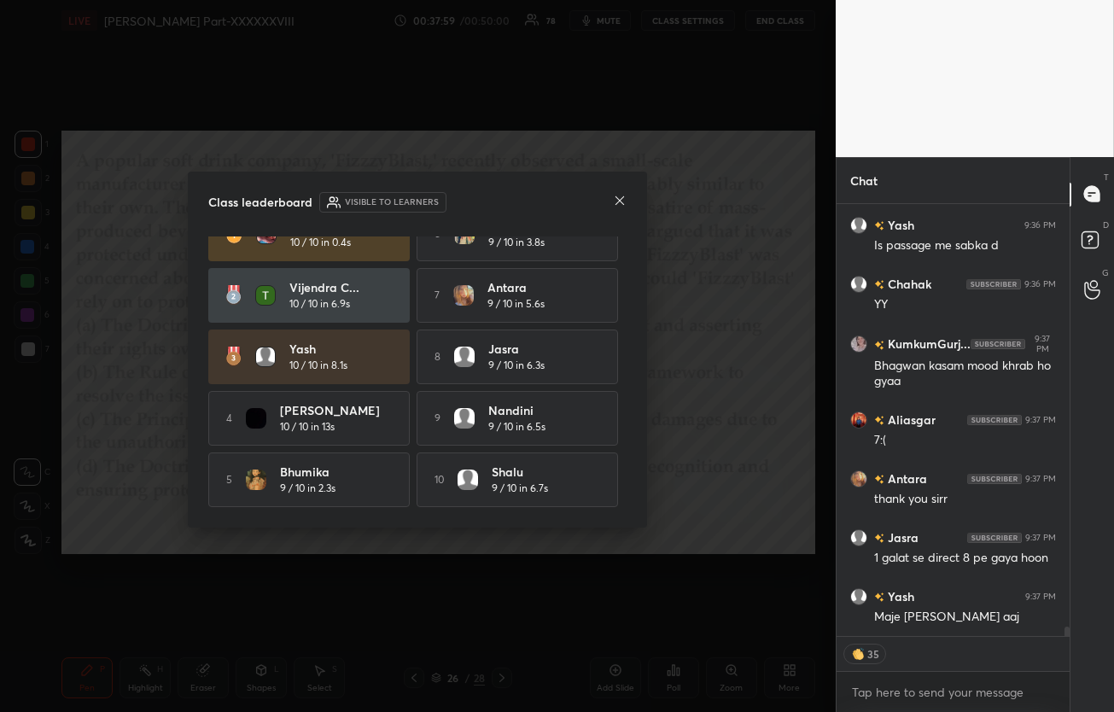
click at [620, 201] on icon at bounding box center [620, 201] width 14 height 14
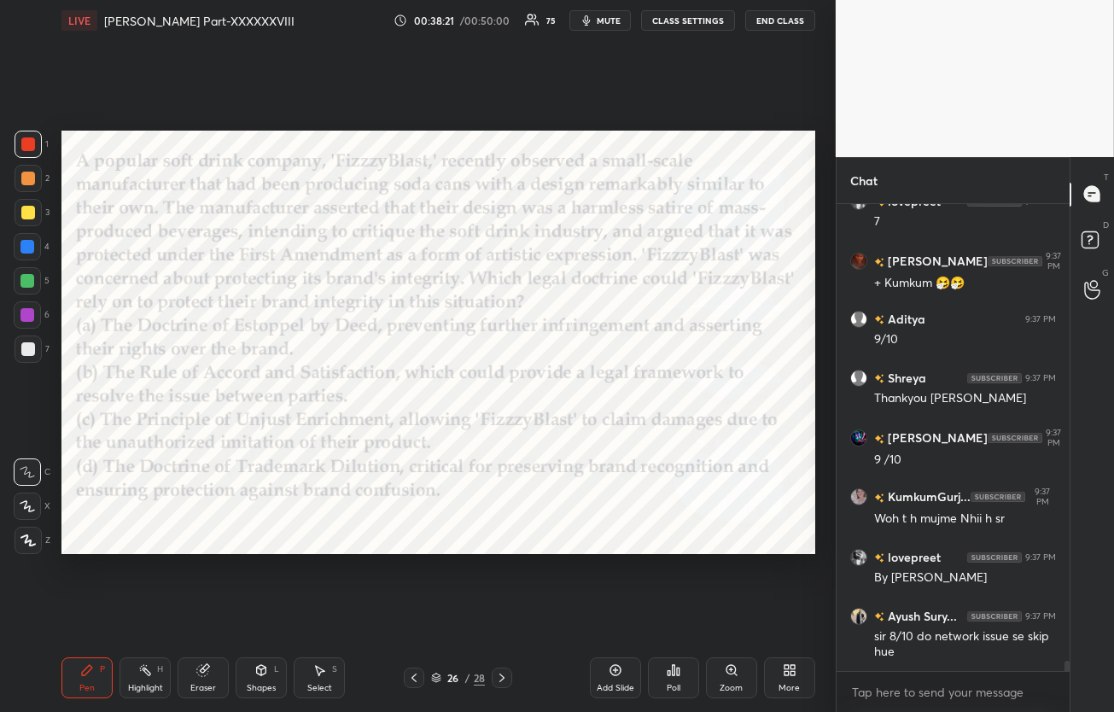
scroll to position [20829, 0]
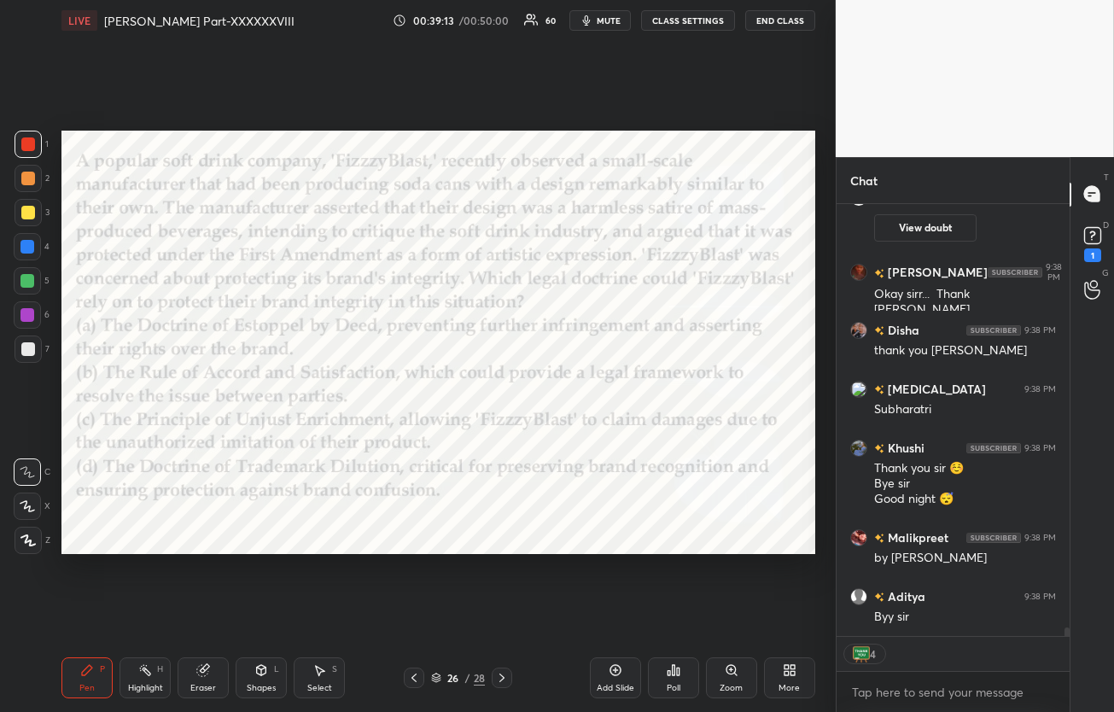
click at [759, 17] on button "End Class" at bounding box center [780, 20] width 70 height 20
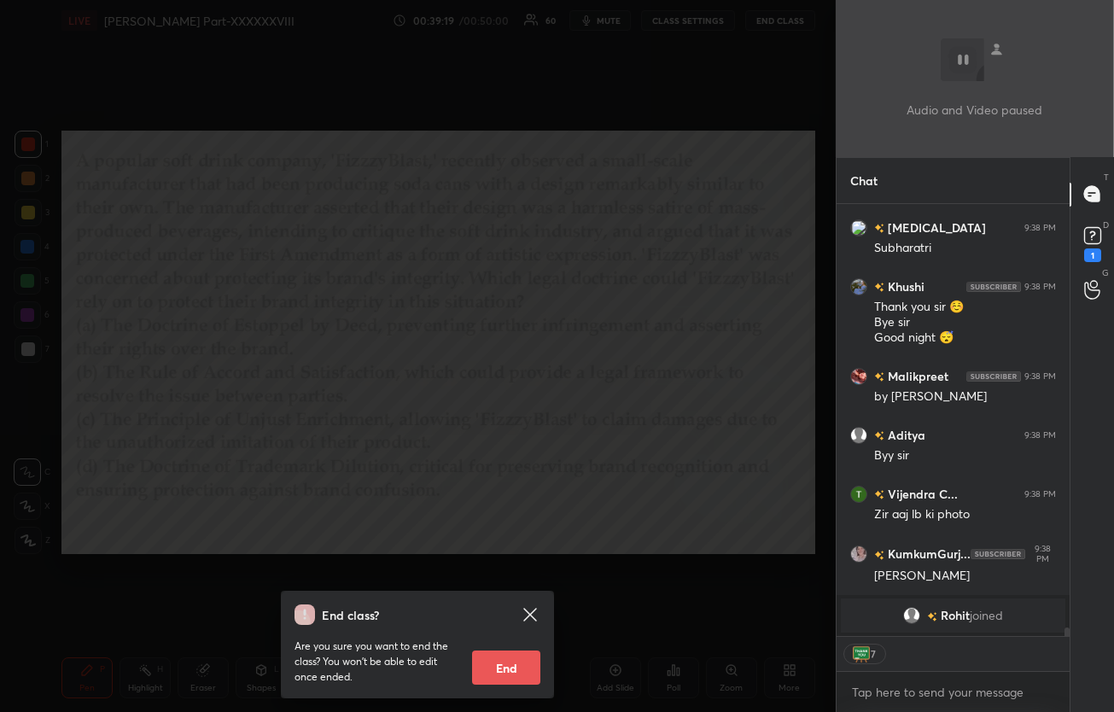
click at [527, 615] on icon at bounding box center [530, 614] width 13 height 13
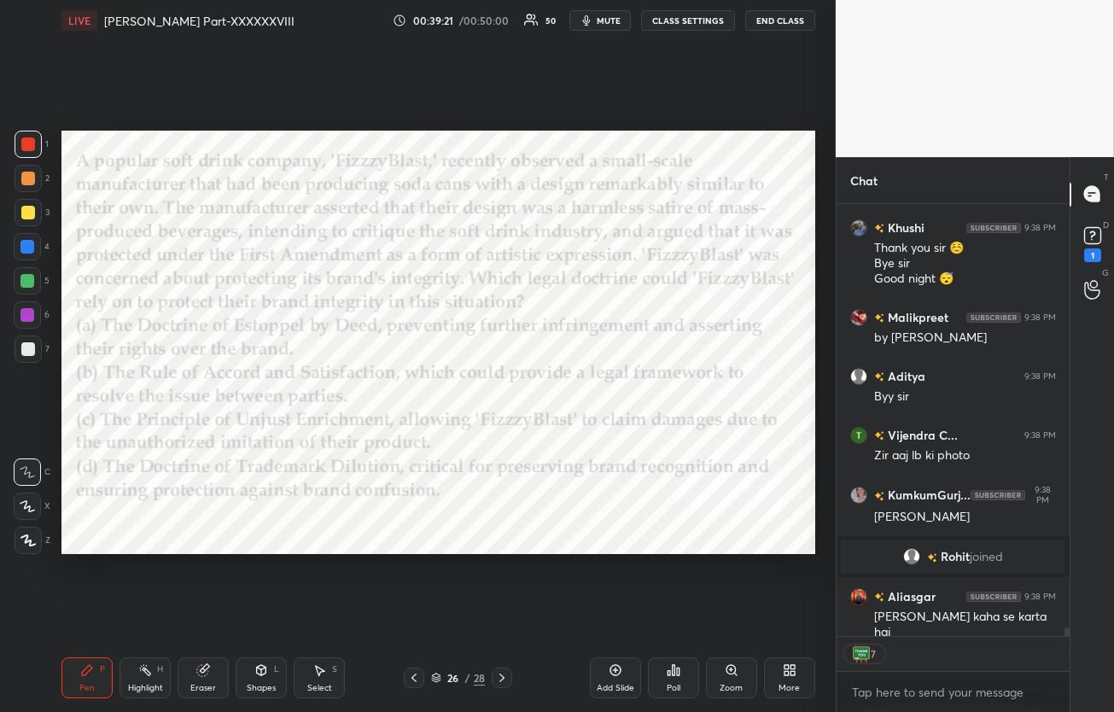
click at [682, 682] on div "Poll" at bounding box center [673, 677] width 51 height 41
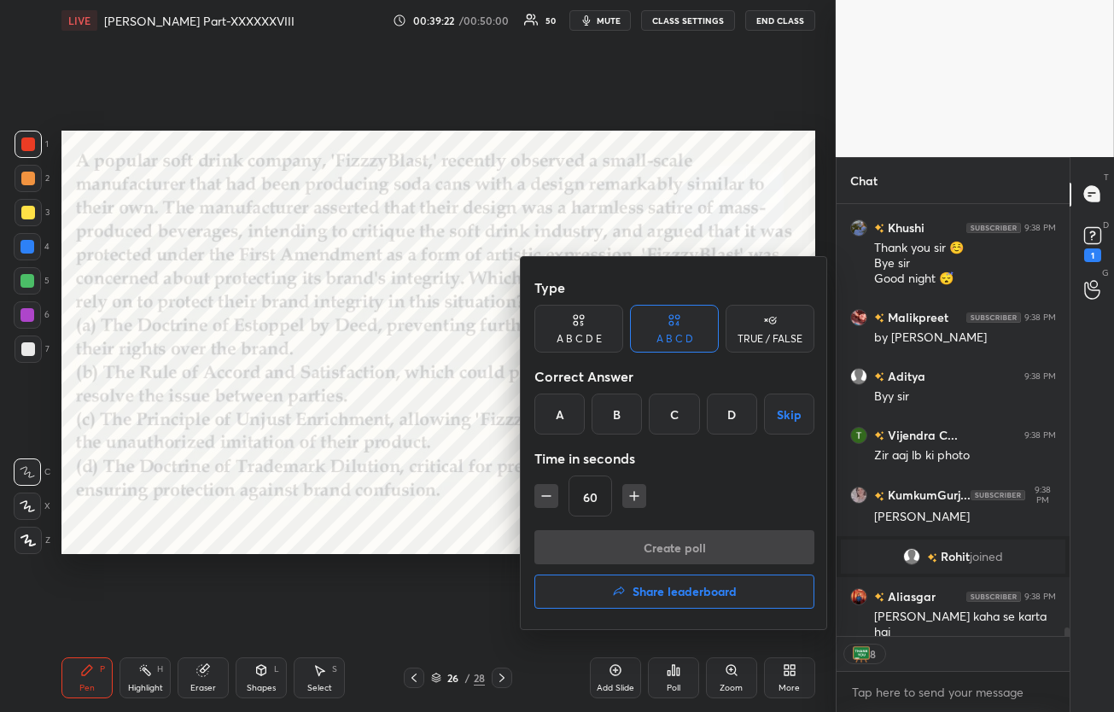
click at [631, 585] on button "Share leaderboard" at bounding box center [674, 591] width 280 height 34
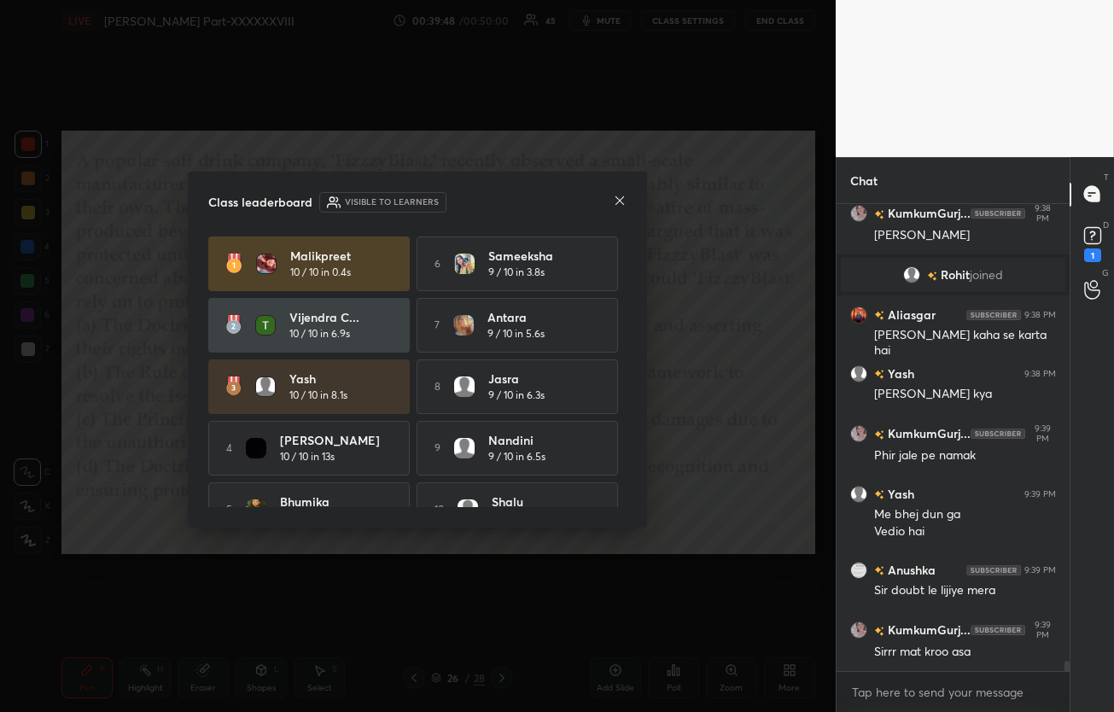
scroll to position [21380, 0]
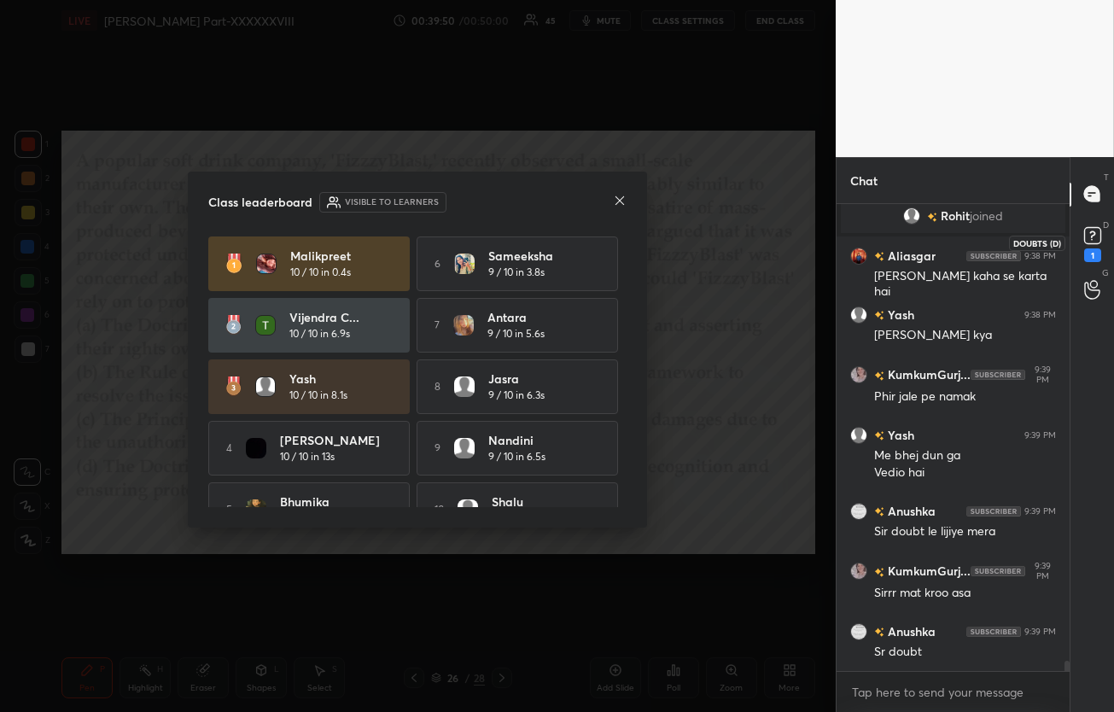
click at [1092, 231] on icon at bounding box center [1092, 233] width 6 height 7
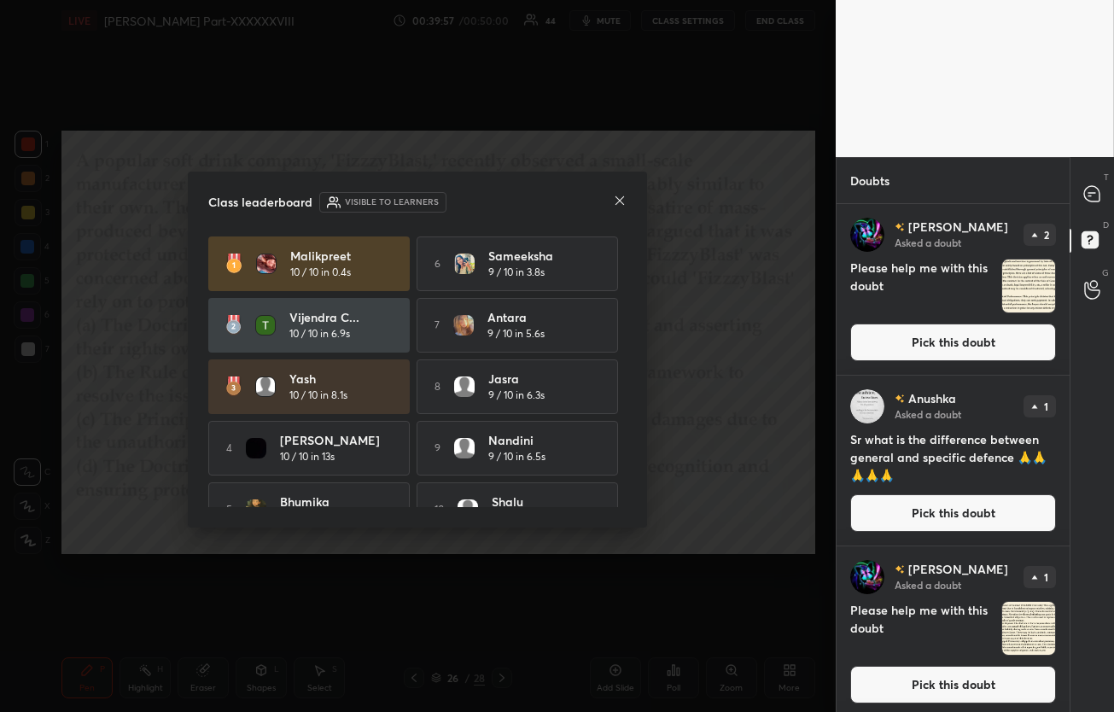
scroll to position [45, 0]
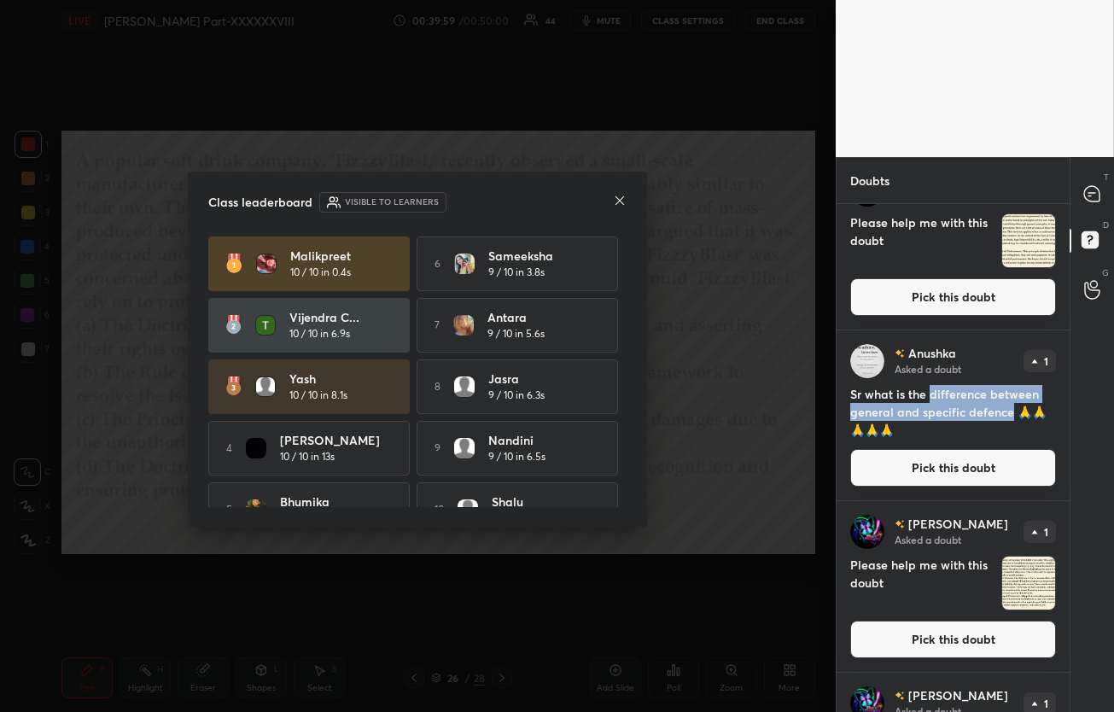
drag, startPoint x: 929, startPoint y: 393, endPoint x: 1010, endPoint y: 414, distance: 83.6
click at [1010, 414] on h4 "Sr what is the difference between general and specific defence 🙏🙏🙏🙏🙏" at bounding box center [953, 412] width 206 height 54
copy h4 "difference between general and specific defence"
click at [620, 200] on icon at bounding box center [619, 200] width 9 height 9
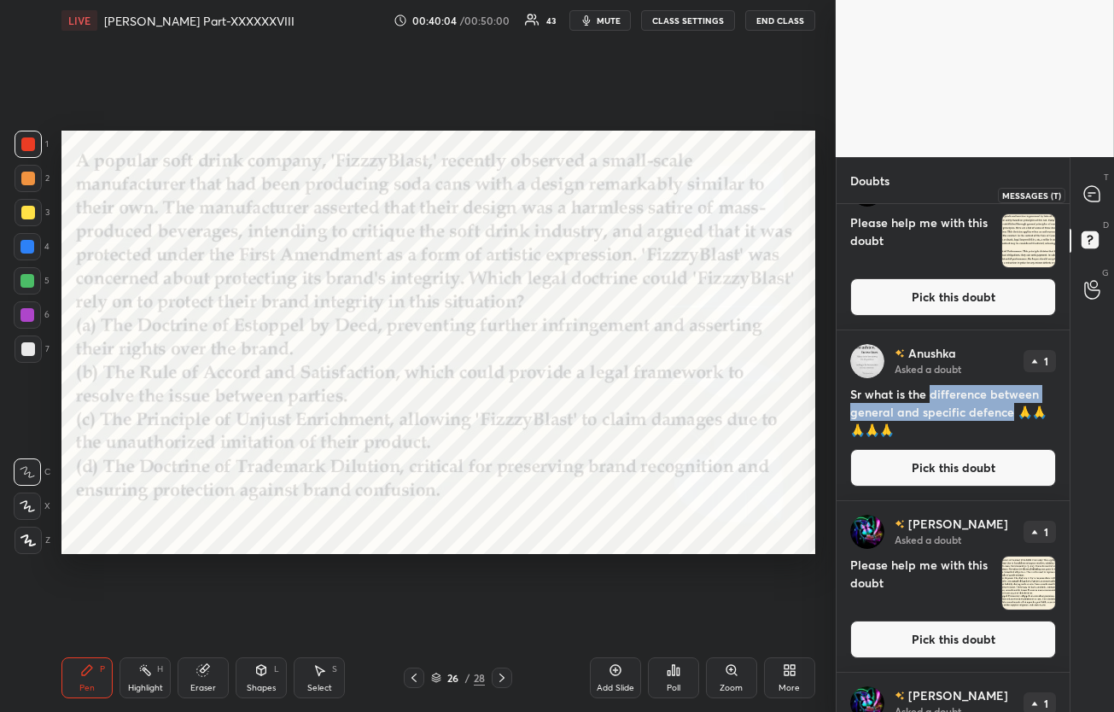
click at [1080, 193] on div at bounding box center [1092, 194] width 34 height 31
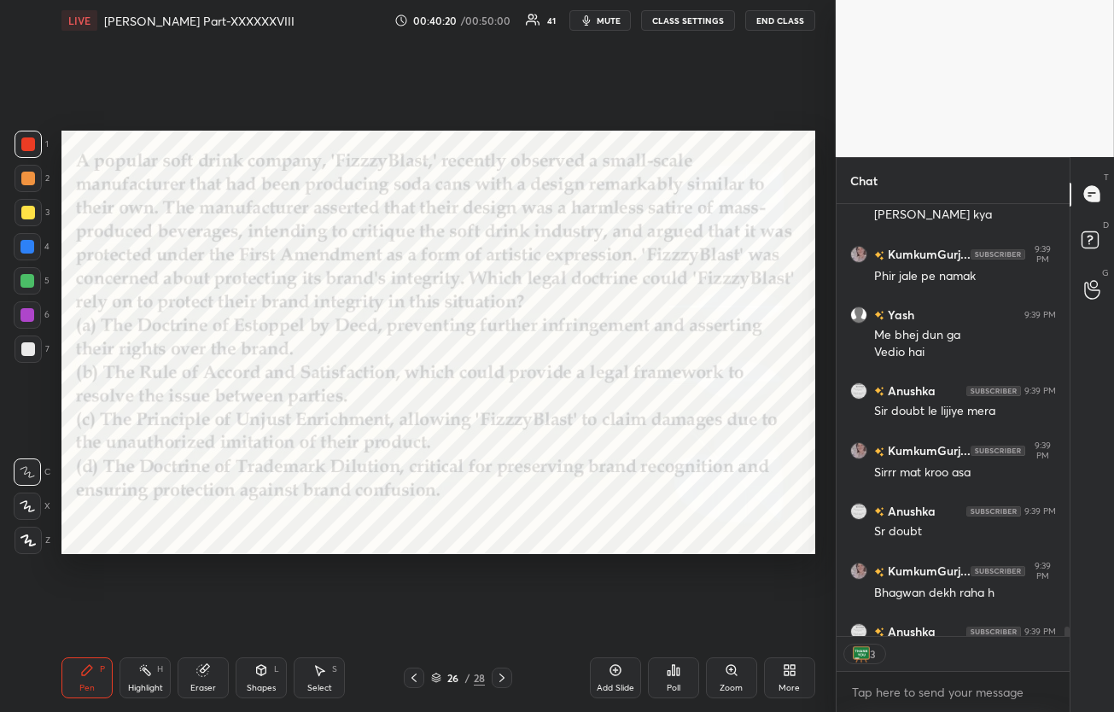
scroll to position [21899, 0]
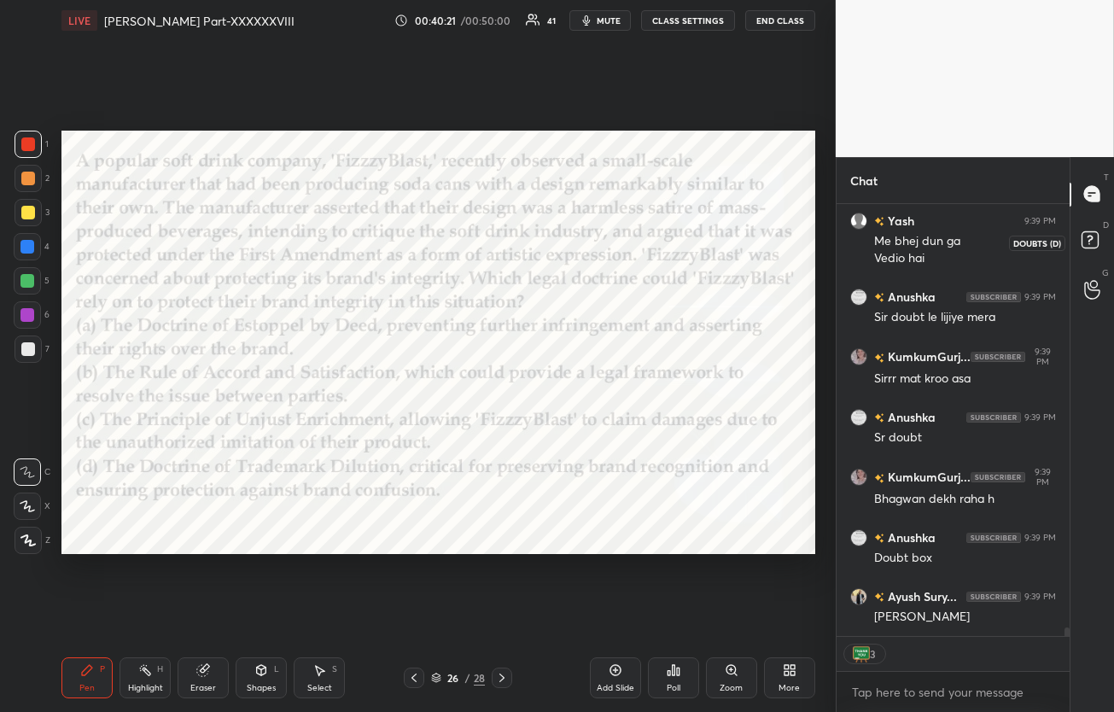
click at [1087, 234] on rect at bounding box center [1089, 239] width 16 height 16
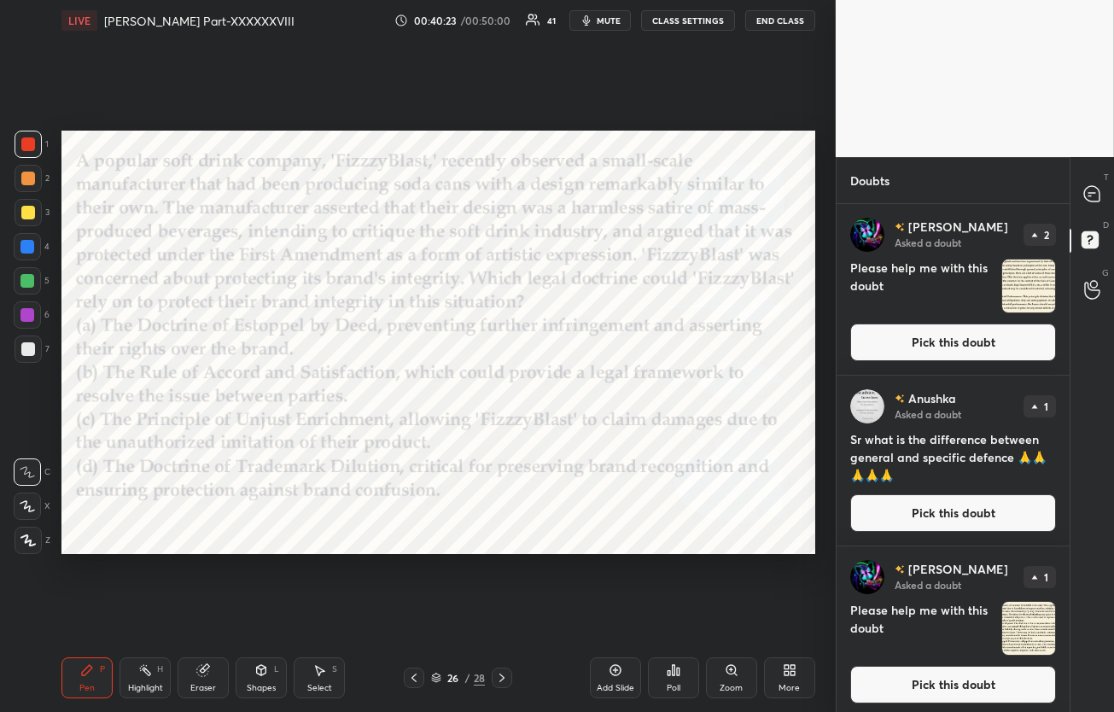
click at [965, 346] on button "Pick this doubt" at bounding box center [953, 342] width 206 height 38
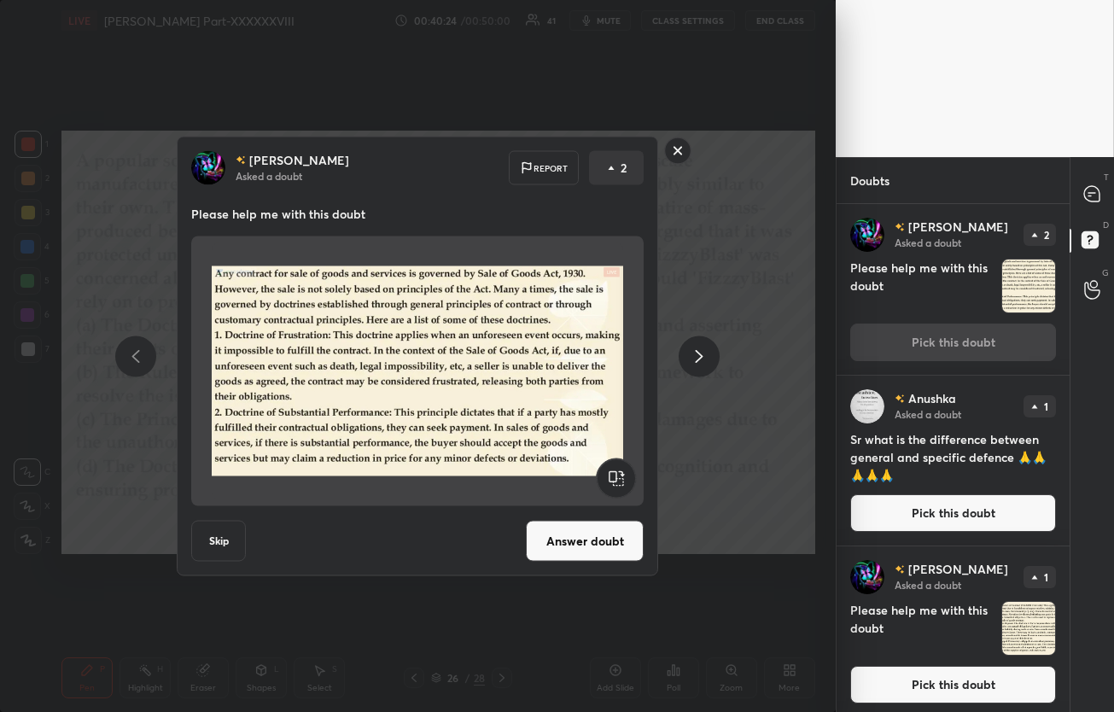
click at [564, 527] on button "Answer doubt" at bounding box center [585, 541] width 118 height 41
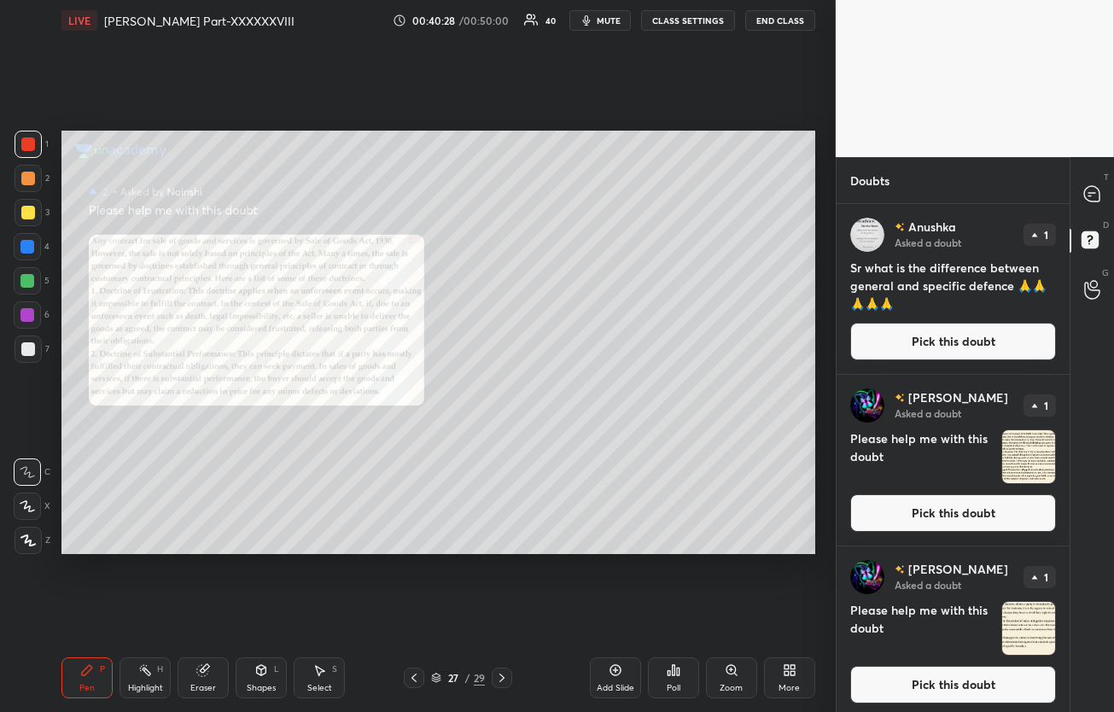
click at [938, 511] on button "Pick this doubt" at bounding box center [953, 513] width 206 height 38
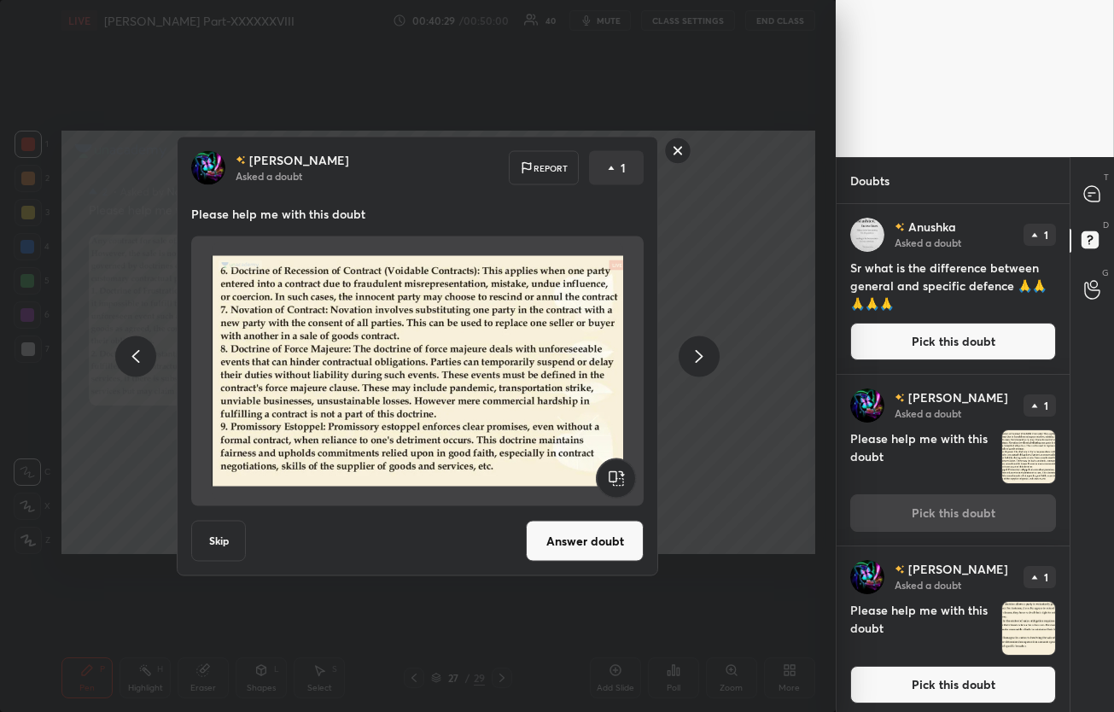
click at [583, 529] on button "Answer doubt" at bounding box center [585, 541] width 118 height 41
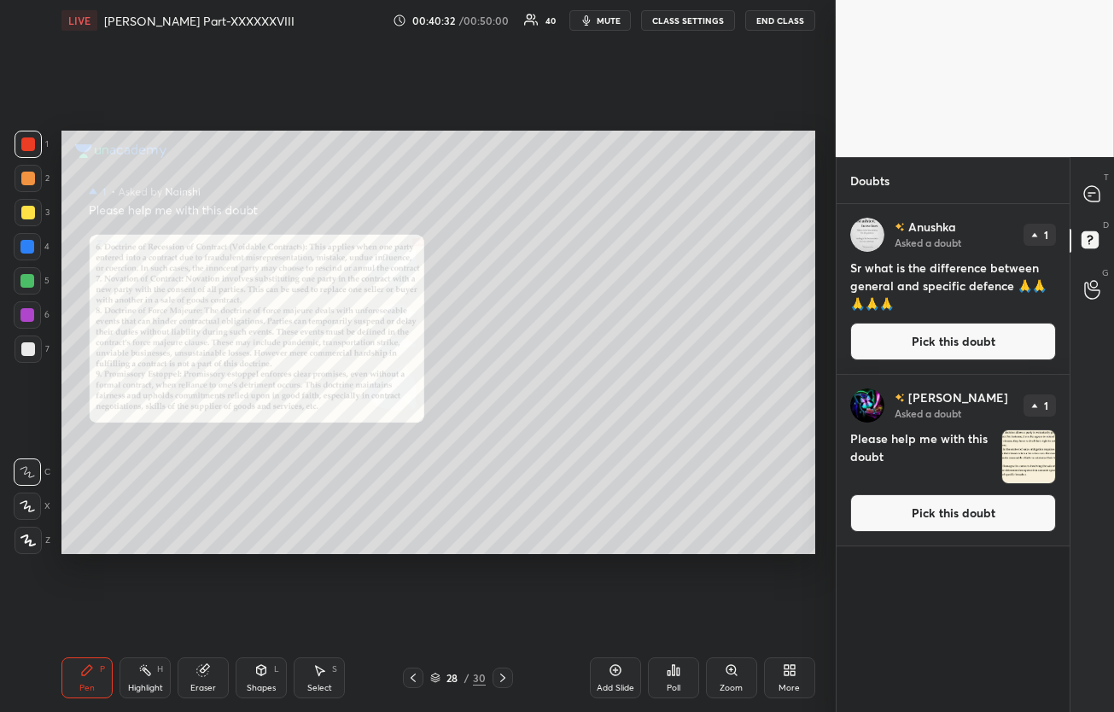
click at [915, 521] on button "Pick this doubt" at bounding box center [953, 513] width 206 height 38
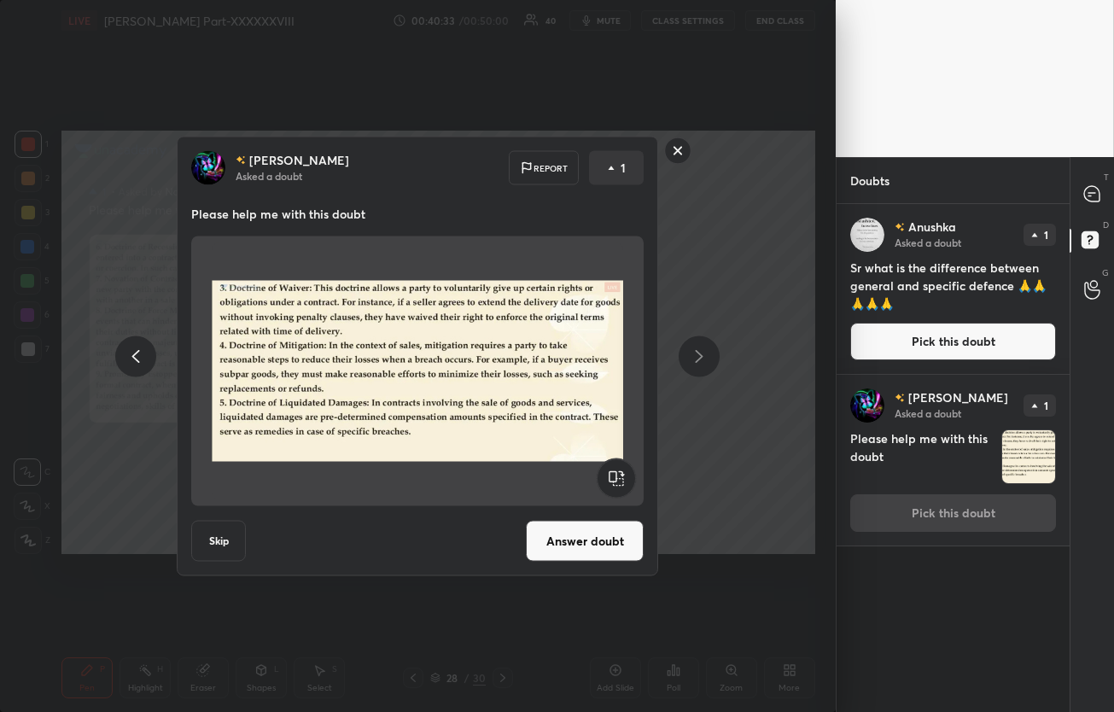
click at [537, 542] on button "Answer doubt" at bounding box center [585, 541] width 118 height 41
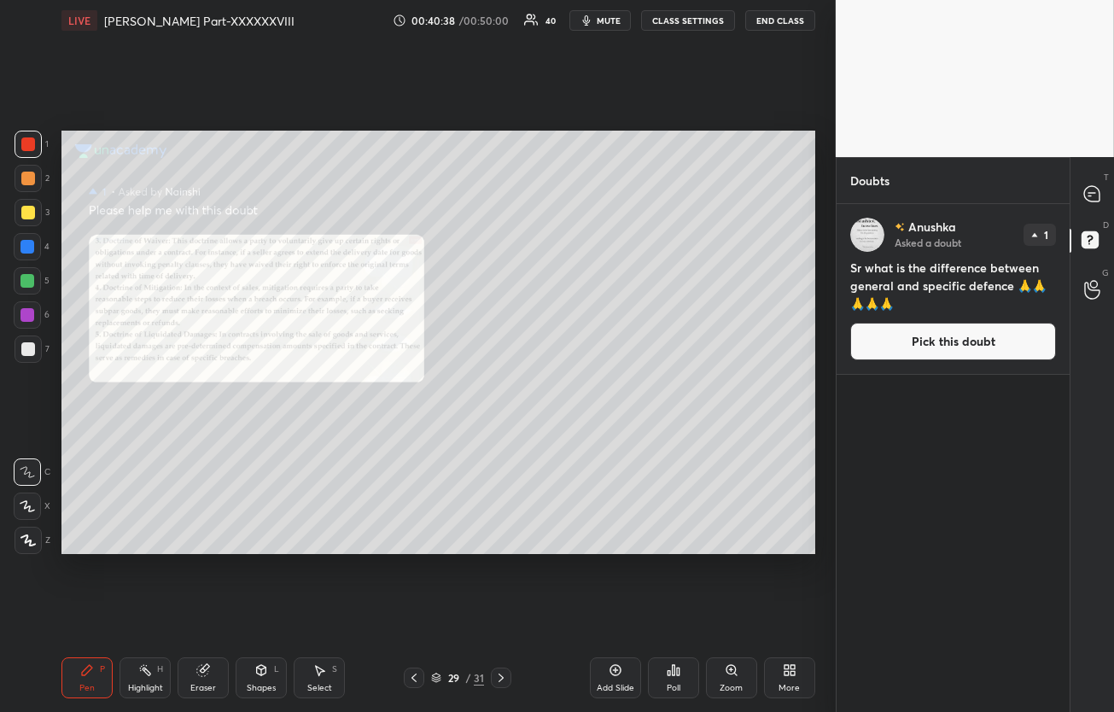
click at [939, 346] on button "Pick this doubt" at bounding box center [953, 342] width 206 height 38
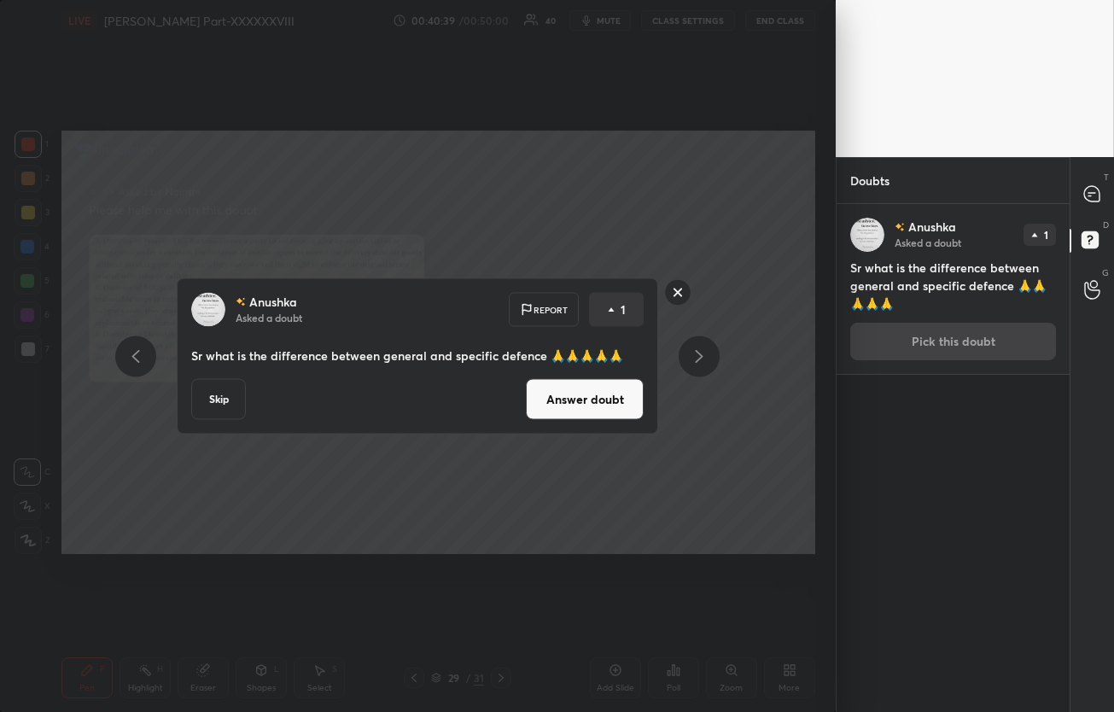
click at [631, 404] on button "Answer doubt" at bounding box center [585, 399] width 118 height 41
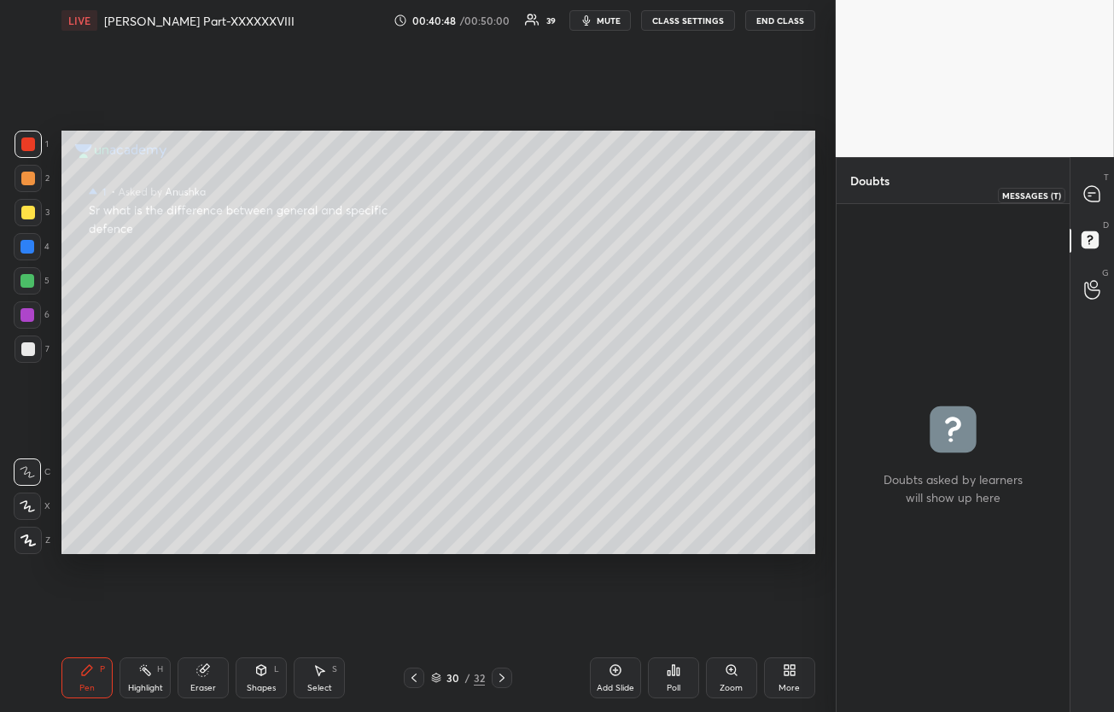
click at [1095, 193] on icon at bounding box center [1091, 193] width 15 height 15
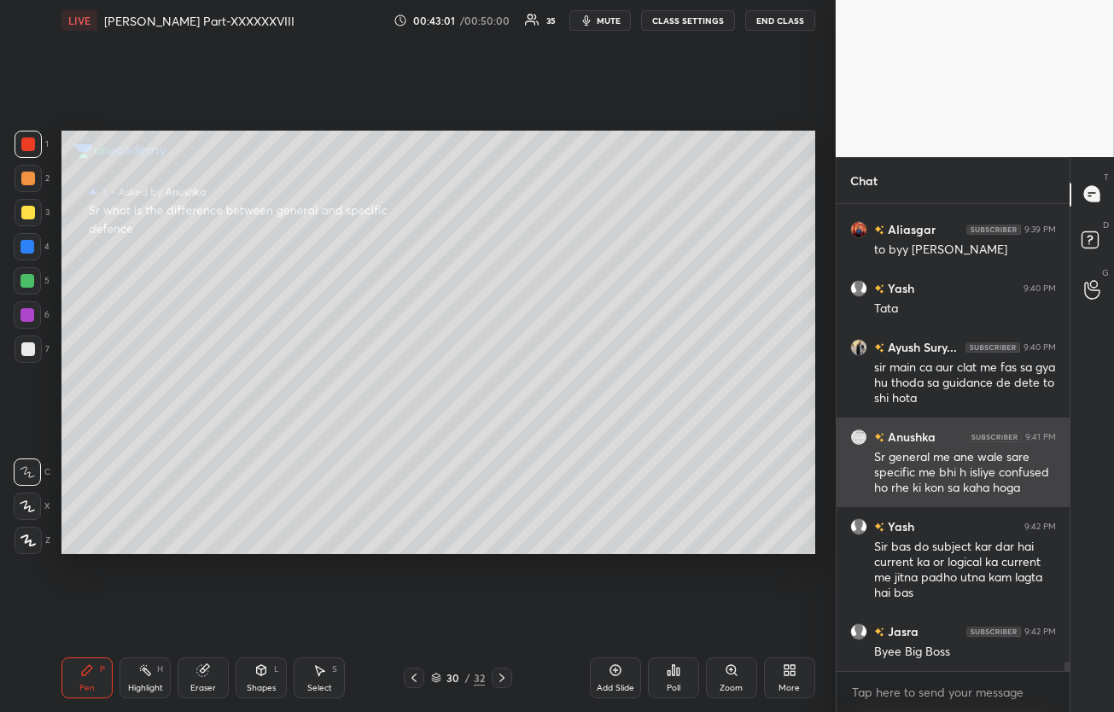
scroll to position [22142, 0]
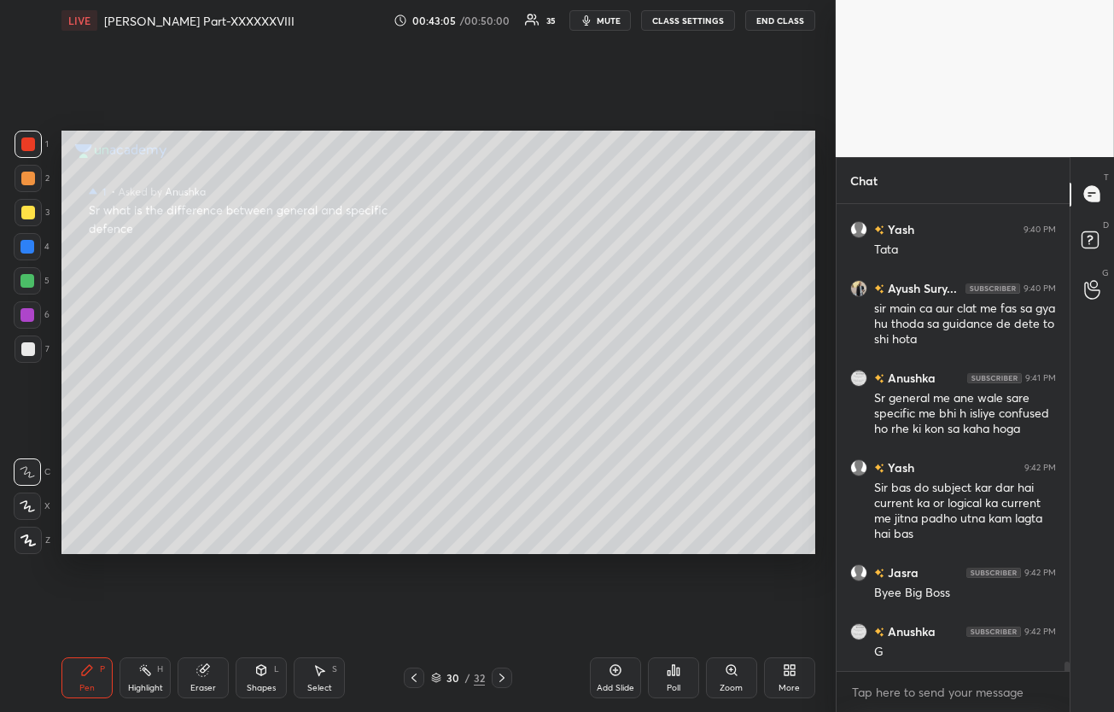
click at [767, 23] on button "End Class" at bounding box center [780, 20] width 70 height 20
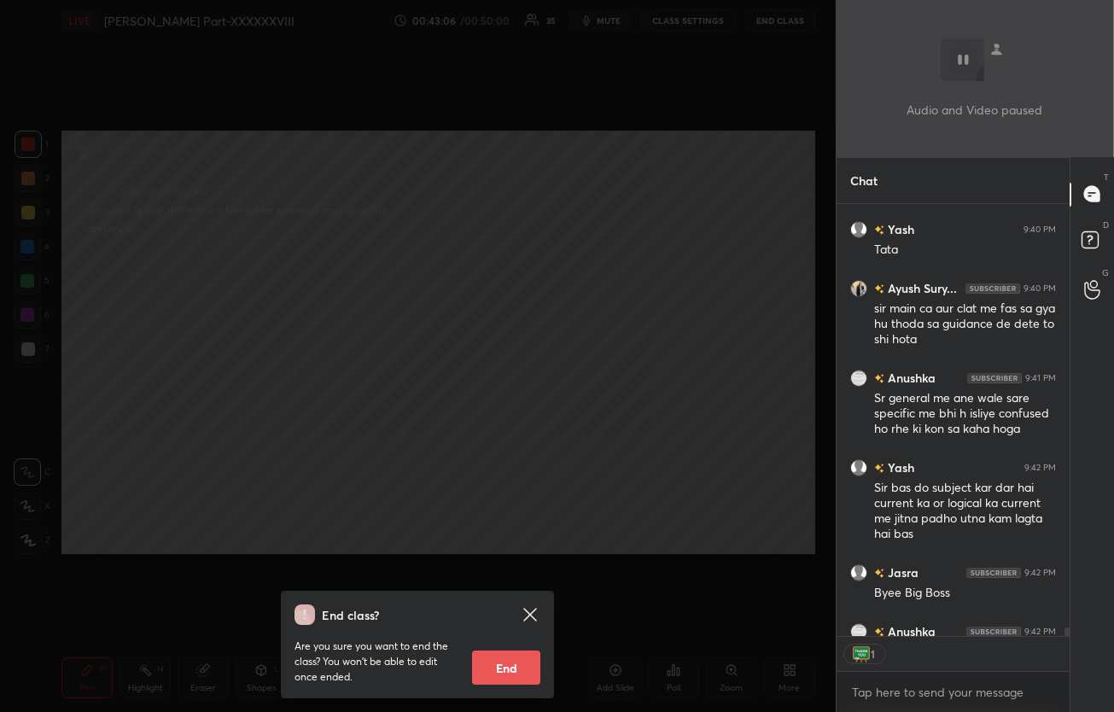
scroll to position [5, 5]
click at [507, 667] on button "End" at bounding box center [506, 667] width 68 height 34
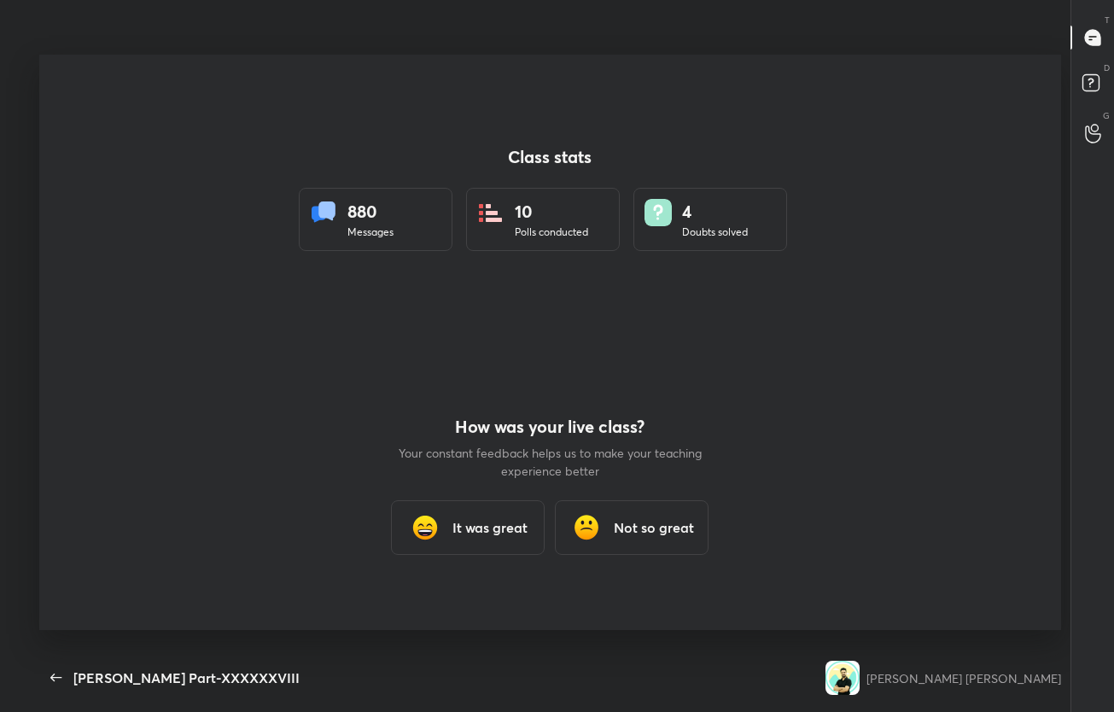
scroll to position [84742, 84245]
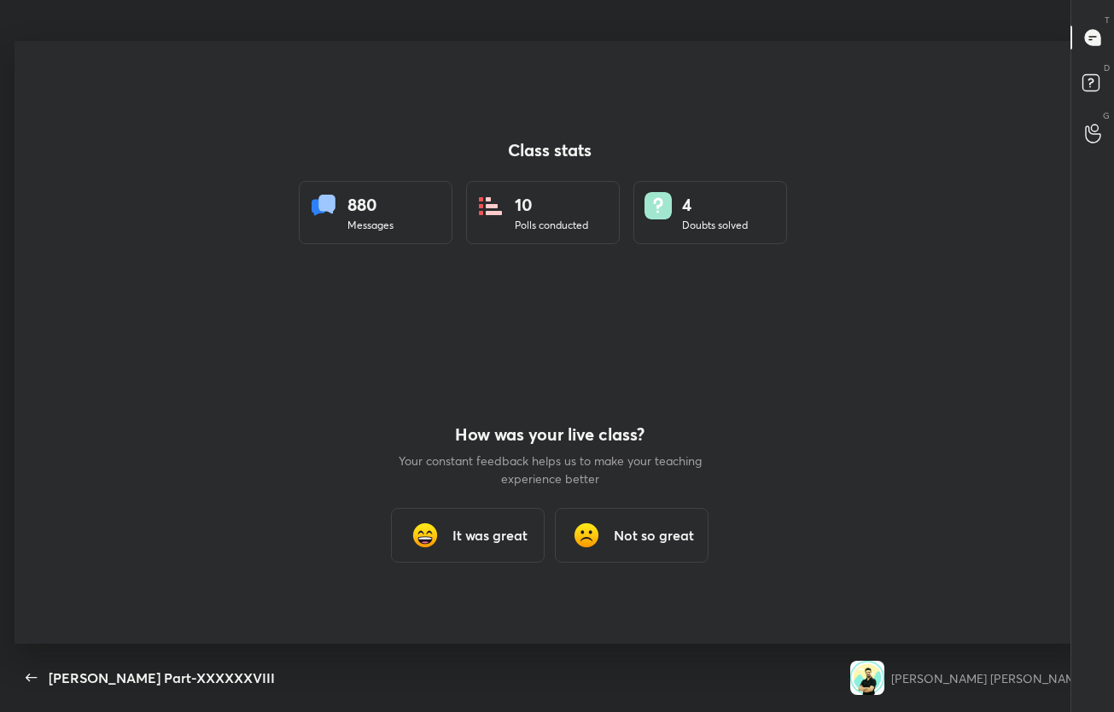
type textarea "x"
